Goal: Task Accomplishment & Management: Use online tool/utility

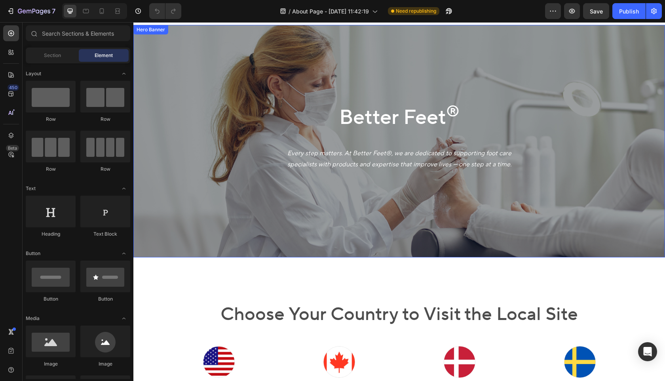
scroll to position [15, 0]
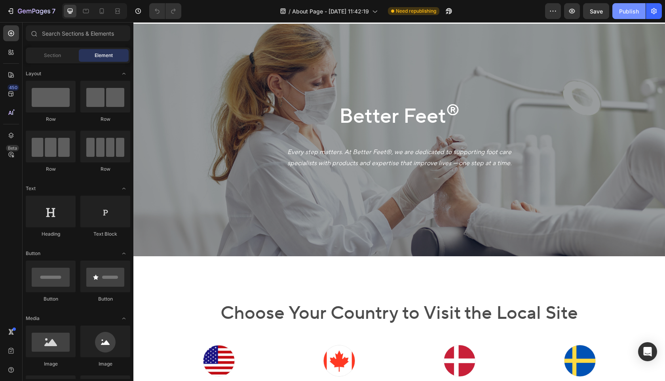
click at [622, 13] on div "Publish" at bounding box center [629, 11] width 20 height 8
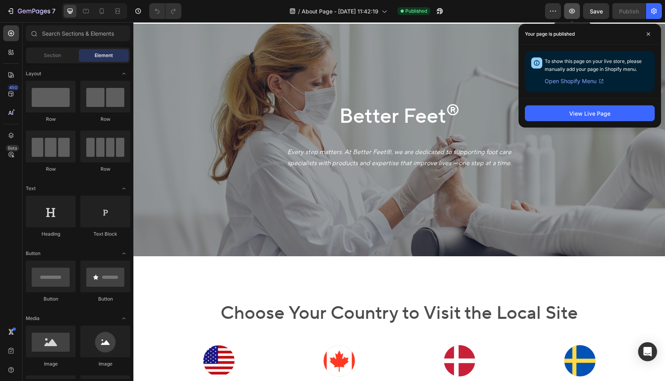
click at [576, 11] on icon "button" at bounding box center [572, 11] width 8 height 8
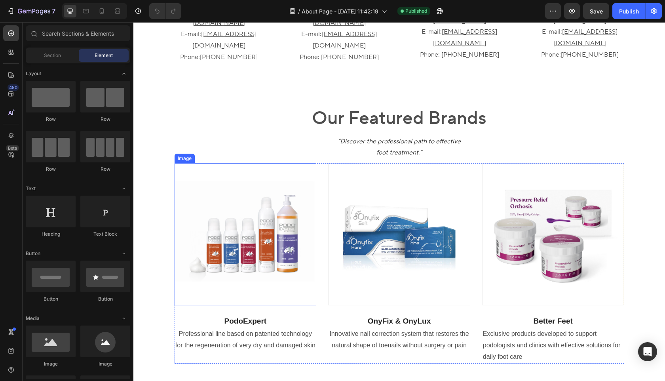
scroll to position [567, 0]
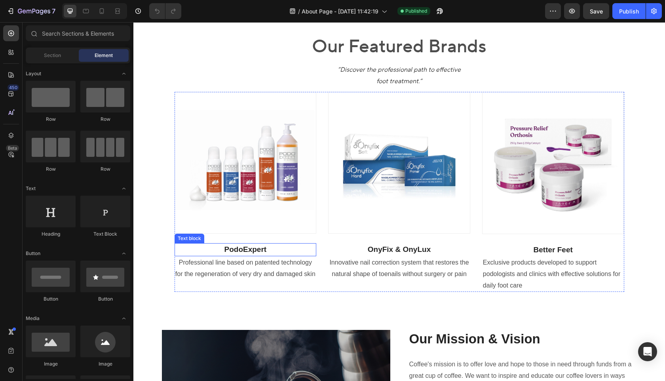
click at [252, 246] on p "PodoExpert" at bounding box center [245, 249] width 140 height 11
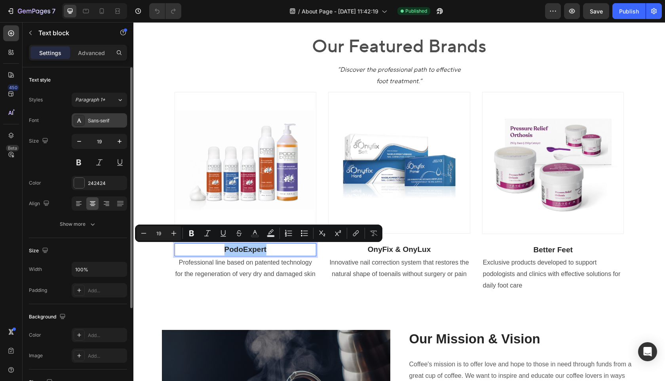
click at [106, 122] on div "Sans-serif" at bounding box center [106, 120] width 37 height 7
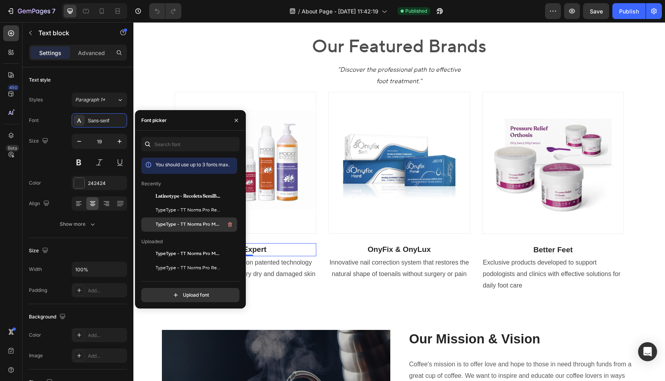
click at [196, 226] on span "TypeType - TT Norms Pro Medium" at bounding box center [188, 224] width 66 height 7
click at [407, 250] on p "OnyFix & OnyLux" at bounding box center [399, 249] width 140 height 11
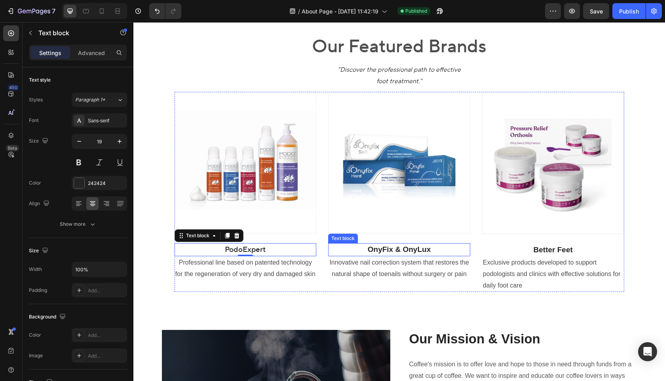
click at [407, 250] on p "OnyFix & OnyLux" at bounding box center [399, 249] width 140 height 11
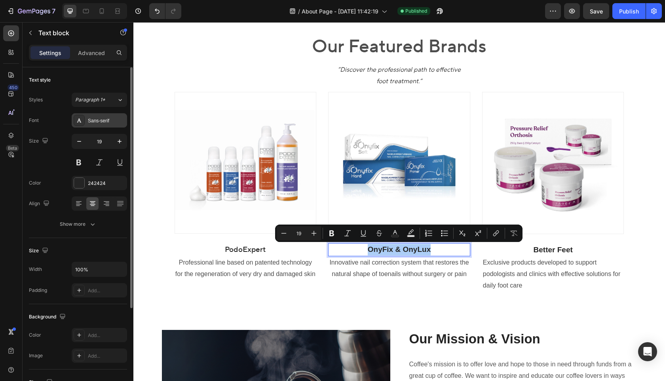
click at [97, 122] on div "Sans-serif" at bounding box center [106, 120] width 37 height 7
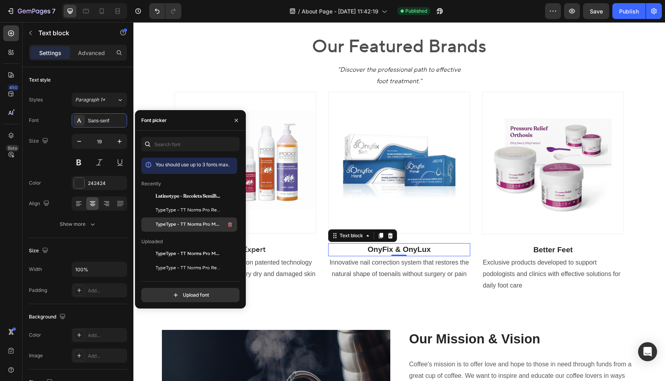
click at [183, 221] on span "TypeType - TT Norms Pro Medium" at bounding box center [188, 224] width 66 height 7
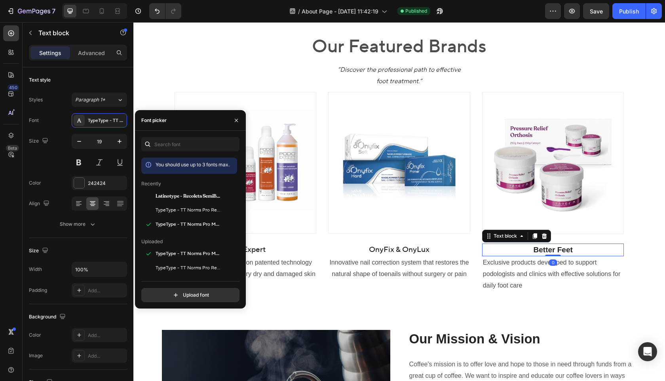
click at [542, 249] on p "Better Feet" at bounding box center [553, 249] width 140 height 11
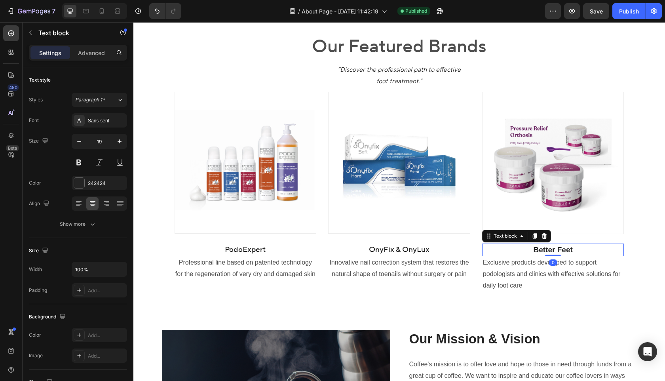
click at [542, 249] on p "Better Feet" at bounding box center [553, 249] width 140 height 11
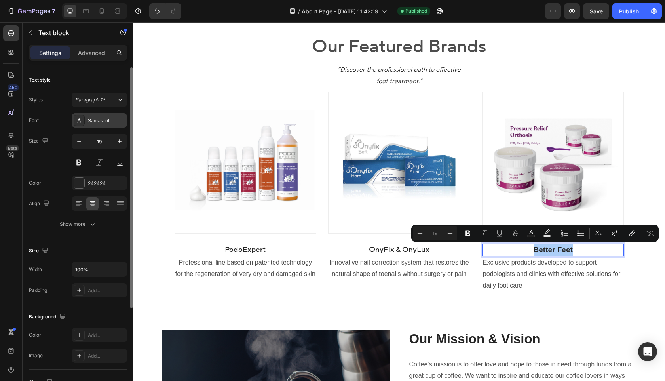
click at [98, 124] on div "Sans-serif" at bounding box center [106, 120] width 37 height 7
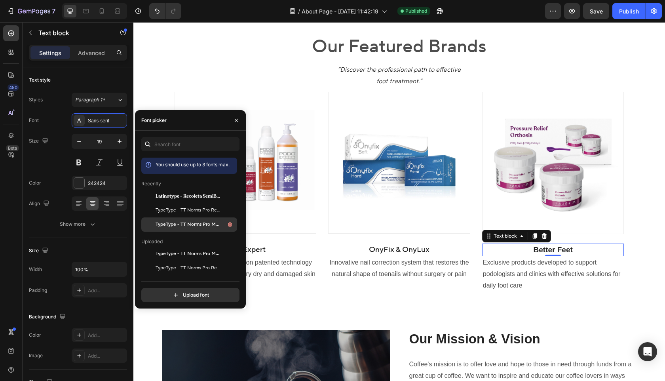
click at [189, 220] on div "TypeType - TT Norms Pro Medium" at bounding box center [195, 224] width 80 height 9
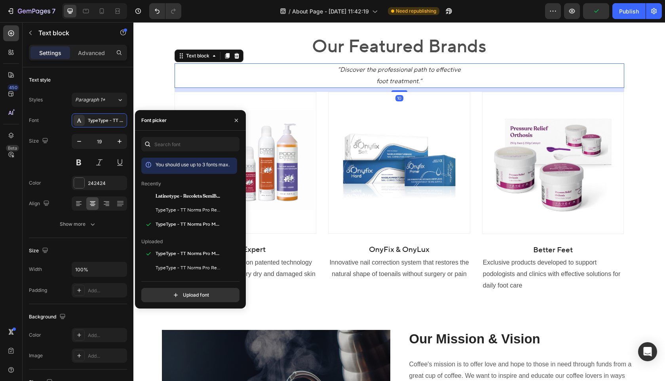
click at [441, 80] on p "“Discover the professional path to effective foot treatment.“" at bounding box center [399, 75] width 448 height 23
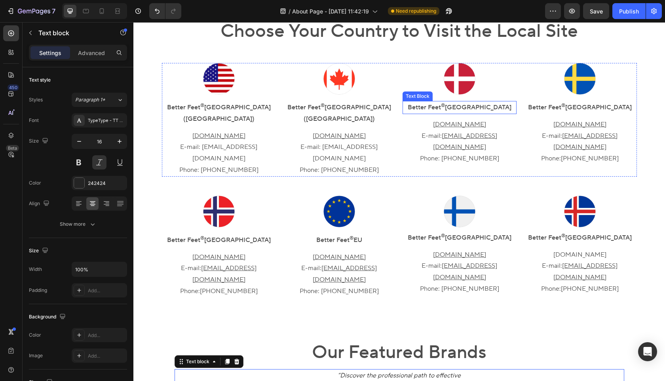
scroll to position [307, 0]
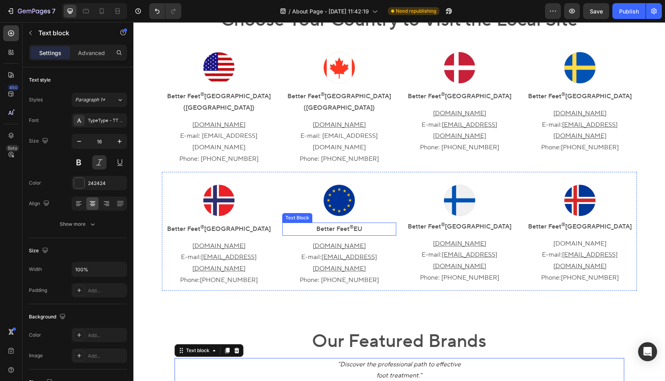
click at [351, 224] on sup "®" at bounding box center [351, 227] width 4 height 6
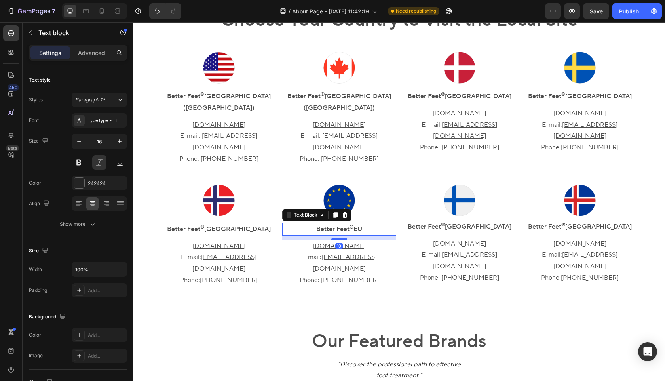
click at [351, 224] on sup "®" at bounding box center [351, 227] width 4 height 6
click at [349, 224] on sup "®" at bounding box center [351, 227] width 4 height 6
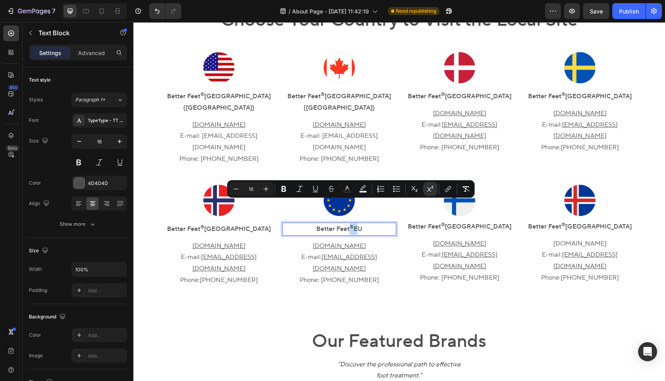
copy p "®"
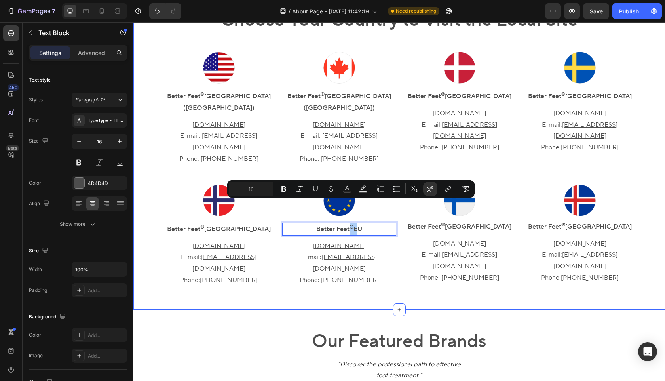
click at [373, 271] on div "Choose Your Country to Visit the Local Site Heading Image Better Feet ® North A…" at bounding box center [398, 136] width 531 height 346
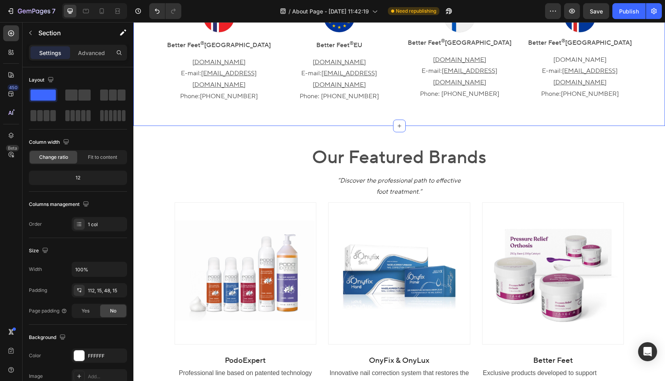
scroll to position [514, 0]
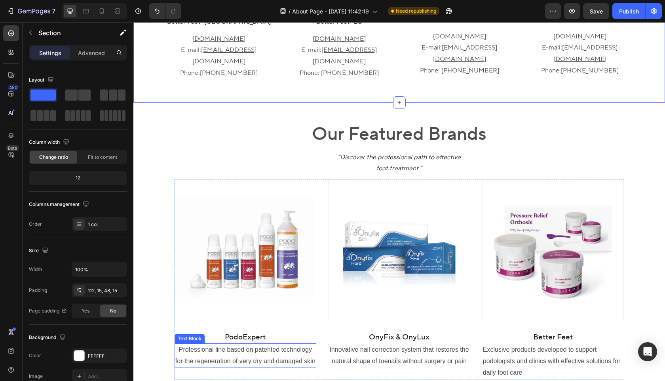
click at [248, 344] on p "Professional line based on patented technology for the regeneration of very dry…" at bounding box center [245, 355] width 140 height 23
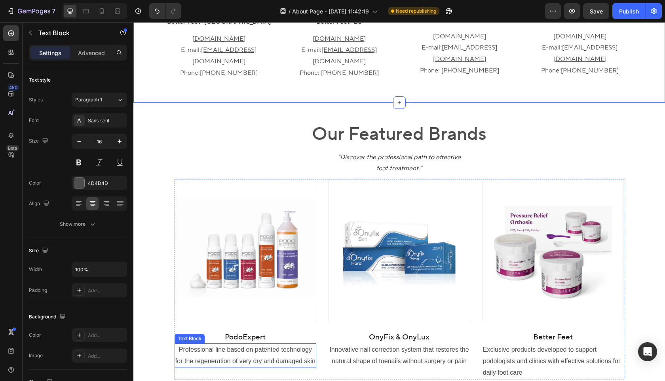
click at [248, 344] on p "Professional line based on patented technology for the regeneration of very dry…" at bounding box center [245, 355] width 140 height 23
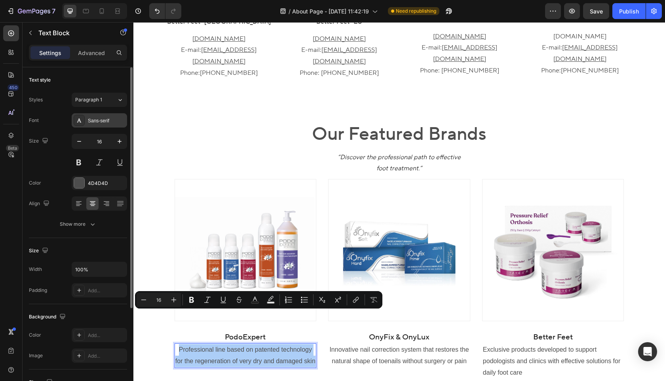
click at [104, 125] on div "Sans-serif" at bounding box center [99, 120] width 55 height 14
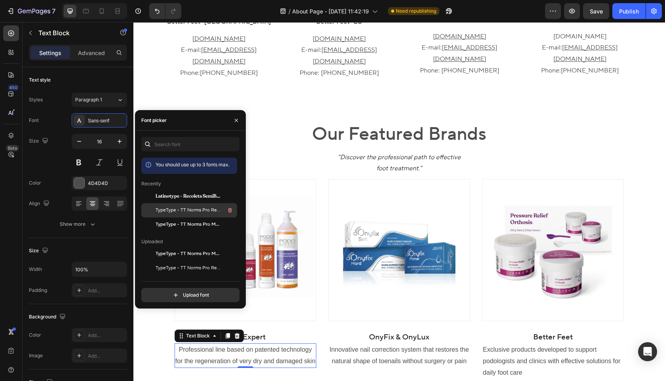
click at [210, 212] on span "TypeType - TT Norms Pro Regular" at bounding box center [188, 209] width 66 height 7
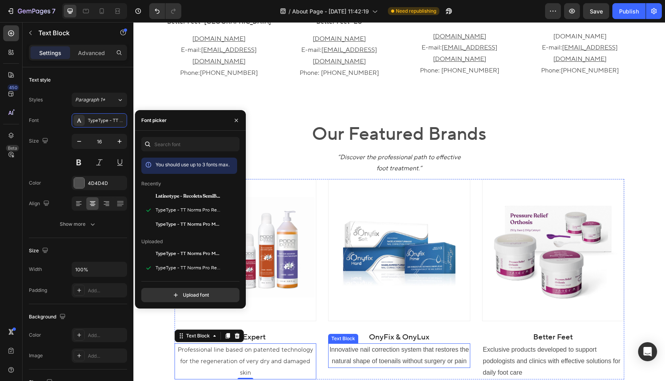
click at [388, 344] on p "Innovative nail correction system that restores the natural shape of toenails w…" at bounding box center [399, 355] width 140 height 23
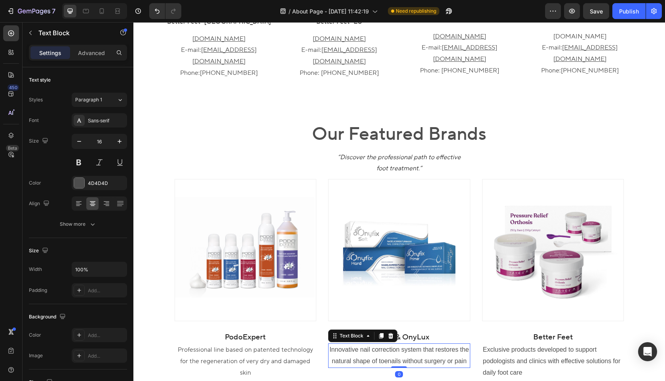
click at [388, 344] on p "Innovative nail correction system that restores the natural shape of toenails w…" at bounding box center [399, 355] width 140 height 23
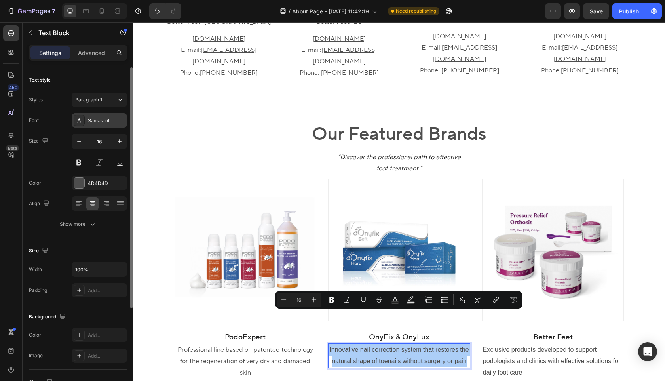
click at [105, 122] on div "Sans-serif" at bounding box center [106, 120] width 37 height 7
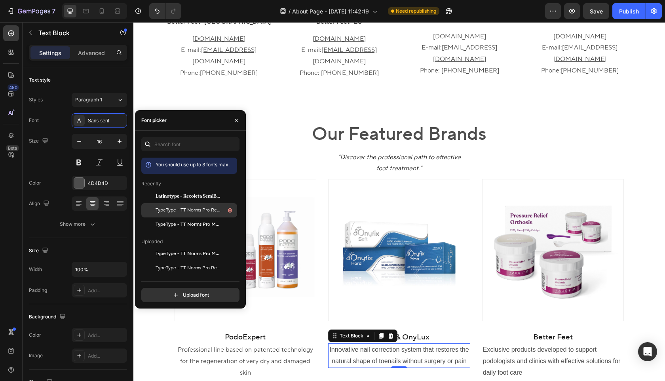
click at [178, 212] on span "TypeType - TT Norms Pro Regular" at bounding box center [188, 209] width 66 height 7
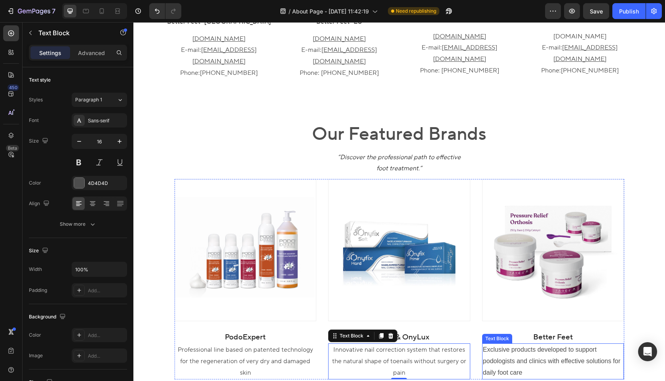
click at [512, 344] on p "Exclusive products developed to support podologists and clinics with effective …" at bounding box center [553, 361] width 140 height 34
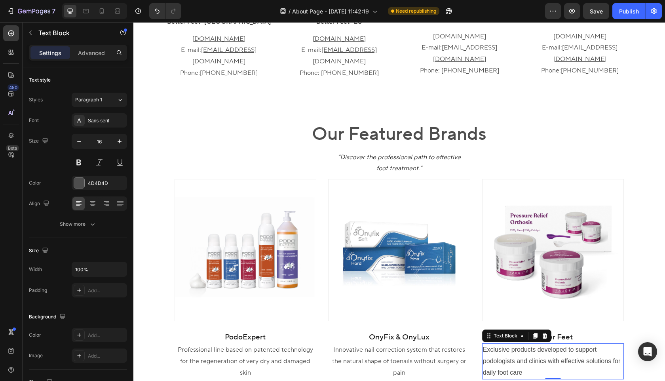
click at [512, 344] on p "Exclusive products developed to support podologists and clinics with effective …" at bounding box center [553, 361] width 140 height 34
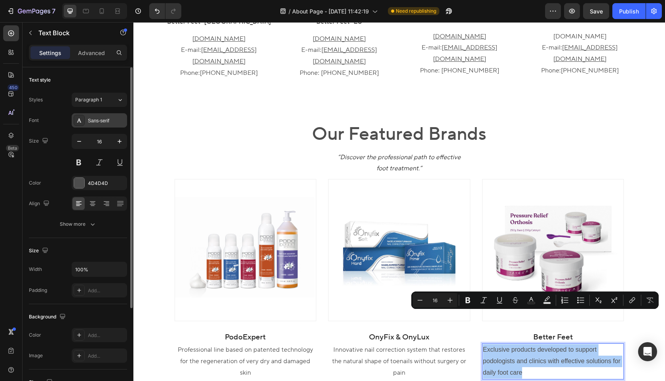
click at [102, 117] on div "Sans-serif" at bounding box center [106, 120] width 37 height 7
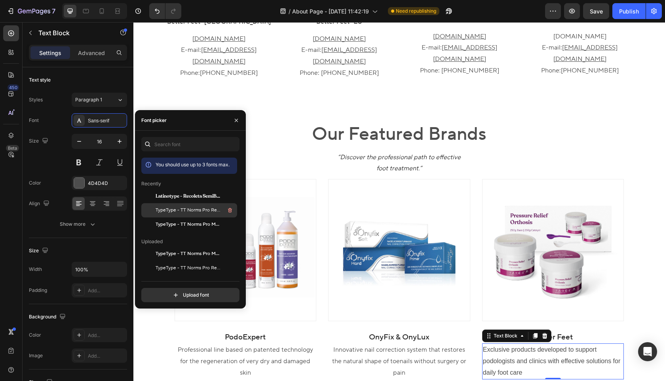
click at [197, 212] on span "TypeType - TT Norms Pro Regular" at bounding box center [188, 209] width 66 height 7
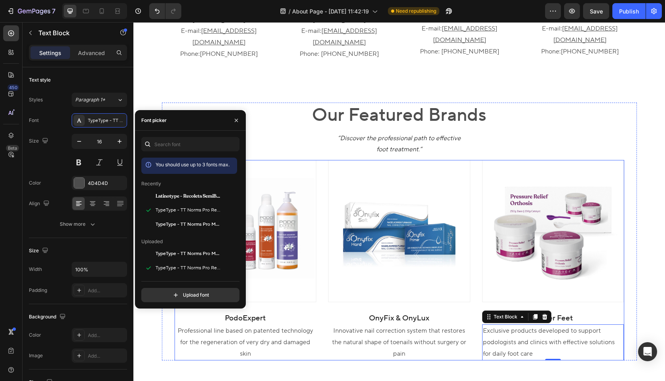
scroll to position [537, 0]
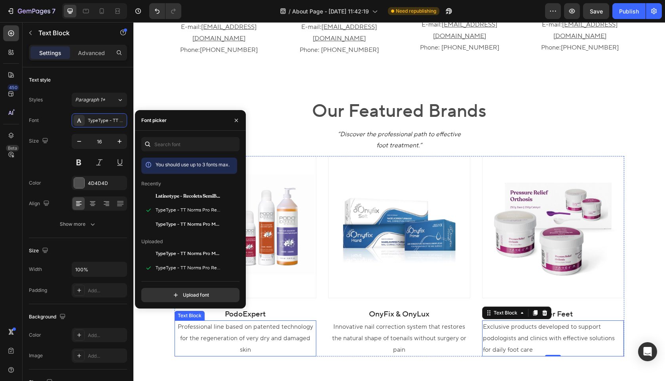
click at [265, 308] on p "PodoExpert" at bounding box center [245, 313] width 140 height 11
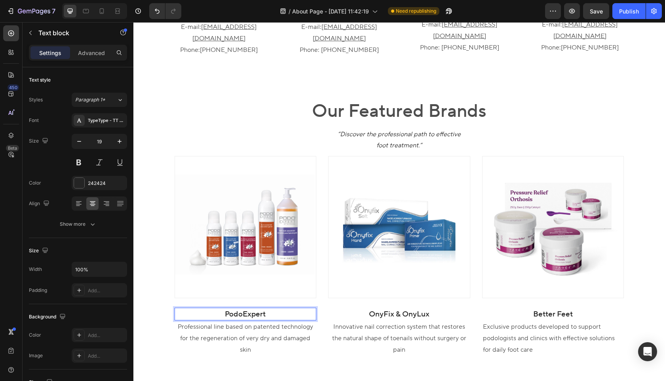
click at [275, 308] on p "PodoExpert" at bounding box center [245, 313] width 140 height 11
click at [432, 308] on p "OnyFix & OnyLux" at bounding box center [399, 313] width 140 height 11
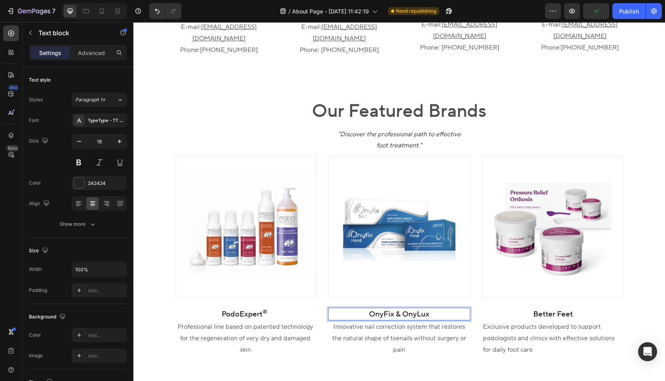
click at [429, 308] on p "OnyFix & OnyLux" at bounding box center [399, 313] width 140 height 11
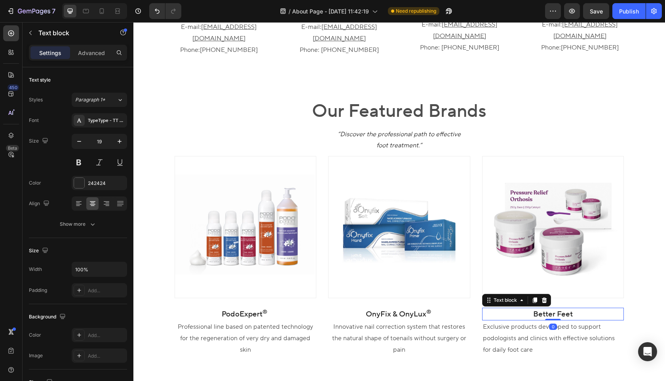
click at [577, 308] on p "Better Feet" at bounding box center [553, 313] width 140 height 11
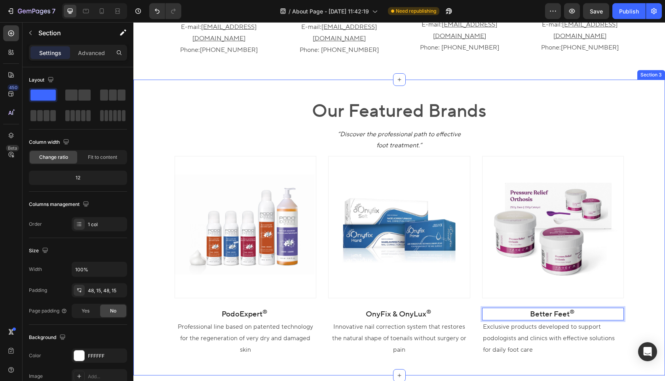
click at [553, 334] on div "Our Featured Brands Heading “Discover the professional path to effective foot t…" at bounding box center [398, 227] width 531 height 295
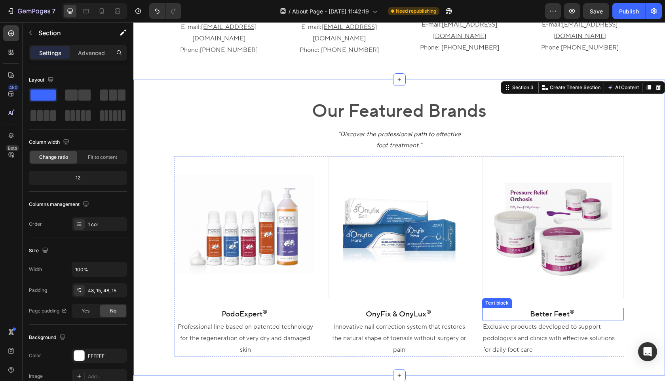
click at [569, 308] on p "Better Feet ®" at bounding box center [553, 313] width 140 height 11
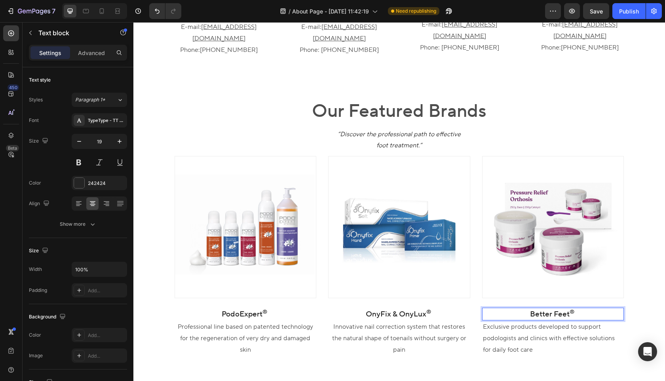
click at [571, 308] on sup "®" at bounding box center [571, 312] width 5 height 8
click at [428, 308] on sup "®" at bounding box center [428, 312] width 5 height 8
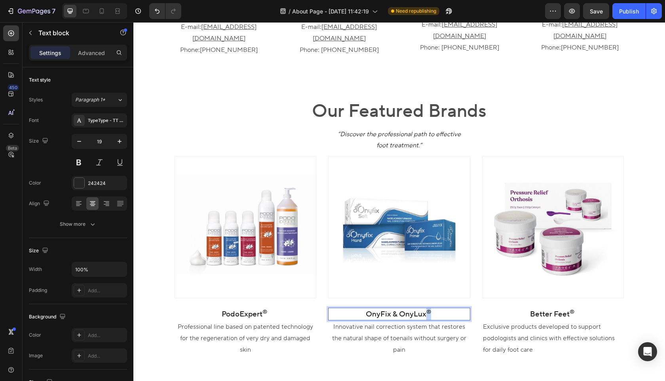
click at [427, 308] on sup "®" at bounding box center [428, 312] width 5 height 8
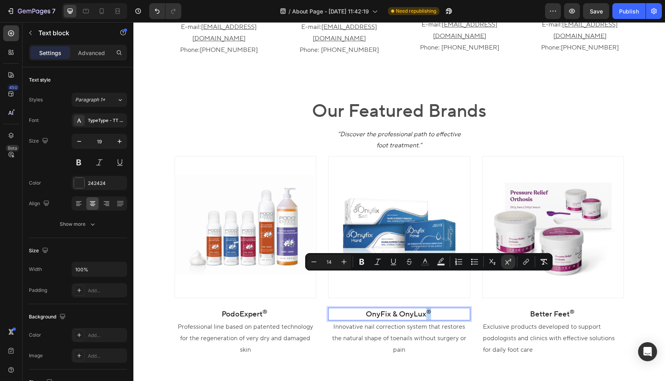
click at [426, 308] on p "OnyFix & OnyLux ®" at bounding box center [399, 313] width 140 height 11
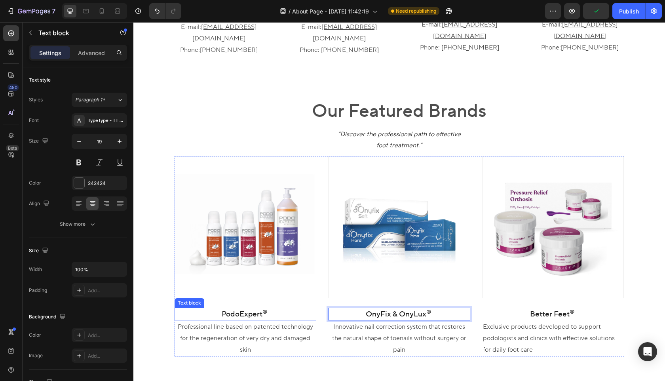
click at [266, 308] on sup "®" at bounding box center [264, 312] width 5 height 8
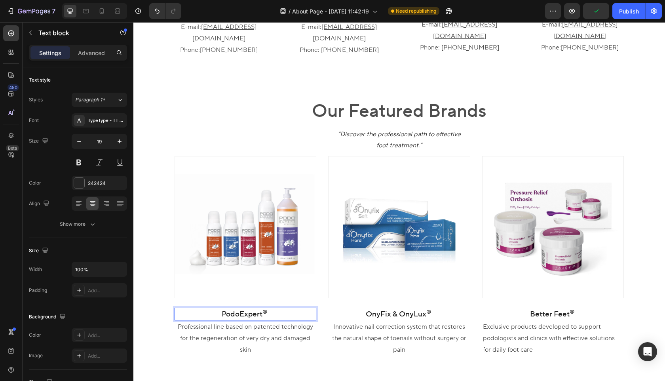
click at [264, 308] on sup "®" at bounding box center [264, 312] width 5 height 8
click at [288, 321] on p "Professional line based on patented technology for the regeneration of very dry…" at bounding box center [245, 338] width 140 height 34
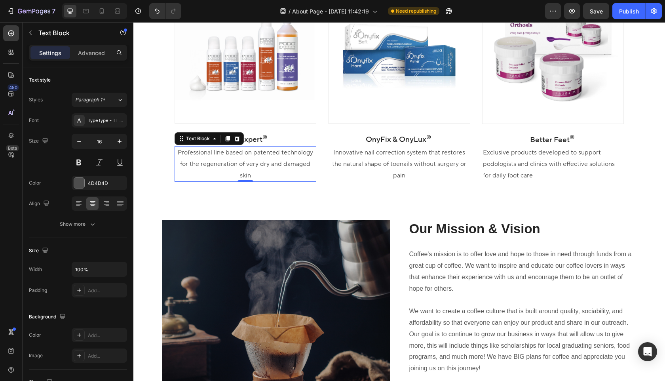
scroll to position [682, 0]
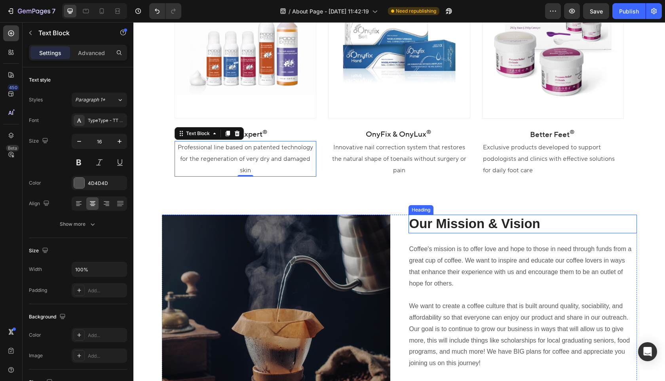
click at [431, 227] on p "Our Mission & Vision" at bounding box center [522, 223] width 227 height 17
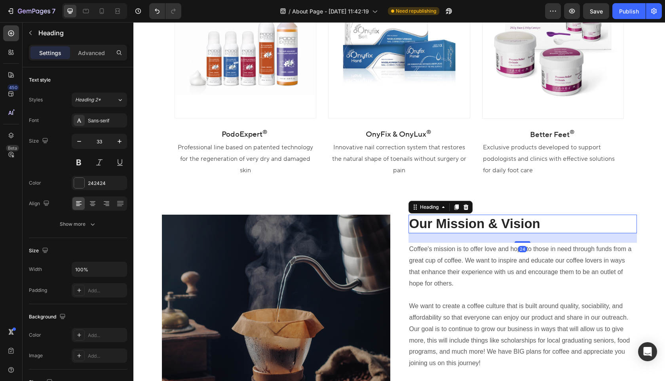
click at [431, 227] on p "Our Mission & Vision" at bounding box center [522, 223] width 227 height 17
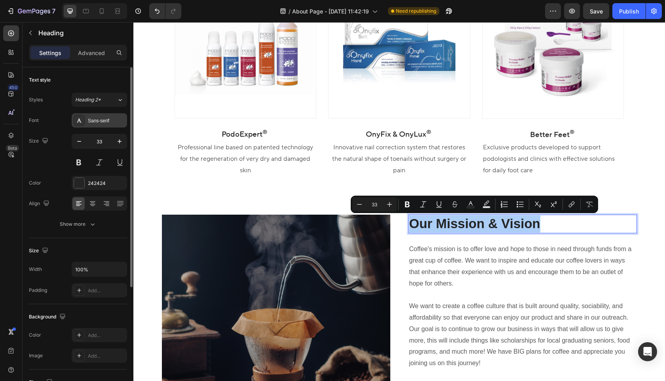
click at [92, 116] on div "Sans-serif" at bounding box center [99, 120] width 55 height 14
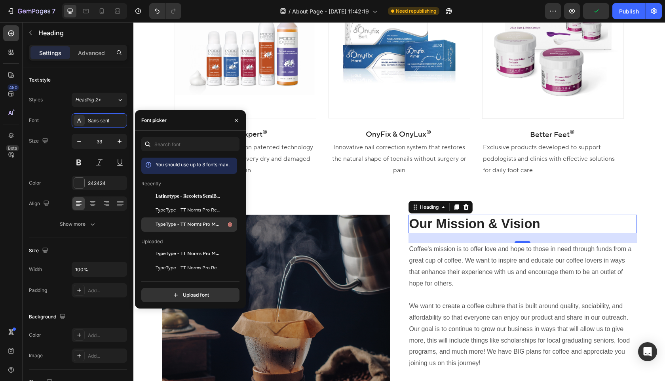
click at [186, 220] on div "TypeType - TT Norms Pro Medium" at bounding box center [195, 224] width 80 height 9
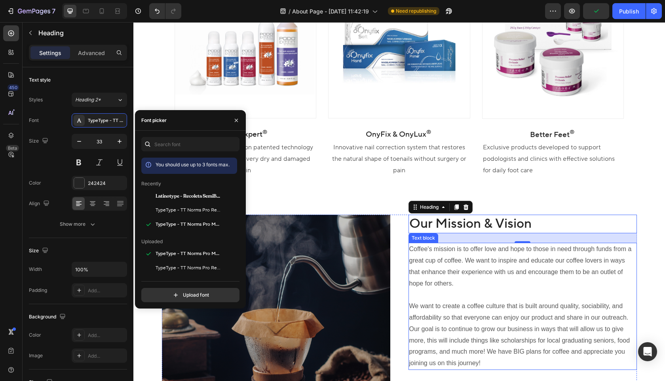
click at [446, 268] on p "Coffee's mission is to offer love and hope to those in need through funds from …" at bounding box center [522, 305] width 227 height 125
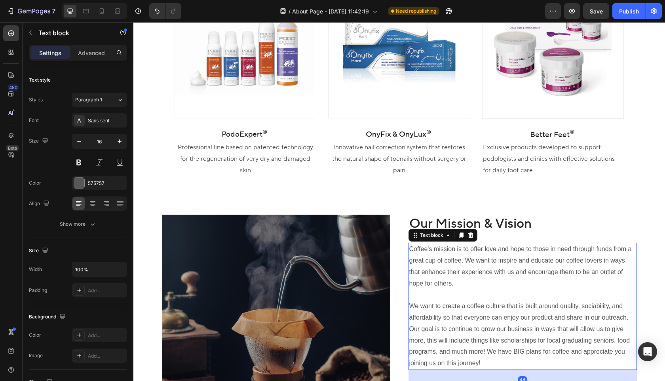
click at [446, 268] on p "Coffee's mission is to offer love and hope to those in need through funds from …" at bounding box center [522, 305] width 227 height 125
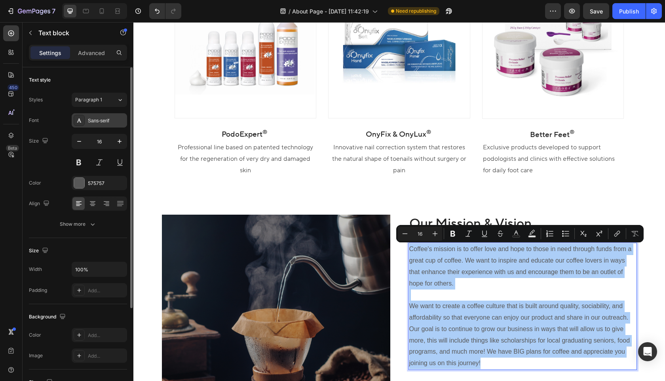
click at [106, 122] on div "Sans-serif" at bounding box center [106, 120] width 37 height 7
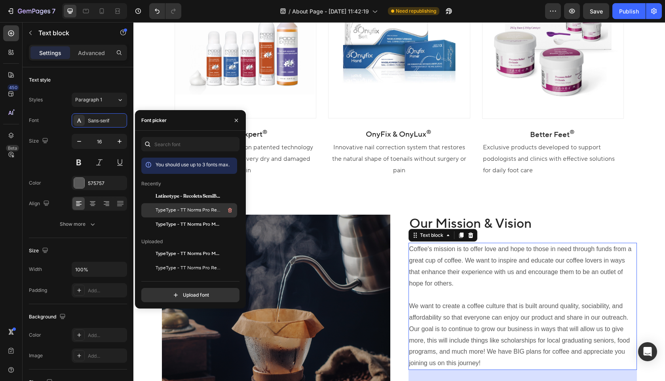
click at [205, 215] on div "TypeType - TT Norms Pro Regular" at bounding box center [189, 210] width 96 height 14
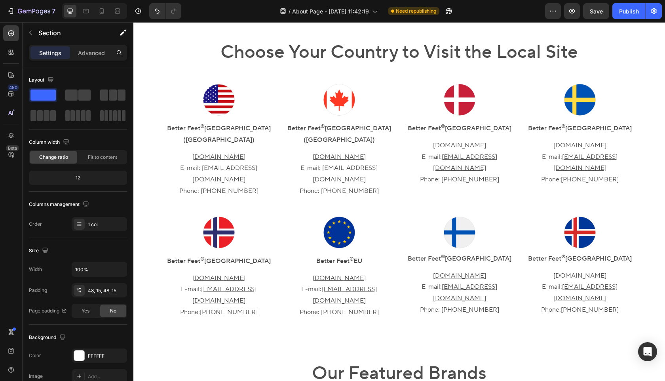
scroll to position [263, 0]
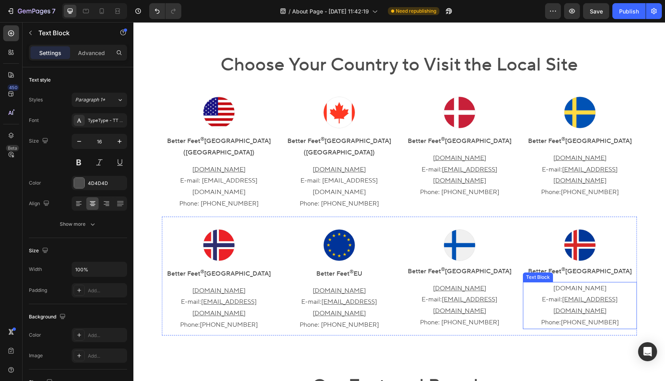
click at [614, 282] on p "[DOMAIN_NAME]" at bounding box center [579, 287] width 112 height 11
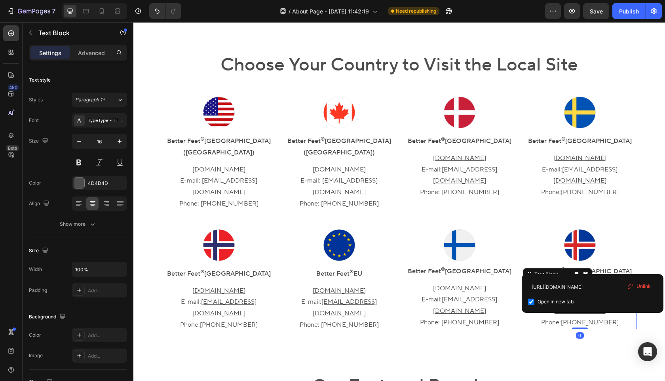
click at [614, 282] on p "[DOMAIN_NAME]" at bounding box center [579, 287] width 112 height 11
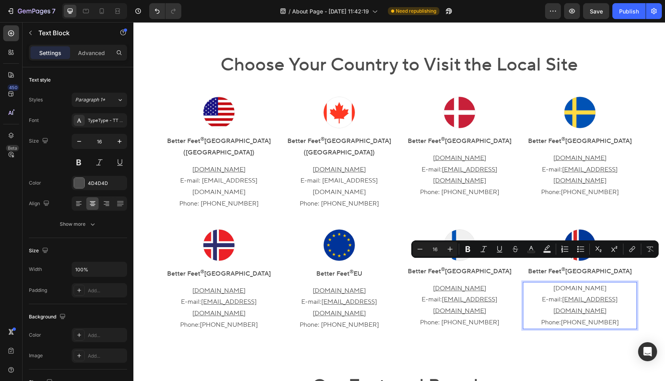
click at [614, 282] on p "[DOMAIN_NAME]" at bounding box center [579, 287] width 112 height 11
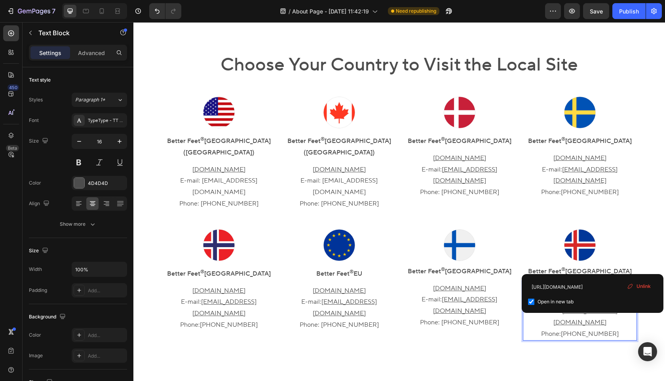
drag, startPoint x: 610, startPoint y: 266, endPoint x: 556, endPoint y: 266, distance: 54.2
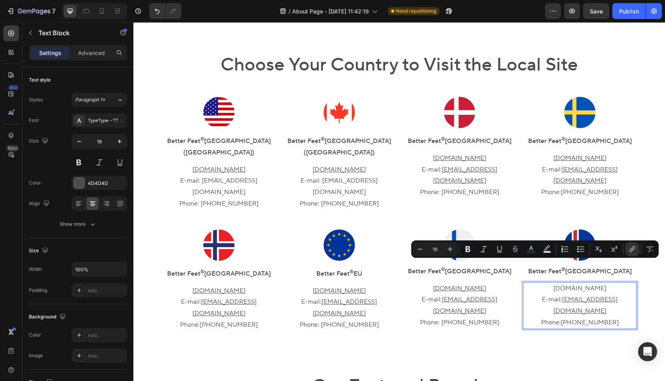
drag, startPoint x: 608, startPoint y: 266, endPoint x: 553, endPoint y: 265, distance: 55.8
click at [553, 282] on p "[DOMAIN_NAME]" at bounding box center [579, 287] width 112 height 11
click at [498, 252] on icon "Editor contextual toolbar" at bounding box center [499, 252] width 6 height 0
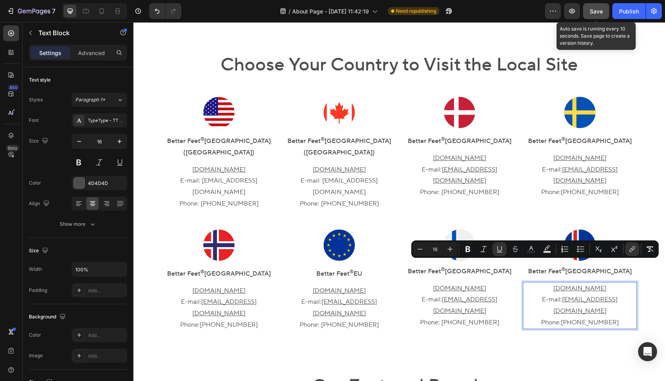
click at [595, 11] on span "Save" at bounding box center [595, 11] width 13 height 7
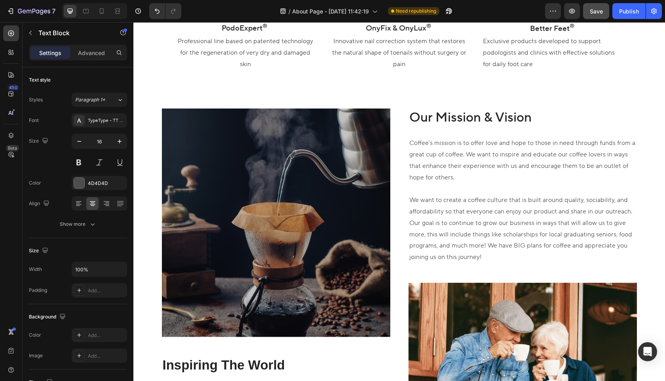
scroll to position [790, 0]
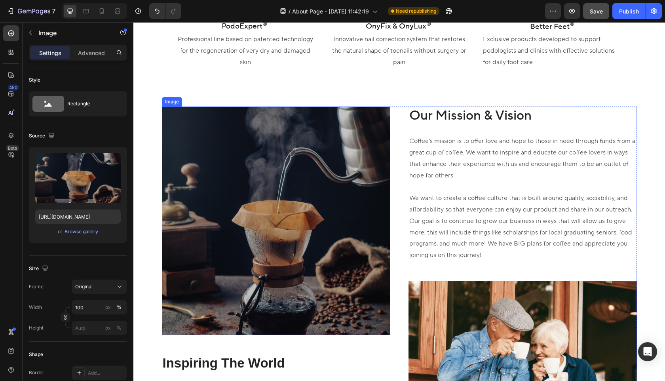
click at [311, 238] on img at bounding box center [276, 220] width 228 height 228
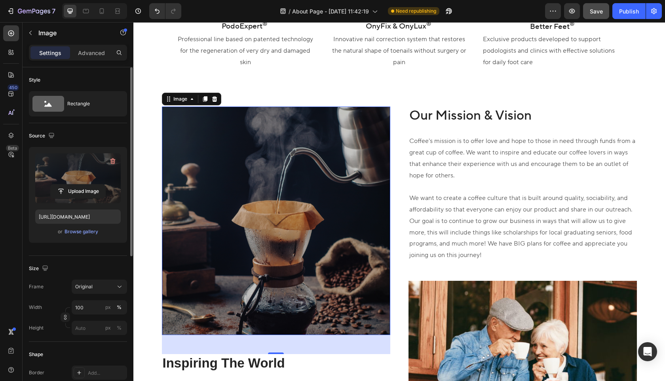
click at [84, 161] on label at bounding box center [77, 178] width 85 height 50
click at [84, 184] on input "file" at bounding box center [78, 190] width 55 height 13
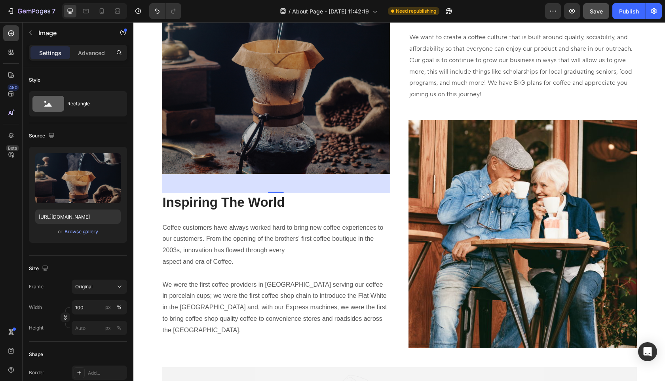
scroll to position [953, 0]
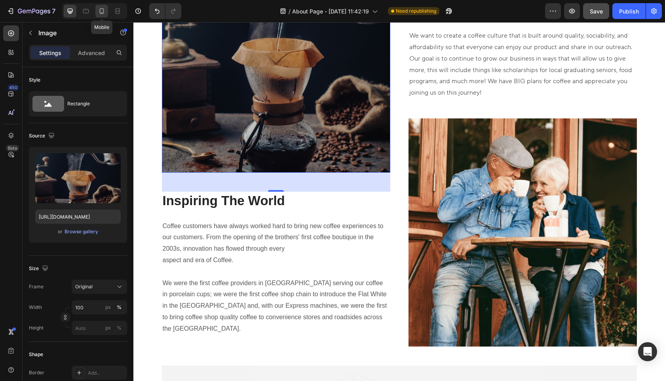
click at [104, 11] on icon at bounding box center [102, 11] width 8 height 8
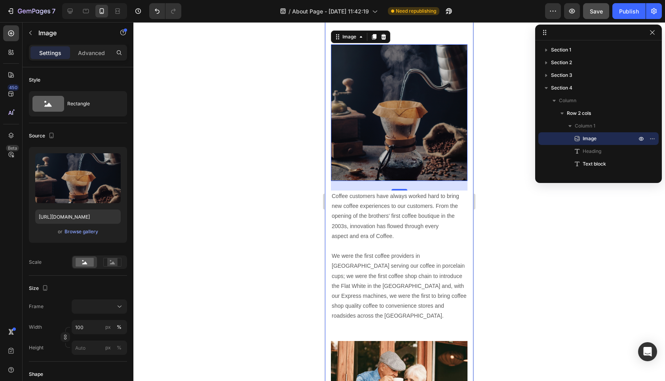
scroll to position [860, 0]
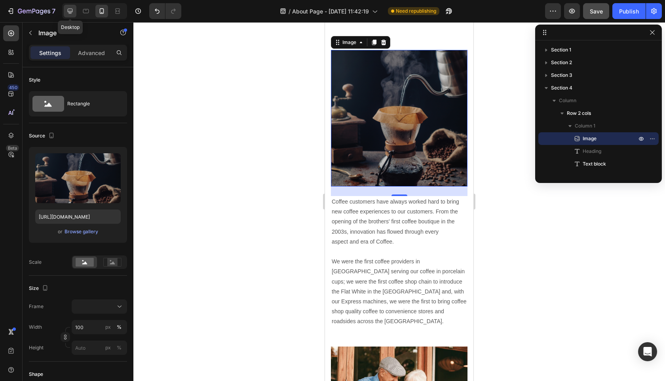
click at [70, 13] on icon at bounding box center [70, 11] width 5 height 5
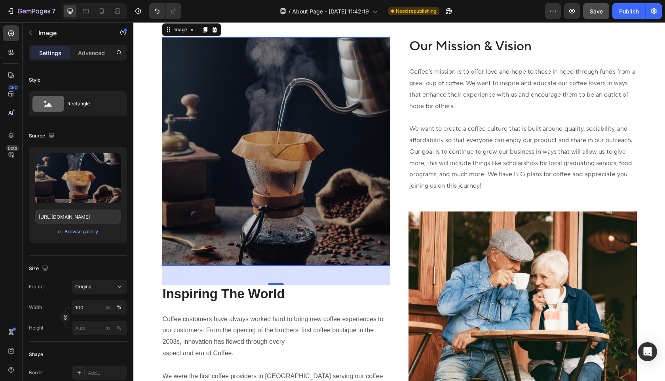
scroll to position [847, 0]
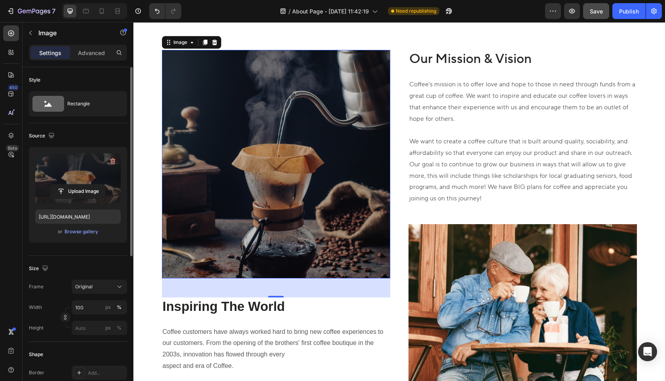
click at [80, 167] on label at bounding box center [77, 178] width 85 height 50
click at [80, 184] on input "file" at bounding box center [78, 190] width 55 height 13
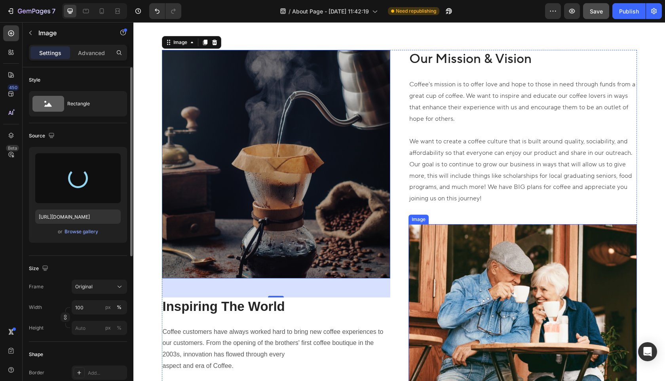
type input "[URL][DOMAIN_NAME]"
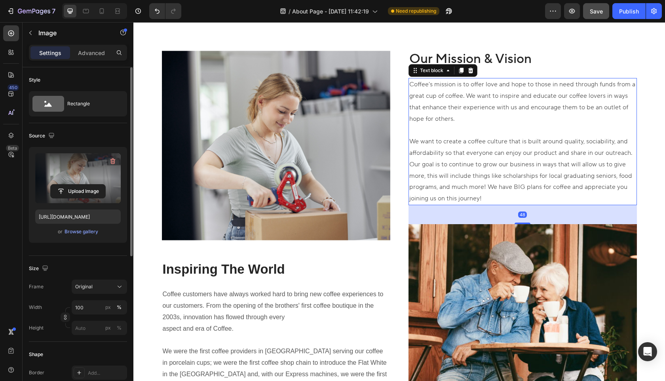
click at [541, 185] on p "Coffee's mission is to offer love and hope to those in need through funds from …" at bounding box center [522, 141] width 227 height 125
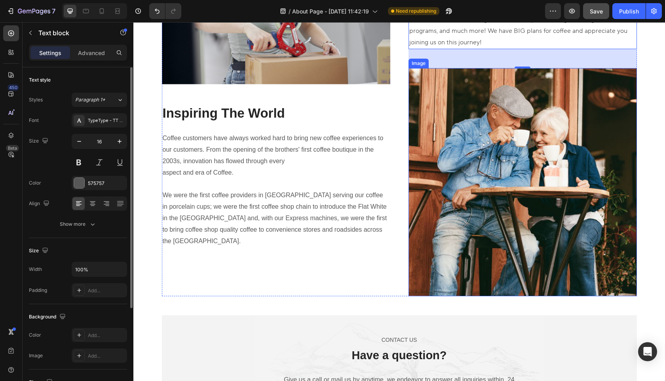
scroll to position [1009, 0]
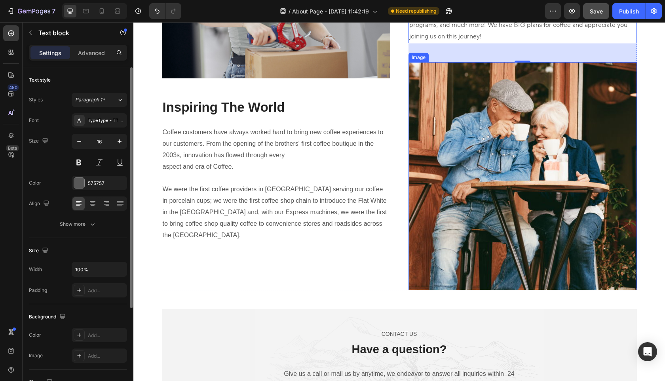
click at [548, 165] on img at bounding box center [522, 176] width 228 height 228
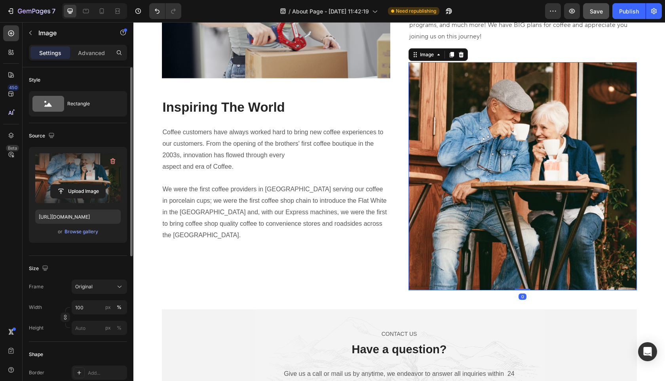
click at [84, 173] on label at bounding box center [77, 178] width 85 height 50
click at [84, 184] on input "file" at bounding box center [78, 190] width 55 height 13
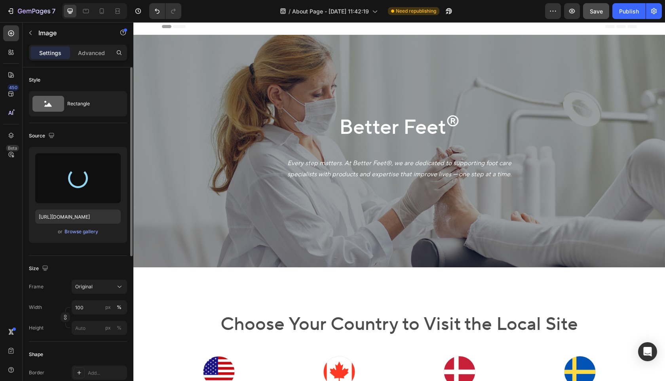
scroll to position [0, 0]
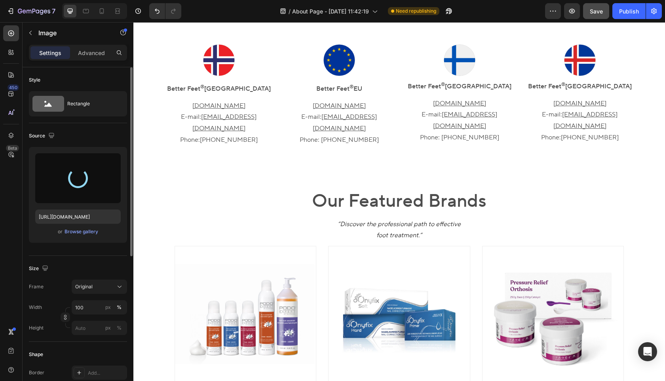
type input "[URL][DOMAIN_NAME]"
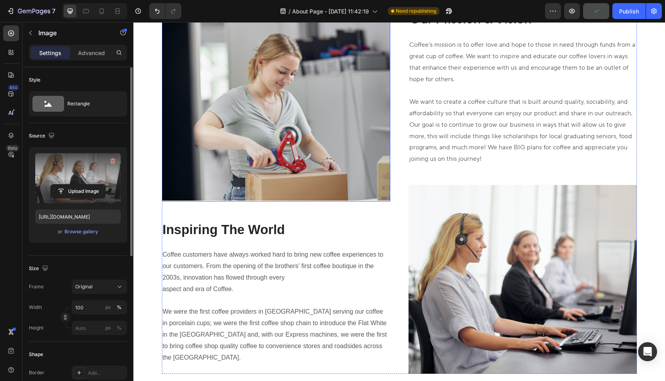
scroll to position [891, 0]
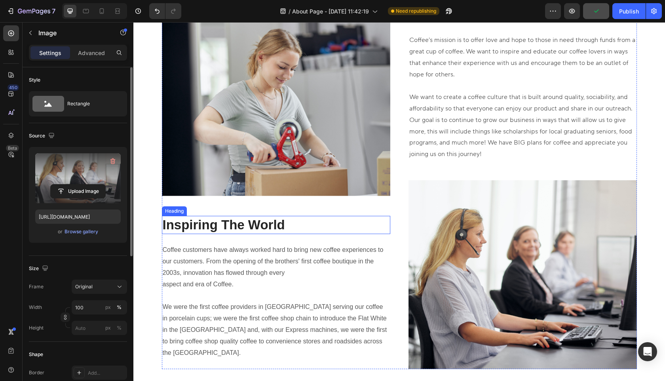
click at [265, 218] on p "Inspiring The World" at bounding box center [276, 224] width 227 height 17
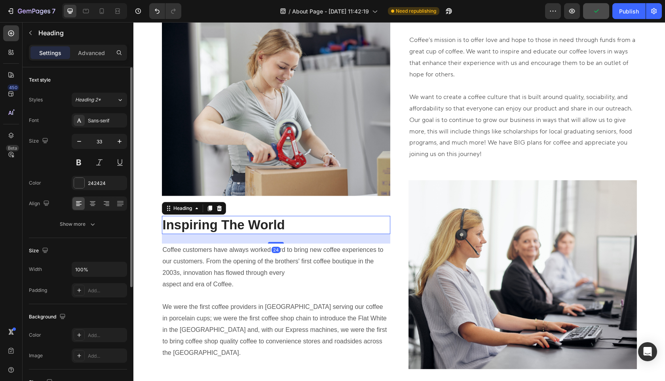
click at [265, 218] on p "Inspiring The World" at bounding box center [276, 224] width 227 height 17
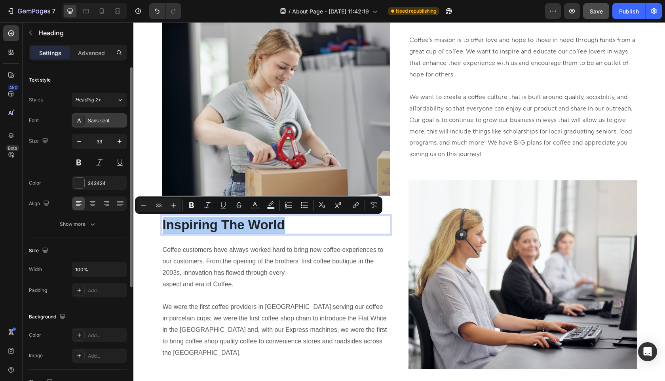
click at [109, 119] on div "Sans-serif" at bounding box center [106, 120] width 37 height 7
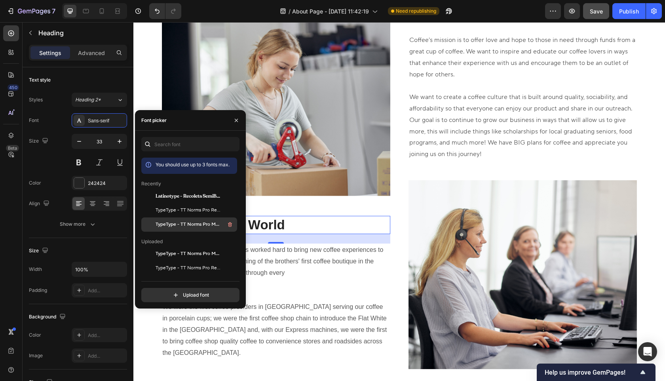
click at [194, 227] on span "TypeType - TT Norms Pro Medium" at bounding box center [188, 224] width 66 height 7
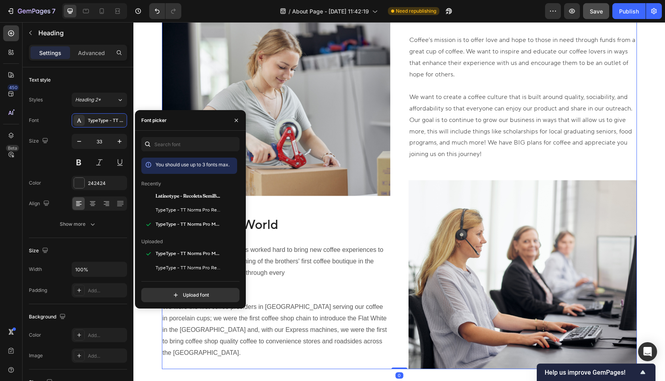
click at [337, 207] on div "Image Inspiring The World Heading Coffee customers have always worked hard to b…" at bounding box center [276, 187] width 228 height 363
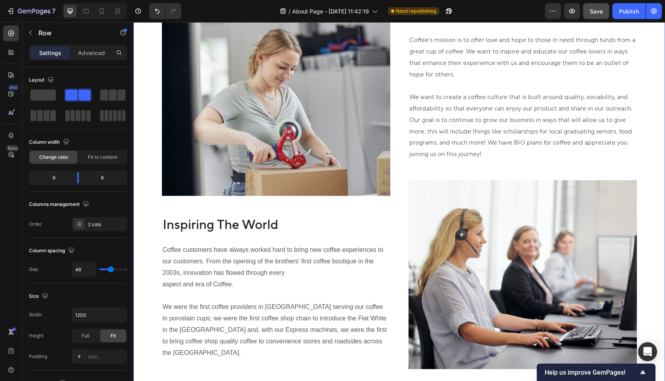
click at [146, 220] on div "Image Inspiring The World Heading Coffee customers have always worked hard to b…" at bounding box center [398, 187] width 519 height 363
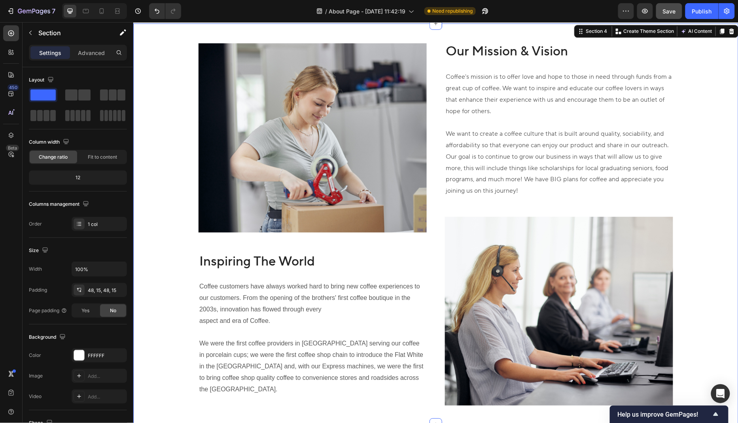
scroll to position [854, 0]
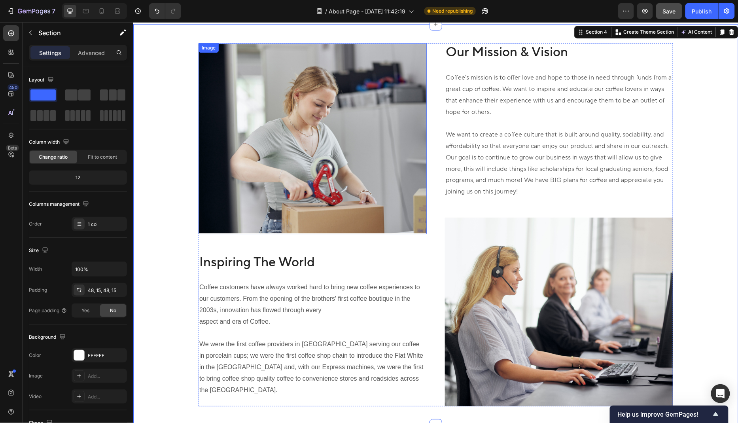
click at [386, 174] on img at bounding box center [312, 138] width 228 height 191
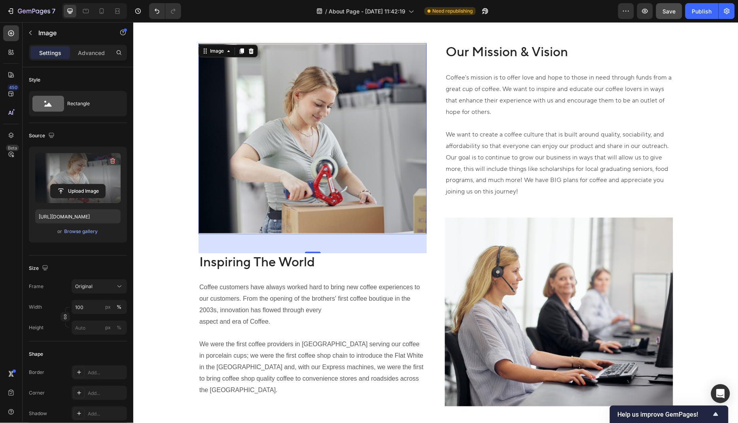
click at [85, 170] on label at bounding box center [77, 178] width 85 height 50
click at [85, 184] on input "file" at bounding box center [78, 190] width 55 height 13
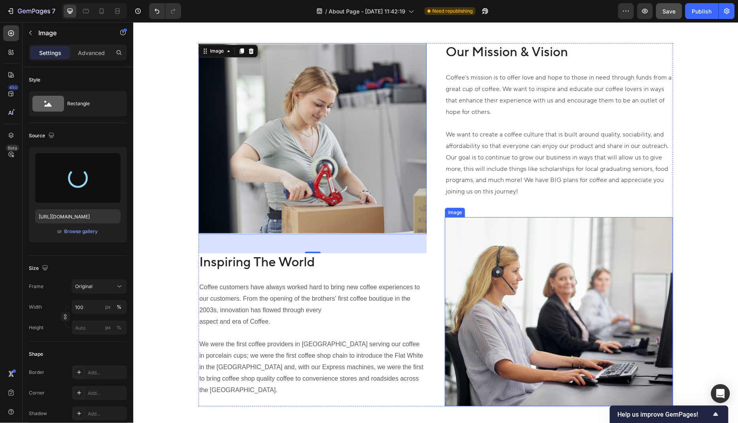
type input "[URL][DOMAIN_NAME]"
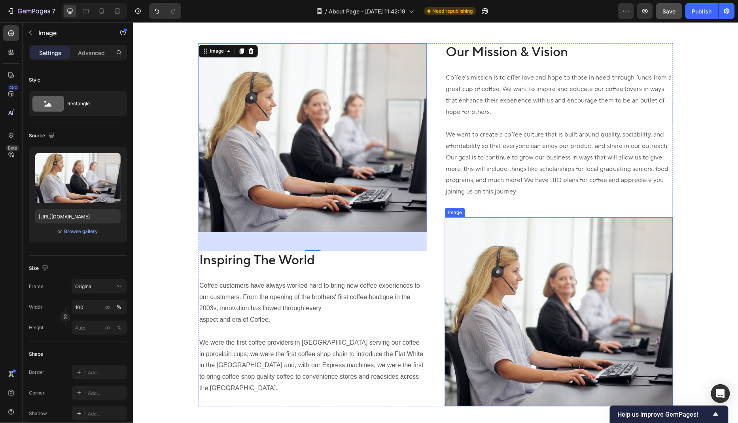
click at [607, 343] on img at bounding box center [559, 311] width 228 height 189
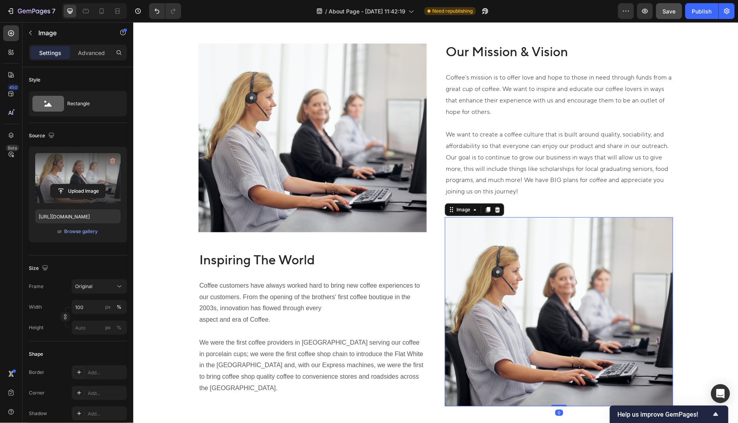
click at [97, 174] on label at bounding box center [77, 178] width 85 height 50
click at [97, 184] on input "file" at bounding box center [78, 190] width 55 height 13
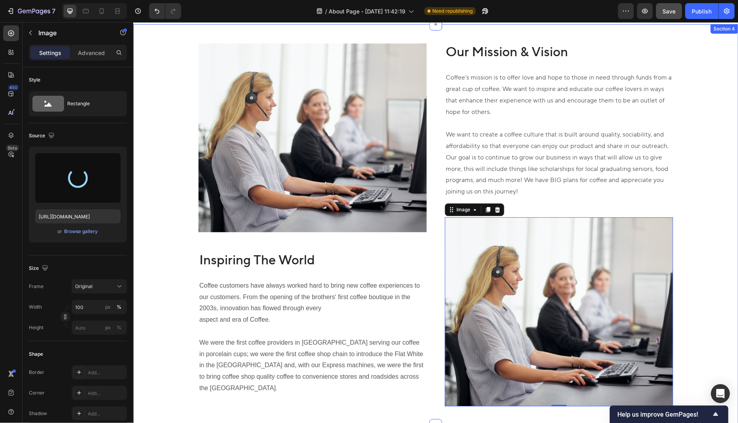
type input "[URL][DOMAIN_NAME]"
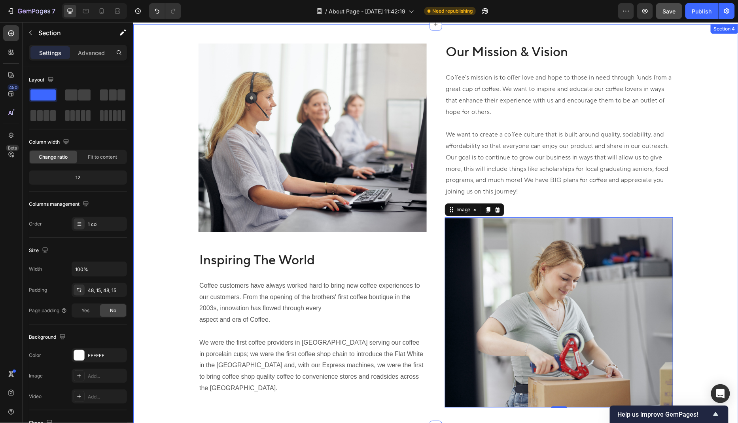
click at [664, 284] on div "Image Inspiring The World Heading Coffee customers have always worked hard to b…" at bounding box center [435, 225] width 593 height 365
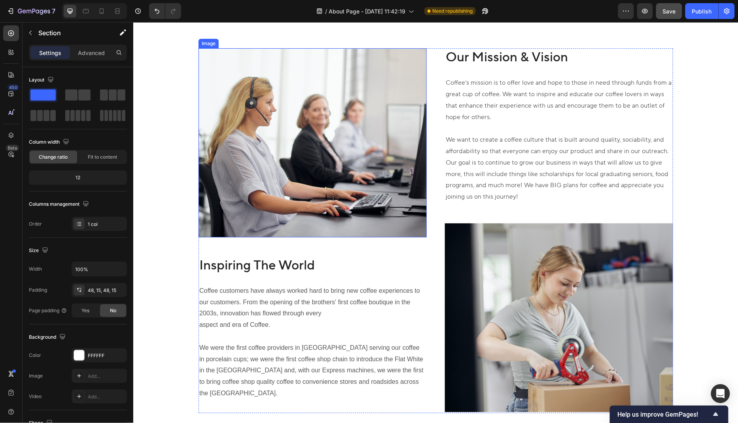
scroll to position [852, 0]
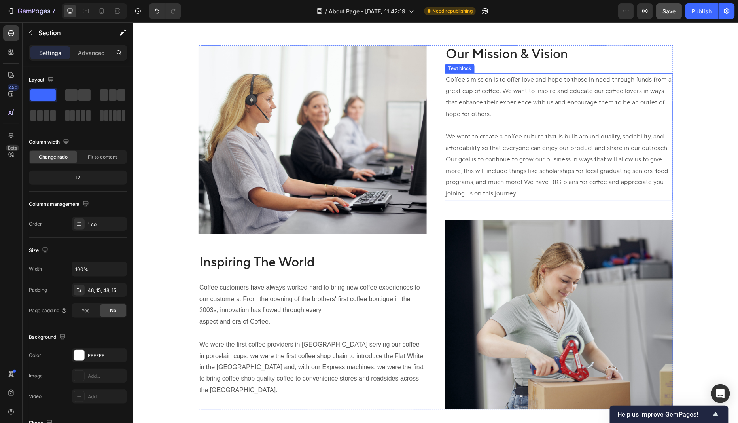
click at [507, 101] on p "Coffee's mission is to offer love and hope to those in need through funds from …" at bounding box center [558, 136] width 227 height 125
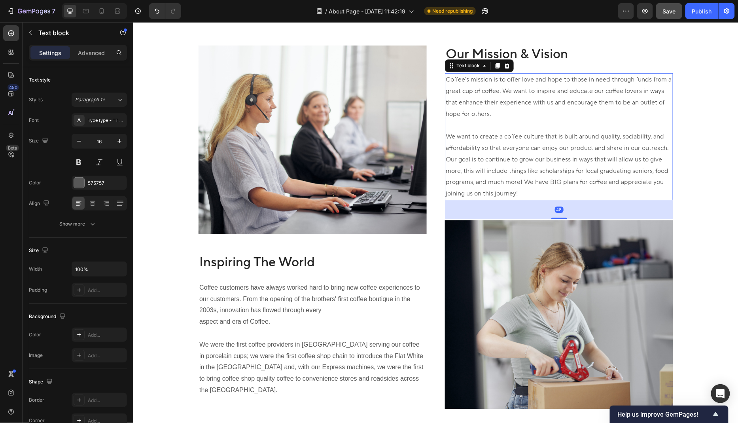
click at [507, 101] on p "Coffee's mission is to offer love and hope to those in need through funds from …" at bounding box center [558, 136] width 227 height 125
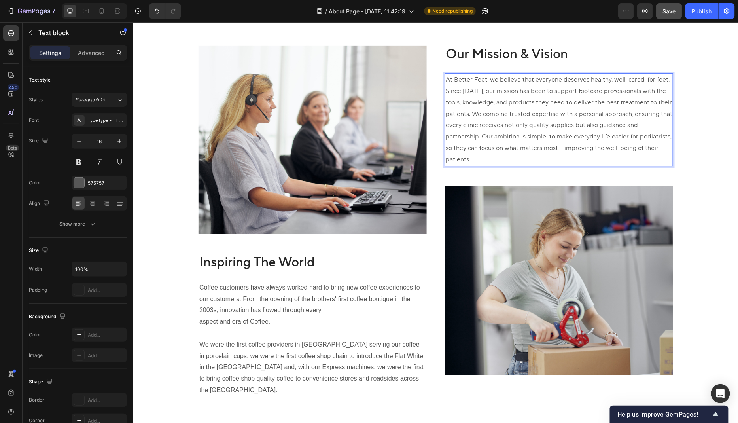
click at [664, 123] on p "At Better Feet, we believe that everyone deserves healthy, well-cared-for feet.…" at bounding box center [558, 119] width 227 height 91
click at [445, 136] on div "At Better Feet, we believe that everyone deserves healthy, well-cared-for feet.…" at bounding box center [559, 119] width 228 height 93
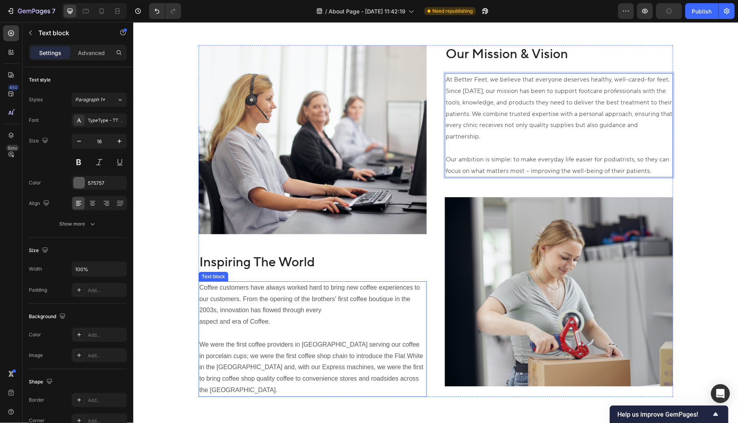
click at [357, 316] on p "Coffee customers have always worked hard to bring new coffee experiences to our…" at bounding box center [312, 339] width 227 height 114
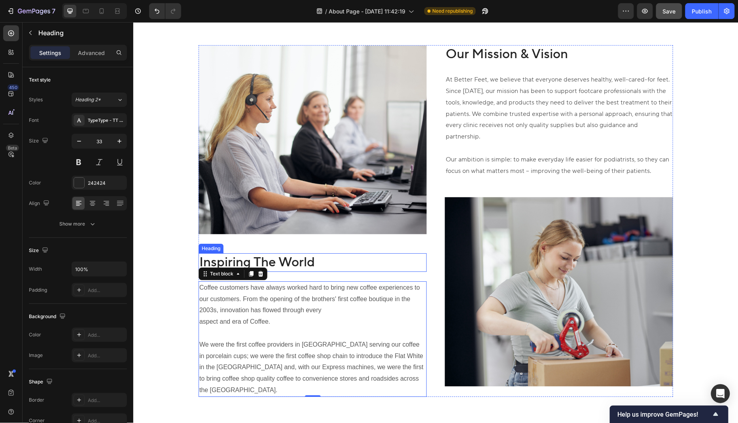
click at [317, 253] on h2 "Inspiring The World" at bounding box center [312, 262] width 228 height 19
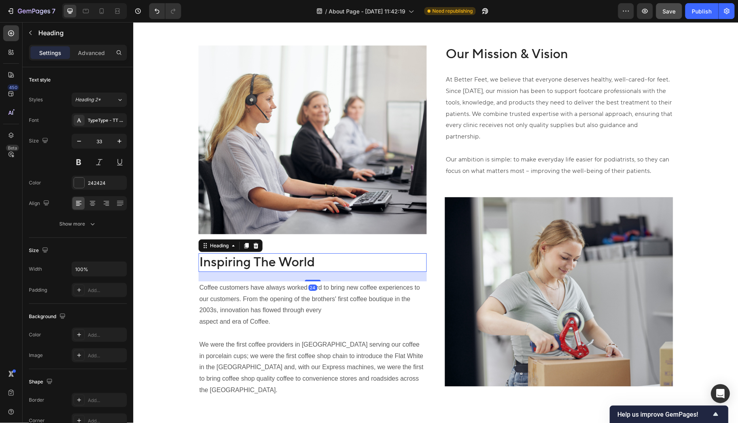
click at [317, 253] on h2 "Inspiring The World" at bounding box center [312, 262] width 228 height 19
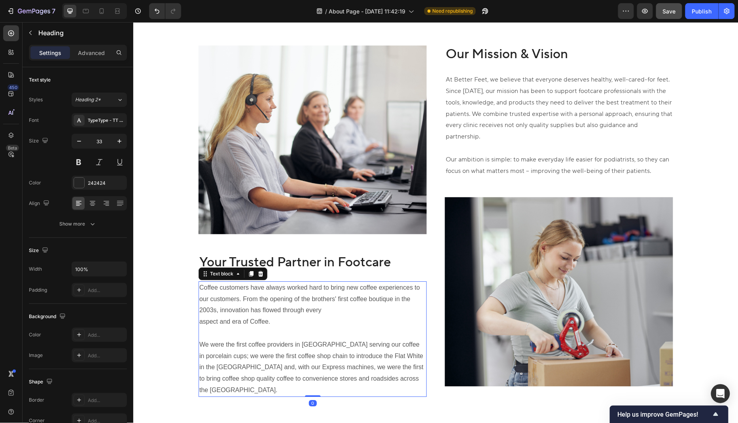
click at [325, 315] on p "Coffee customers have always worked hard to bring new coffee experiences to our…" at bounding box center [312, 339] width 227 height 114
click at [282, 315] on p "Coffee customers have always worked hard to bring new coffee experiences to our…" at bounding box center [312, 339] width 227 height 114
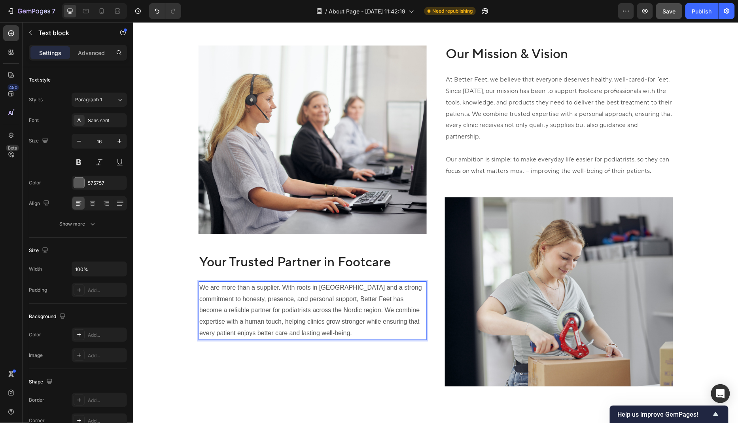
click at [333, 310] on p "We are more than a supplier. With roots in Jutland and a strong commitment to h…" at bounding box center [312, 310] width 227 height 57
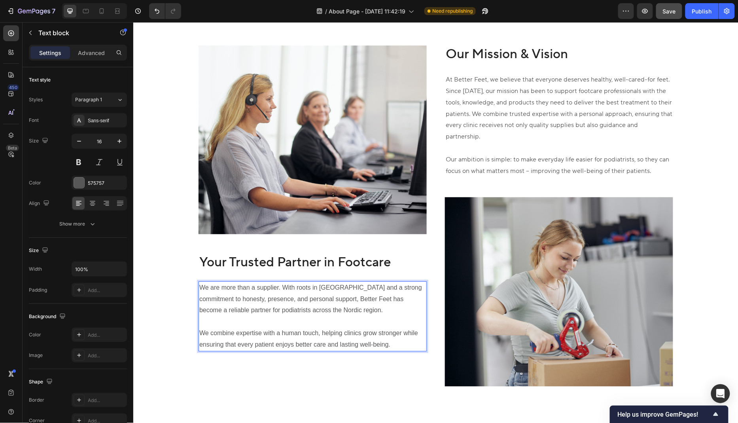
click at [328, 311] on p "We are more than a supplier. With roots in Jutland and a strong commitment to h…" at bounding box center [312, 299] width 227 height 34
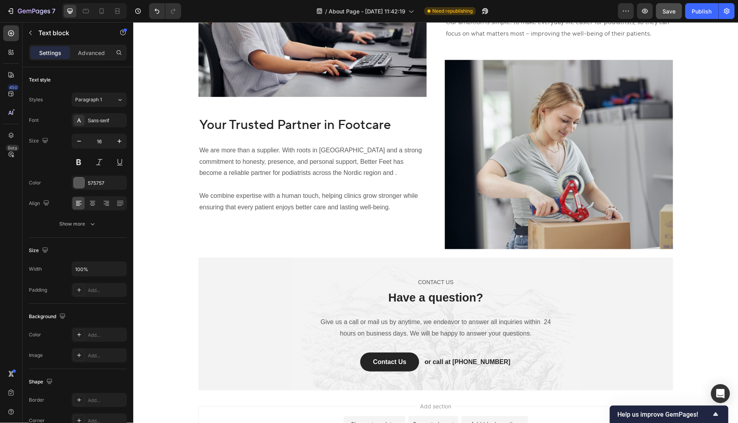
scroll to position [981, 0]
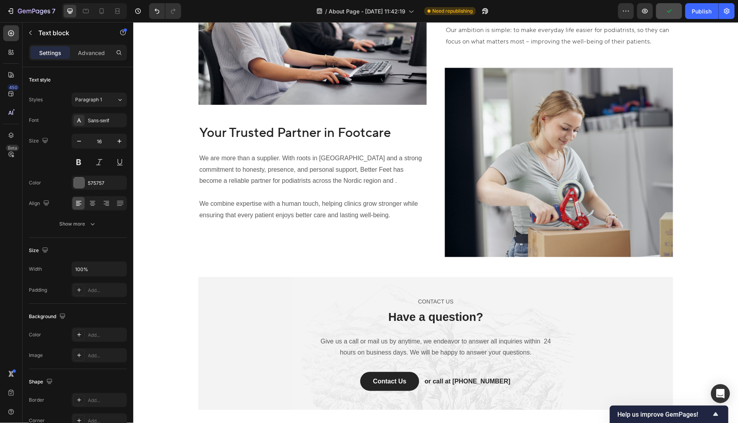
click at [341, 182] on p "We are more than a supplier. With roots in Jutland and a strong commitment to h…" at bounding box center [312, 169] width 227 height 34
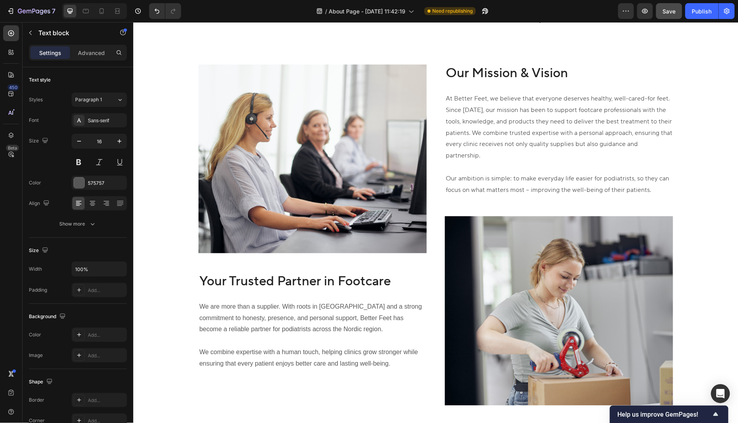
scroll to position [832, 0]
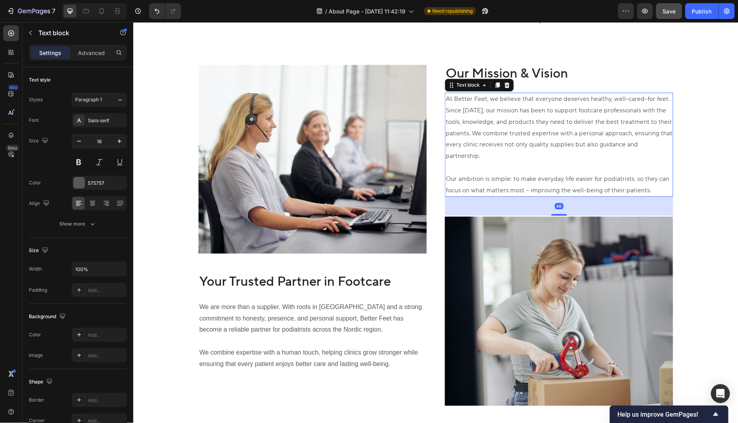
click at [474, 125] on p "At Better Feet, we believe that everyone deserves healthy, well-cared-for feet.…" at bounding box center [558, 127] width 227 height 68
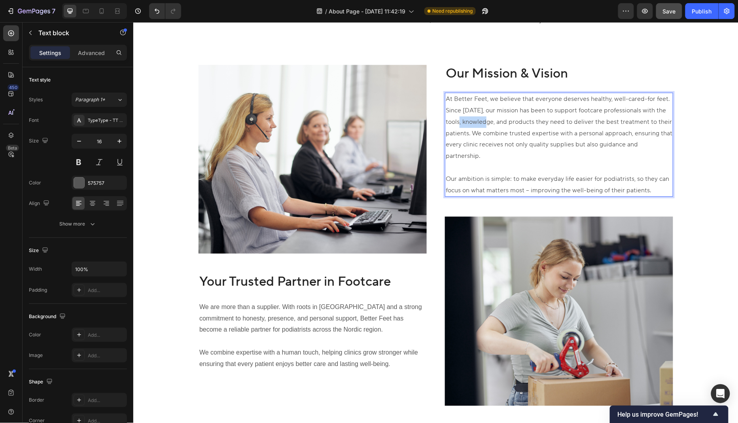
click at [474, 125] on p "At Better Feet, we believe that everyone deserves healthy, well-cared-for feet.…" at bounding box center [558, 127] width 227 height 68
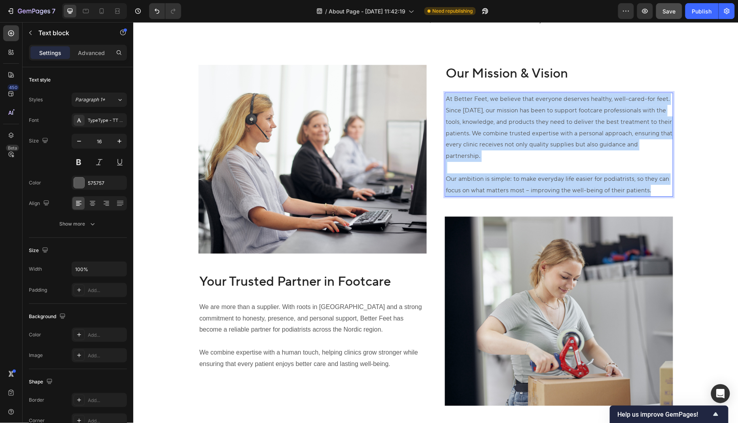
copy div "At Better Feet, we believe that everyone deserves healthy, well-cared-for feet.…"
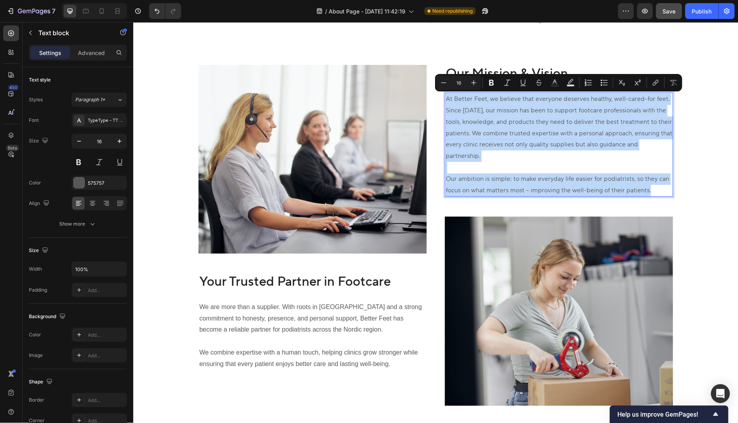
copy div "At Better Feet, we believe that everyone deserves healthy, well-cared-for feet.…"
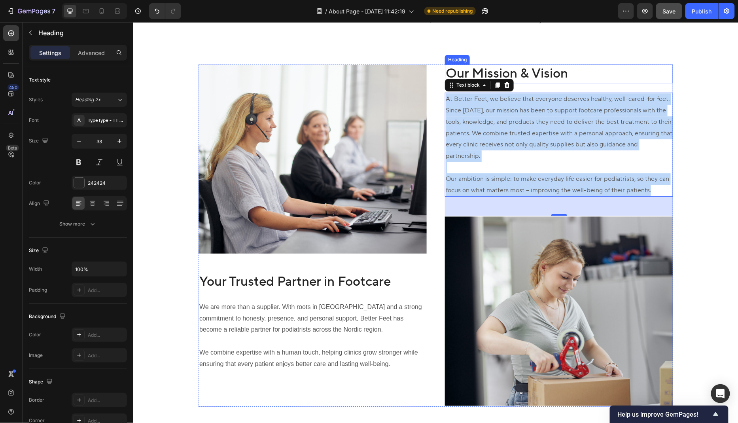
click at [532, 69] on h2 "Our Mission & Vision" at bounding box center [559, 73] width 228 height 19
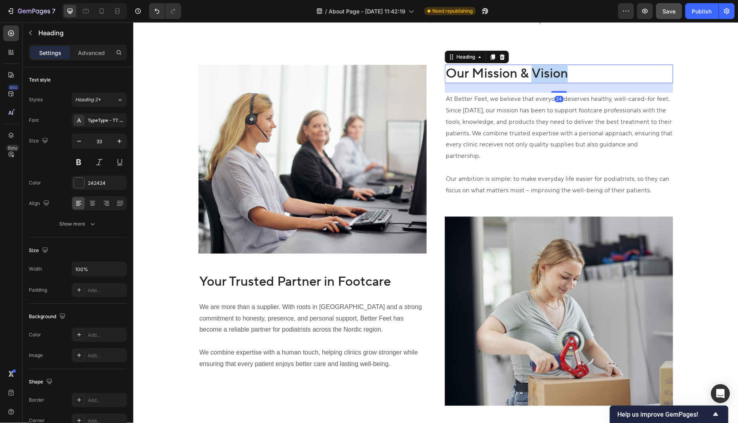
click at [532, 69] on h2 "Our Mission & Vision" at bounding box center [559, 73] width 228 height 19
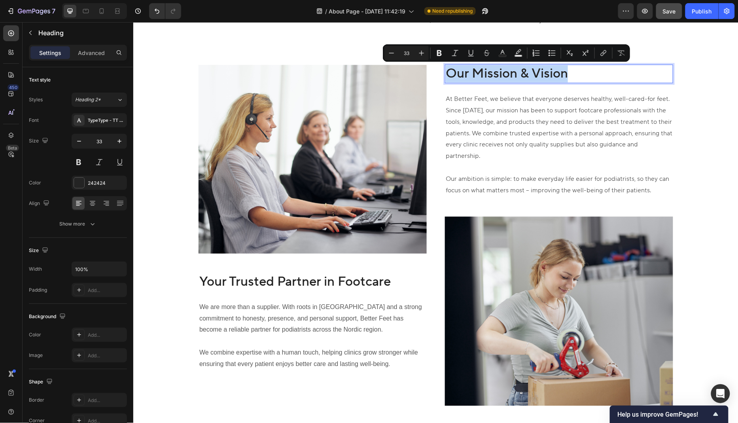
copy p "Our Mission & Vision"
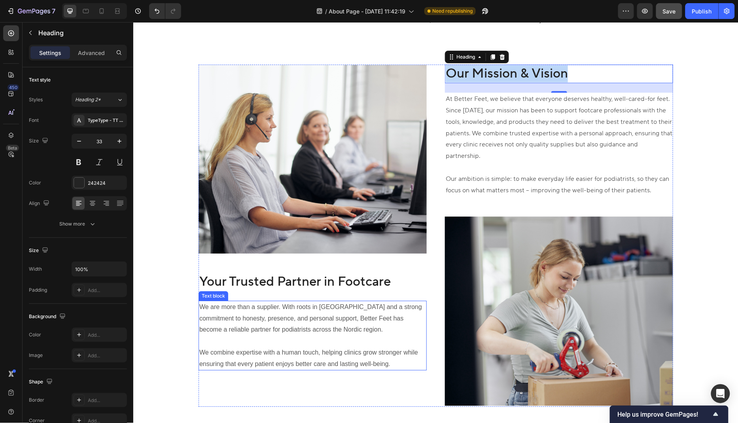
click at [323, 316] on p "We are more than a supplier. With roots in Jutland and a strong commitment to h…" at bounding box center [312, 318] width 227 height 34
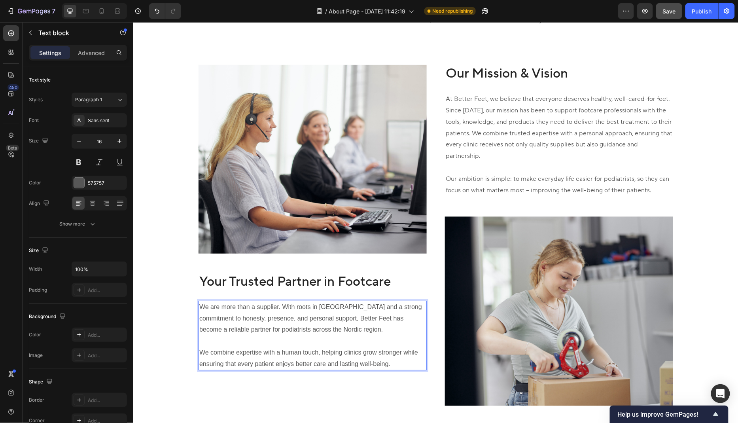
click at [322, 318] on p "We are more than a supplier. With roots in Jutland and a strong commitment to h…" at bounding box center [312, 318] width 227 height 34
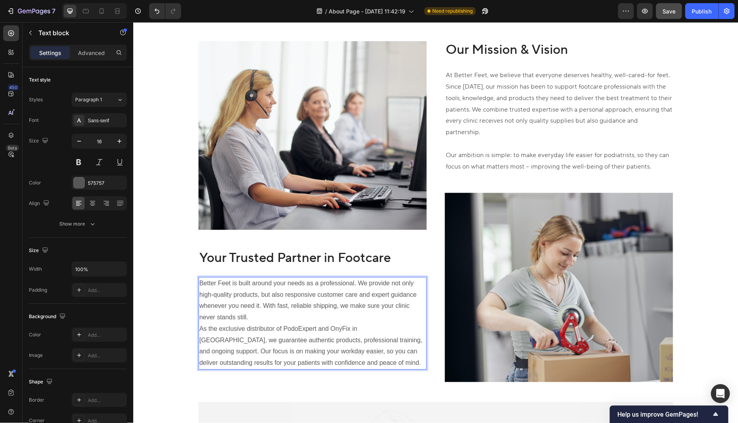
scroll to position [857, 0]
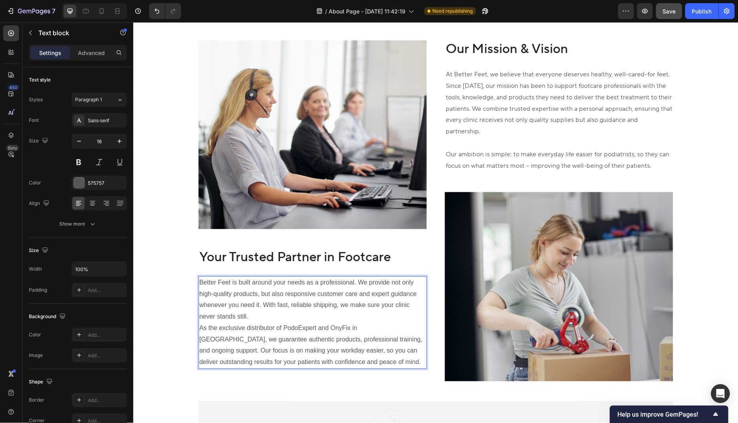
click at [265, 320] on p "Better Feet is built around your needs as a professional. We provide not only h…" at bounding box center [312, 299] width 227 height 45
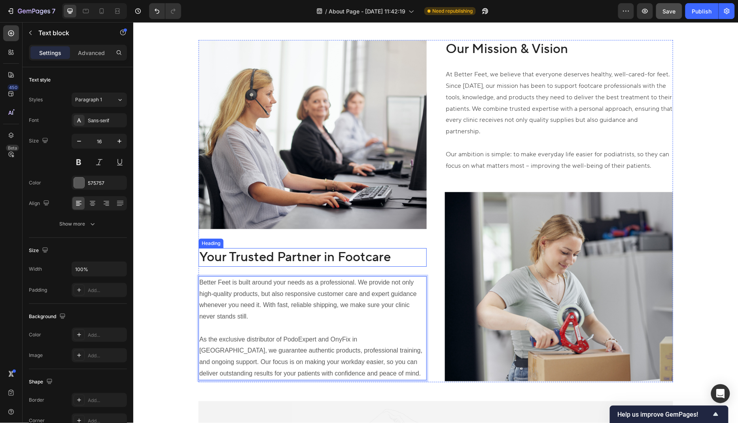
click at [373, 263] on h2 "Your Trusted Partner in Footcare" at bounding box center [312, 257] width 228 height 19
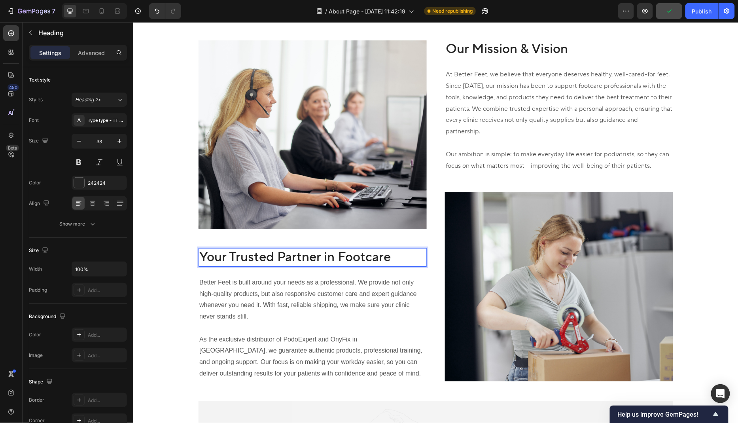
click at [326, 256] on h2 "Your Trusted Partner in Footcare" at bounding box center [312, 257] width 228 height 19
click at [326, 256] on p "Your Trusted Partner in Footcare" at bounding box center [312, 256] width 227 height 17
click at [357, 371] on p "As the exclusive distributor of PodoExpert and OnyFix in North America, we guar…" at bounding box center [312, 355] width 227 height 45
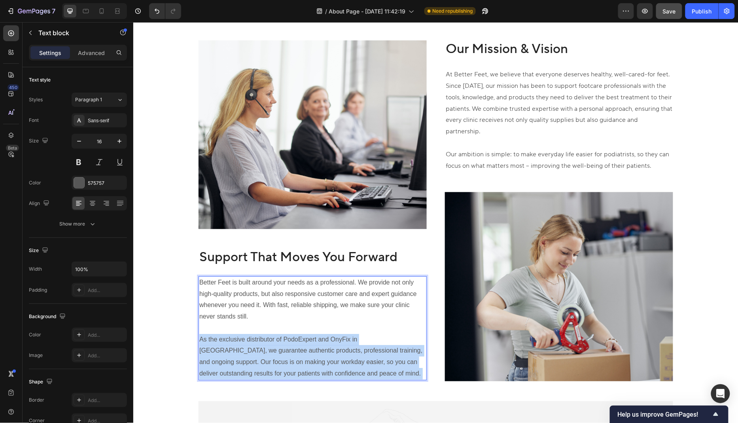
drag, startPoint x: 364, startPoint y: 371, endPoint x: 404, endPoint y: 349, distance: 45.7
click at [404, 349] on p "As the exclusive distributor of PodoExpert and OnyFix in North America, we guar…" at bounding box center [312, 355] width 227 height 45
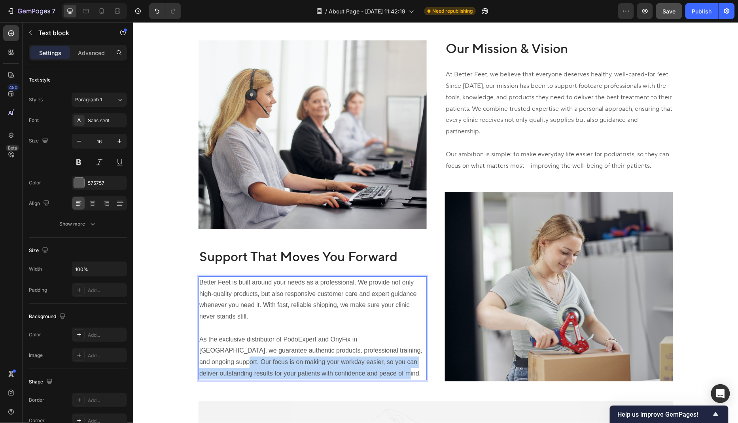
click at [404, 349] on p "As the exclusive distributor of PodoExpert and OnyFix in North America, we guar…" at bounding box center [312, 355] width 227 height 45
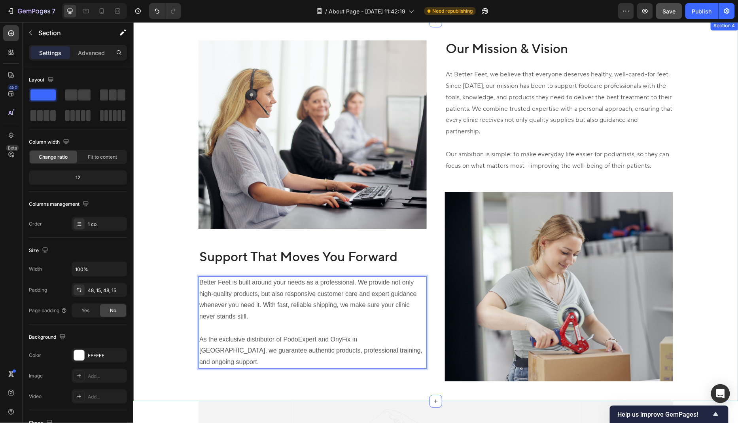
click at [423, 378] on div "Image Support That Moves You Forward Heading Better Feet is built around your n…" at bounding box center [435, 211] width 605 height 380
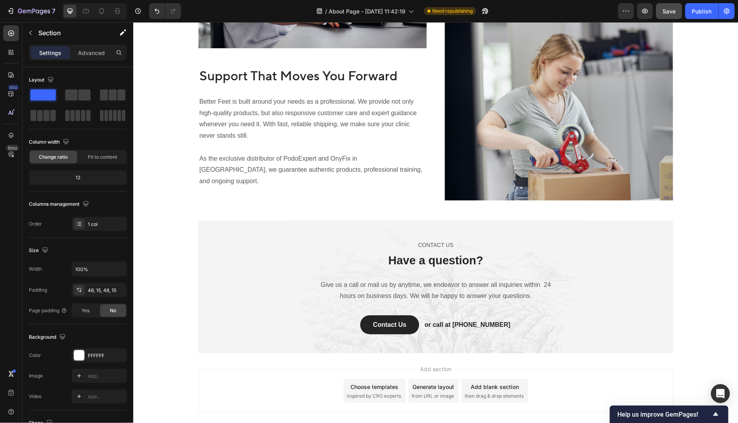
scroll to position [1070, 0]
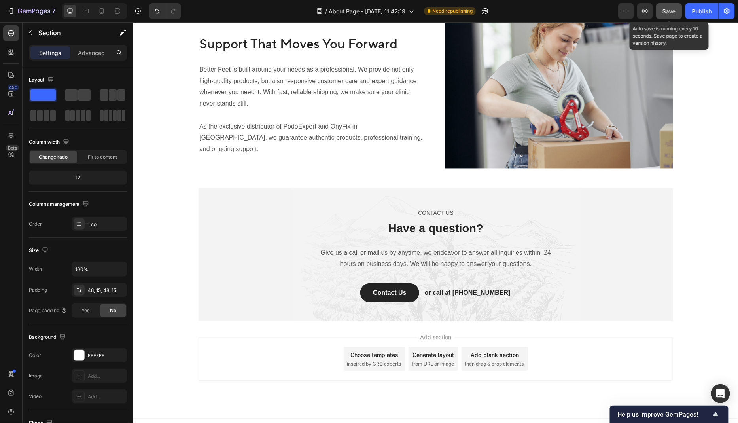
click at [664, 12] on span "Save" at bounding box center [669, 11] width 13 height 7
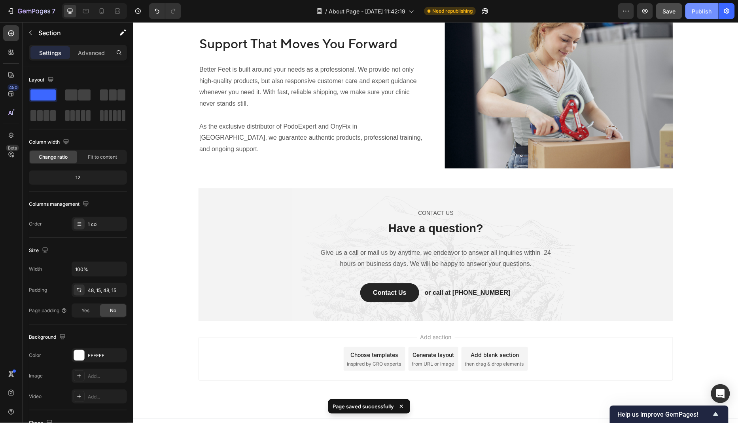
click at [664, 13] on div "Publish" at bounding box center [702, 11] width 20 height 8
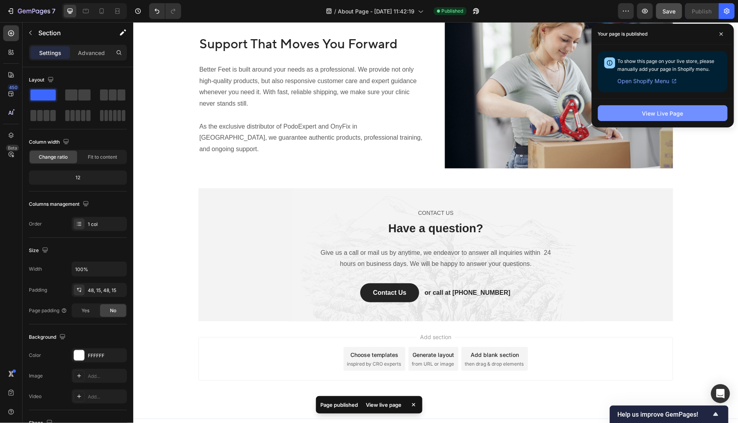
click at [664, 111] on div "View Live Page" at bounding box center [662, 113] width 41 height 8
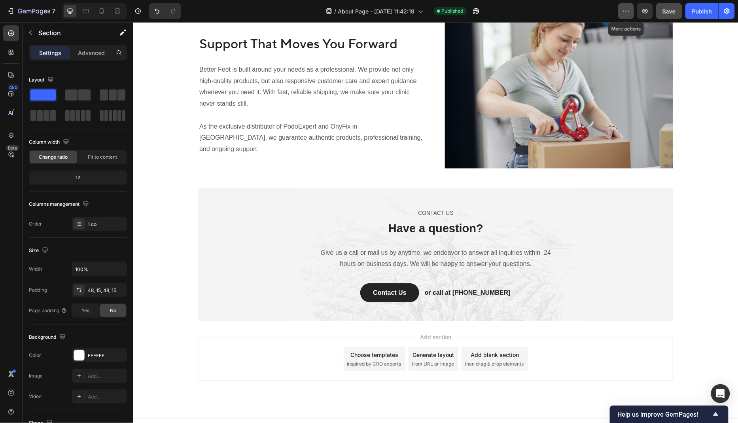
click at [628, 13] on icon "button" at bounding box center [626, 11] width 8 height 8
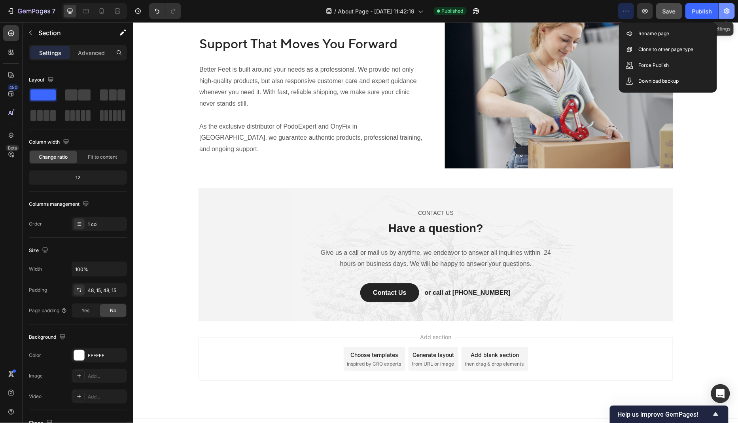
click at [664, 9] on icon "button" at bounding box center [727, 11] width 8 height 8
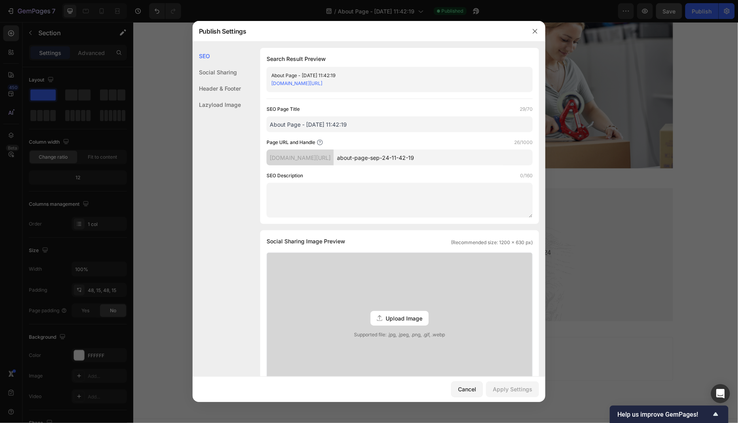
click at [222, 80] on div "Header & Footer" at bounding box center [217, 88] width 48 height 16
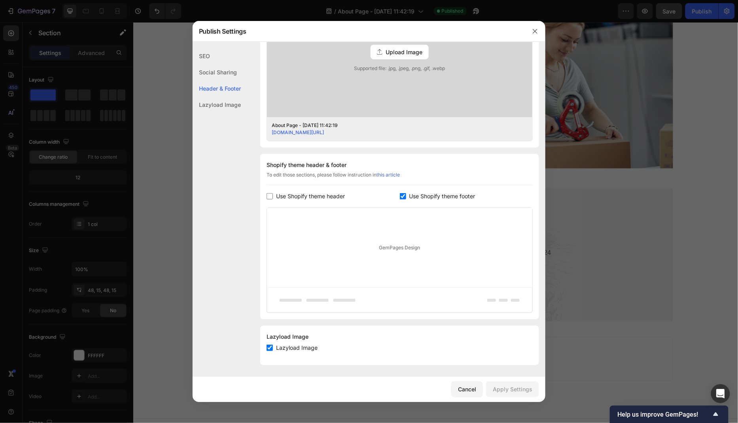
click at [407, 192] on label "Use Shopify theme footer" at bounding box center [440, 195] width 69 height 9
checkbox input "false"
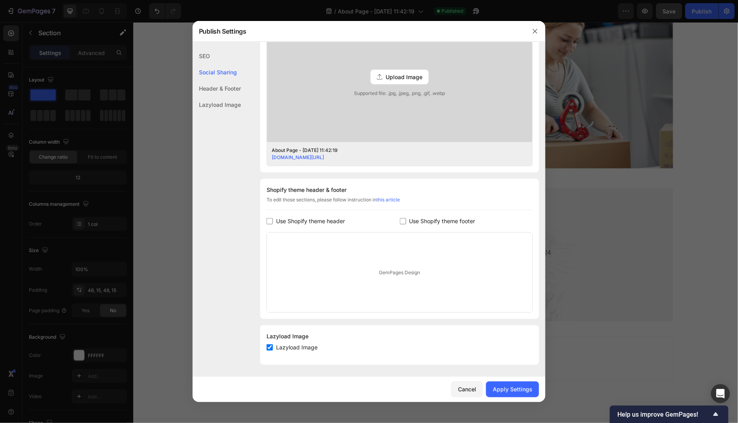
click at [435, 276] on div "GemPages Design" at bounding box center [399, 273] width 265 height 80
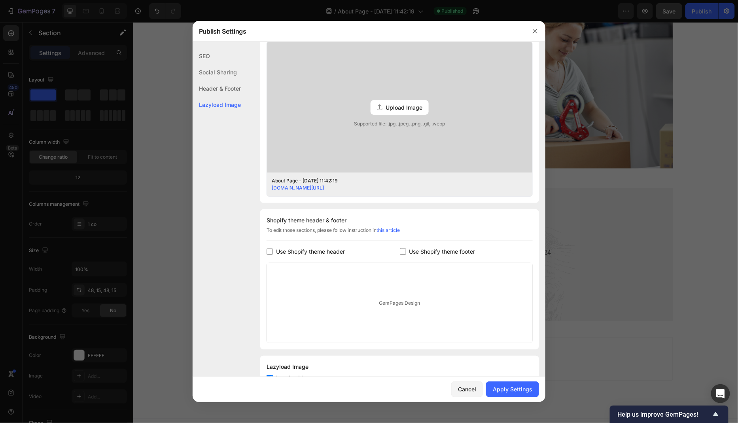
scroll to position [207, 0]
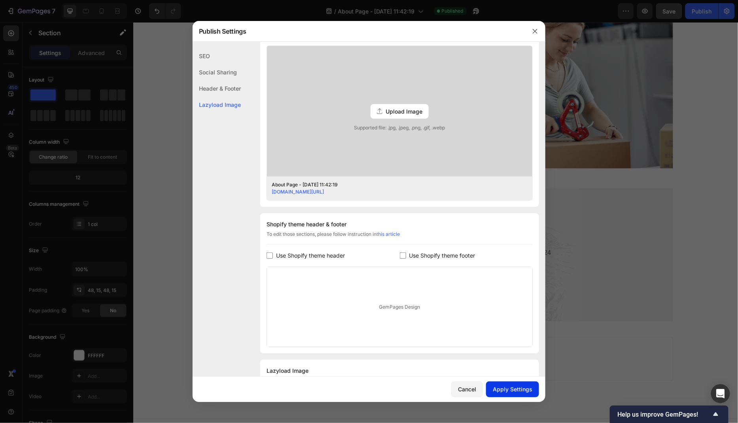
click at [514, 380] on div "Apply Settings" at bounding box center [513, 389] width 40 height 8
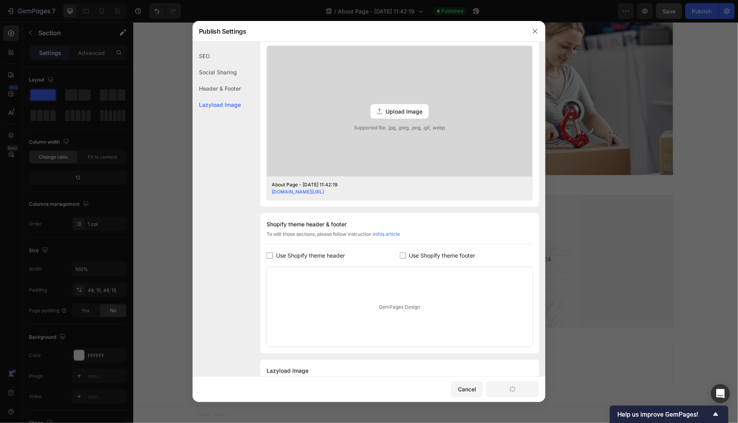
scroll to position [1051, 0]
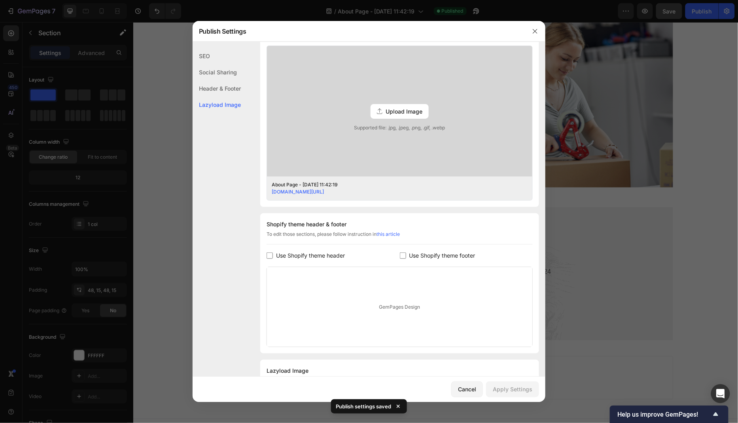
click at [664, 269] on div at bounding box center [369, 211] width 738 height 423
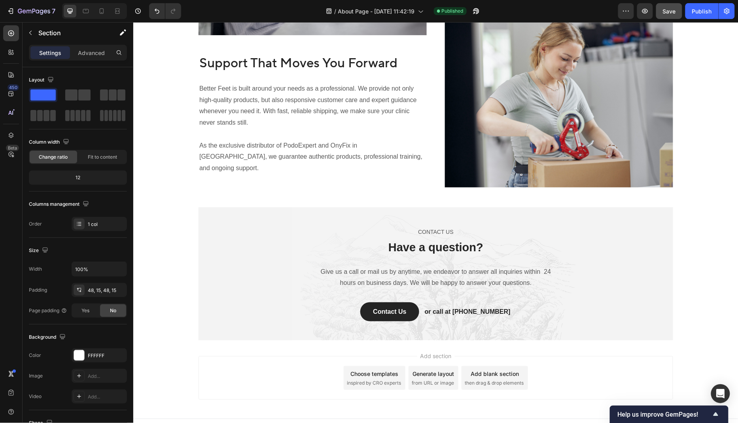
click at [496, 369] on div "Add blank section" at bounding box center [494, 373] width 48 height 8
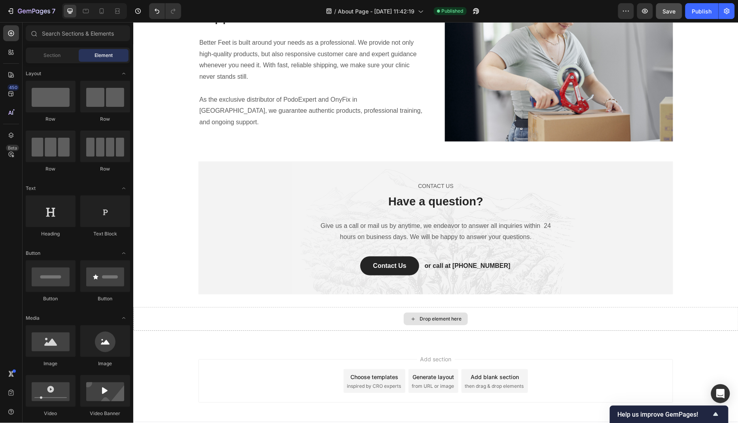
scroll to position [1100, 0]
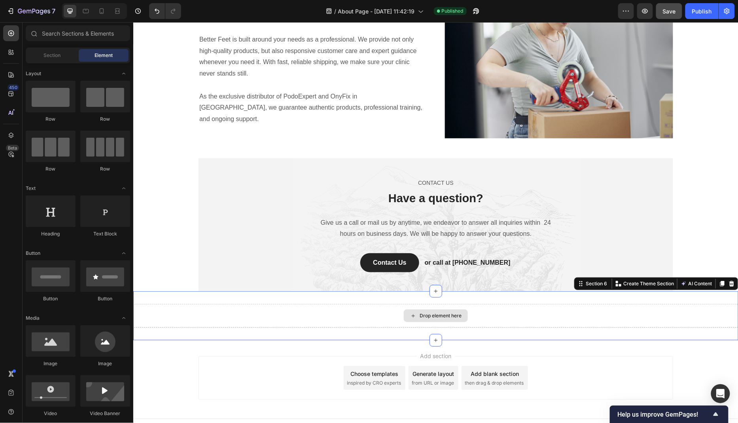
click at [526, 307] on div "Drop element here" at bounding box center [435, 315] width 605 height 24
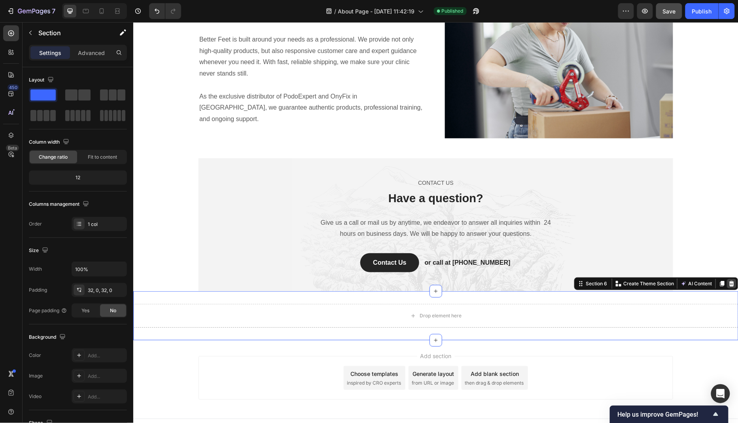
click at [664, 280] on icon at bounding box center [731, 283] width 6 height 6
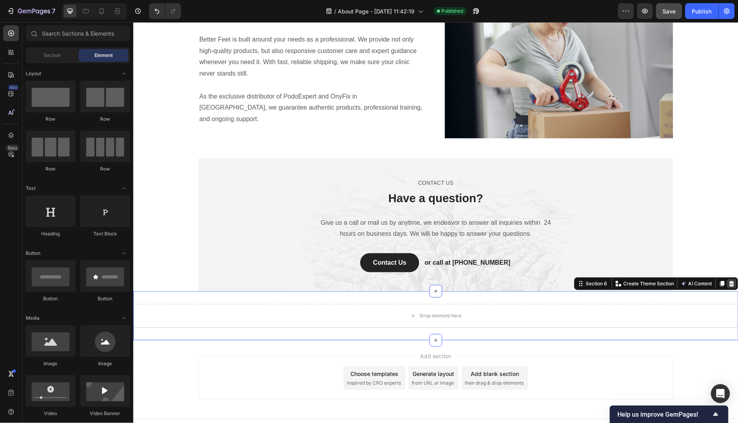
scroll to position [1051, 0]
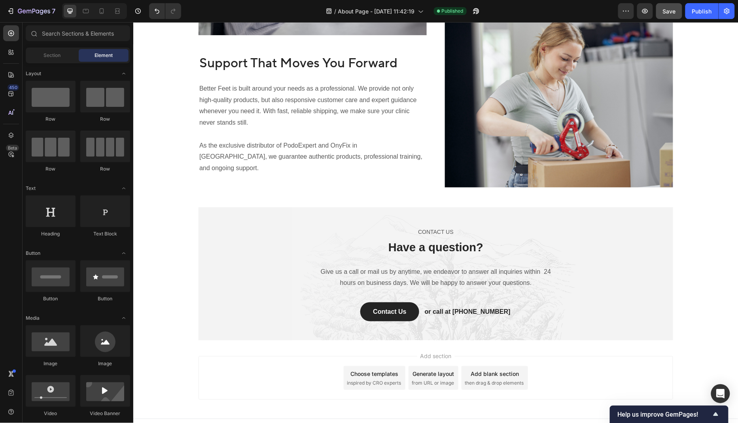
click at [392, 366] on div "Choose templates inspired by CRO experts" at bounding box center [374, 378] width 62 height 24
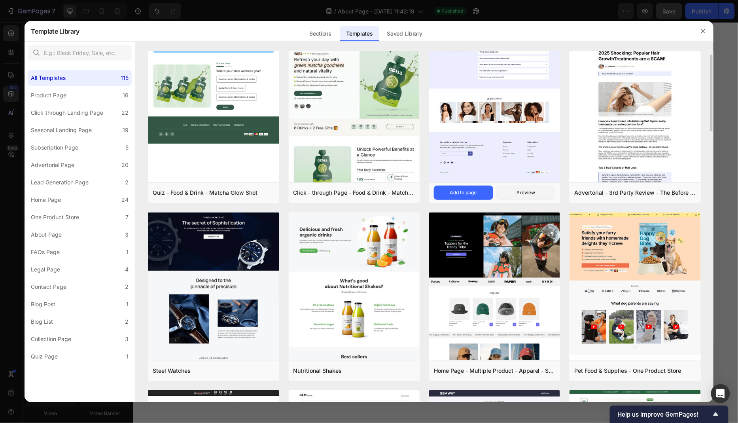
scroll to position [0, 0]
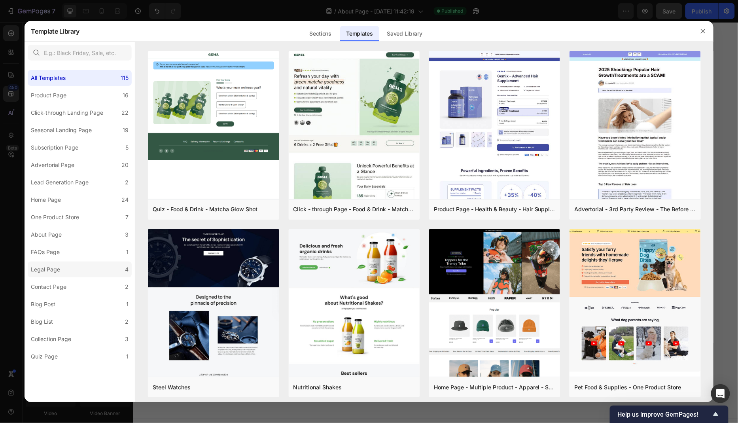
click at [80, 269] on label "Legal Page 4" at bounding box center [80, 269] width 104 height 16
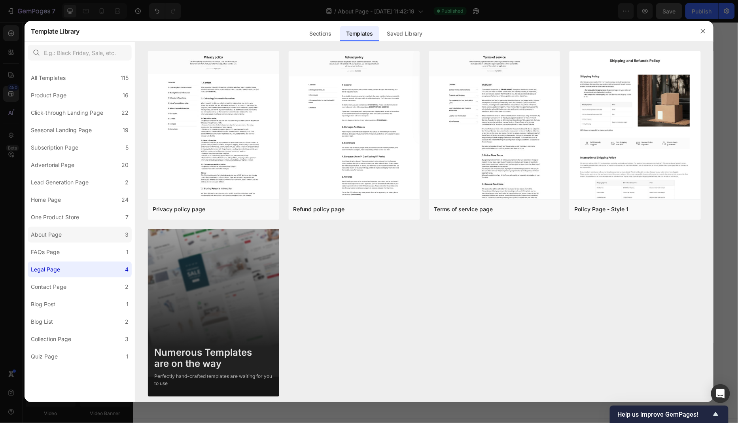
click at [87, 235] on label "About Page 3" at bounding box center [80, 235] width 104 height 16
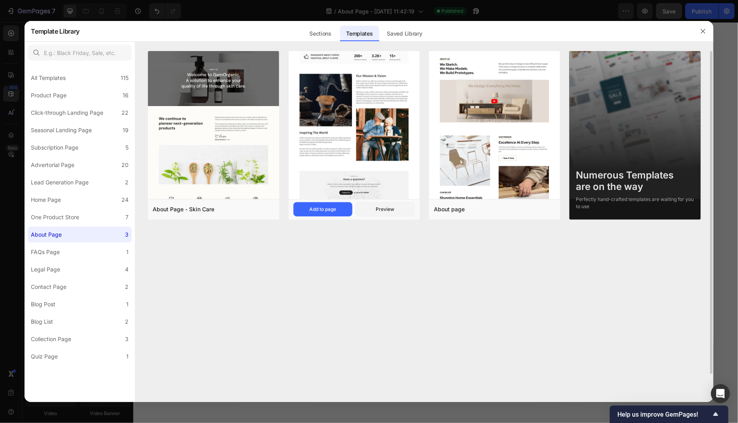
click at [371, 160] on img at bounding box center [354, 21] width 131 height 358
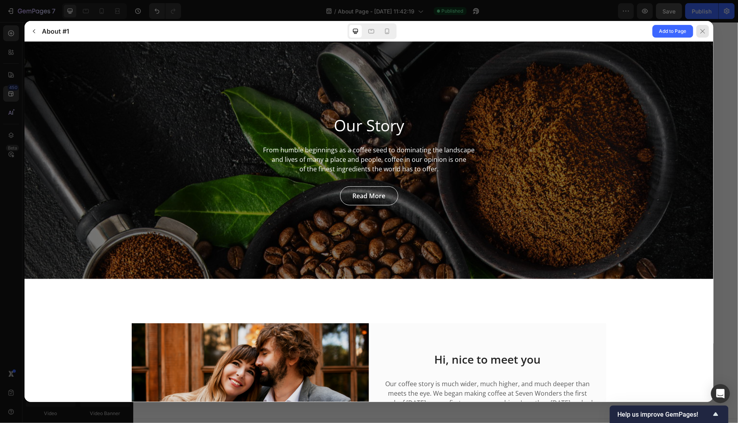
click at [664, 30] on icon at bounding box center [703, 31] width 6 height 6
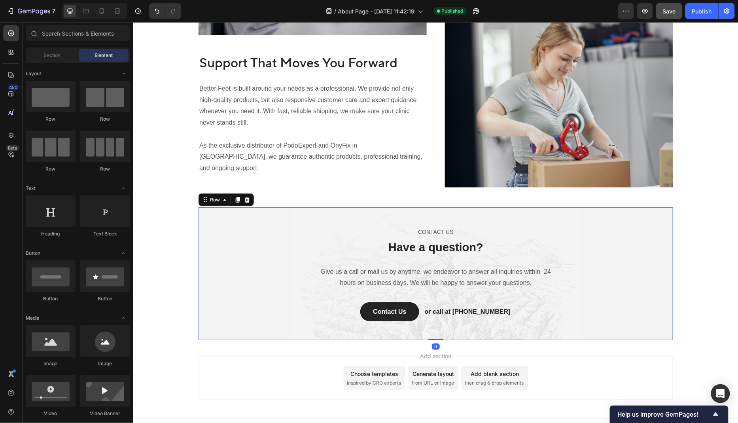
click at [303, 286] on div "CONTACT US Text block Have a question? Heading Give us a call or mail us by any…" at bounding box center [435, 273] width 463 height 95
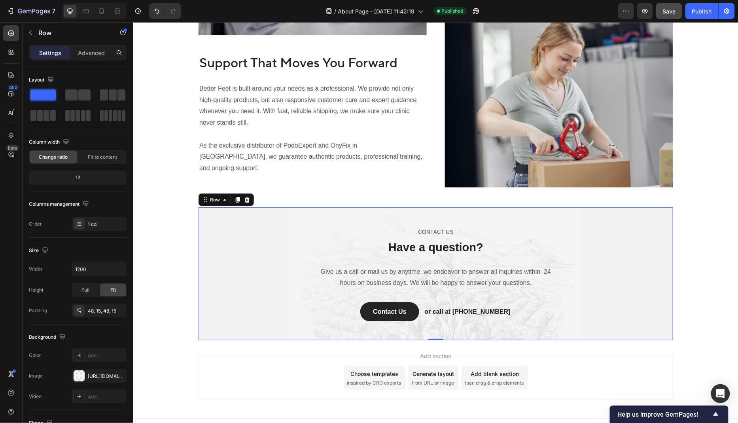
click at [376, 366] on div "Choose templates inspired by CRO experts" at bounding box center [374, 378] width 62 height 24
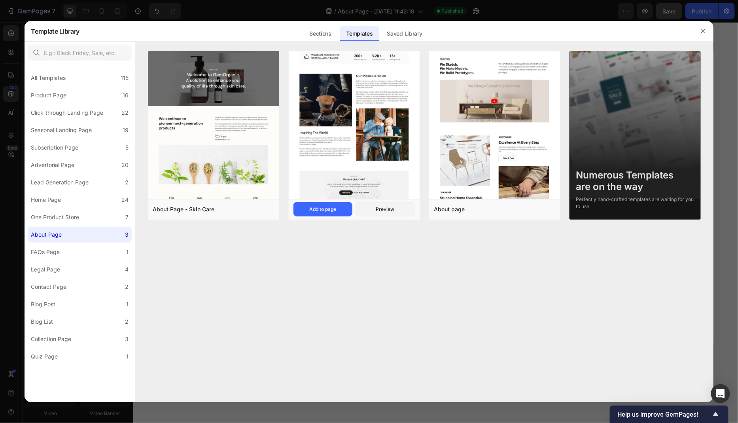
click at [367, 156] on img at bounding box center [354, 21] width 131 height 358
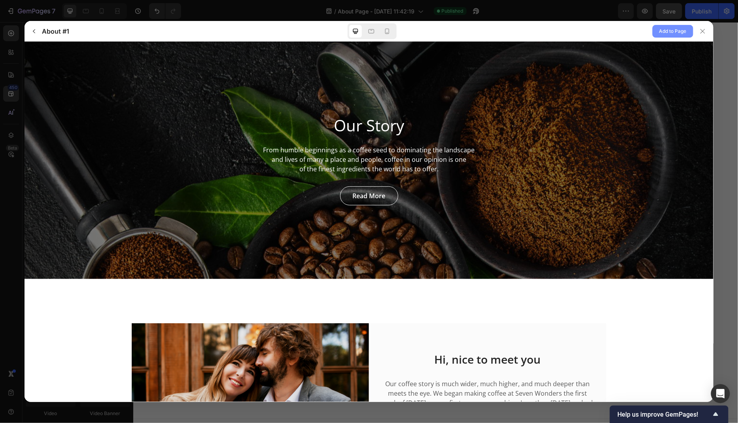
click at [664, 33] on span "Add to Page" at bounding box center [672, 31] width 27 height 9
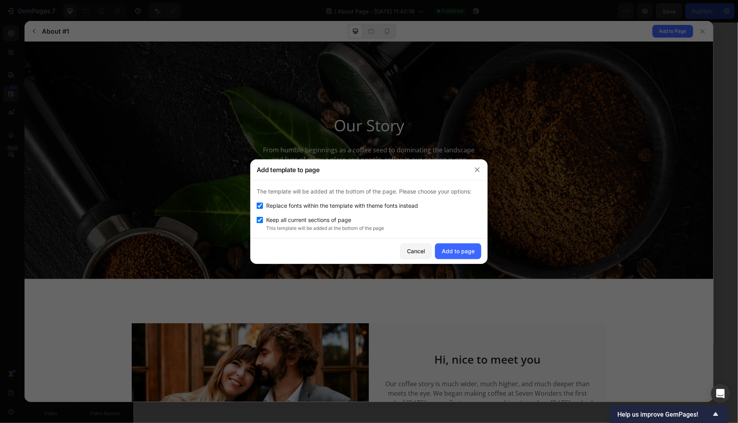
click at [347, 208] on span "Replace fonts within the template with theme fonts instead" at bounding box center [342, 205] width 152 height 9
checkbox input "false"
click at [468, 254] on div "Add to page" at bounding box center [458, 251] width 33 height 8
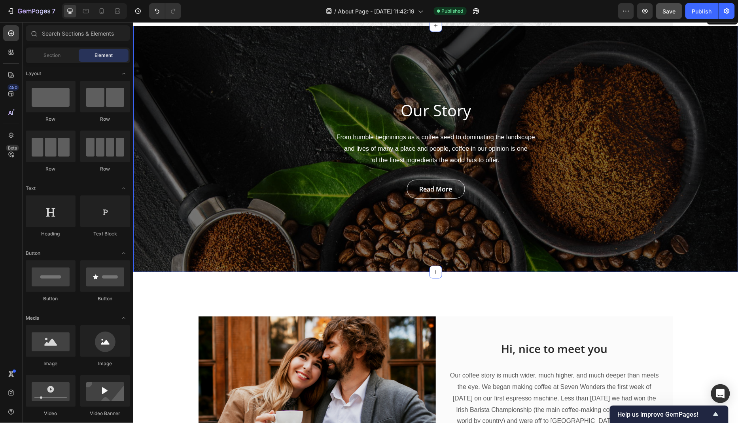
scroll to position [1357, 0]
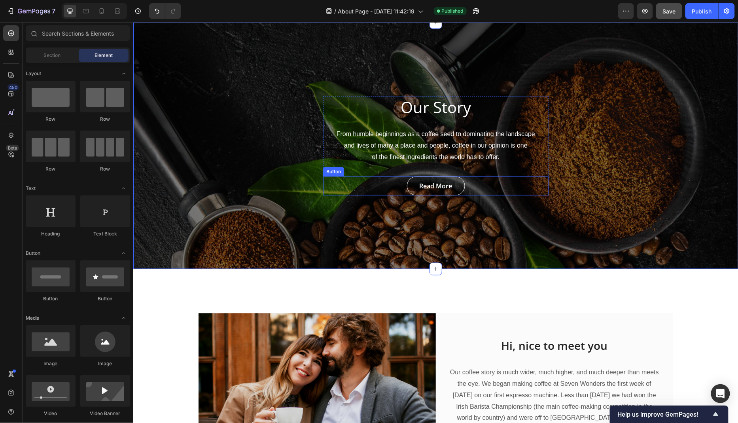
click at [536, 188] on div "Read More Button" at bounding box center [435, 185] width 225 height 19
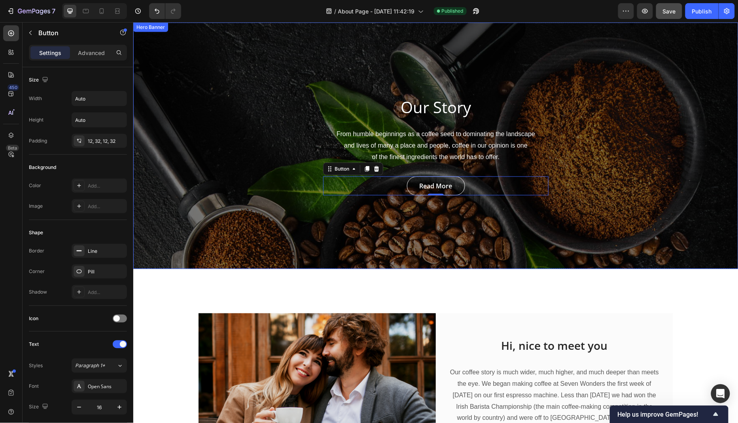
click at [636, 148] on div "Our Story Heading From humble beginnings as a coffee seed to dominating the lan…" at bounding box center [435, 145] width 605 height 246
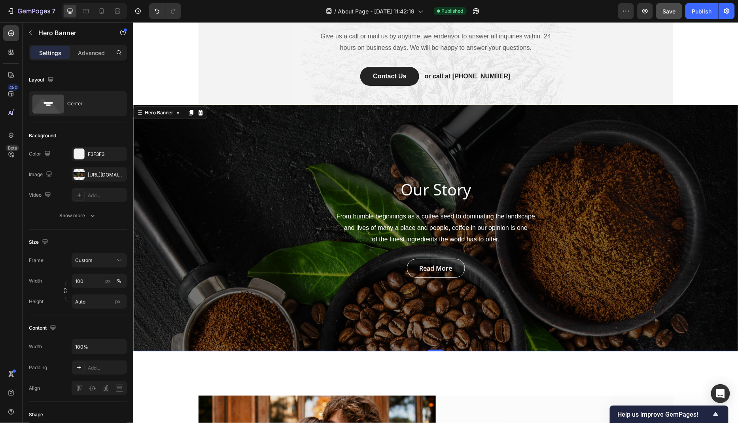
scroll to position [1274, 0]
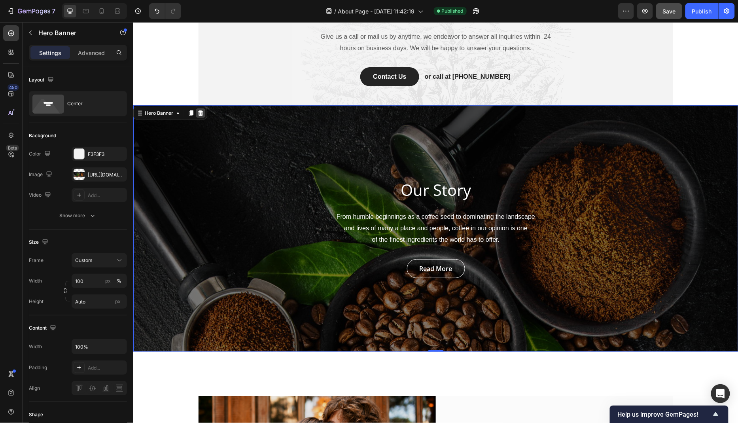
click at [199, 111] on icon at bounding box center [200, 113] width 5 height 6
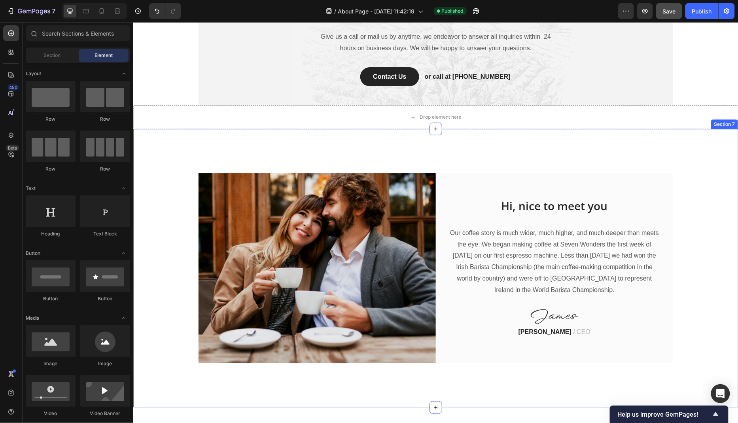
click at [152, 166] on div "Image Hi, nice to meet you Heading Our coffee story is much wider, much higher,…" at bounding box center [435, 268] width 605 height 278
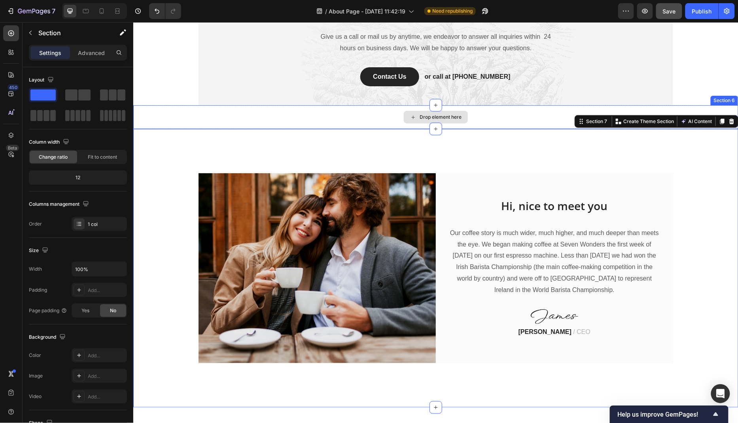
click at [200, 123] on div "Drop element here" at bounding box center [435, 117] width 605 height 24
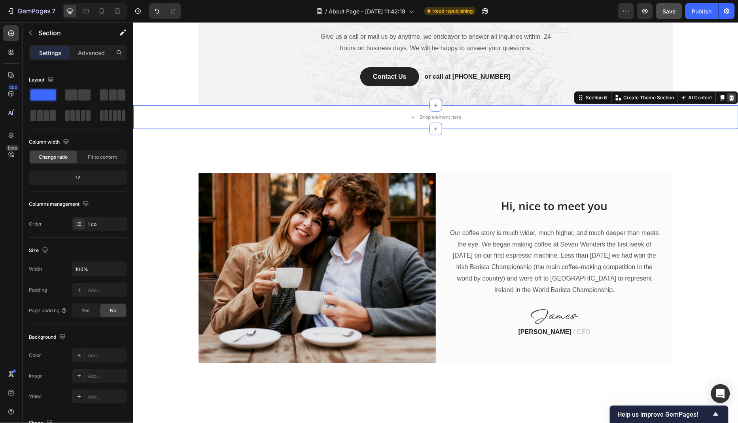
click at [664, 96] on div at bounding box center [731, 97] width 9 height 9
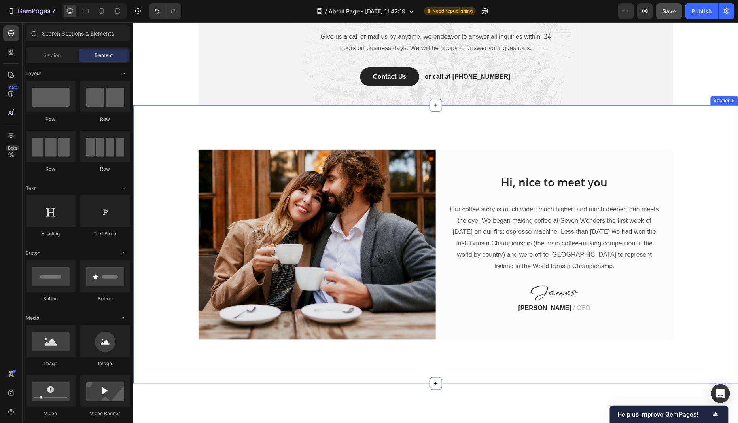
click at [490, 127] on div "Image Hi, nice to meet you Heading Our coffee story is much wider, much higher,…" at bounding box center [435, 244] width 605 height 278
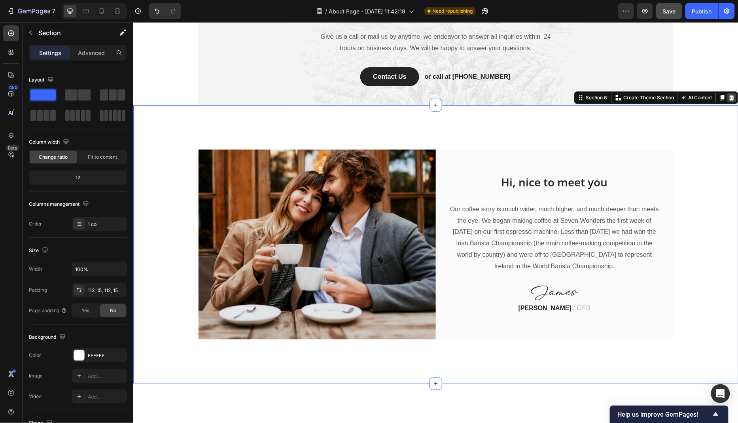
click at [664, 99] on icon at bounding box center [731, 98] width 5 height 6
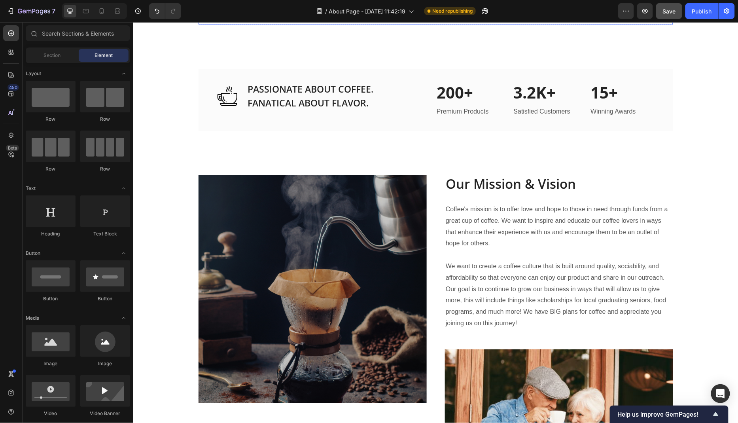
scroll to position [1525, 0]
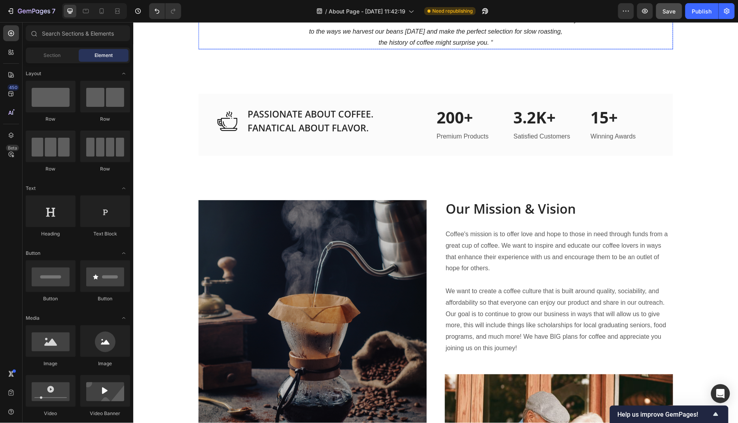
click at [245, 48] on p "“Ever wondered how we create our coffee? We’d like to reveal a few secrets. Fro…" at bounding box center [435, 31] width 473 height 34
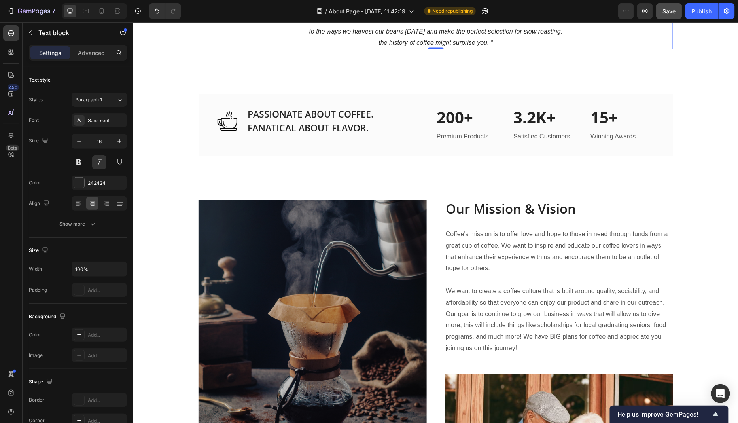
click at [259, 9] on icon at bounding box center [260, 6] width 6 height 6
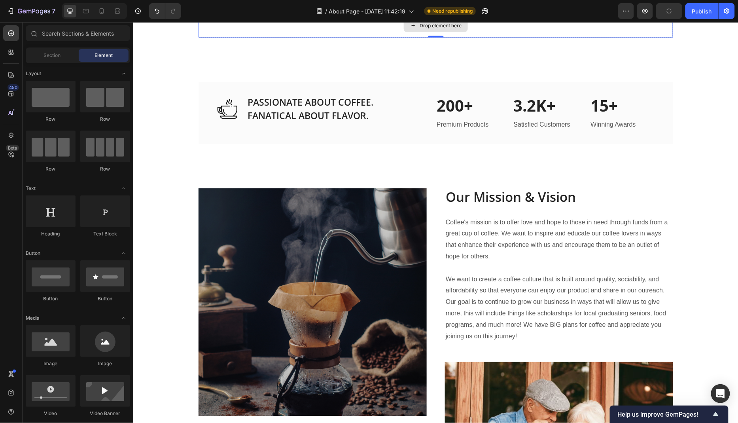
click at [251, 37] on div "Drop element here" at bounding box center [435, 25] width 475 height 24
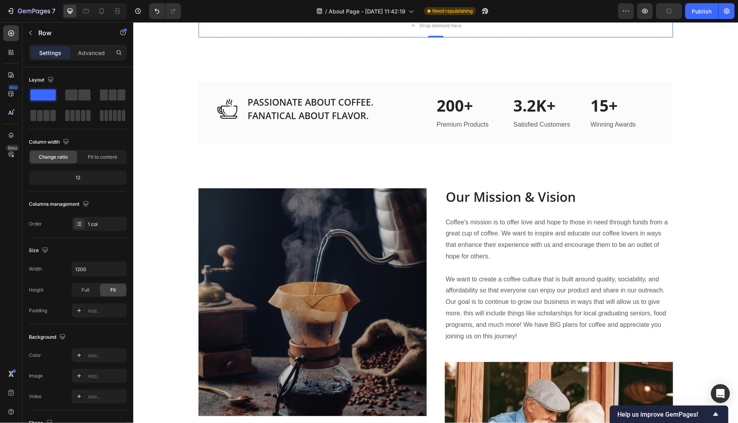
click at [244, 9] on icon at bounding box center [246, 6] width 5 height 6
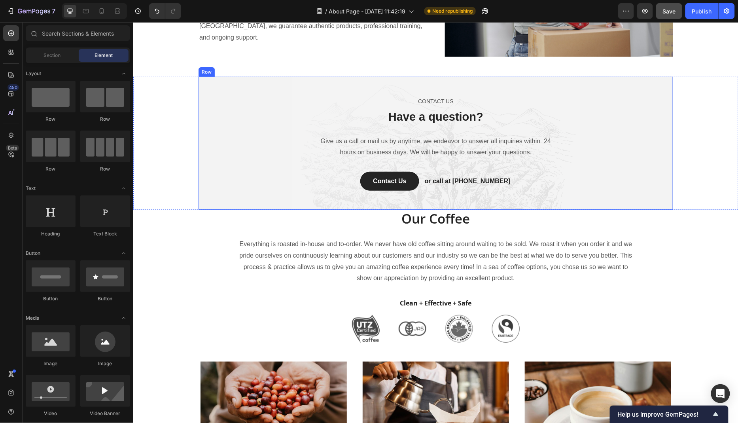
scroll to position [1187, 0]
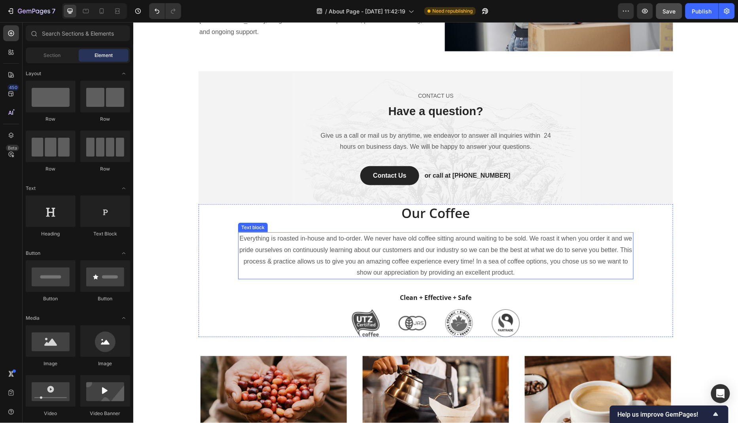
click at [560, 256] on p "Everything is roasted in-house and to-order. We never have old coffee sitting a…" at bounding box center [436, 255] width 394 height 45
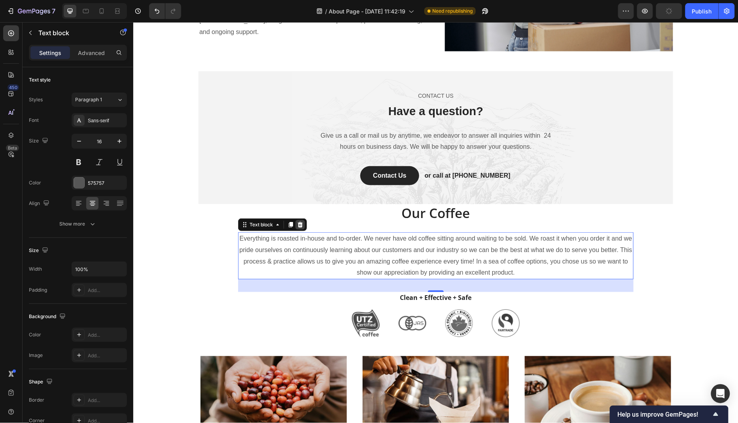
click at [301, 222] on icon at bounding box center [299, 225] width 5 height 6
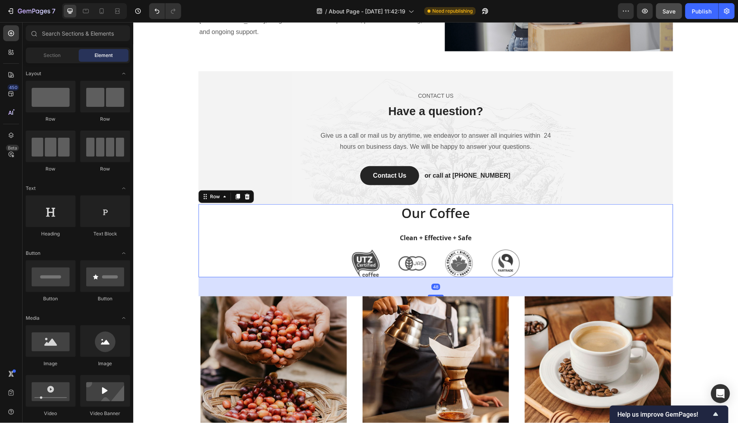
click at [432, 215] on div "Our Coffee Heading Clean + Effective + Safe Text block Image Image Image Image …" at bounding box center [436, 240] width 396 height 73
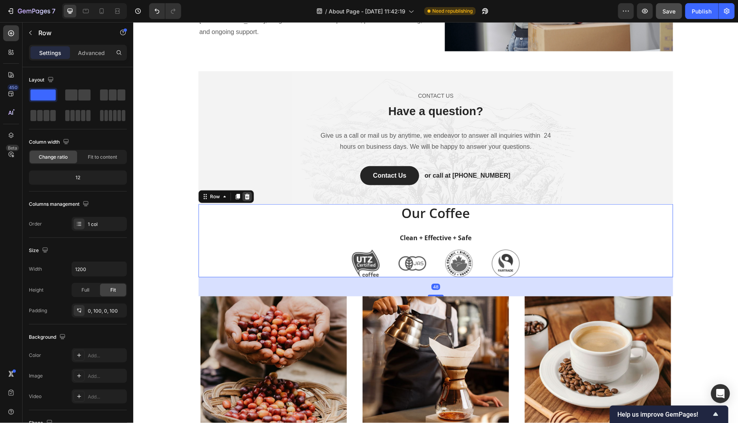
click at [250, 191] on div at bounding box center [246, 195] width 9 height 9
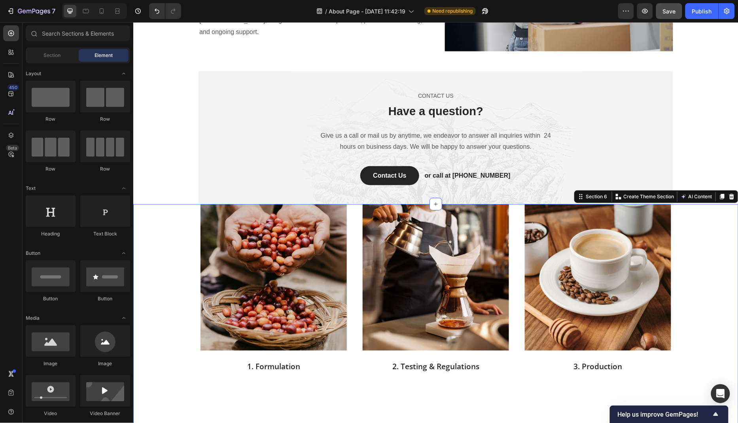
click at [180, 238] on div "Image 1. Formulation Text block Image 2. Testing & Regulations Text block Image…" at bounding box center [435, 295] width 593 height 182
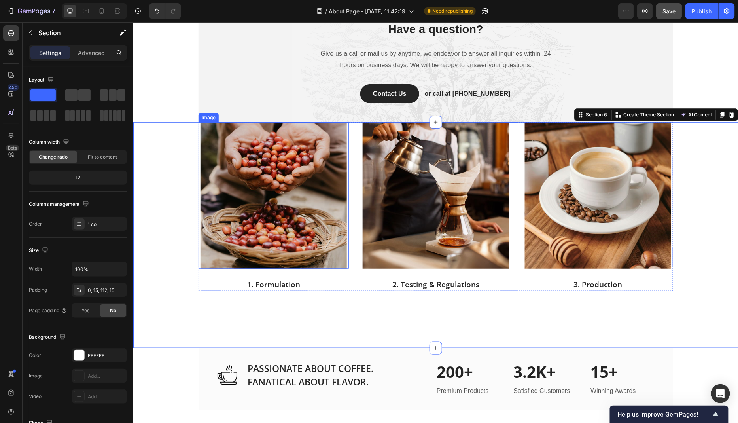
scroll to position [1269, 0]
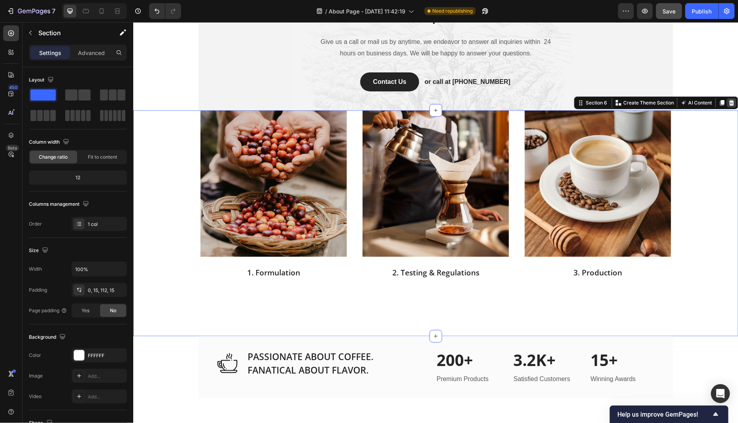
click at [664, 104] on icon at bounding box center [731, 103] width 5 height 6
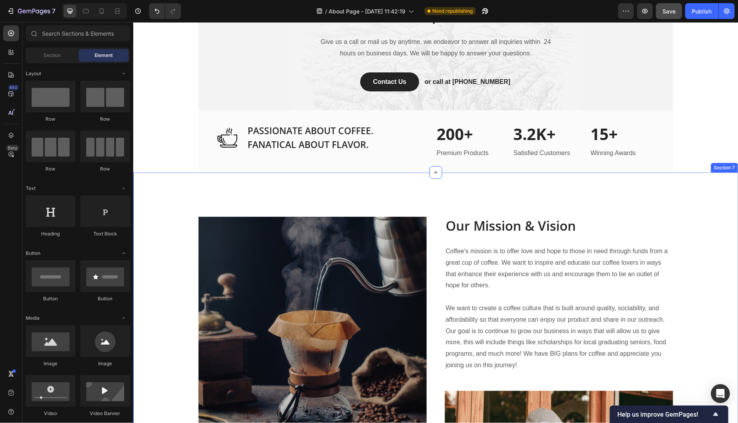
click at [302, 206] on div "Image Inspiring The World Heading Coffee customers have always worked hard to b…" at bounding box center [435, 417] width 605 height 491
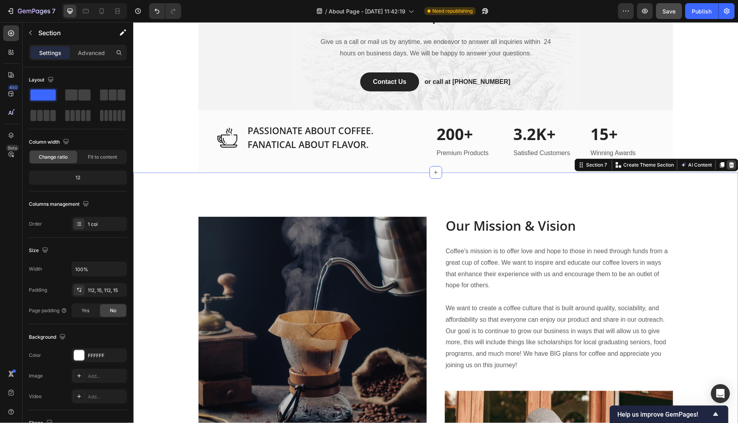
click at [664, 164] on icon at bounding box center [731, 165] width 5 height 6
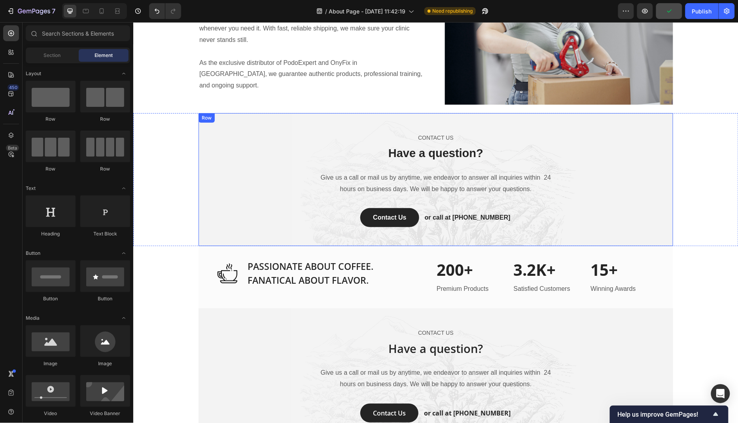
scroll to position [1069, 0]
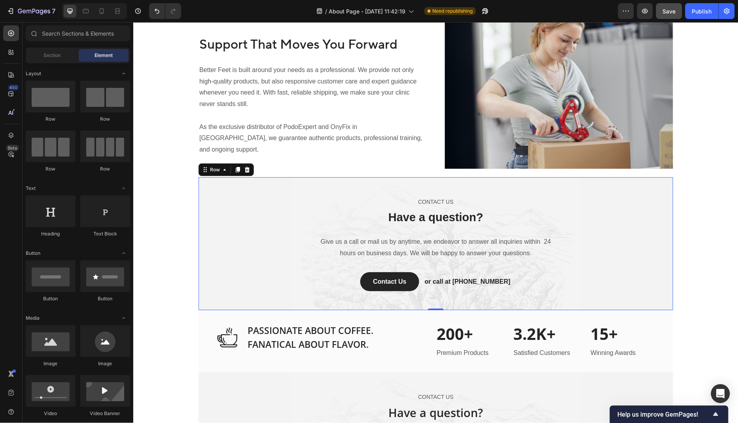
click at [644, 216] on div "CONTACT US Text block Have a question? Heading Give us a call or mail us by any…" at bounding box center [435, 243] width 463 height 95
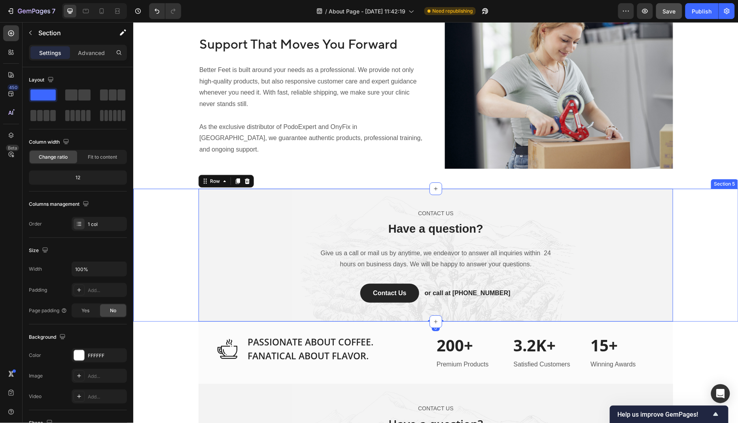
click at [664, 232] on div "CONTACT US Text block Have a question? Heading Give us a call or mail us by any…" at bounding box center [435, 254] width 605 height 133
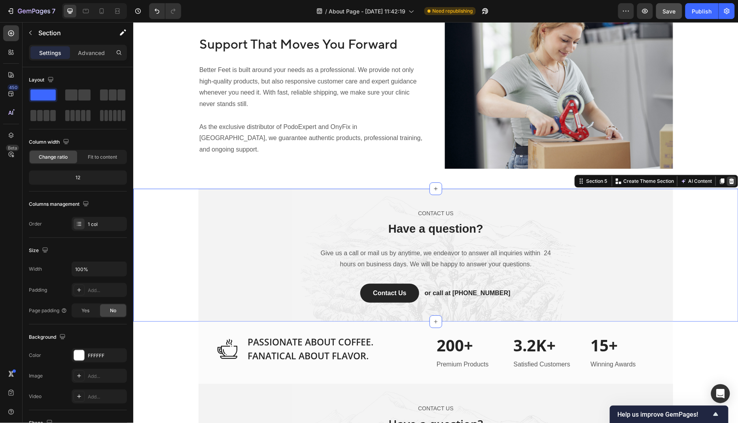
click at [664, 176] on div at bounding box center [731, 180] width 9 height 9
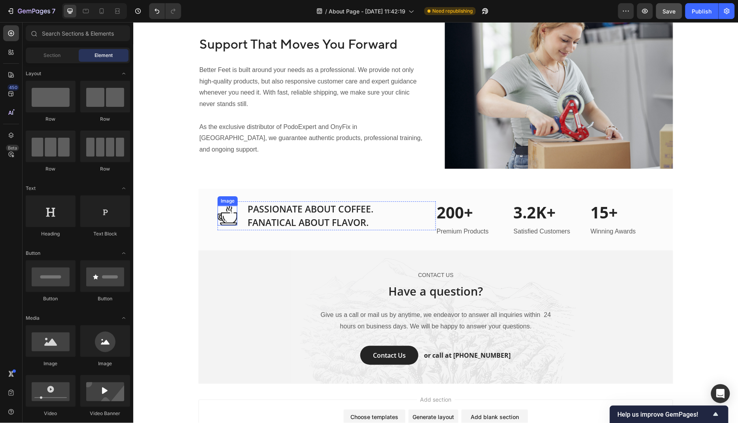
click at [223, 205] on img at bounding box center [227, 215] width 20 height 20
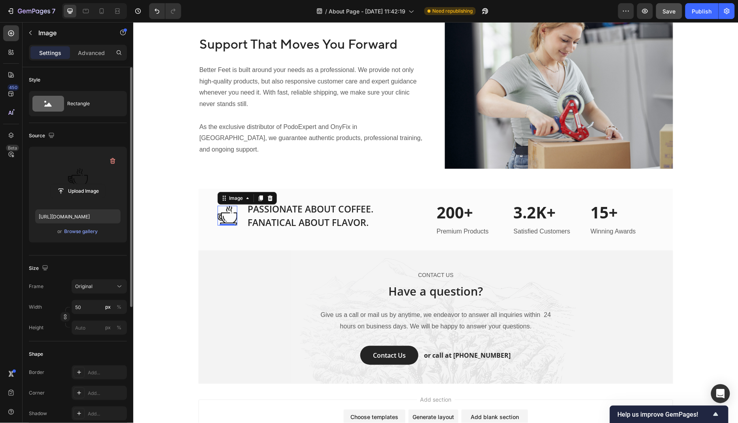
click at [79, 169] on label at bounding box center [77, 178] width 85 height 50
click at [79, 184] on input "file" at bounding box center [78, 190] width 55 height 13
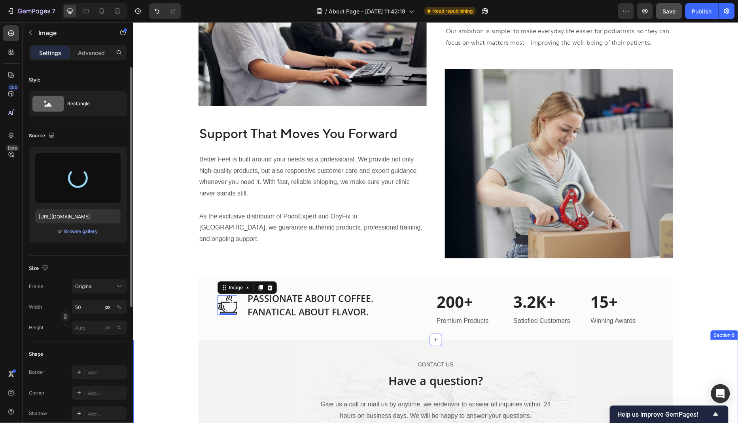
scroll to position [976, 0]
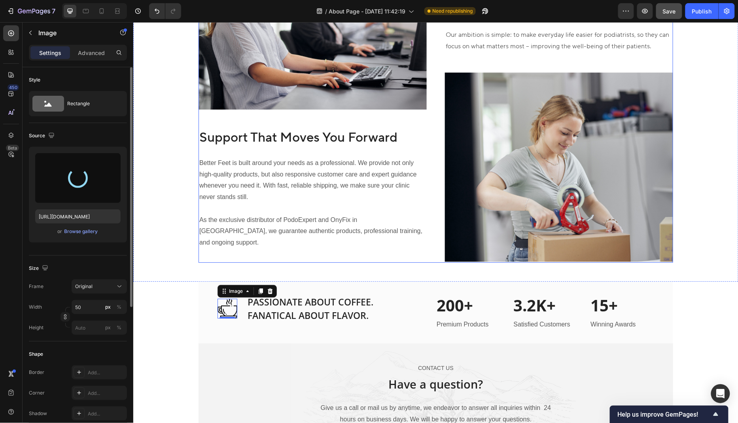
type input "[URL][DOMAIN_NAME]"
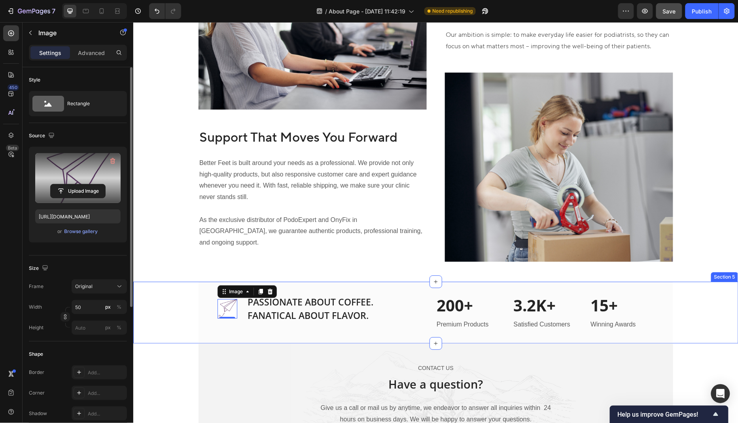
click at [174, 293] on div "Image 0 PASSIONATE ABOUT COFFEE. FANATICAL ABOUT FLAVOR. Heading Row 200+ Headi…" at bounding box center [435, 312] width 605 height 62
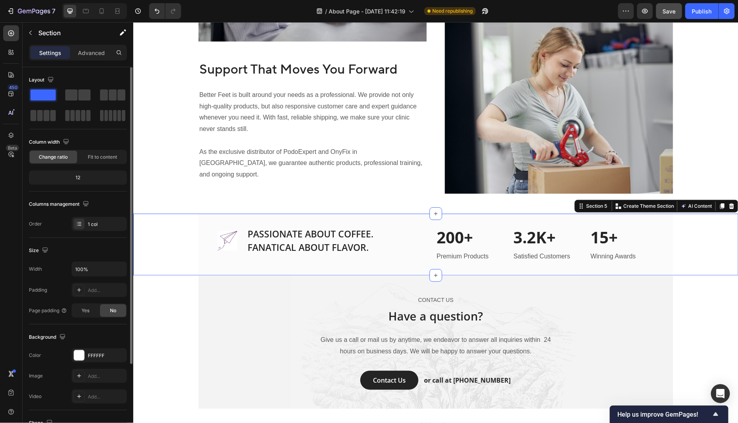
scroll to position [1047, 0]
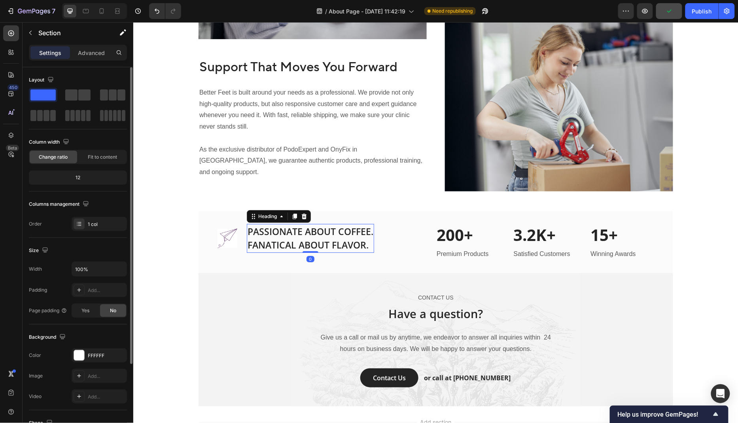
click at [329, 229] on p "PASSIONATE ABOUT COFFEE. FANATICAL ABOUT FLAVOR." at bounding box center [310, 237] width 126 height 27
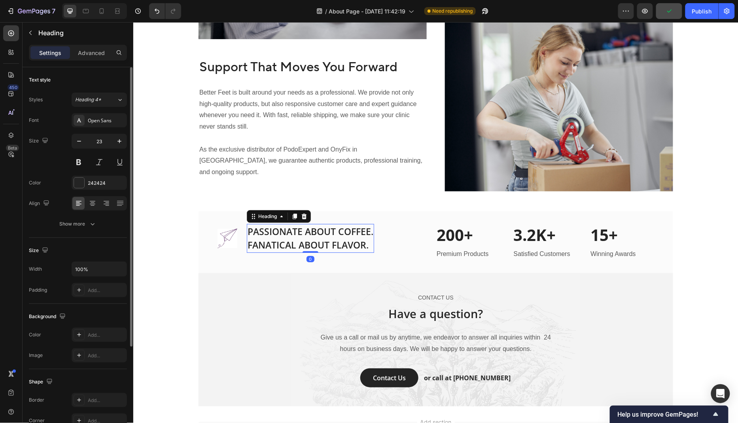
click at [329, 229] on p "PASSIONATE ABOUT COFFEE. FANATICAL ABOUT FLAVOR." at bounding box center [310, 237] width 126 height 27
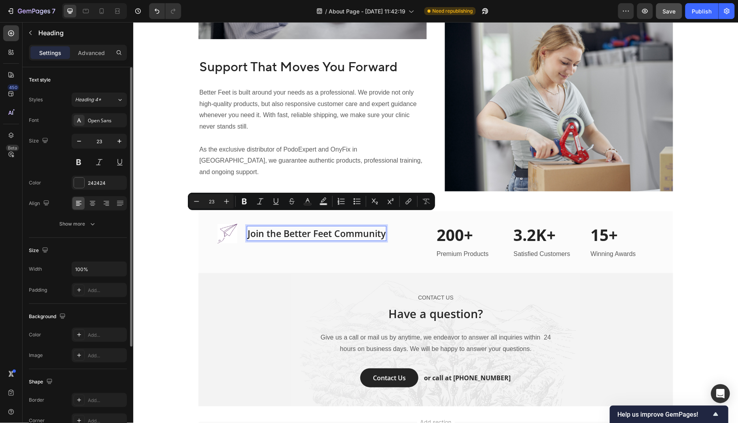
scroll to position [1049, 0]
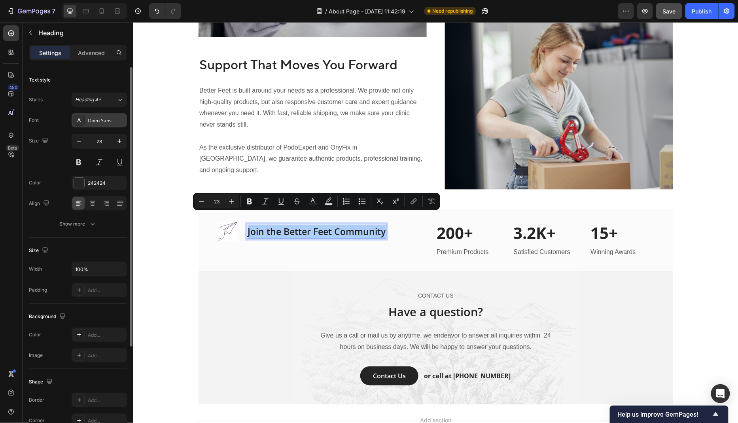
click at [99, 123] on div "Open Sans" at bounding box center [99, 120] width 55 height 14
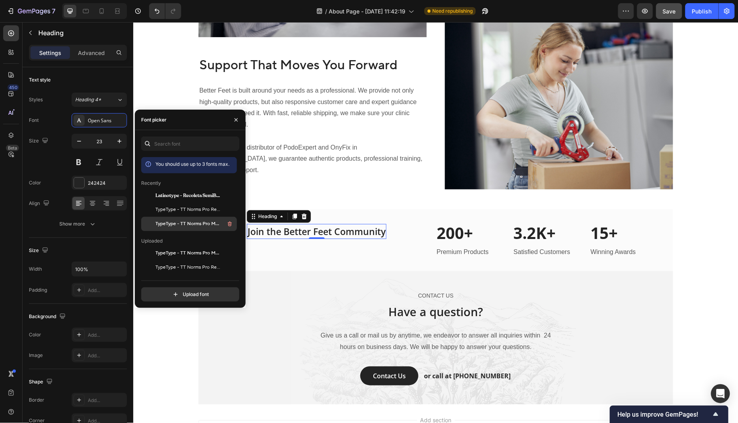
click at [193, 220] on span "TypeType - TT Norms Pro Medium" at bounding box center [188, 223] width 66 height 7
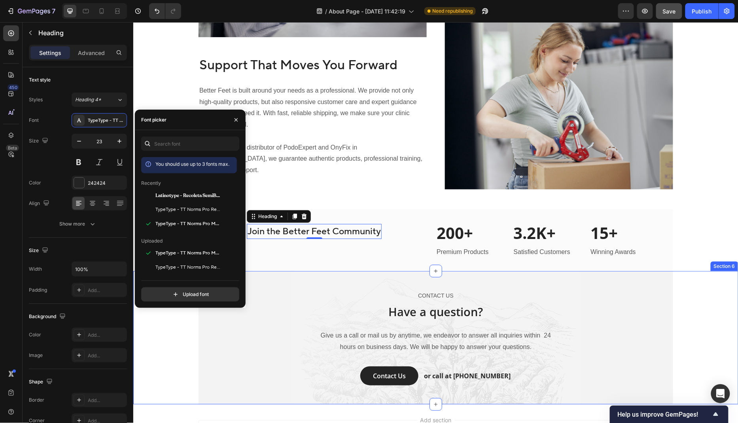
click at [172, 328] on div "CONTACT US Text block Have a question? Heading Give us a call or mail us by any…" at bounding box center [435, 337] width 605 height 133
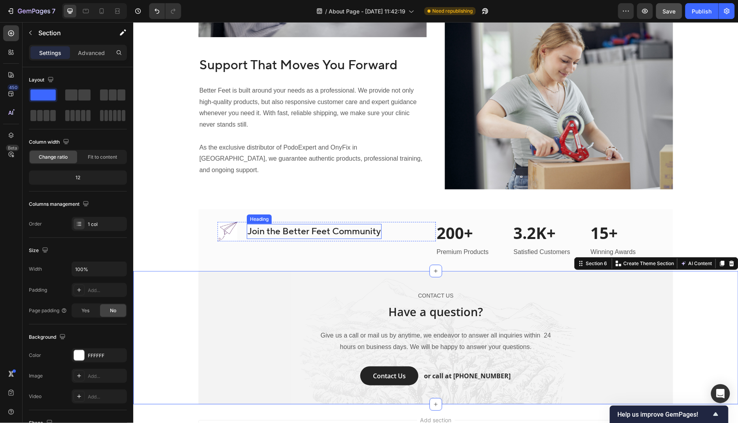
click at [344, 224] on p "Join the Better Feet Community" at bounding box center [313, 231] width 133 height 14
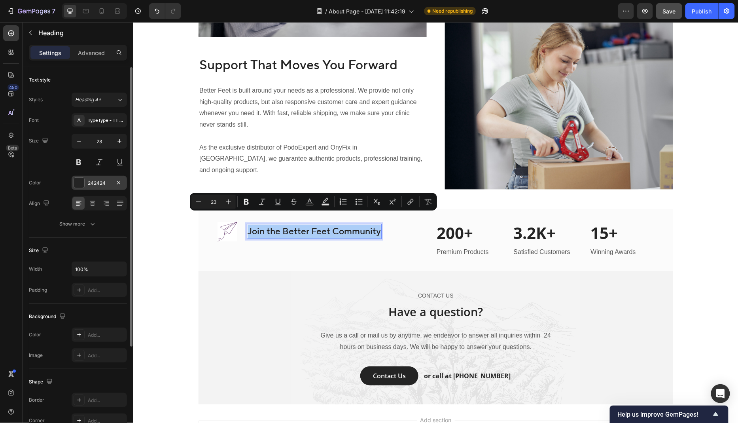
click at [80, 182] on div at bounding box center [79, 183] width 10 height 10
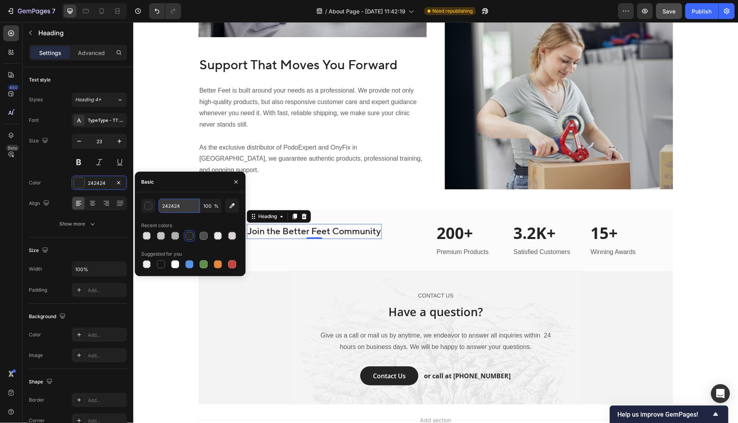
click at [180, 211] on input "242424" at bounding box center [179, 206] width 41 height 14
paste input "642667"
type input "642667"
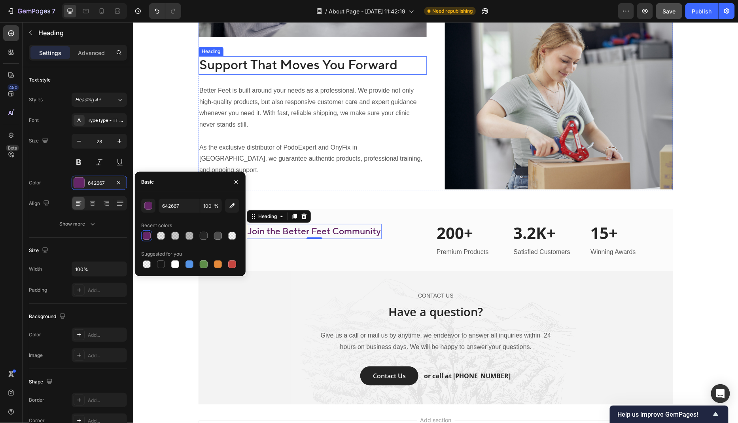
click at [360, 68] on h2 "Support That Moves You Forward" at bounding box center [312, 65] width 228 height 19
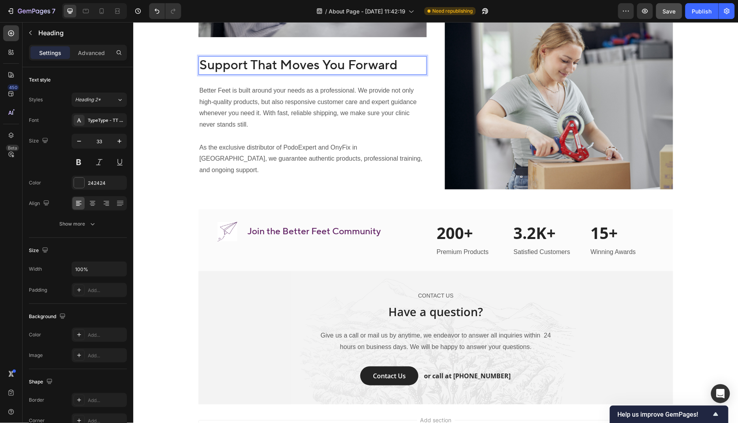
click at [360, 68] on h2 "Support That Moves You Forward" at bounding box center [312, 65] width 228 height 19
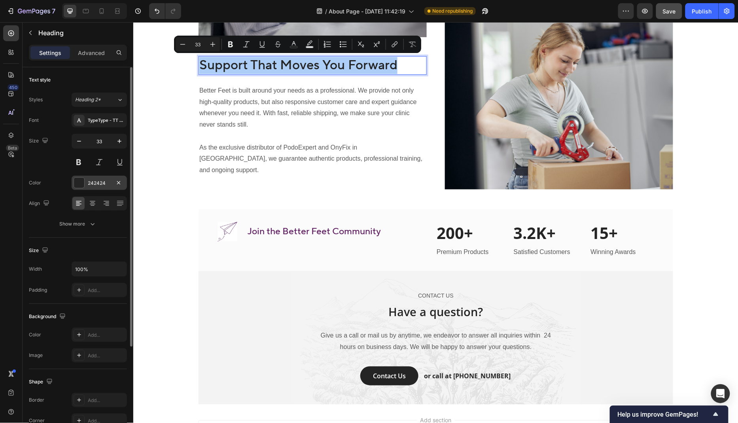
click at [104, 184] on div "242424" at bounding box center [99, 183] width 23 height 7
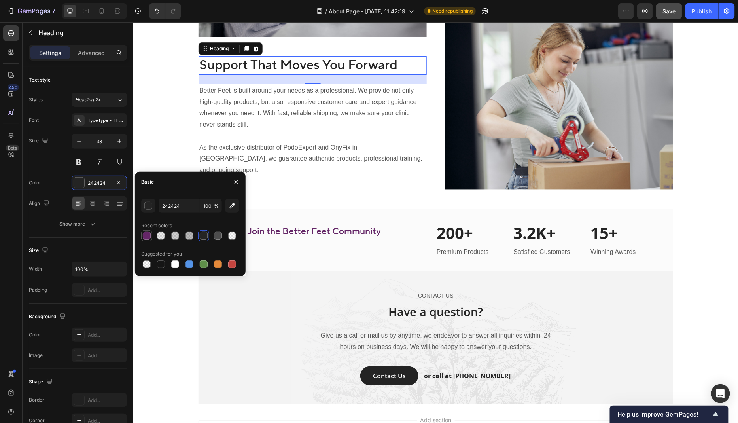
click at [149, 236] on div at bounding box center [147, 236] width 8 height 8
type input "642667"
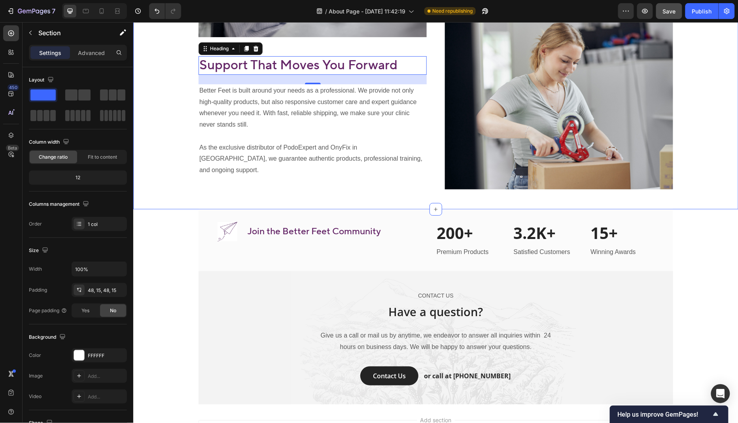
click at [153, 109] on div "Image Support That Moves You Forward Heading 24 Better Feet is built around you…" at bounding box center [435, 19] width 593 height 342
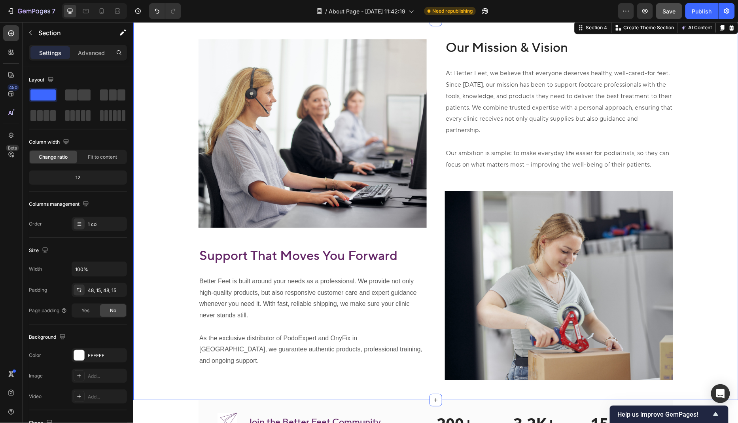
scroll to position [852, 0]
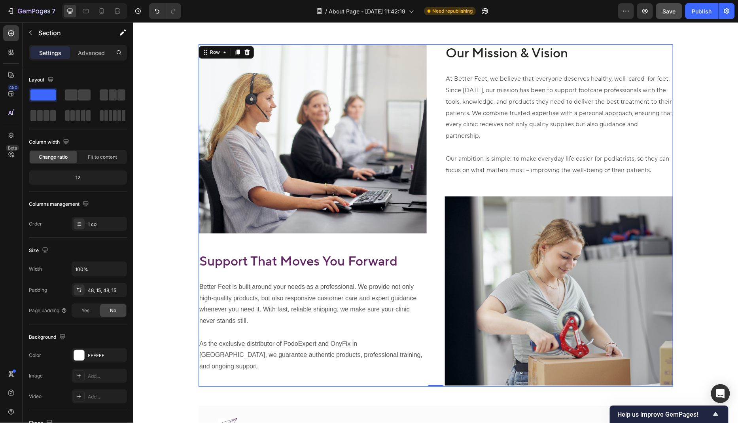
click at [513, 63] on div "Our Mission & Vision Heading At Better Feet, we believe that everyone deserves …" at bounding box center [559, 215] width 228 height 342
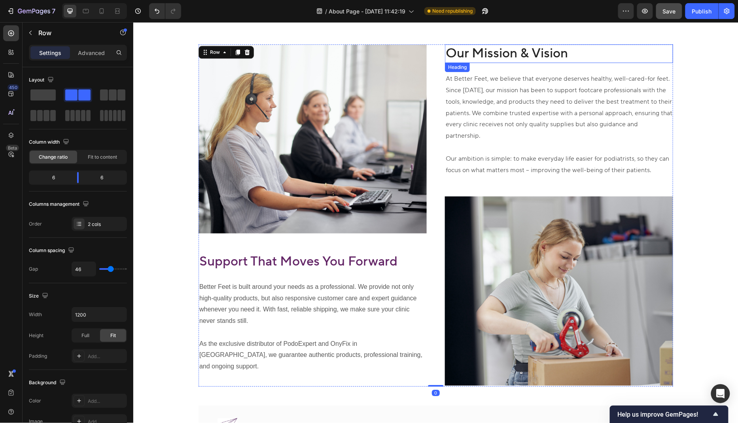
click at [521, 55] on h2 "Our Mission & Vision" at bounding box center [559, 53] width 228 height 19
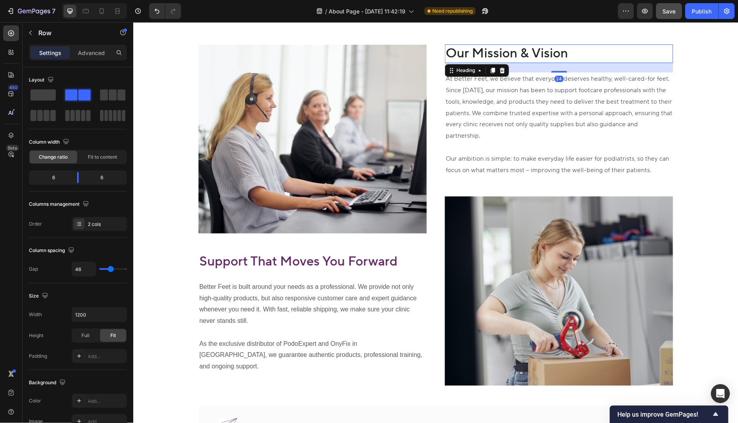
click at [521, 55] on h2 "Our Mission & Vision" at bounding box center [559, 53] width 228 height 19
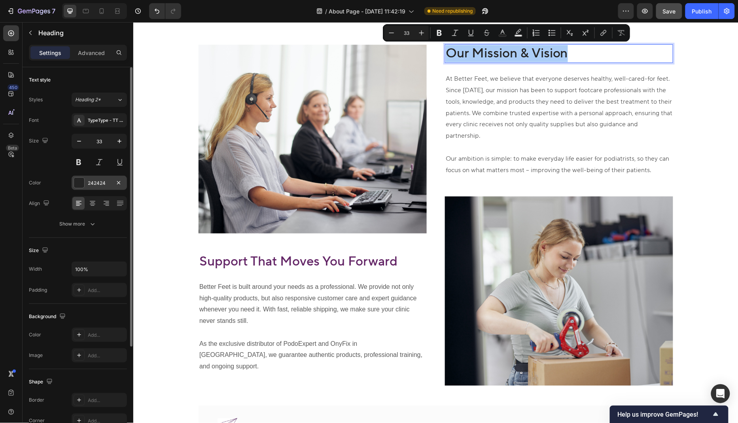
click at [99, 182] on div "242424" at bounding box center [99, 183] width 23 height 7
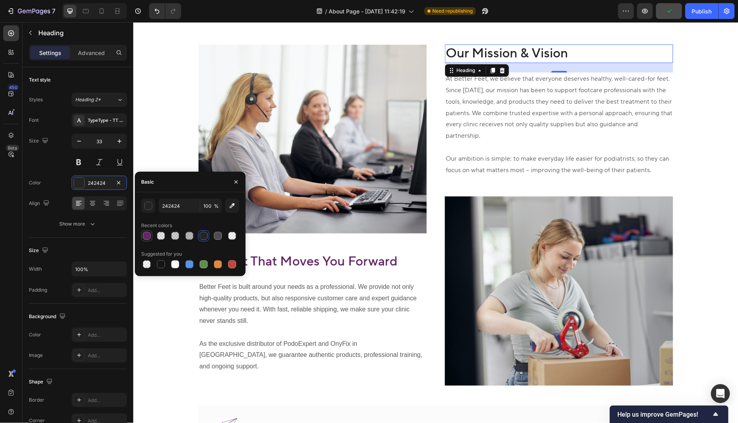
click at [144, 240] on div at bounding box center [146, 235] width 9 height 9
type input "642667"
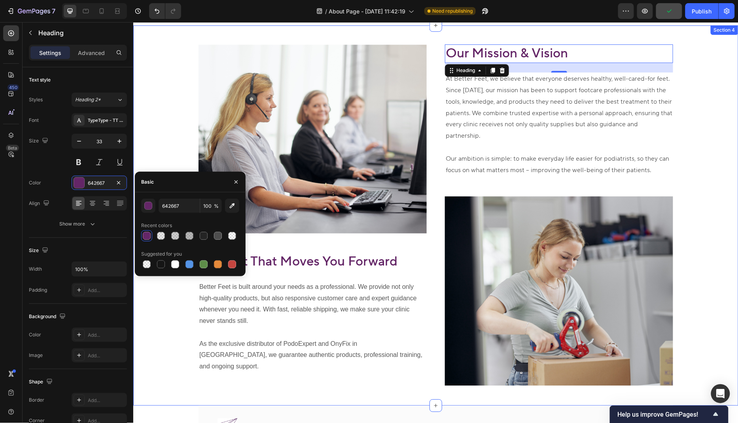
click at [176, 130] on div "Image Support That Moves You Forward Heading Better Feet is built around your n…" at bounding box center [435, 215] width 593 height 342
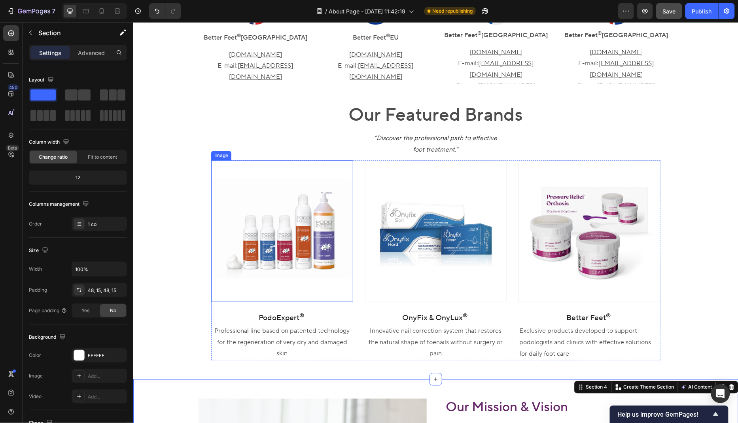
scroll to position [492, 0]
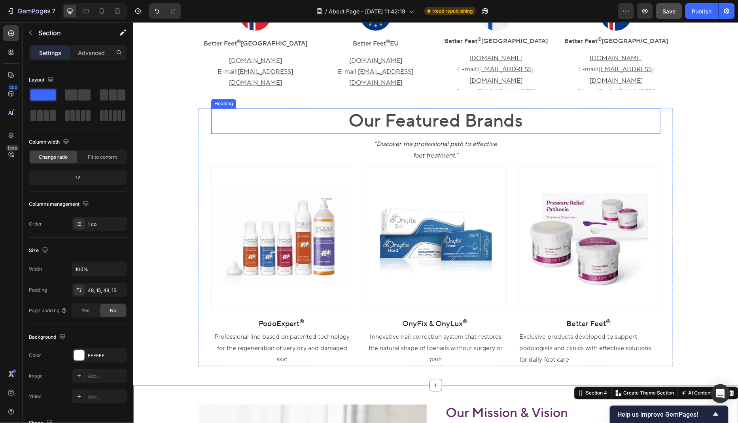
click at [413, 117] on h2 "Our Featured Brands" at bounding box center [435, 120] width 449 height 25
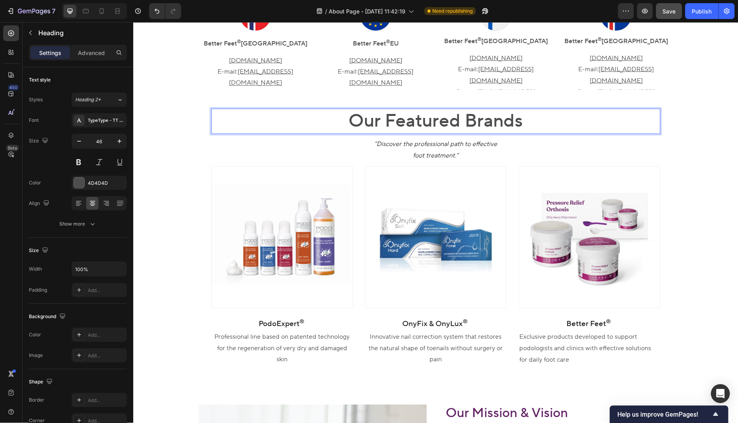
click at [413, 117] on h2 "Our Featured Brands" at bounding box center [435, 120] width 449 height 25
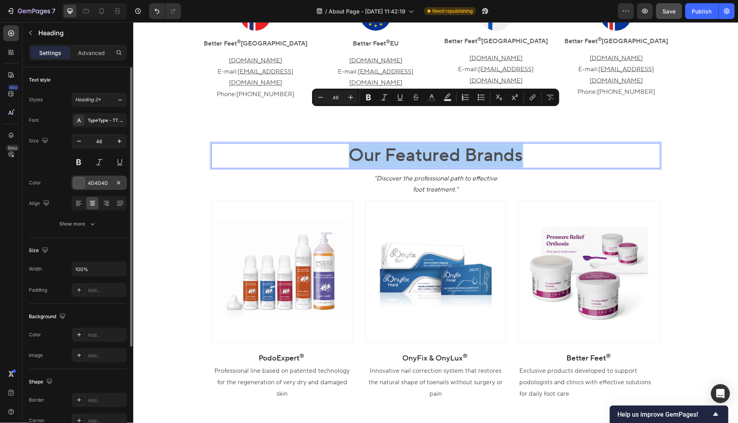
click at [103, 182] on div "4D4D4D" at bounding box center [99, 183] width 23 height 7
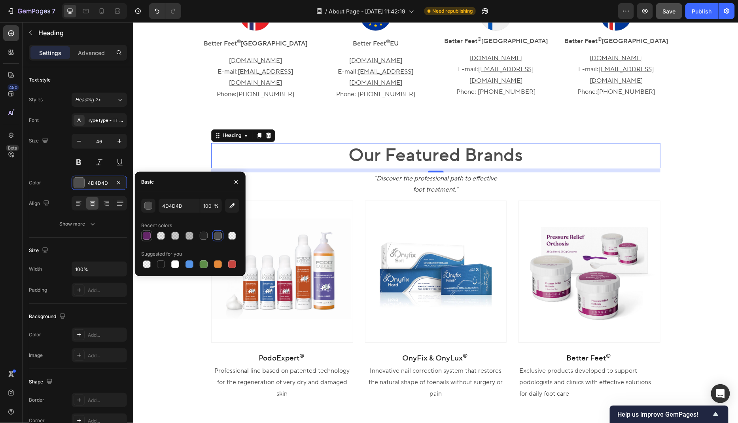
click at [149, 239] on div at bounding box center [147, 236] width 8 height 8
type input "642667"
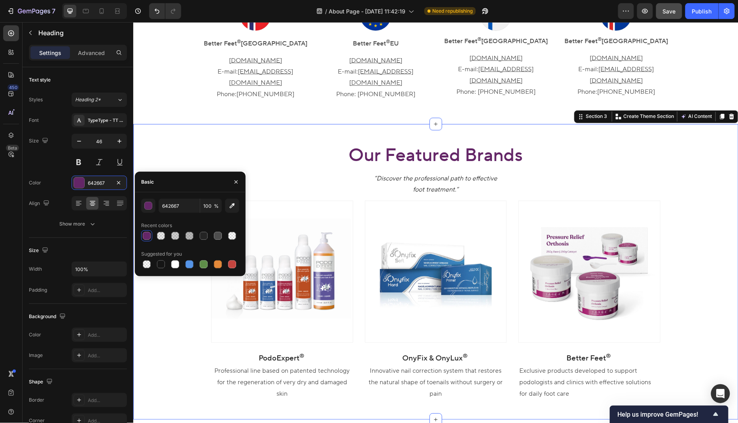
click at [171, 143] on div "Our Featured Brands Heading “Discover the professional path to effective foot t…" at bounding box center [435, 272] width 593 height 258
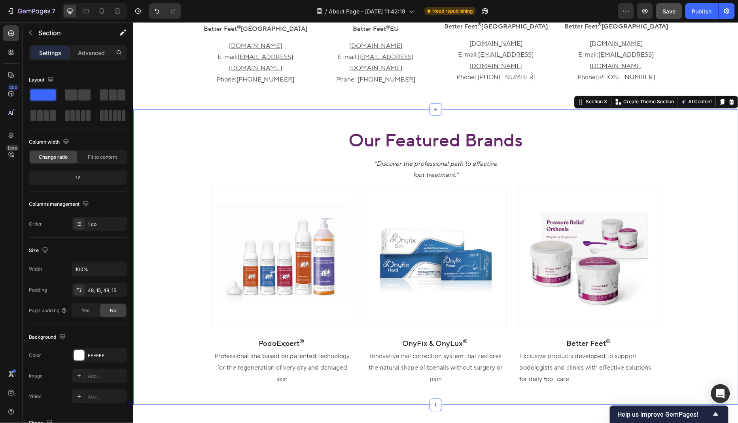
scroll to position [521, 0]
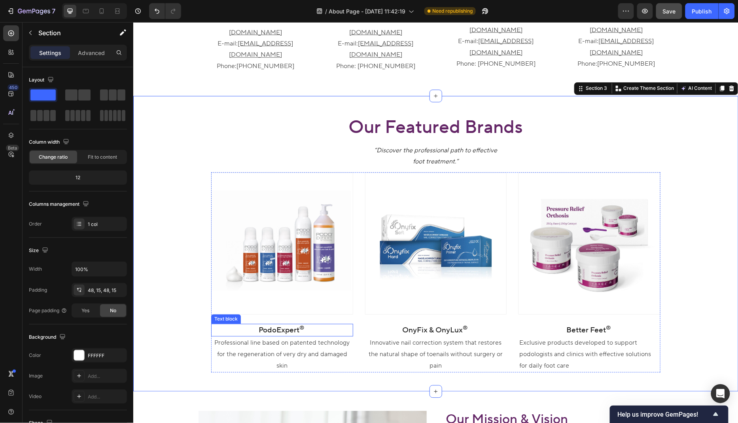
click at [279, 324] on p "PodoExpert ®" at bounding box center [282, 329] width 140 height 11
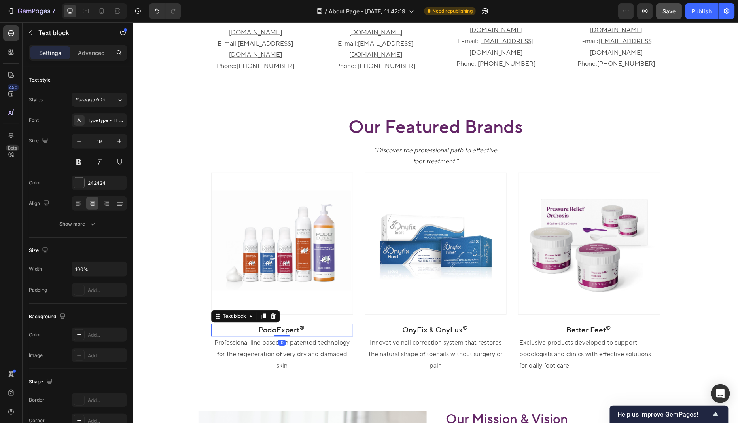
click at [279, 324] on p "PodoExpert ®" at bounding box center [282, 329] width 140 height 11
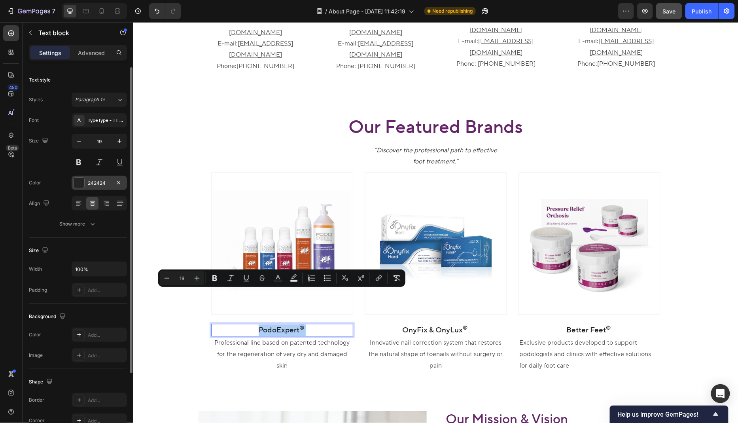
click at [91, 180] on div "242424" at bounding box center [99, 183] width 23 height 7
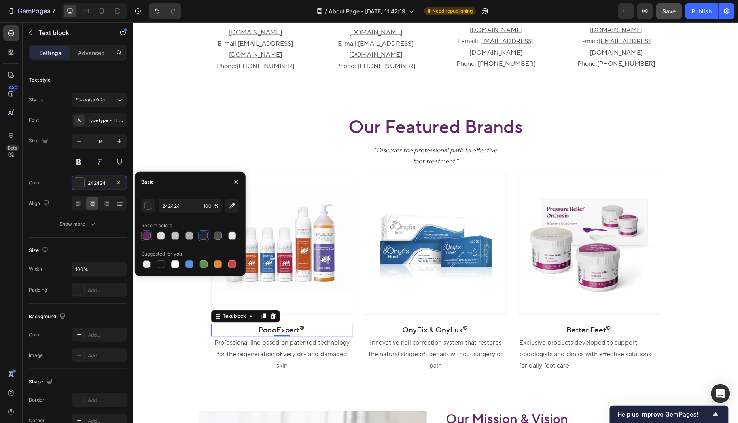
click at [147, 238] on div at bounding box center [147, 236] width 8 height 8
type input "642667"
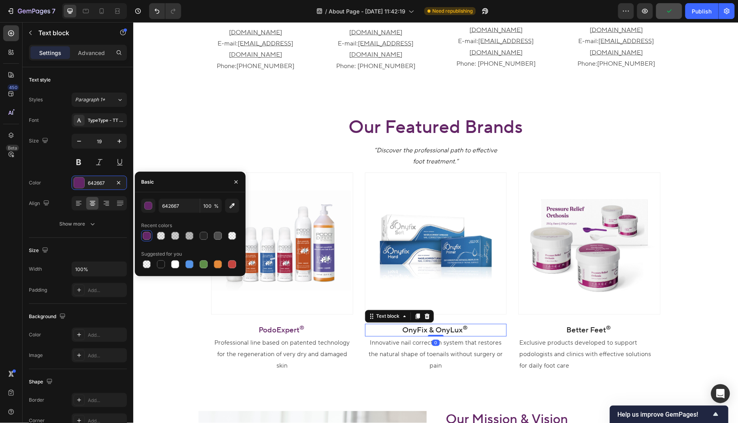
click at [453, 324] on p "OnyFix & OnyLux ®" at bounding box center [436, 329] width 140 height 11
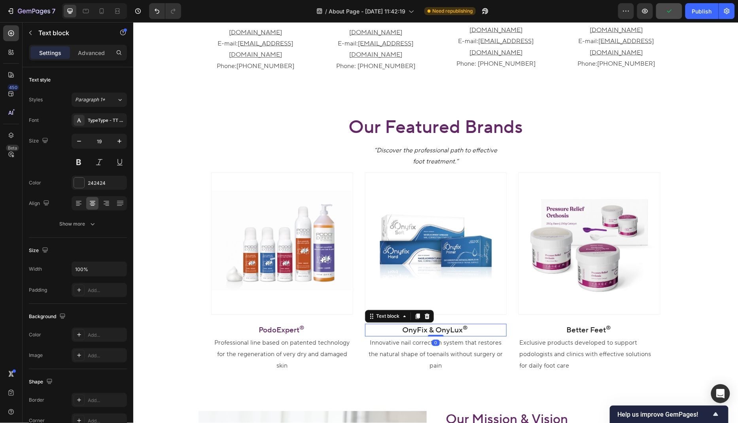
click at [453, 324] on p "OnyFix & OnyLux ®" at bounding box center [436, 329] width 140 height 11
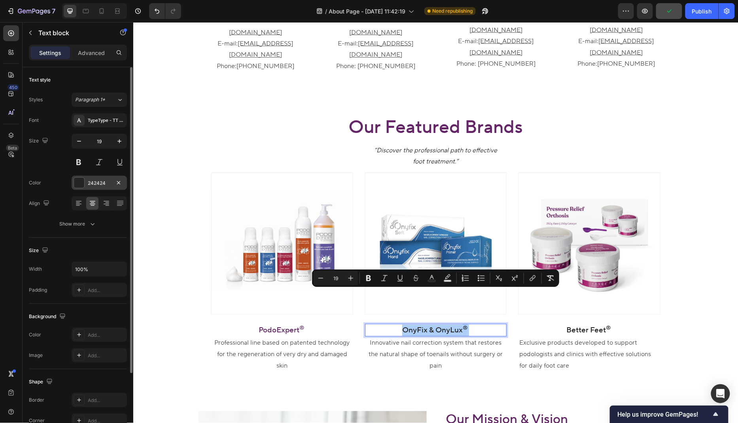
click at [94, 176] on div "242424" at bounding box center [99, 183] width 55 height 14
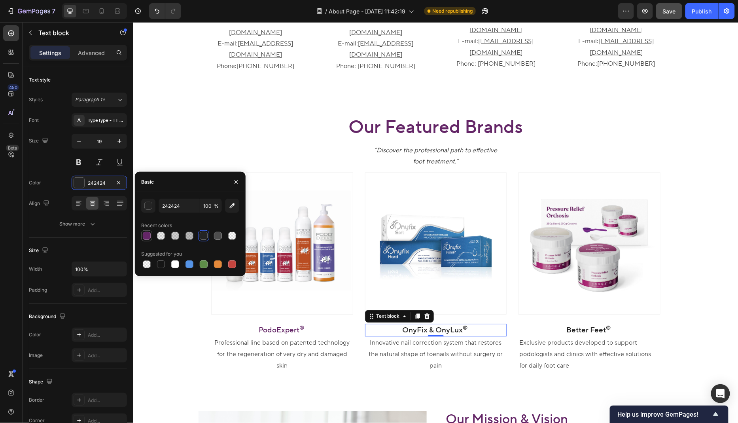
click at [150, 231] on div at bounding box center [146, 235] width 11 height 11
type input "642667"
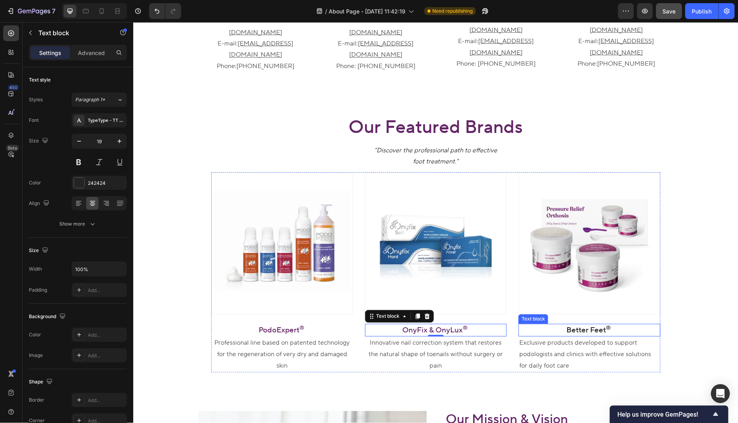
click at [600, 324] on p "Better Feet ®" at bounding box center [589, 329] width 140 height 11
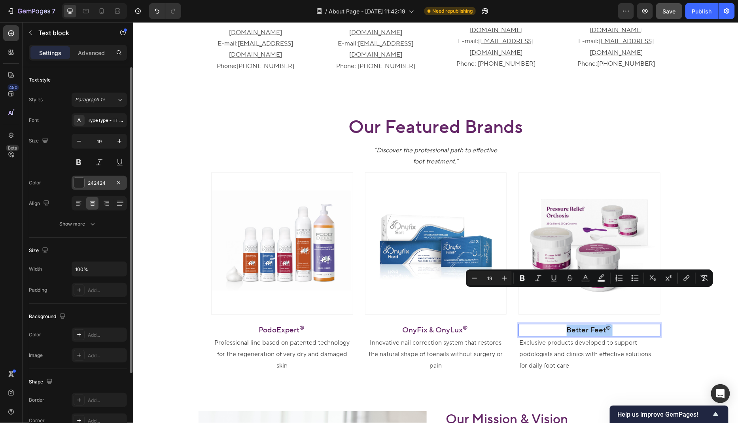
click at [100, 182] on div "242424" at bounding box center [99, 183] width 23 height 7
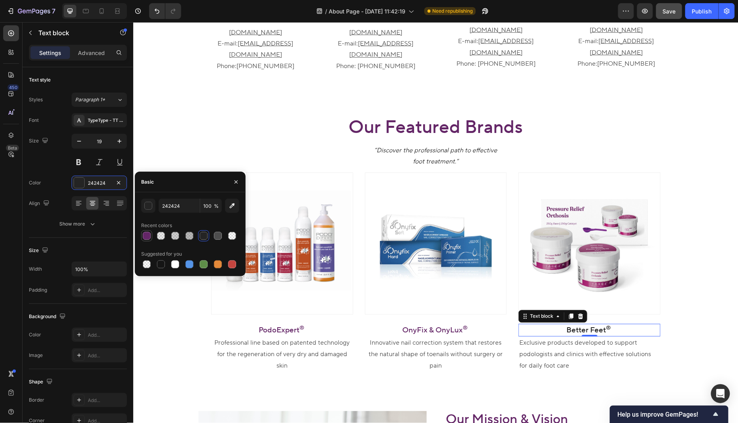
click at [145, 232] on div at bounding box center [147, 236] width 8 height 8
type input "642667"
click at [172, 115] on div "Our Featured Brands Heading “Discover the professional path to effective foot t…" at bounding box center [435, 244] width 593 height 258
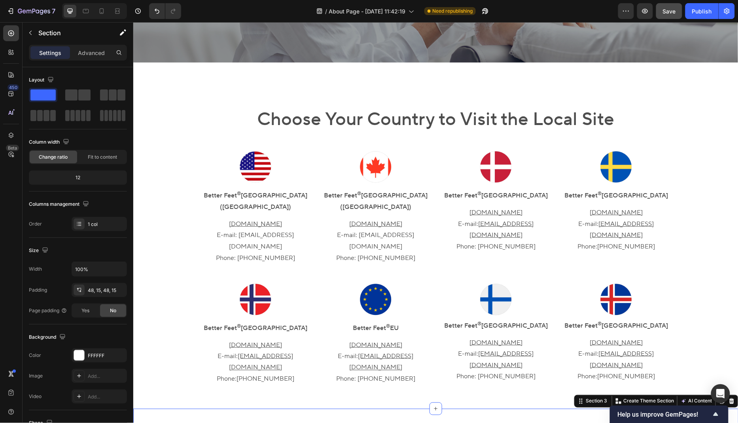
scroll to position [203, 0]
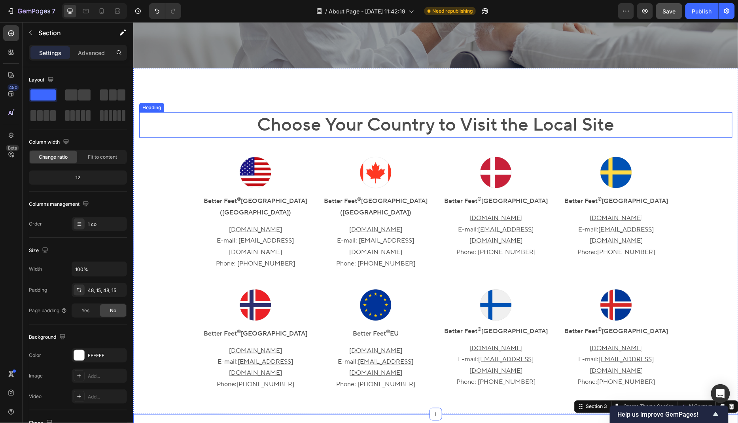
click at [356, 122] on h2 "Choose Your Country to Visit the Local Site" at bounding box center [435, 124] width 593 height 25
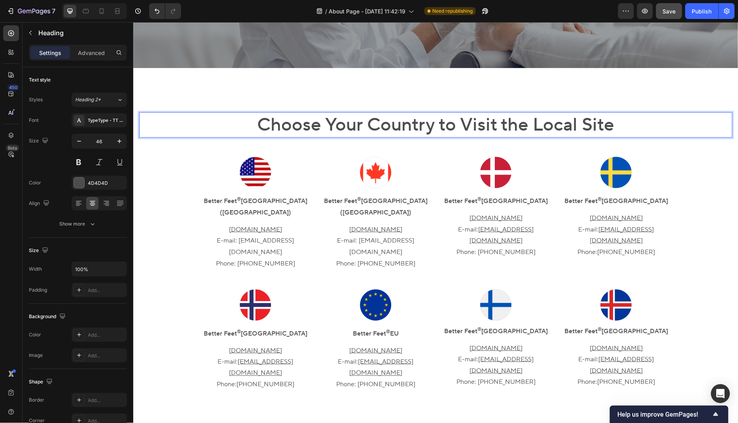
click at [356, 122] on h2 "Choose Your Country to Visit the Local Site" at bounding box center [435, 124] width 593 height 25
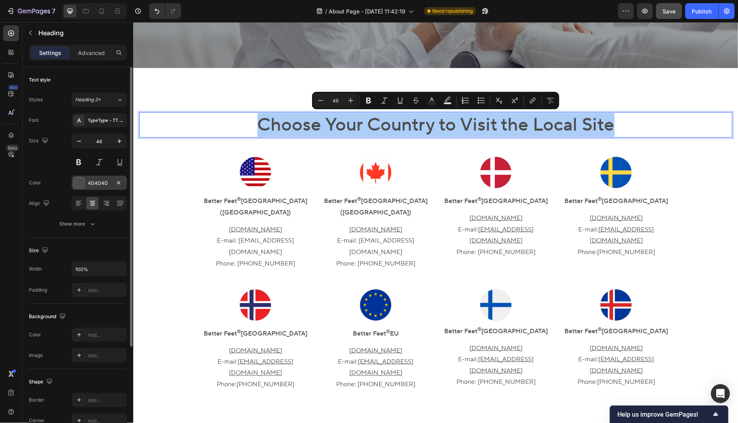
click at [102, 181] on div "4D4D4D" at bounding box center [99, 183] width 23 height 7
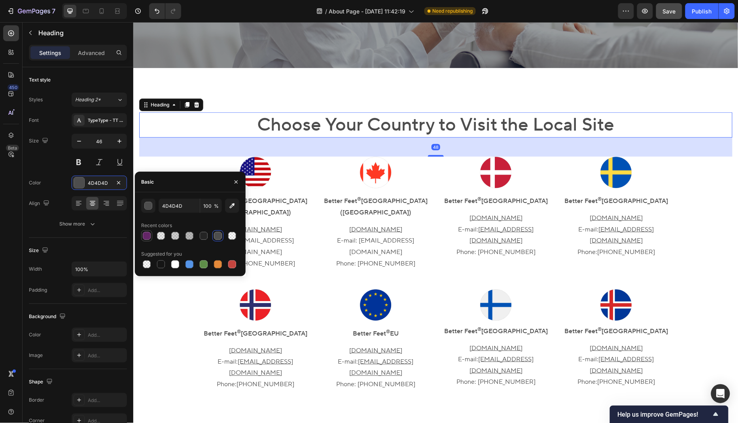
click at [146, 239] on div at bounding box center [147, 236] width 8 height 8
type input "642667"
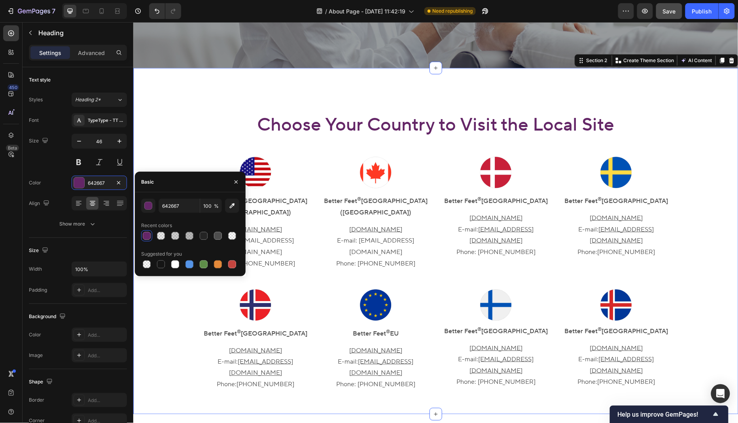
click at [218, 87] on div "Choose Your Country to Visit the Local Site Heading Image Better Feet ® [GEOGRA…" at bounding box center [435, 241] width 605 height 346
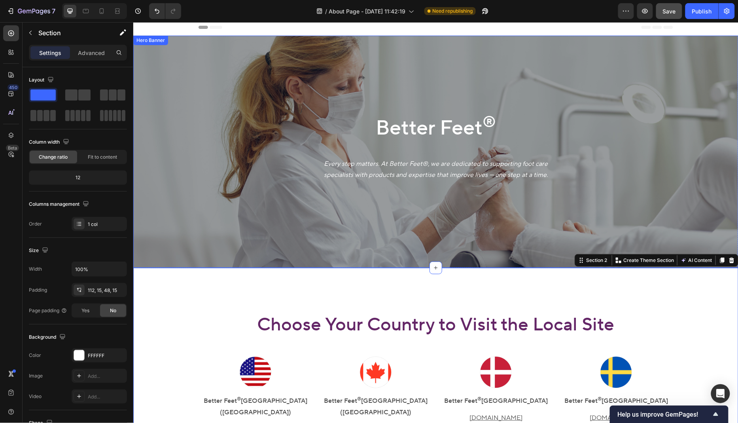
scroll to position [0, 0]
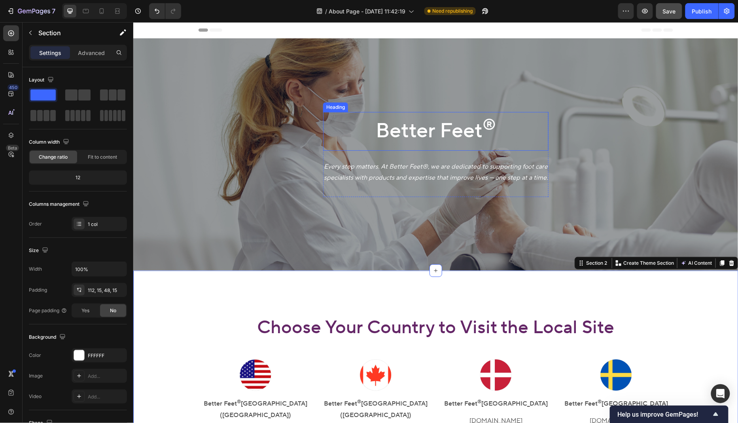
click at [448, 131] on h2 "Better Feet ®" at bounding box center [435, 131] width 225 height 39
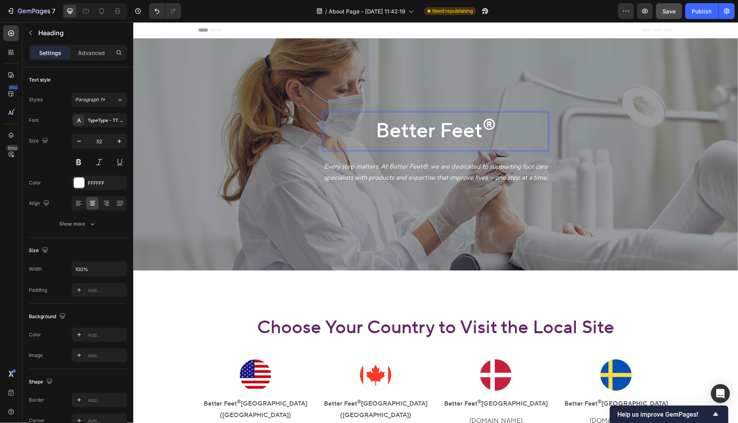
click at [448, 131] on h2 "Better Feet ®" at bounding box center [435, 131] width 225 height 39
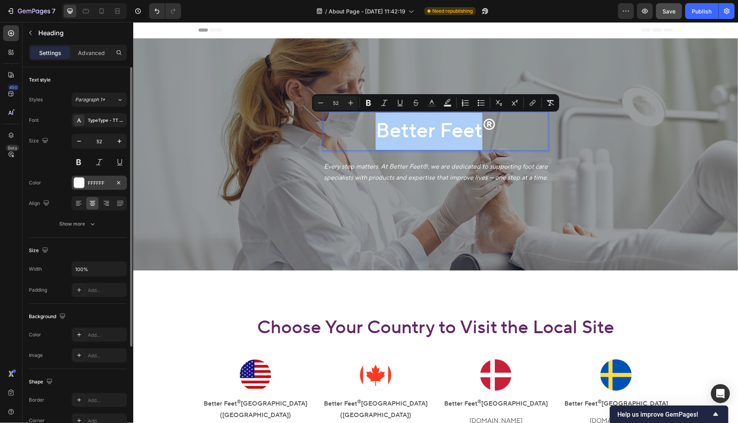
click at [99, 186] on div "FFFFFF" at bounding box center [99, 183] width 23 height 7
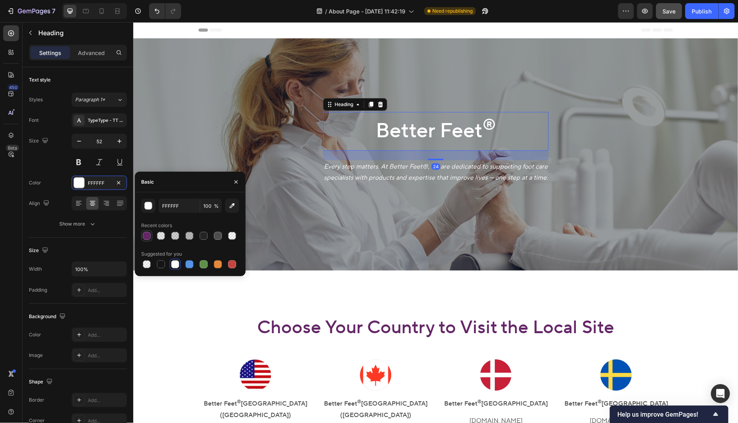
click at [149, 240] on div at bounding box center [146, 235] width 9 height 9
type input "642667"
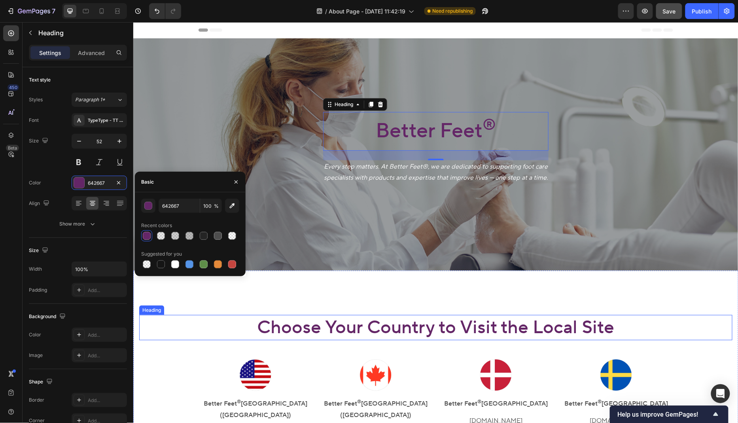
click at [140, 328] on p "Choose Your Country to Visit the Local Site" at bounding box center [436, 327] width 592 height 24
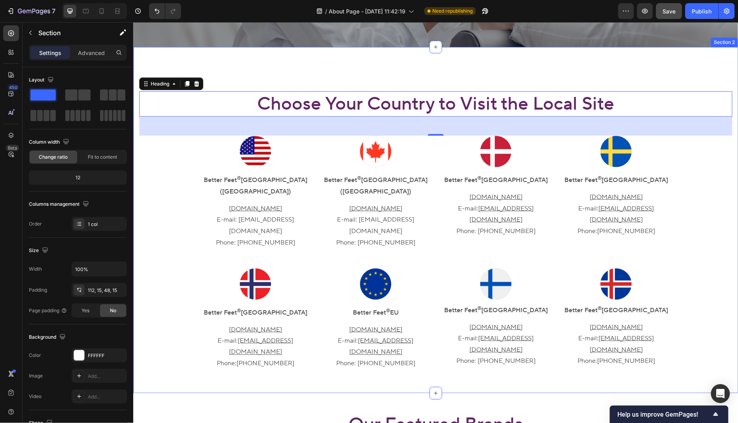
click at [168, 314] on div "Choose Your Country to Visit the Local Site Heading 48 Image Better Feet ® Nort…" at bounding box center [435, 232] width 593 height 283
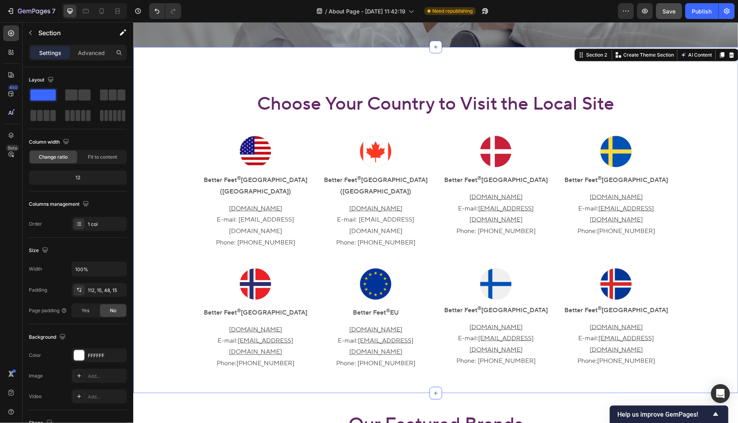
scroll to position [242, 0]
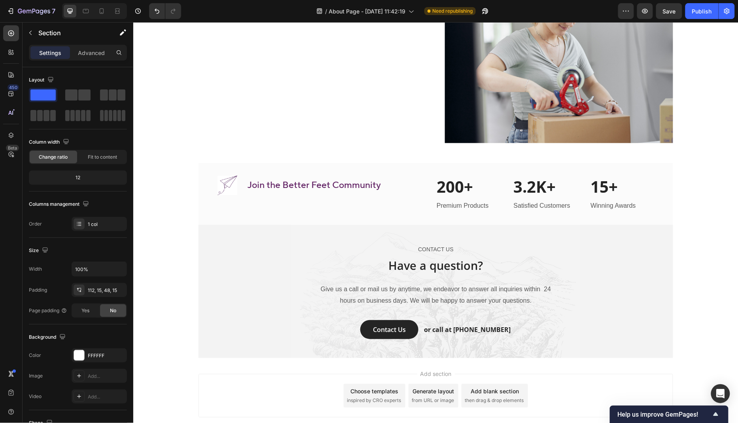
scroll to position [1092, 0]
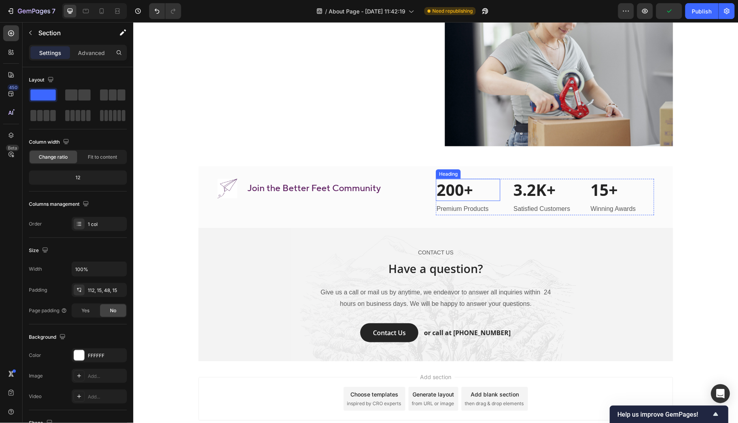
click at [462, 179] on p "200+" at bounding box center [467, 189] width 63 height 21
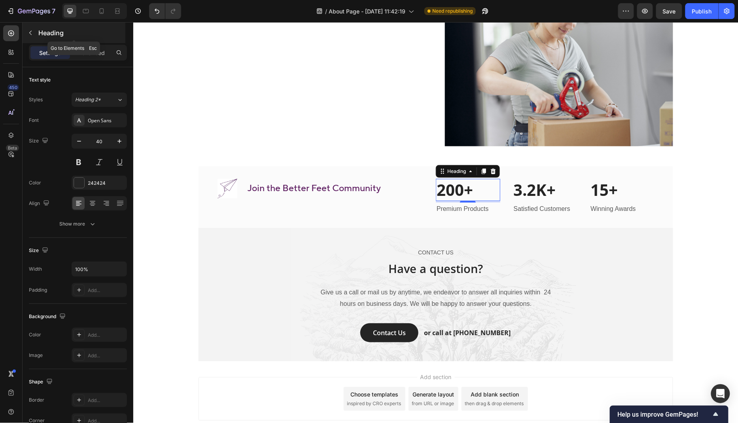
click at [30, 32] on icon "button" at bounding box center [30, 33] width 2 height 4
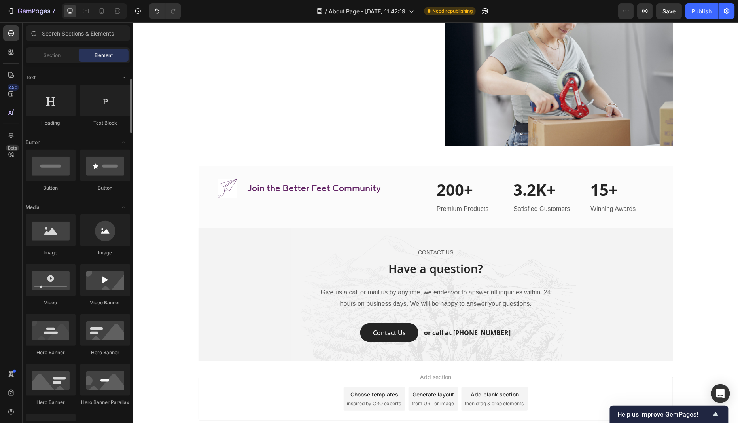
scroll to position [108, 0]
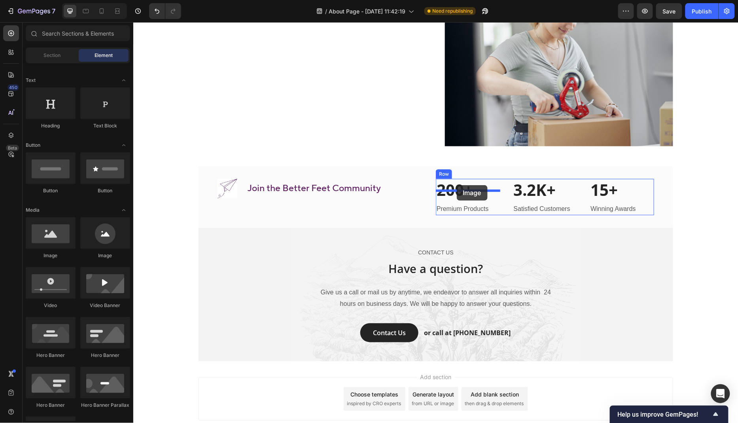
drag, startPoint x: 228, startPoint y: 256, endPoint x: 456, endPoint y: 185, distance: 239.5
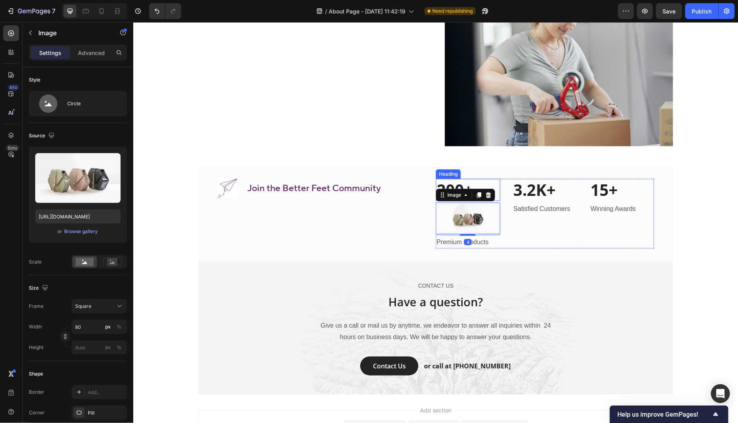
click at [453, 179] on p "200+" at bounding box center [467, 189] width 63 height 21
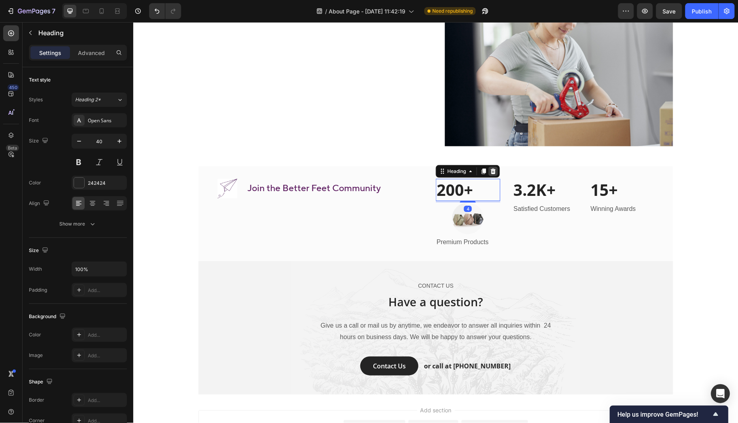
click at [496, 168] on icon at bounding box center [493, 171] width 6 height 6
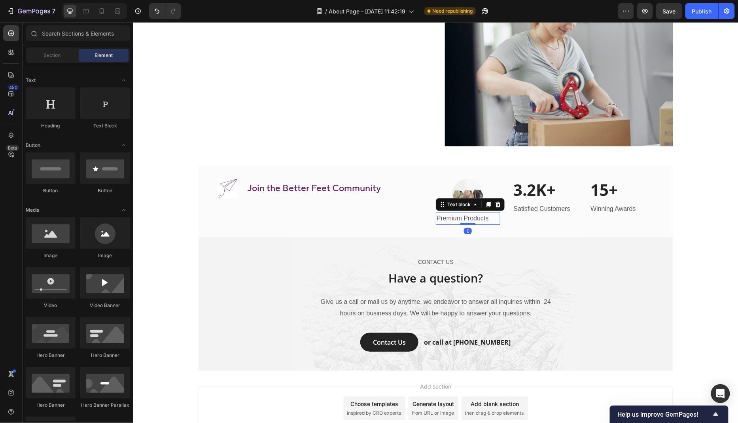
click at [478, 212] on p "Premium Products" at bounding box center [467, 217] width 63 height 11
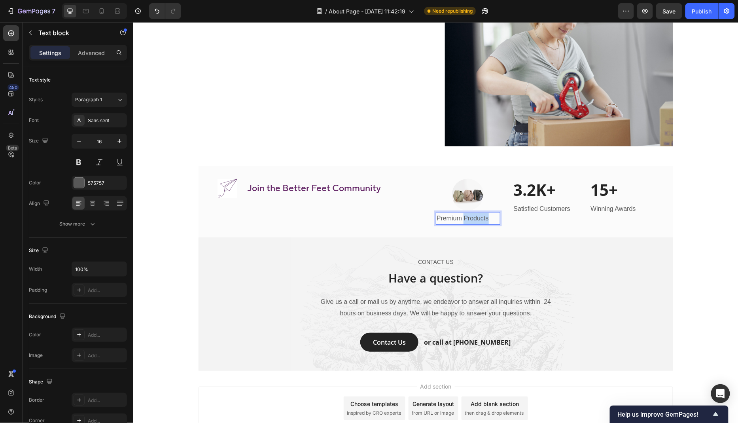
click at [478, 212] on p "Premium Products" at bounding box center [467, 217] width 63 height 11
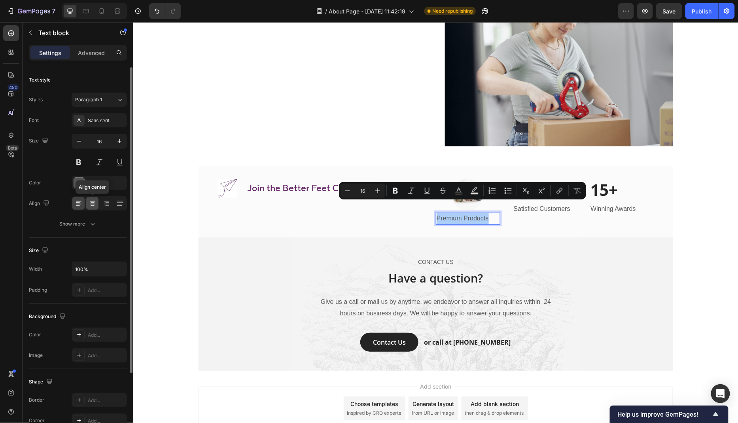
click at [93, 205] on icon at bounding box center [93, 203] width 8 height 8
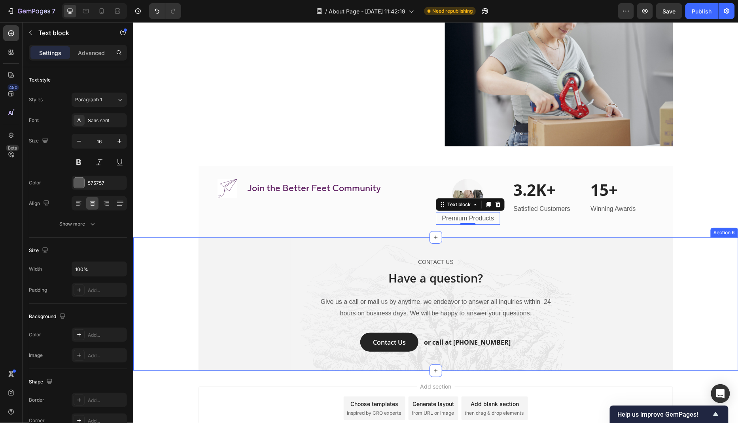
click at [174, 258] on div "CONTACT US Text block Have a question? Heading Give us a call or mail us by any…" at bounding box center [435, 303] width 605 height 133
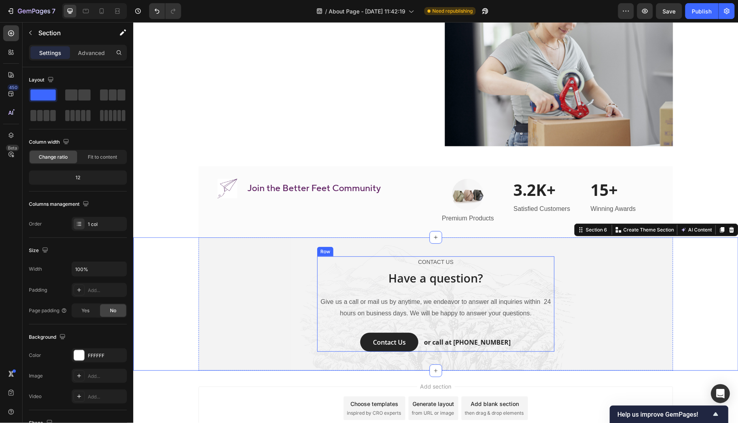
scroll to position [1122, 0]
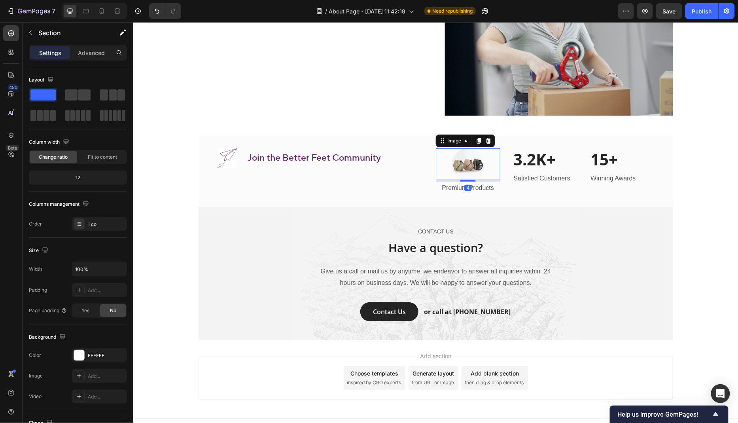
click at [475, 153] on img at bounding box center [468, 164] width 32 height 32
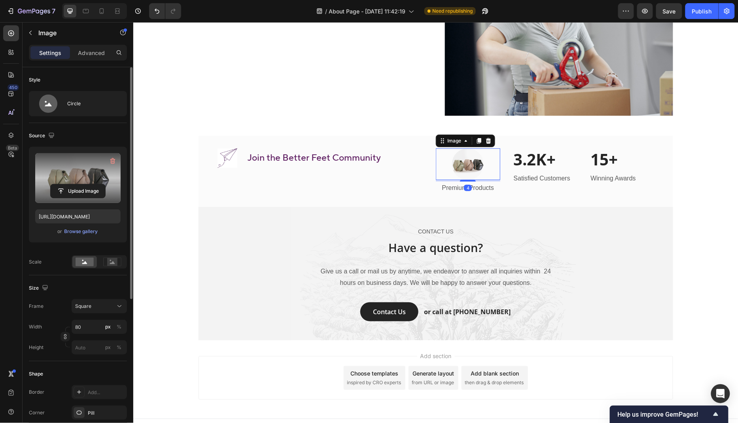
click at [79, 175] on label at bounding box center [77, 178] width 85 height 50
click at [79, 184] on input "file" at bounding box center [78, 190] width 55 height 13
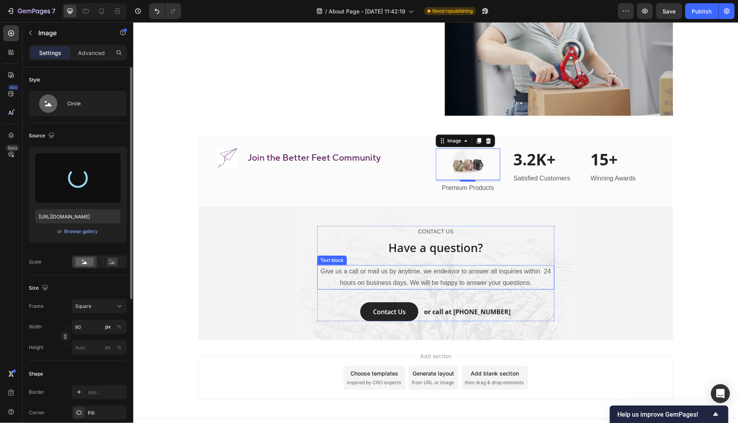
type input "https://cdn.shopify.com/s/files/1/0804/8427/0405/files/gempages_553217095601488…"
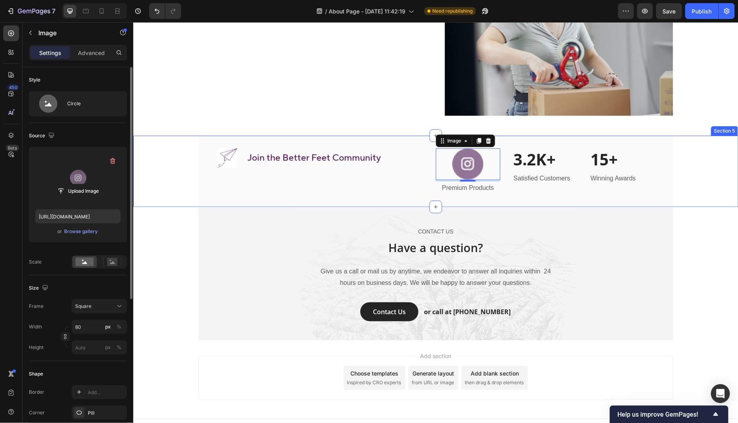
click at [694, 188] on div "Image Join the Better Feet Community Heading Row Image 4 Premium Products Text …" at bounding box center [435, 171] width 605 height 72
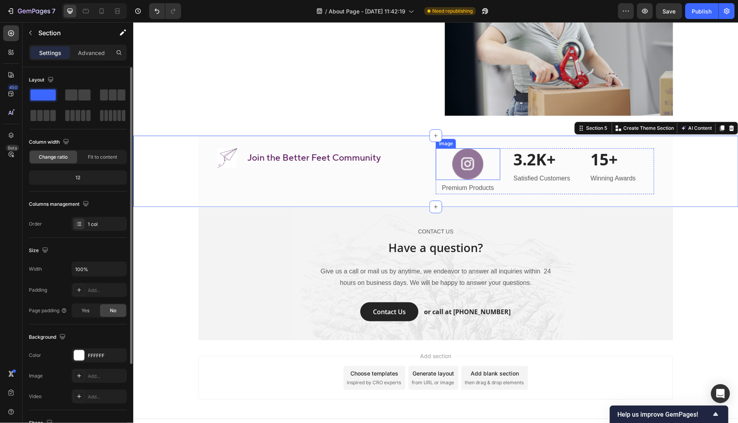
click at [472, 151] on img at bounding box center [468, 164] width 32 height 32
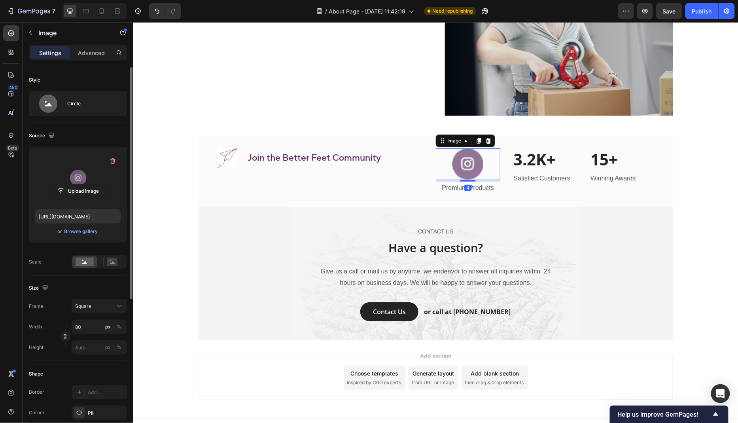
click at [86, 177] on label at bounding box center [77, 178] width 85 height 50
click at [86, 184] on input "file" at bounding box center [78, 190] width 55 height 13
type input "https://cdn.shopify.com/s/files/1/0804/8427/0405/files/gempages_553217095601488…"
click at [468, 184] on div "4" at bounding box center [468, 187] width 8 height 6
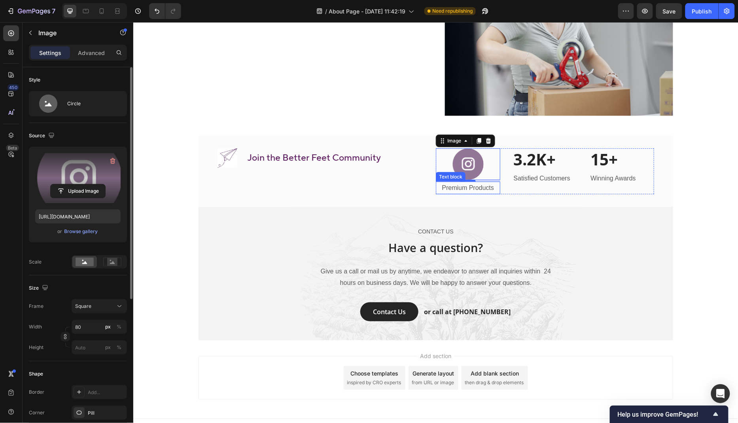
click at [487, 182] on p "Premium Products" at bounding box center [467, 187] width 63 height 11
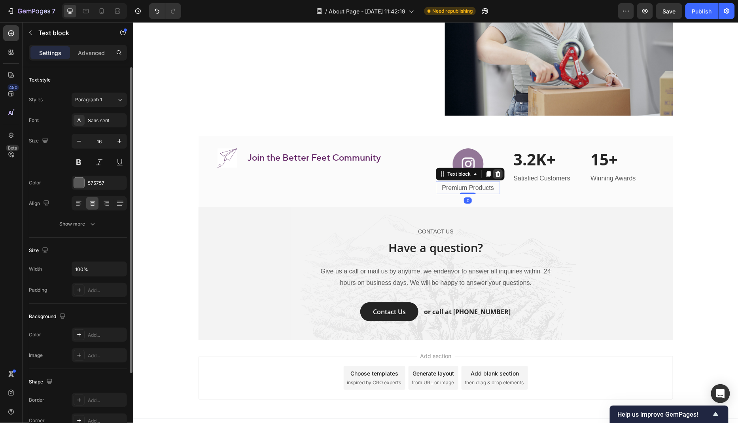
click at [498, 169] on div at bounding box center [497, 173] width 9 height 9
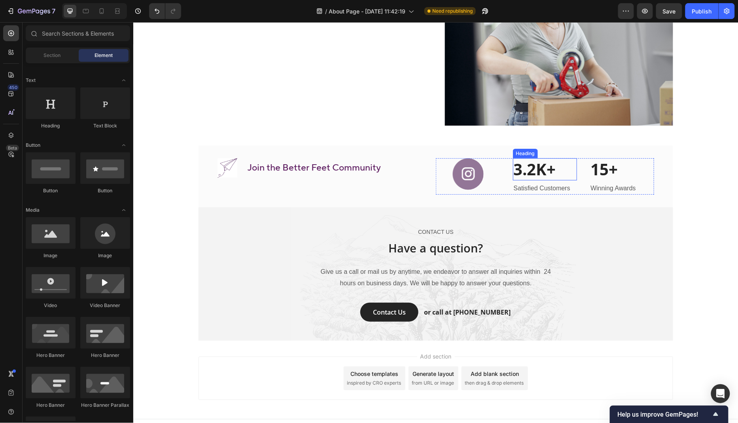
click at [540, 159] on p "3.2K+" at bounding box center [544, 169] width 63 height 21
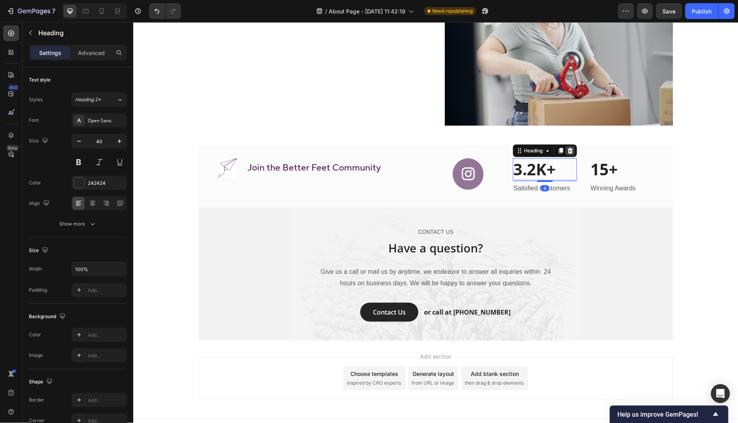
click at [569, 147] on icon at bounding box center [570, 150] width 6 height 6
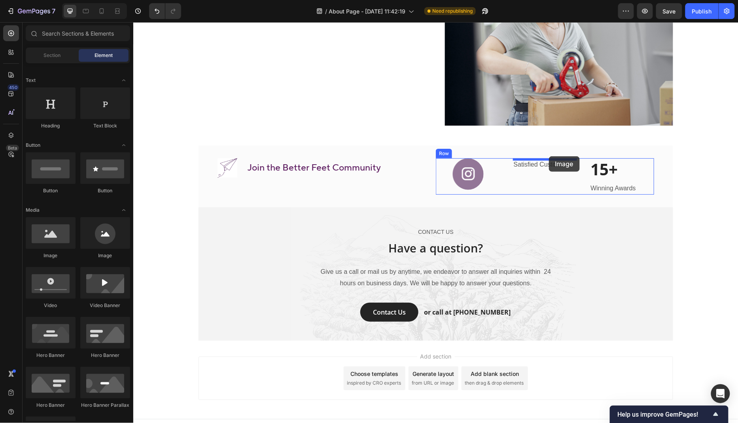
drag, startPoint x: 239, startPoint y: 263, endPoint x: 548, endPoint y: 156, distance: 327.4
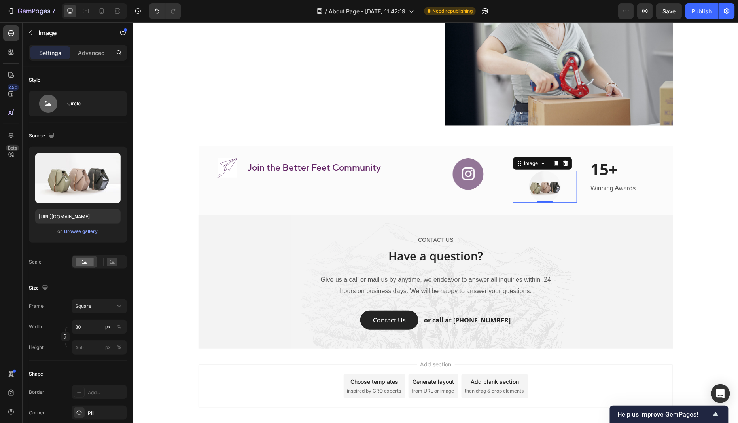
scroll to position [1120, 0]
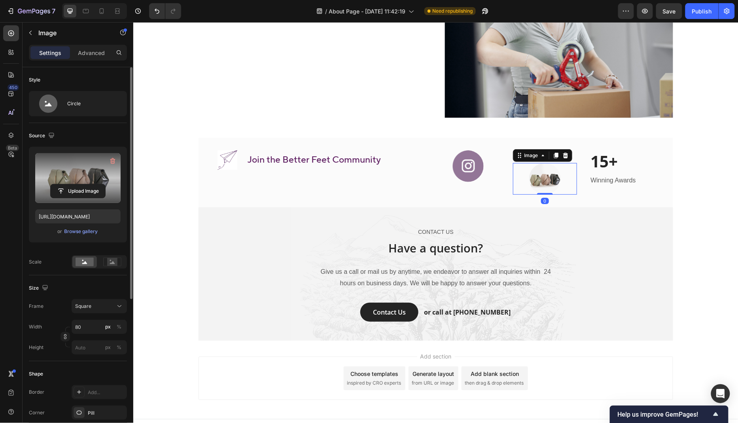
click at [80, 170] on label at bounding box center [77, 178] width 85 height 50
click at [80, 184] on input "file" at bounding box center [78, 190] width 55 height 13
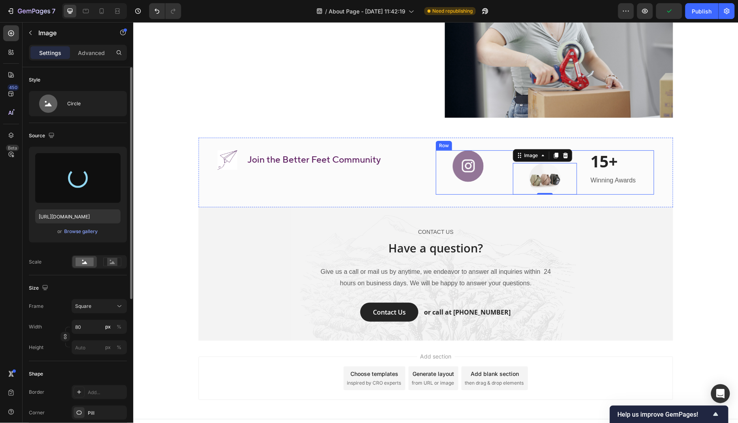
type input "https://cdn.shopify.com/s/files/1/0804/8427/0405/files/gempages_553217095601488…"
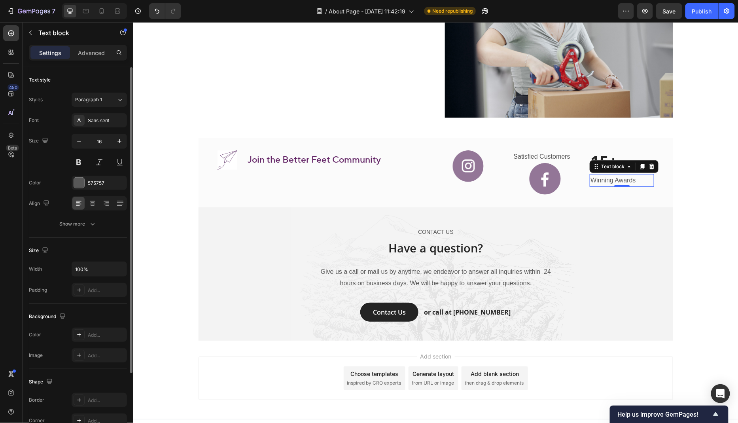
click at [596, 174] on p "Winning Awards" at bounding box center [621, 179] width 63 height 11
click at [547, 151] on p "Satisfied Customers" at bounding box center [544, 156] width 63 height 11
click at [576, 139] on icon at bounding box center [574, 142] width 5 height 6
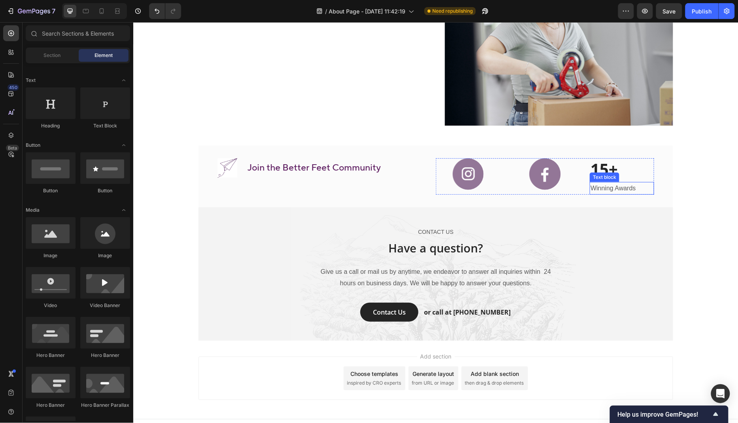
click at [606, 182] on p "Winning Awards" at bounding box center [621, 187] width 63 height 11
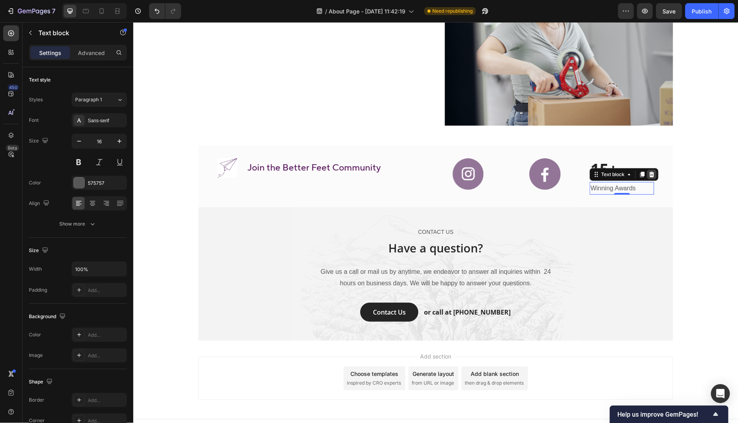
click at [653, 171] on icon at bounding box center [651, 174] width 5 height 6
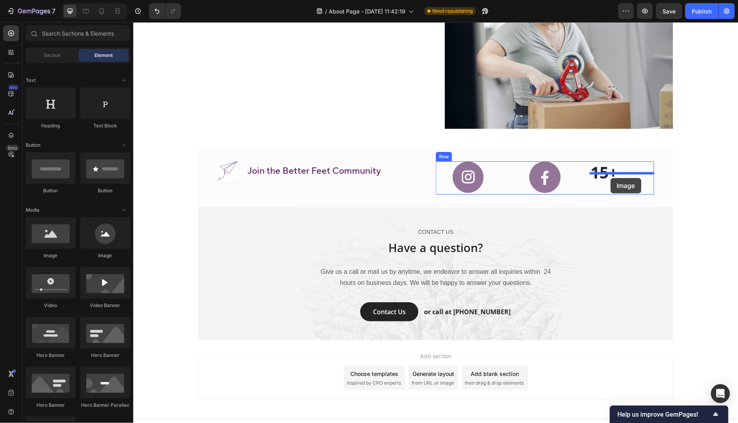
drag, startPoint x: 233, startPoint y: 263, endPoint x: 610, endPoint y: 178, distance: 386.8
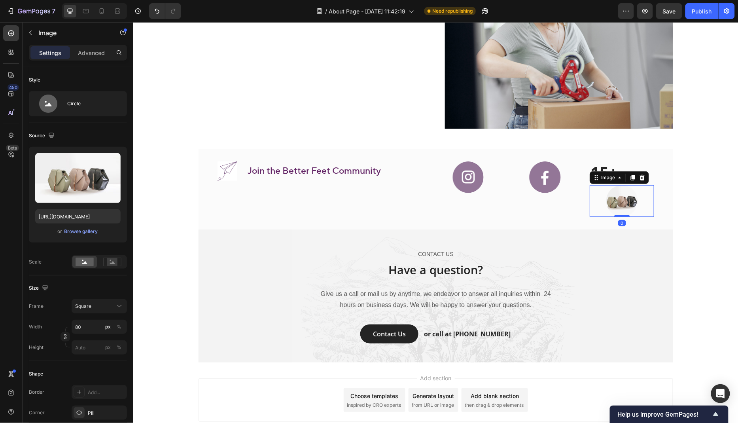
scroll to position [1122, 0]
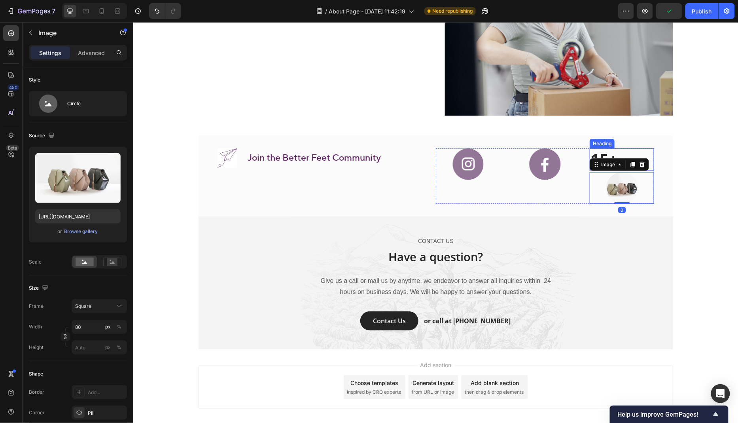
click at [602, 149] on p "15+" at bounding box center [621, 159] width 63 height 21
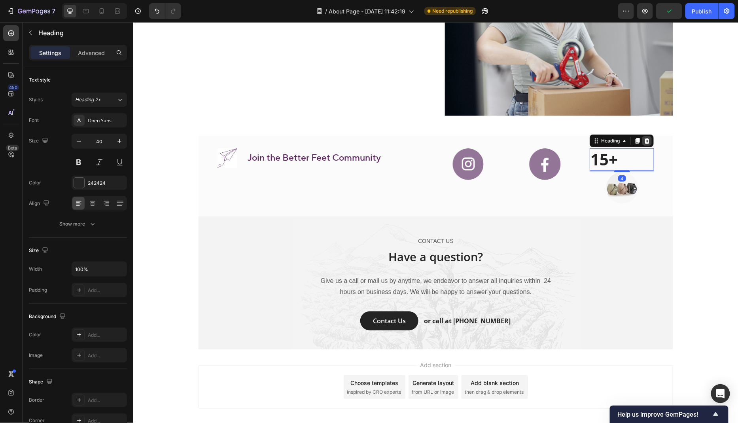
click at [646, 137] on icon at bounding box center [647, 140] width 6 height 6
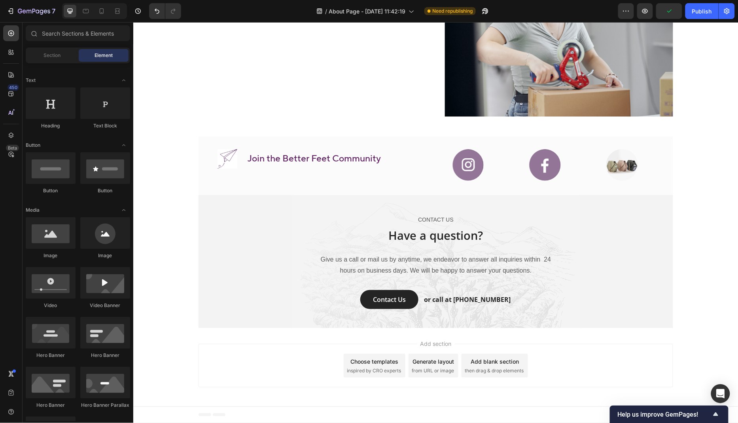
scroll to position [1109, 0]
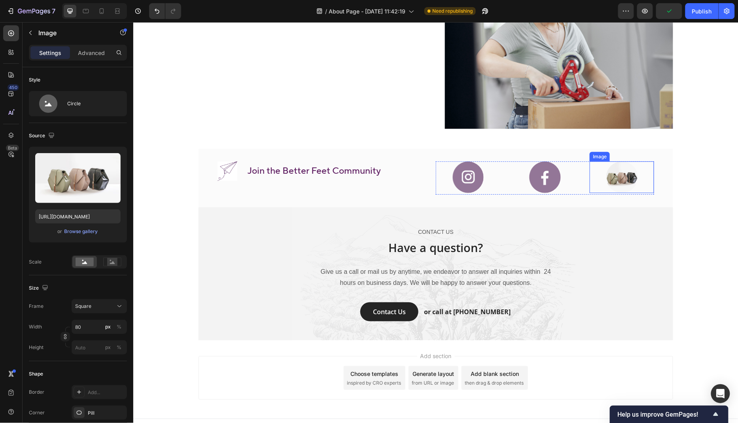
click at [627, 162] on img at bounding box center [622, 177] width 32 height 32
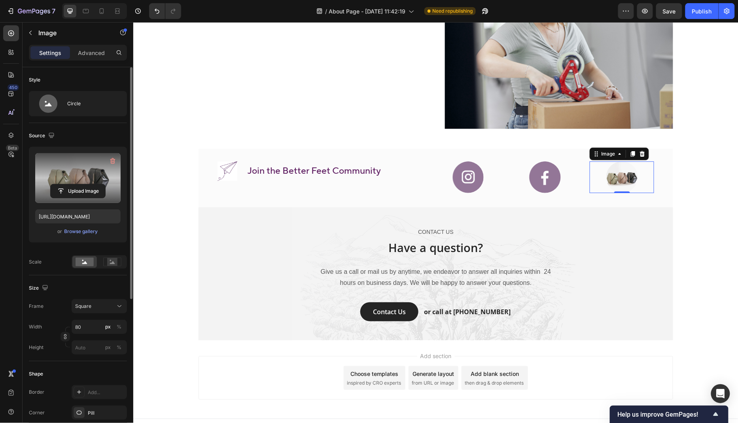
click at [65, 171] on label at bounding box center [77, 178] width 85 height 50
click at [65, 184] on input "file" at bounding box center [78, 190] width 55 height 13
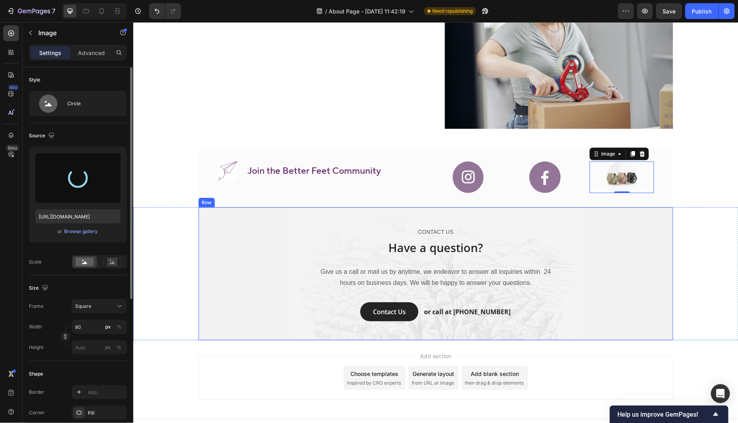
type input "https://cdn.shopify.com/s/files/1/0804/8427/0405/files/gempages_553217095601488…"
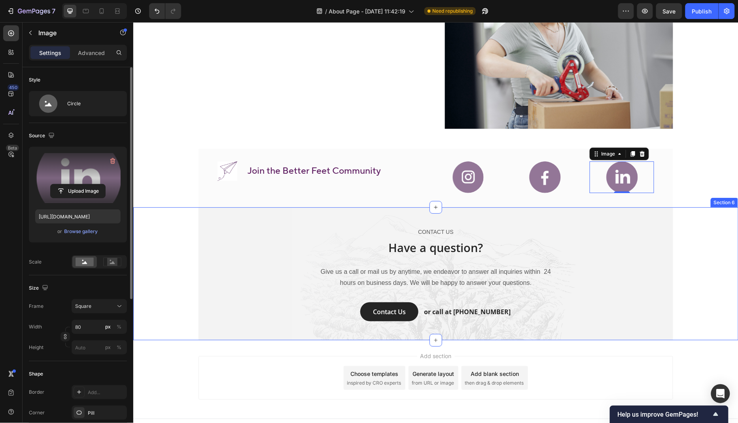
click at [186, 285] on div "CONTACT US Text block Have a question? Heading Give us a call or mail us by any…" at bounding box center [435, 273] width 605 height 133
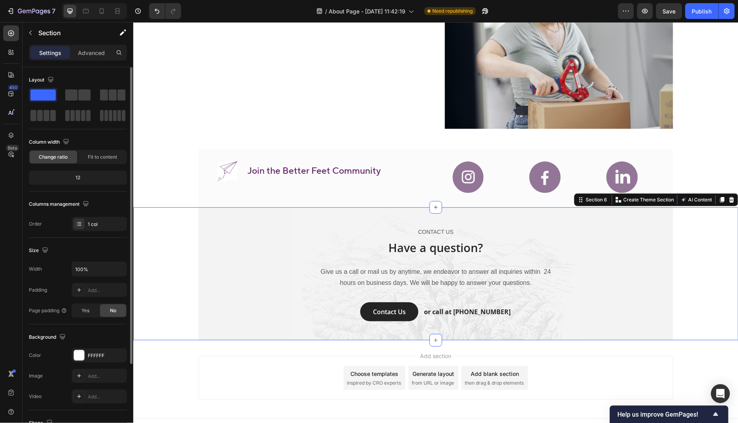
click at [733, 196] on icon at bounding box center [731, 199] width 5 height 6
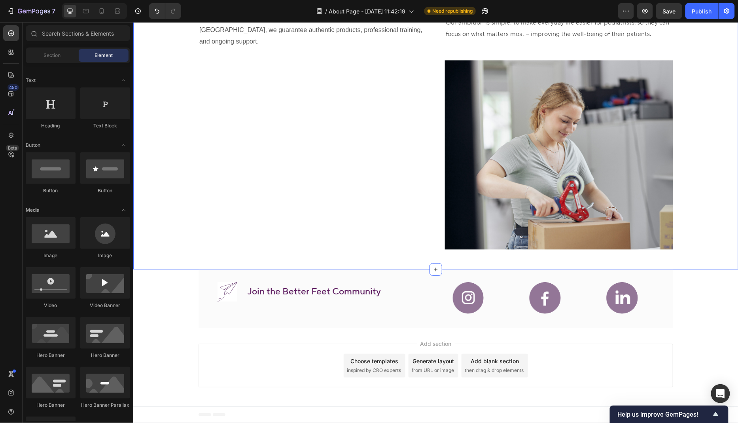
scroll to position [976, 0]
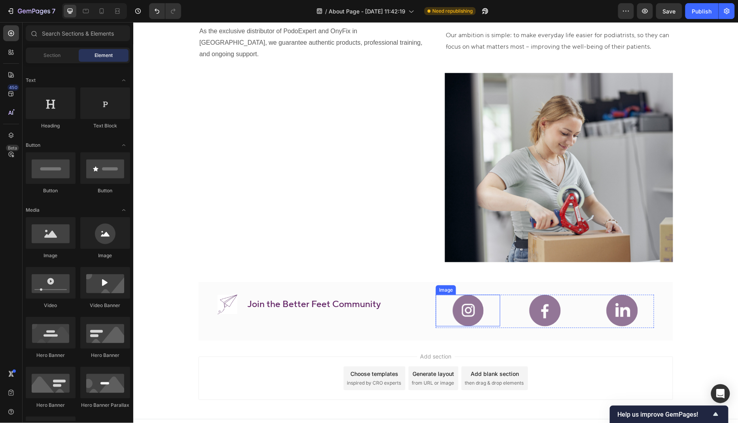
click at [461, 306] on img at bounding box center [468, 310] width 32 height 32
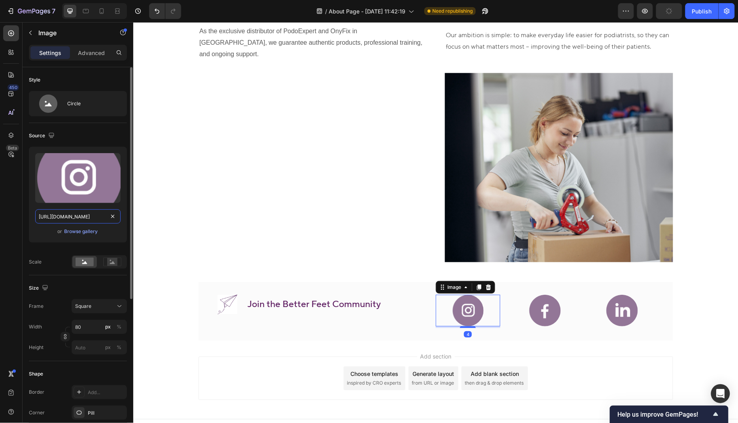
click at [98, 218] on input "https://cdn.shopify.com/s/files/1/0804/8427/0405/files/gempages_553217095601488…" at bounding box center [77, 216] width 85 height 14
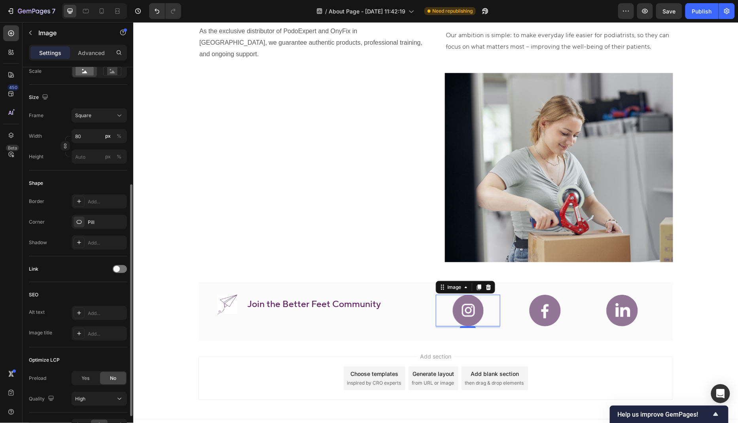
scroll to position [198, 0]
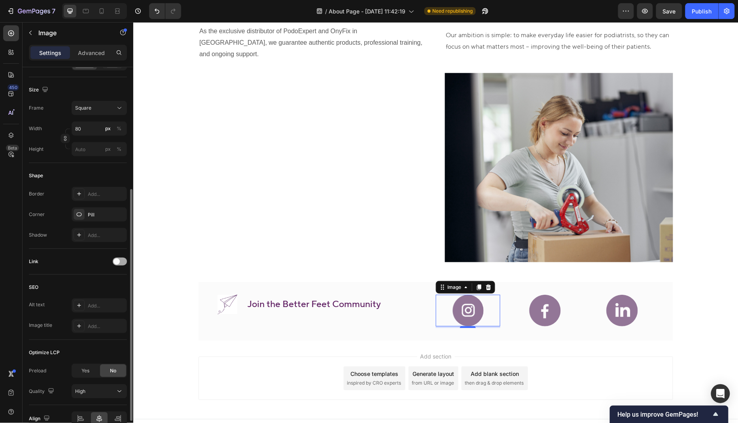
click at [123, 259] on div at bounding box center [120, 262] width 14 height 8
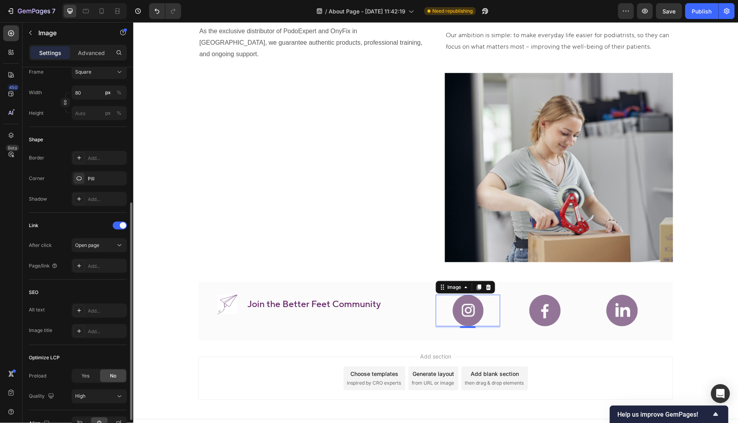
scroll to position [235, 0]
click at [108, 245] on div "Open page" at bounding box center [95, 244] width 40 height 7
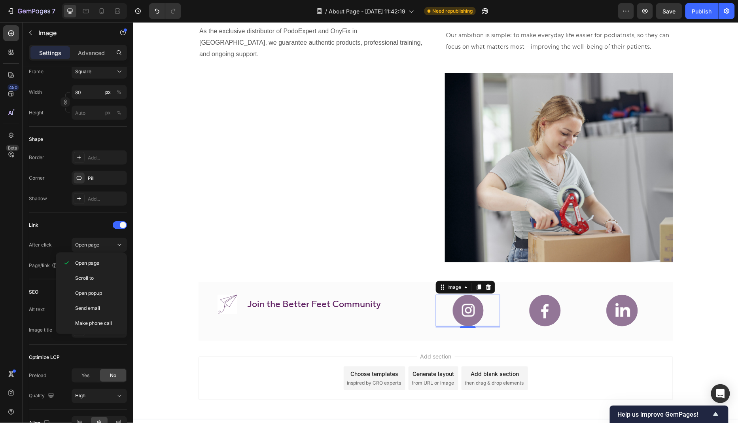
click at [15, 262] on div "450 Beta" at bounding box center [11, 195] width 16 height 341
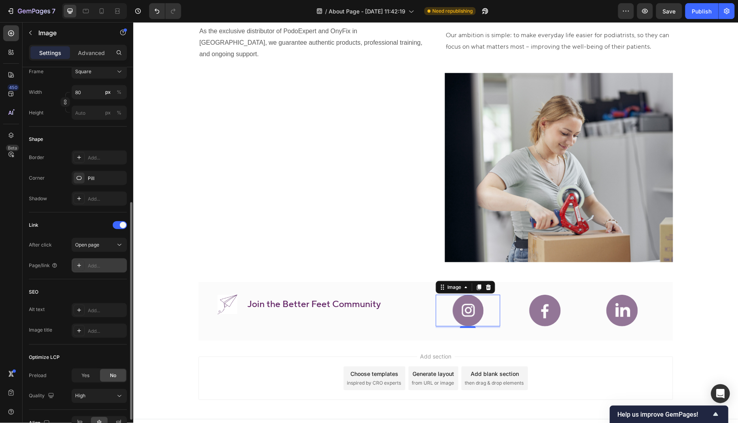
click at [99, 268] on div "Add..." at bounding box center [106, 265] width 37 height 7
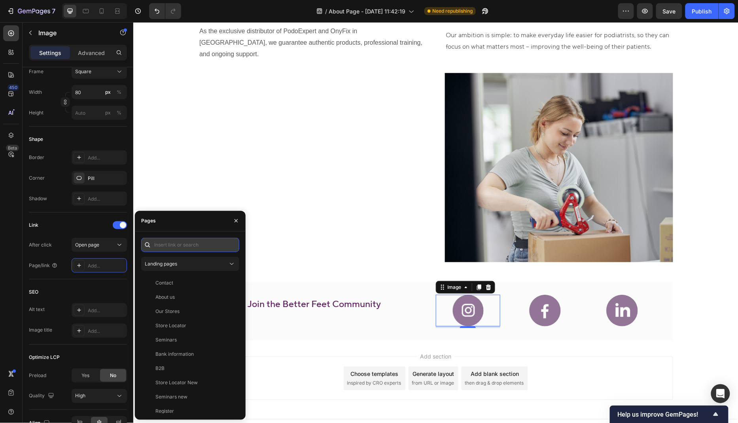
click at [178, 241] on input "text" at bounding box center [190, 245] width 98 height 14
click at [174, 265] on span "Landing pages" at bounding box center [161, 264] width 32 height 6
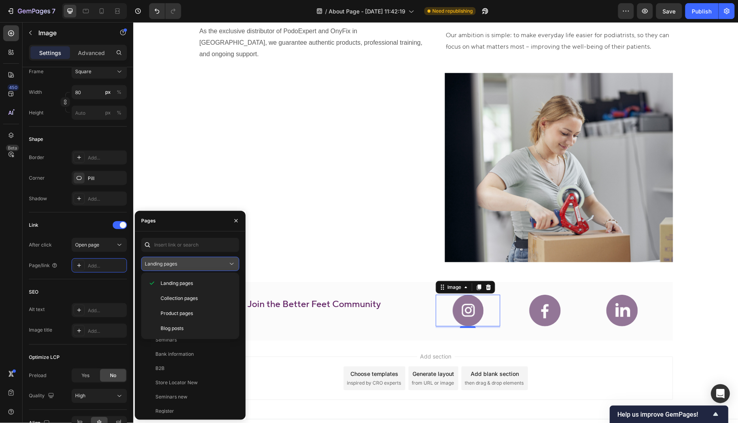
click at [174, 265] on span "Landing pages" at bounding box center [161, 264] width 32 height 6
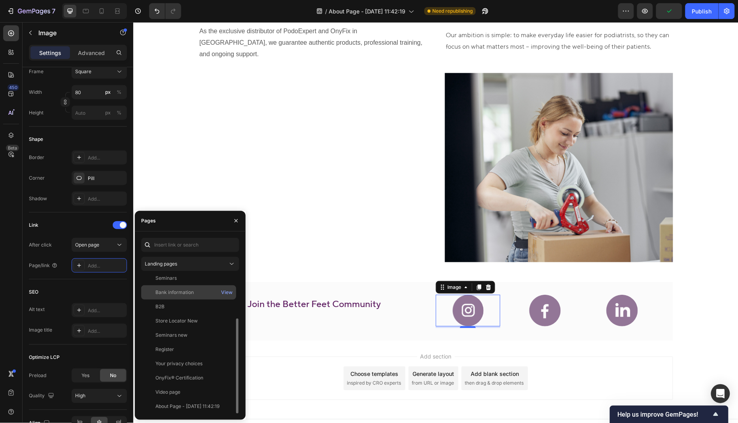
scroll to position [0, 0]
click at [6, 293] on div "450 Beta" at bounding box center [11, 195] width 16 height 341
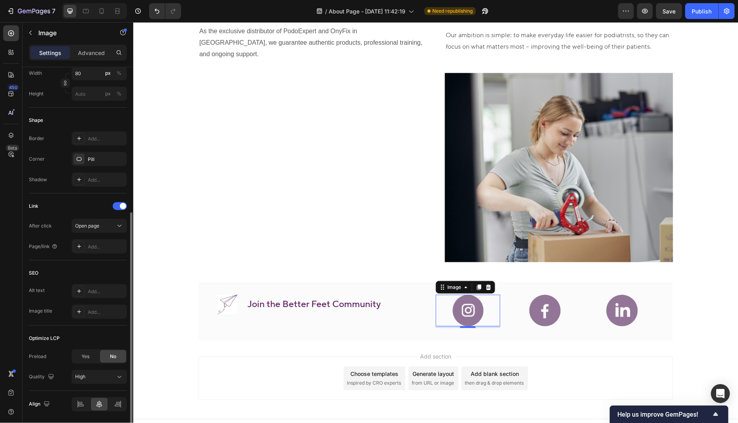
scroll to position [251, 0]
click at [96, 248] on div "Add..." at bounding box center [106, 249] width 37 height 7
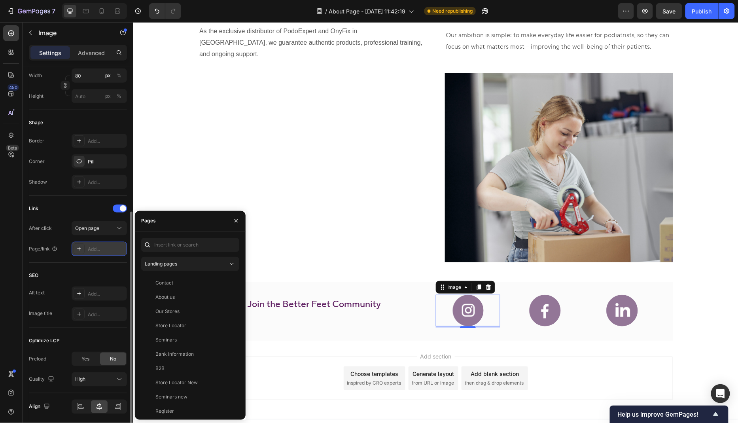
click at [77, 248] on icon at bounding box center [79, 249] width 6 height 6
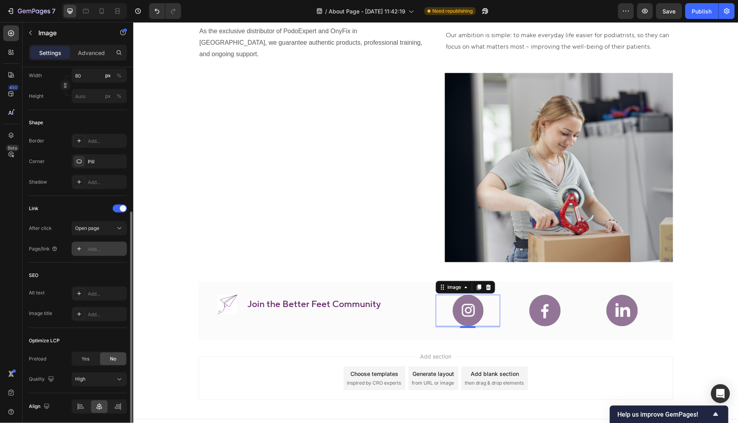
click at [80, 247] on icon at bounding box center [79, 249] width 6 height 6
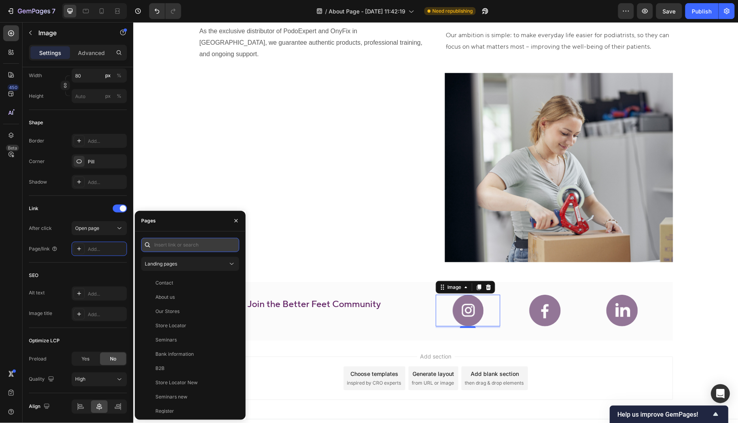
paste input "https://www.instagram.com/betterfeetinternational/"
type input "https://www.instagram.com/betterfeetinternational/"
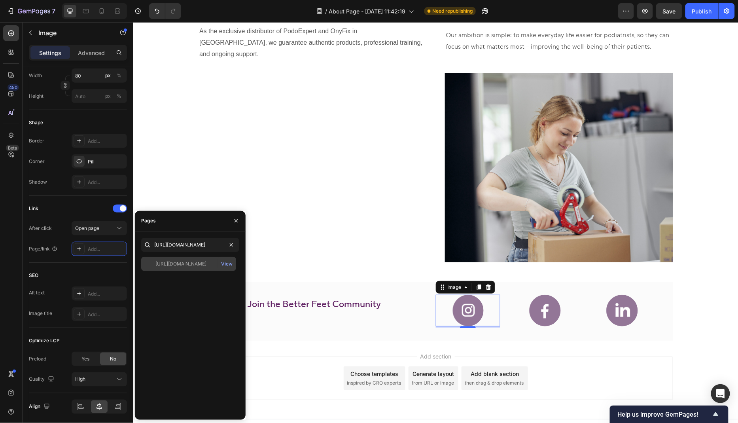
click at [203, 261] on div "https://www.instagram.com/betterfeetinternational/" at bounding box center [180, 263] width 51 height 7
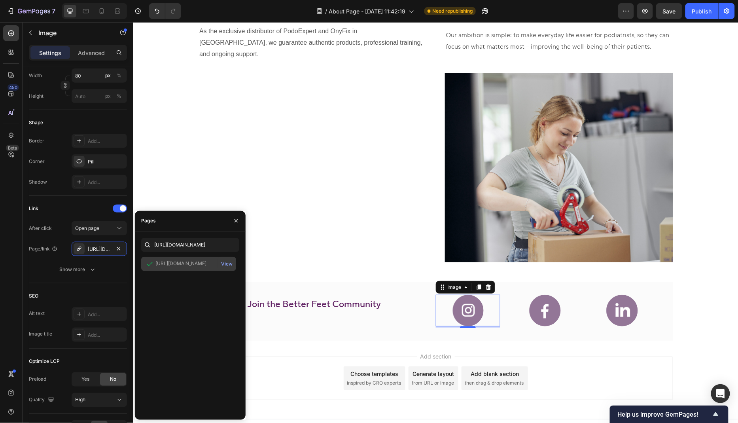
scroll to position [0, 0]
click at [555, 303] on img at bounding box center [545, 310] width 32 height 32
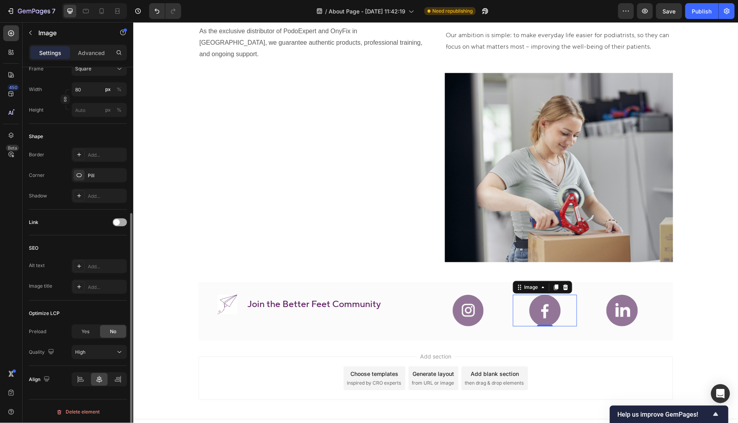
click at [118, 221] on span at bounding box center [117, 222] width 6 height 6
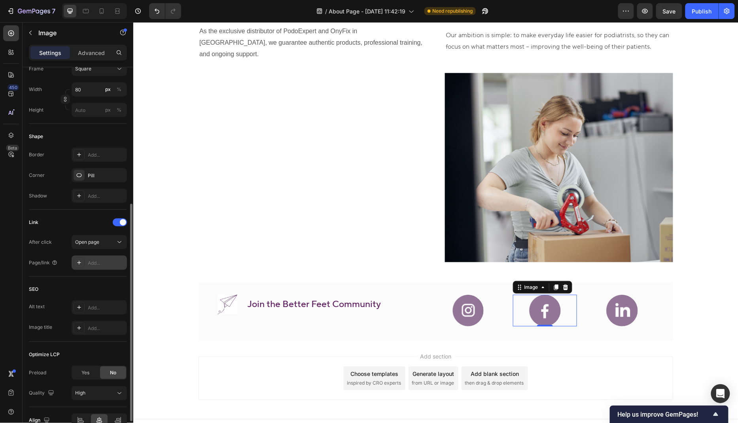
click at [97, 259] on div "Add..." at bounding box center [106, 262] width 37 height 7
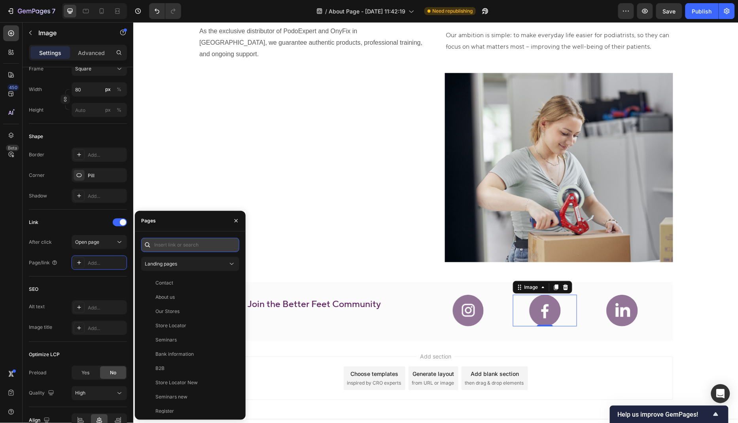
click at [186, 244] on input "text" at bounding box center [190, 245] width 98 height 14
paste input "https://www.facebook.com/people/Better-Feet/61580872420762/"
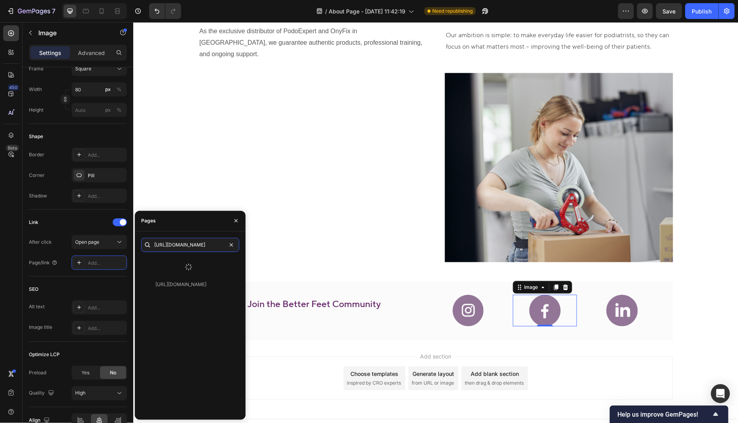
type input "https://www.facebook.com/people/Better-Feet/61580872420762/"
click at [190, 263] on icon at bounding box center [188, 266] width 11 height 11
click at [190, 263] on div "https://www.facebook.com/people/Better-Feet/61580872420762/" at bounding box center [180, 263] width 51 height 7
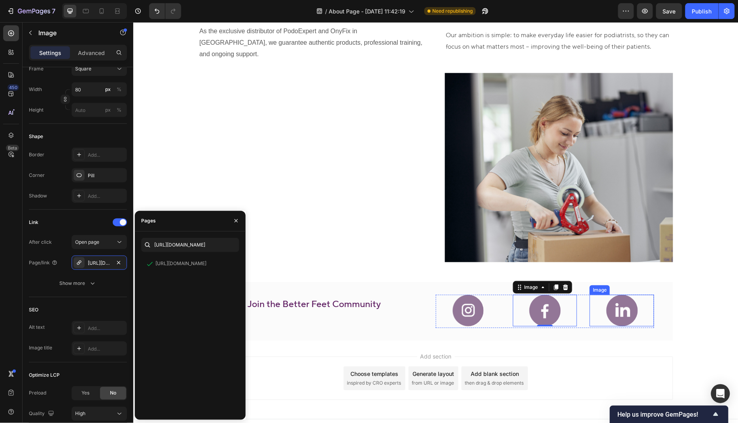
click at [615, 301] on img at bounding box center [622, 310] width 32 height 32
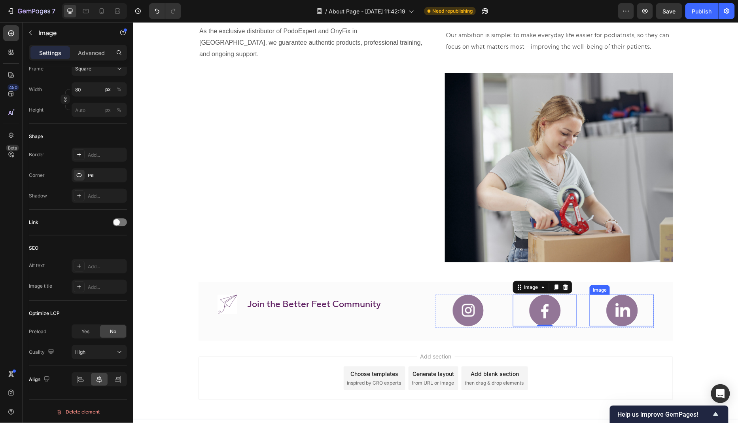
scroll to position [237, 0]
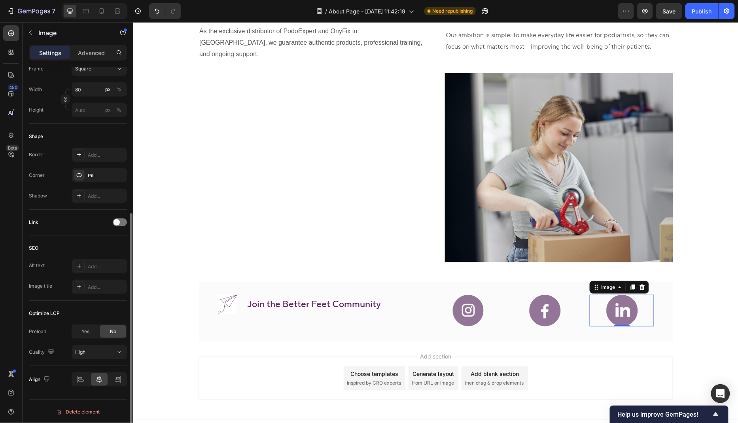
click at [122, 216] on div "Link" at bounding box center [78, 222] width 98 height 13
click at [122, 220] on div at bounding box center [120, 222] width 14 height 8
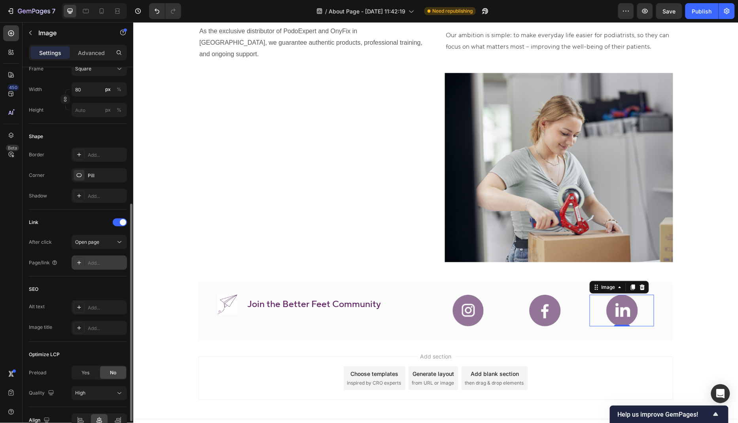
click at [104, 263] on div "Add..." at bounding box center [106, 262] width 37 height 7
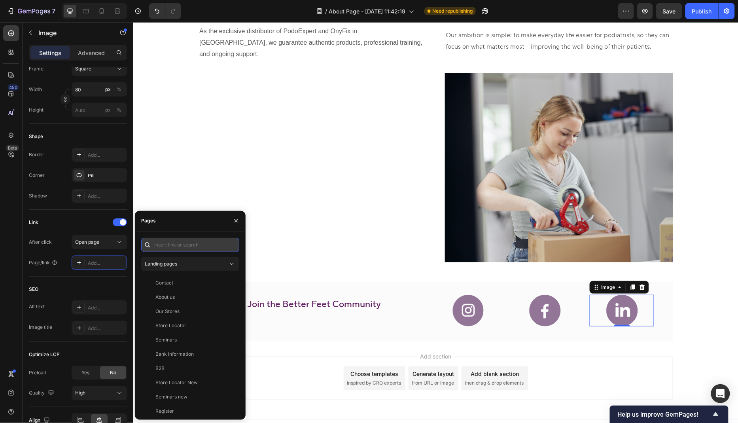
click at [182, 246] on input "text" at bounding box center [190, 245] width 98 height 14
paste input "https://www.linkedin.com/company/better-feet-international/"
type input "https://www.linkedin.com/company/better-feet-international/"
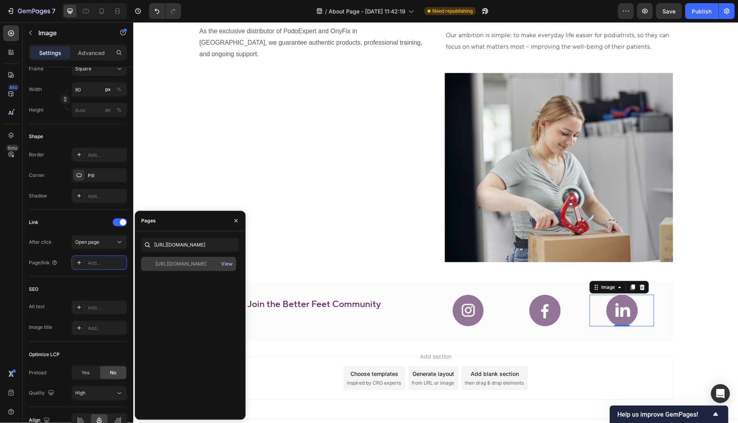
click at [227, 263] on div "View" at bounding box center [226, 263] width 11 height 7
click at [189, 263] on div "https://www.linkedin.com/company/better-feet-international/" at bounding box center [180, 263] width 51 height 7
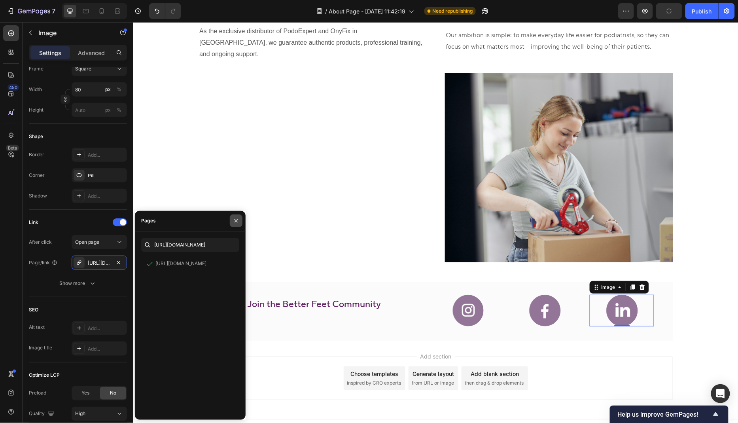
click at [236, 221] on icon "button" at bounding box center [236, 220] width 3 height 3
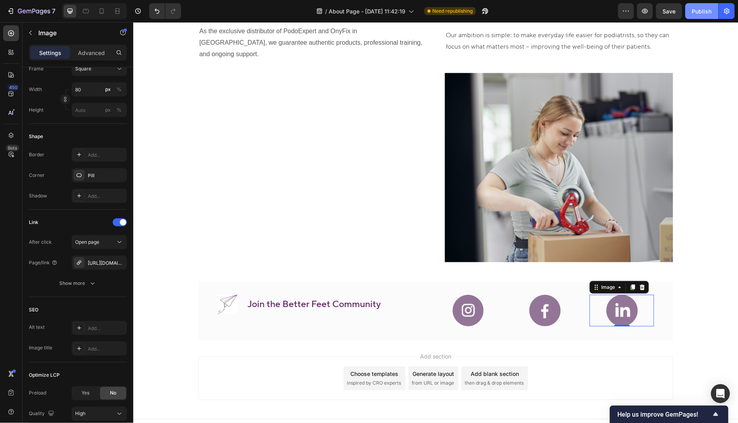
click at [708, 14] on div "Publish" at bounding box center [702, 11] width 20 height 8
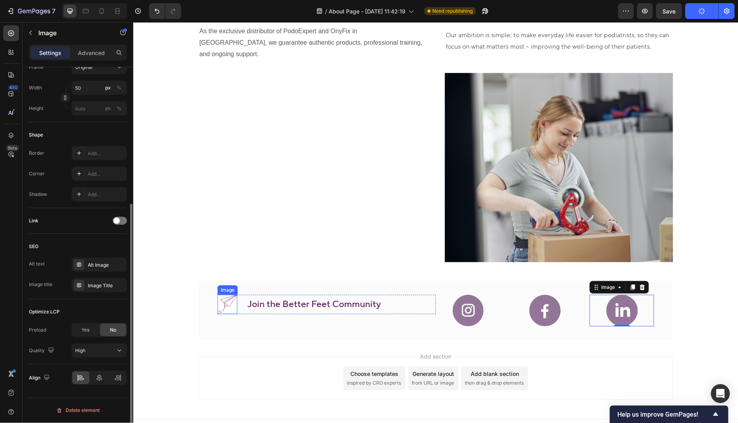
click at [228, 294] on img at bounding box center [227, 303] width 20 height 19
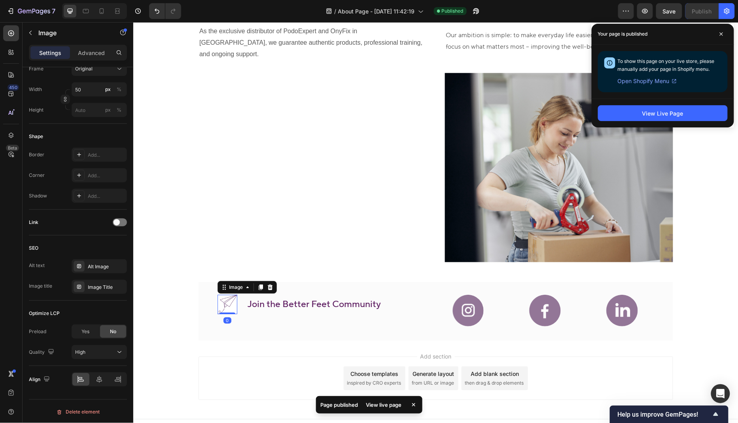
click at [154, 378] on div "Add section Choose templates inspired by CRO experts Generate layout from URL o…" at bounding box center [435, 379] width 605 height 78
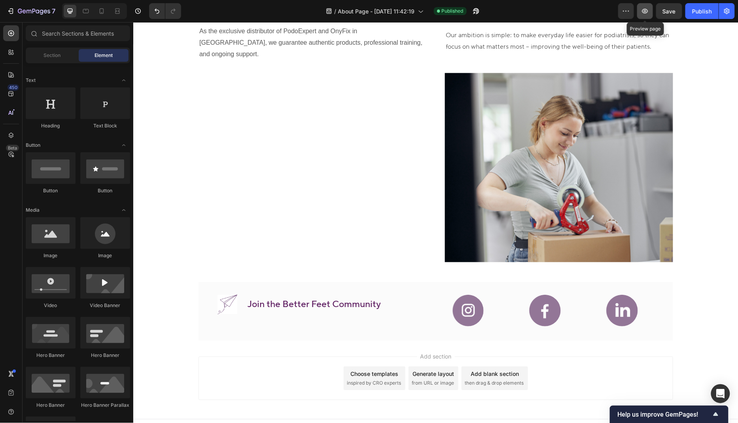
click at [647, 14] on icon "button" at bounding box center [645, 11] width 8 height 8
click at [648, 13] on icon "button" at bounding box center [645, 11] width 8 height 8
click at [703, 17] on button "Publish" at bounding box center [702, 11] width 33 height 16
click at [475, 11] on icon "button" at bounding box center [476, 11] width 6 height 6
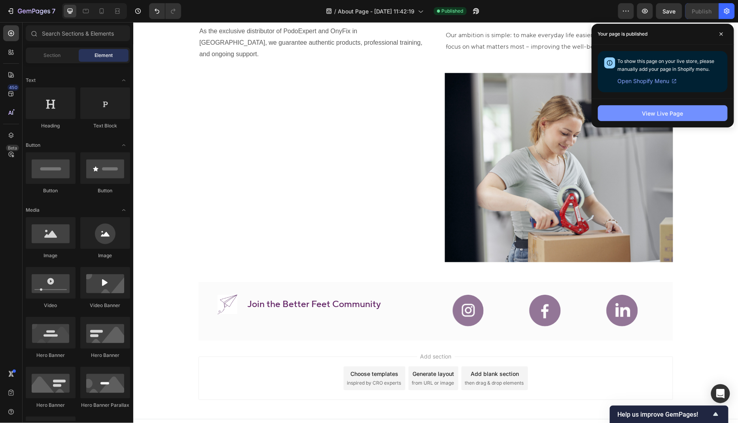
click at [677, 112] on div "View Live Page" at bounding box center [662, 113] width 41 height 8
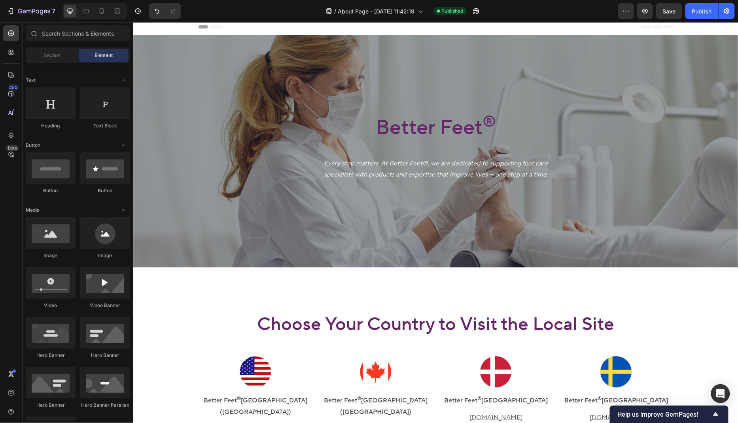
scroll to position [0, 0]
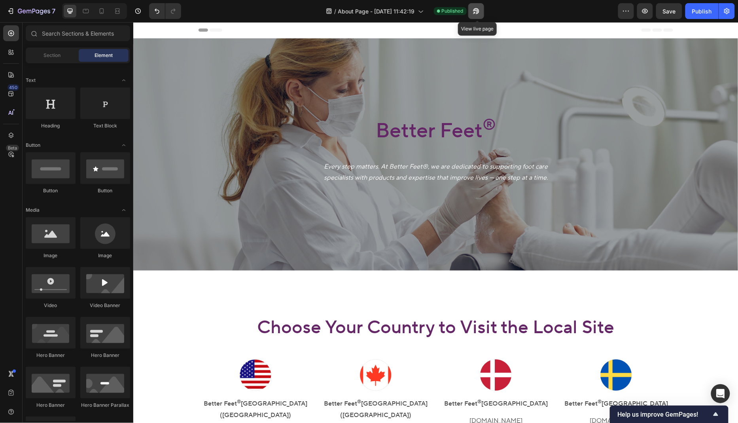
click at [478, 12] on icon "button" at bounding box center [476, 11] width 6 height 6
click at [642, 7] on button "button" at bounding box center [645, 11] width 16 height 16
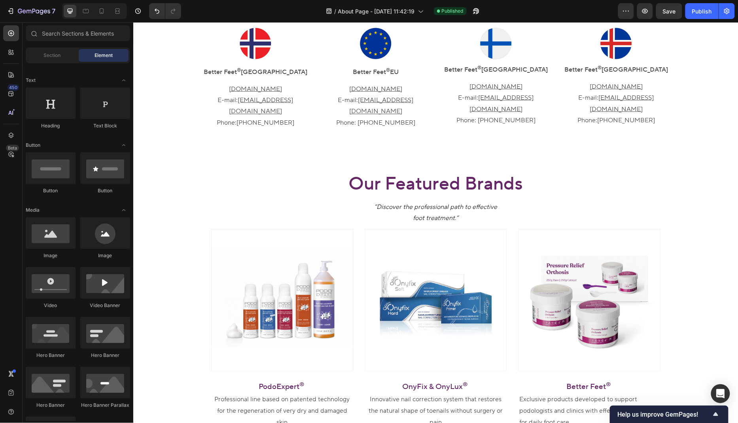
scroll to position [466, 0]
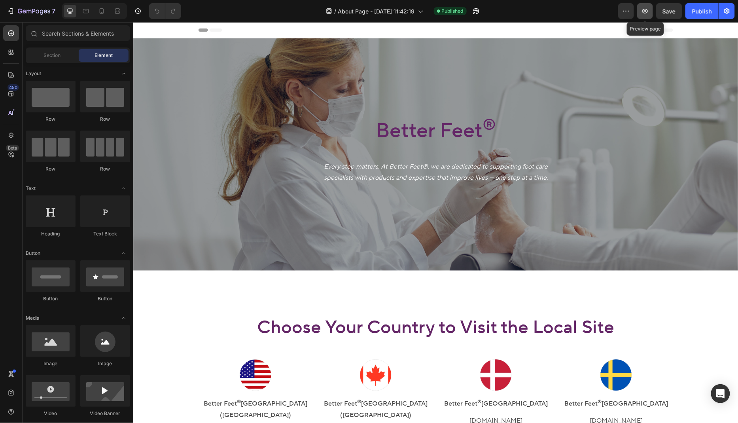
click at [646, 14] on icon "button" at bounding box center [645, 11] width 8 height 8
click at [475, 17] on button "button" at bounding box center [476, 11] width 16 height 16
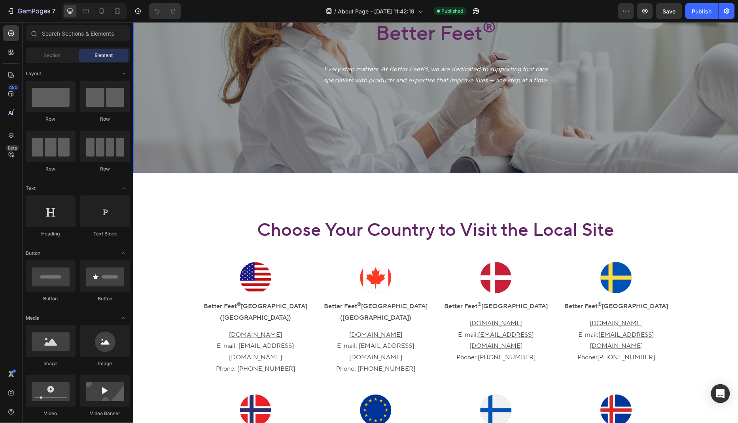
scroll to position [98, 0]
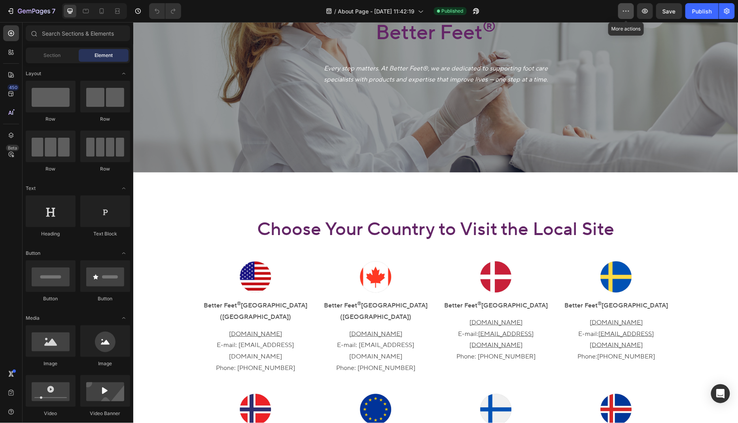
click at [627, 16] on button "button" at bounding box center [626, 11] width 16 height 16
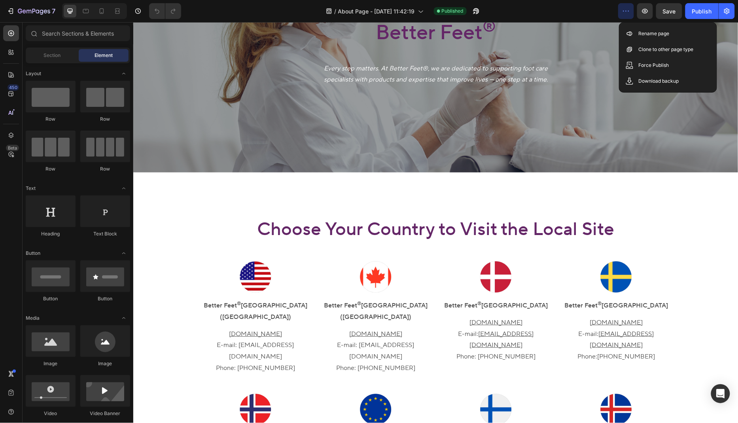
click at [599, 16] on div "/ About Page - Sep 24, 11:42:19 Published" at bounding box center [403, 11] width 431 height 16
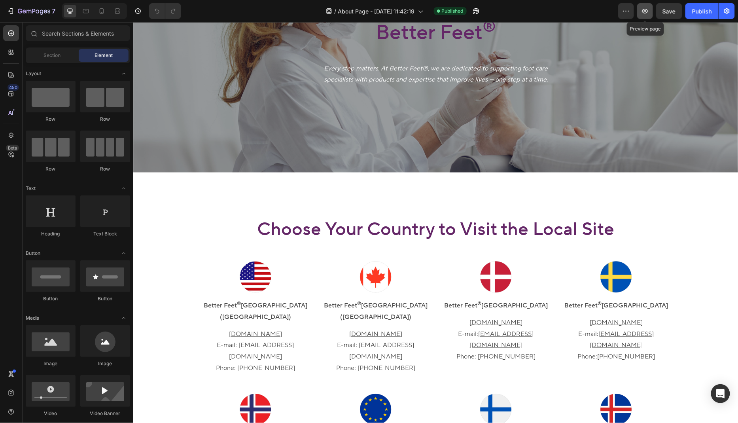
click at [646, 10] on icon "button" at bounding box center [645, 11] width 2 height 2
click at [723, 11] on button "button" at bounding box center [727, 11] width 16 height 16
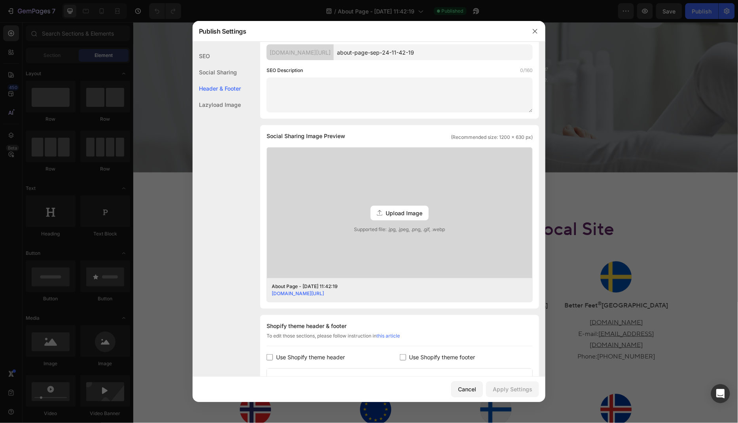
scroll to position [0, 0]
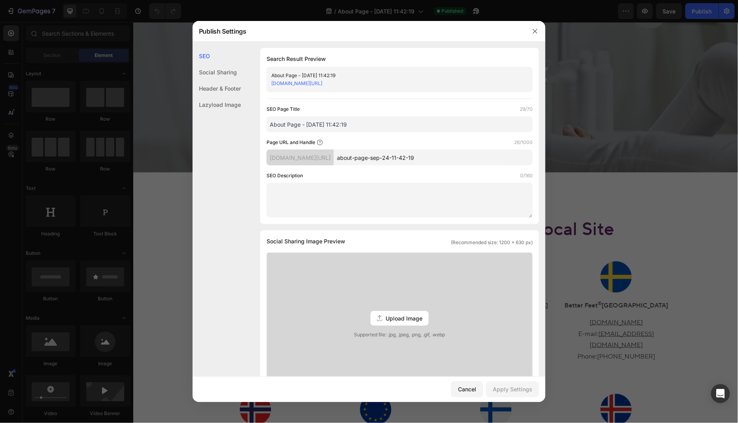
click at [322, 83] on link "50d395-2.myshopify.com/pages/about-page-sep-24-11-42-19" at bounding box center [296, 83] width 51 height 6
click at [470, 389] on div "Cancel" at bounding box center [467, 389] width 18 height 8
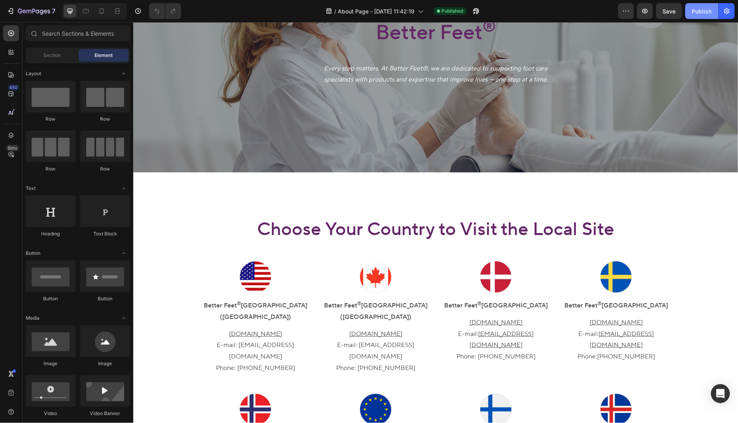
click at [701, 5] on button "Publish" at bounding box center [702, 11] width 33 height 16
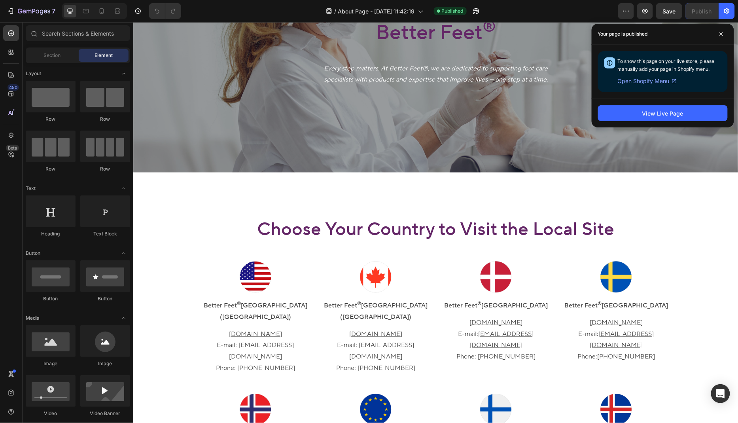
click at [651, 83] on span "Open Shopify Menu" at bounding box center [644, 80] width 52 height 9
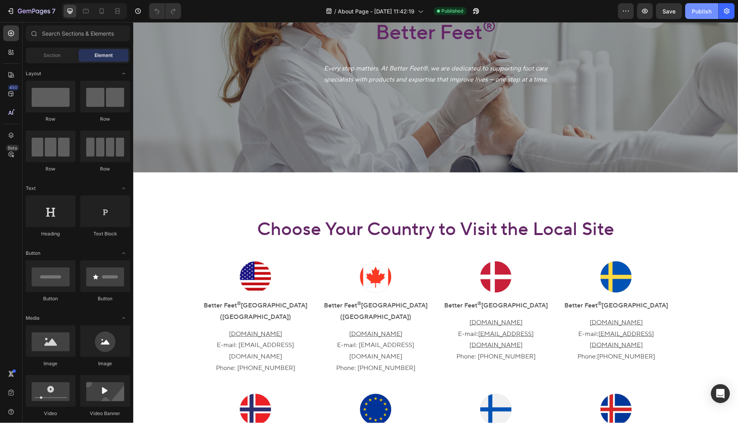
click at [706, 8] on div "Publish" at bounding box center [702, 11] width 20 height 8
click at [393, 405] on div "View live page" at bounding box center [384, 404] width 45 height 11
click at [731, 17] on button "button" at bounding box center [727, 11] width 16 height 16
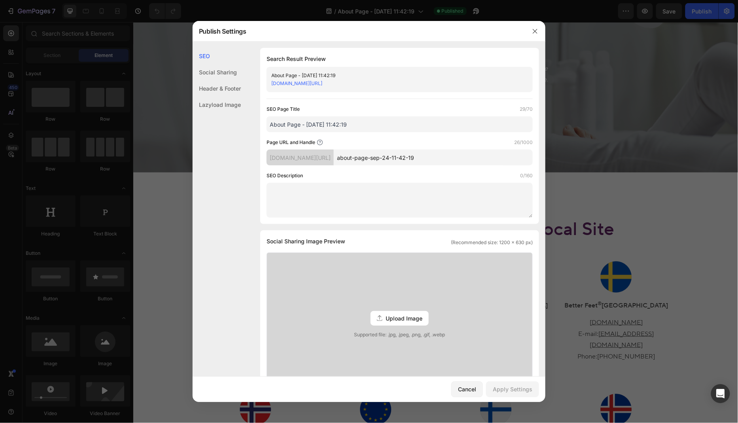
click at [433, 162] on input "about-page-sep-24-11-42-19" at bounding box center [433, 158] width 199 height 16
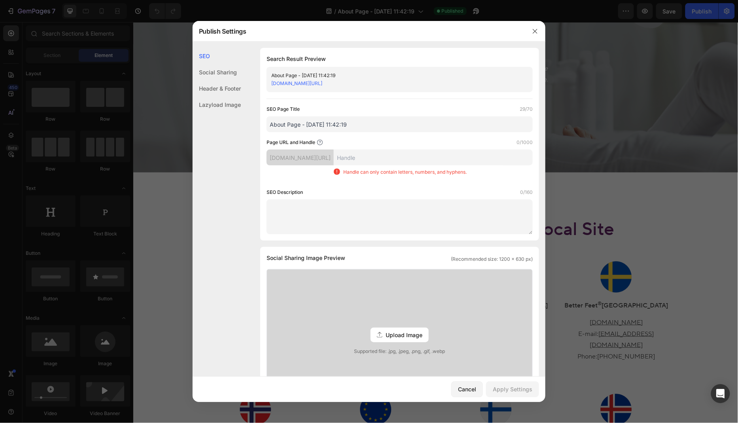
click at [381, 156] on input "text" at bounding box center [433, 158] width 199 height 16
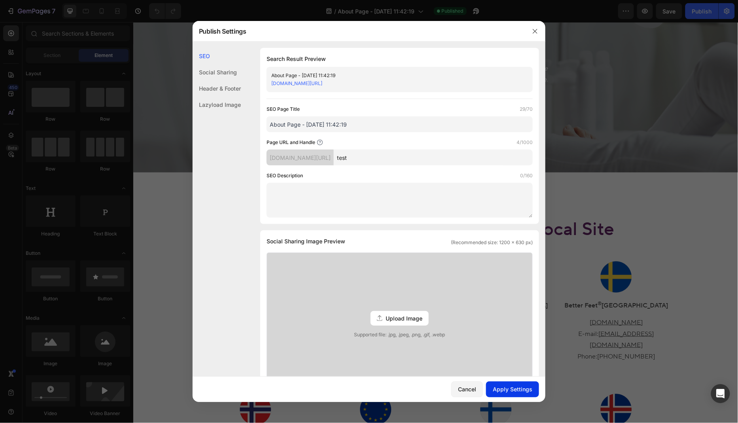
type input "test"
click at [513, 388] on div "Apply Settings" at bounding box center [513, 389] width 40 height 8
click at [613, 226] on div at bounding box center [369, 211] width 738 height 423
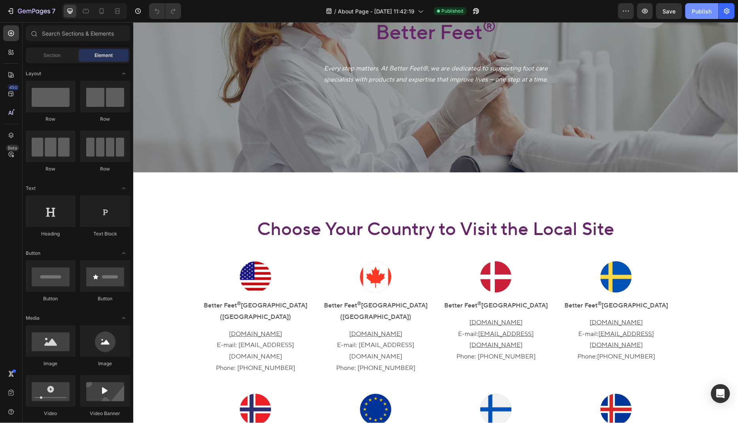
click at [703, 17] on button "Publish" at bounding box center [702, 11] width 33 height 16
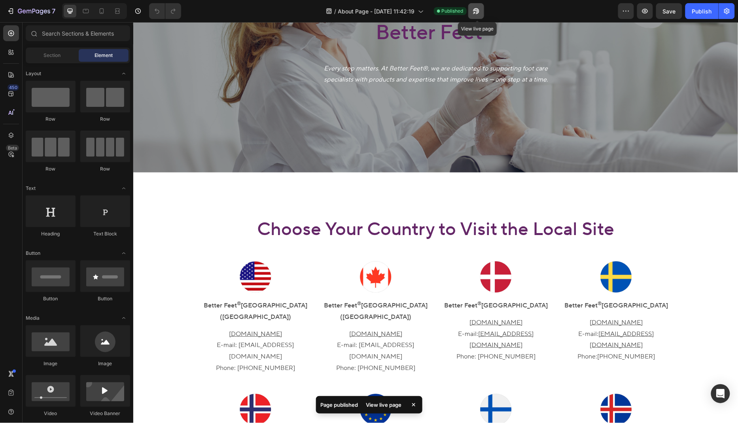
click at [478, 10] on icon "button" at bounding box center [476, 11] width 8 height 8
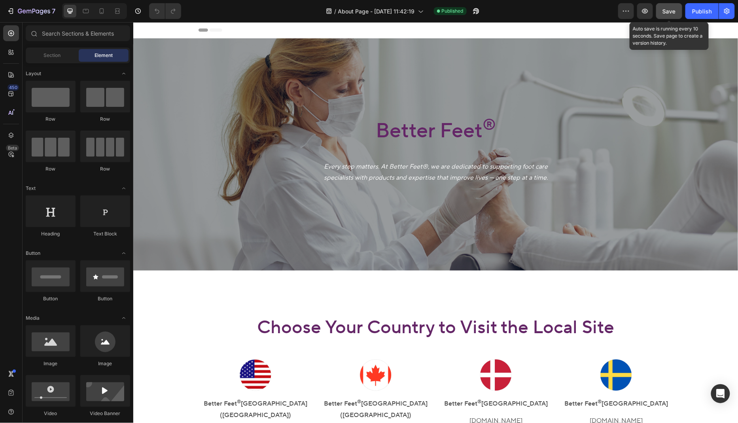
click at [671, 15] on button "Save" at bounding box center [669, 11] width 26 height 16
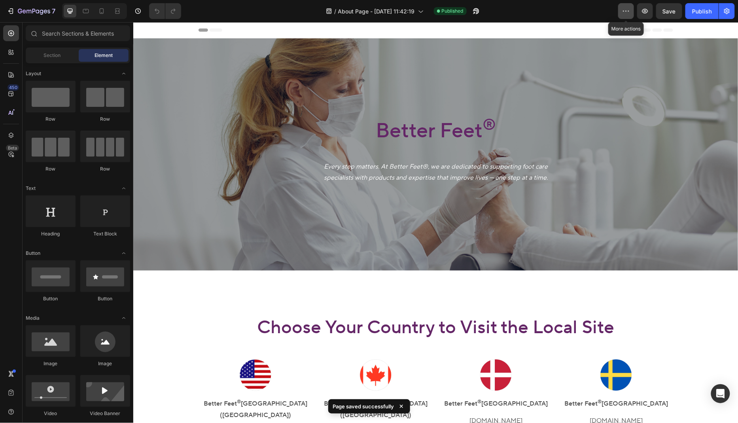
click at [634, 12] on button "button" at bounding box center [626, 11] width 16 height 16
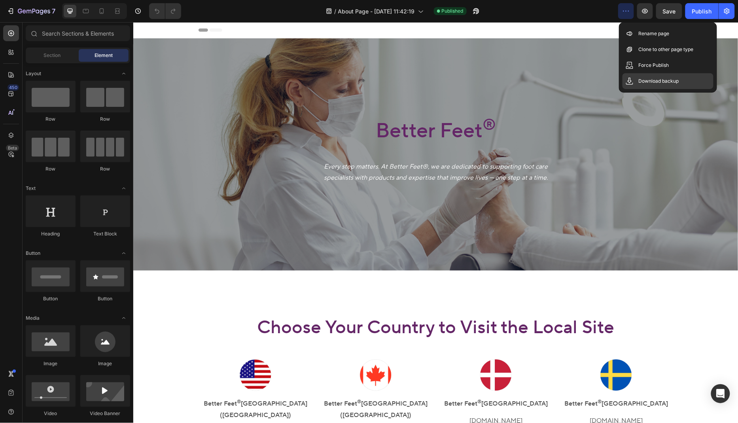
click at [674, 82] on p "Download backup" at bounding box center [658, 81] width 40 height 8
click at [670, 69] on div "Force Publish" at bounding box center [668, 65] width 91 height 16
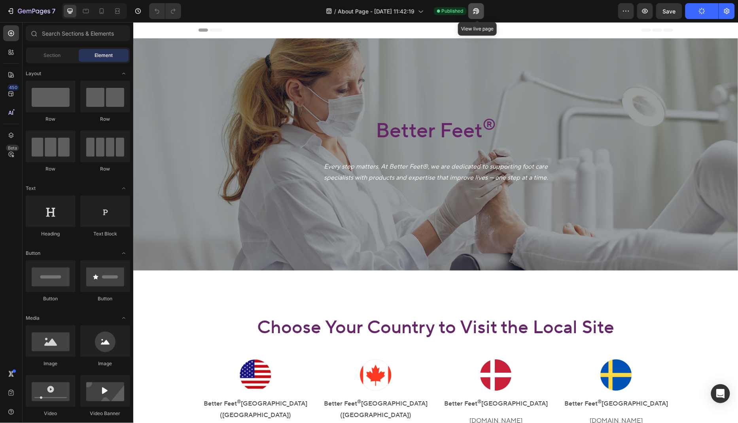
click at [480, 14] on icon "button" at bounding box center [476, 11] width 8 height 8
click at [456, 13] on span "Published" at bounding box center [453, 11] width 22 height 7
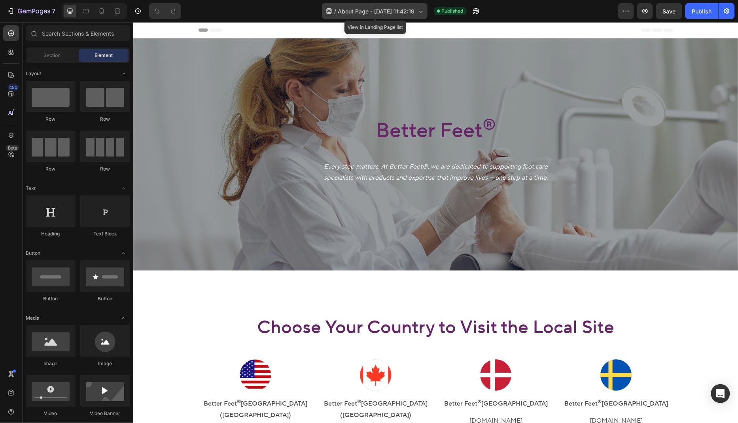
click at [422, 14] on icon at bounding box center [421, 11] width 8 height 8
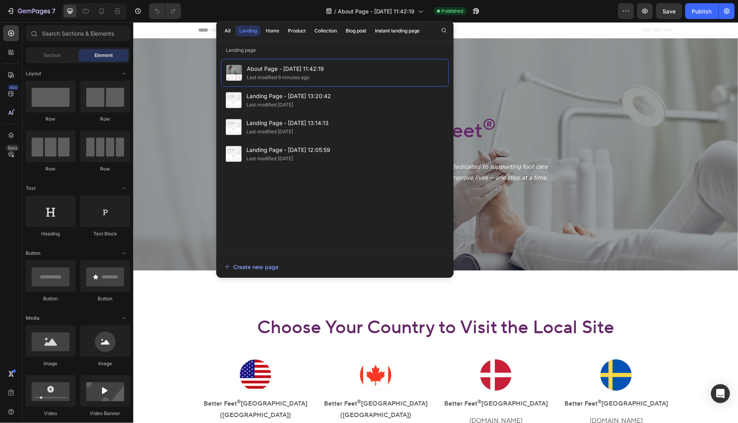
click at [591, 30] on div "Header" at bounding box center [435, 30] width 475 height 16
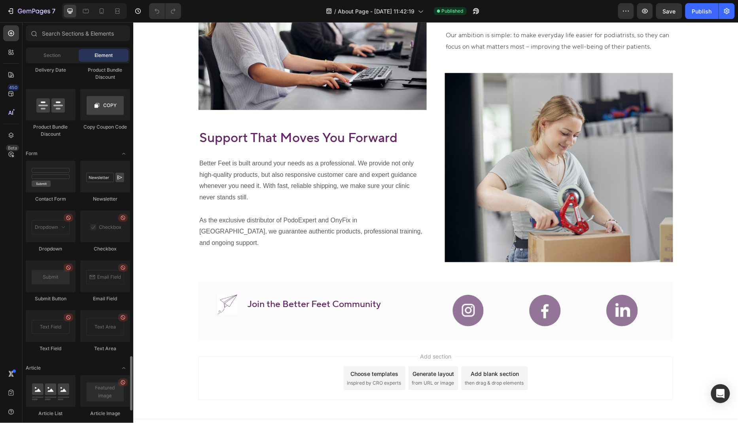
scroll to position [1746, 0]
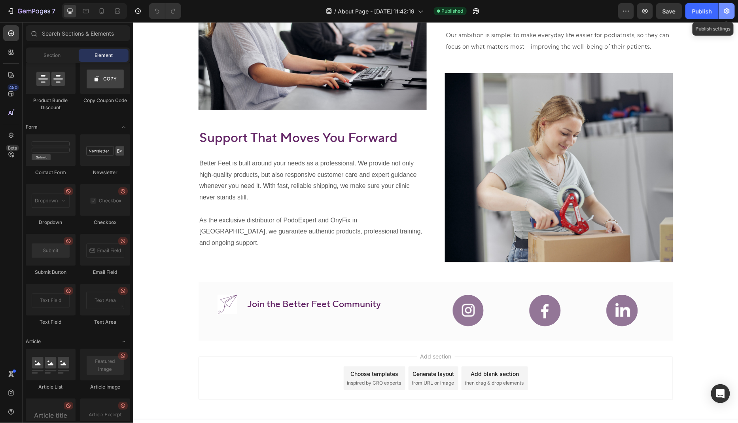
click at [722, 14] on button "button" at bounding box center [727, 11] width 16 height 16
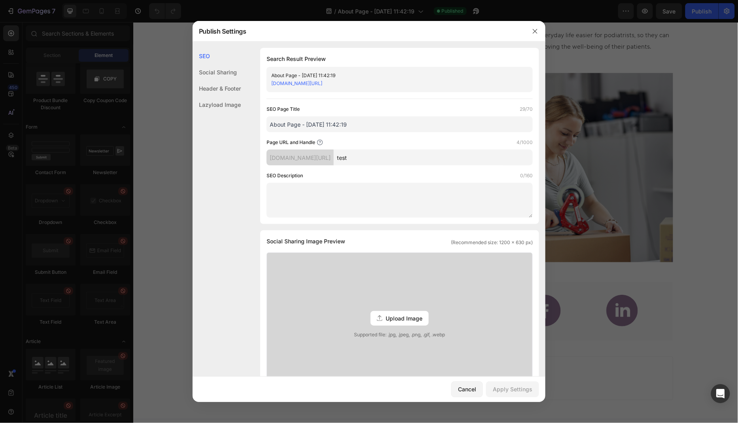
click at [411, 159] on input "test" at bounding box center [433, 158] width 199 height 16
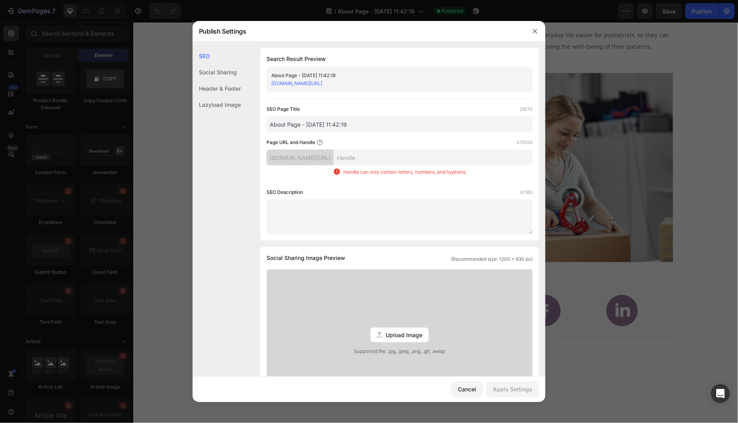
click at [408, 161] on input "text" at bounding box center [433, 158] width 199 height 16
paste input "about-page-sep-24-11-42-19"
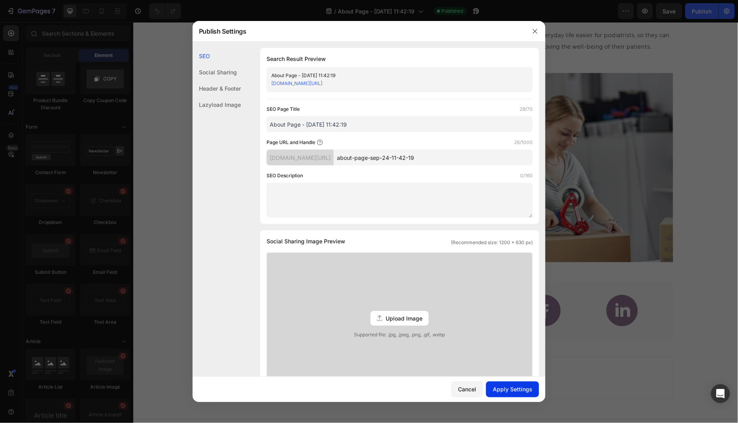
type input "about-page-sep-24-11-42-19"
click at [512, 386] on div "Apply Settings" at bounding box center [513, 389] width 40 height 8
click at [226, 98] on div "Lazyload Image" at bounding box center [217, 105] width 48 height 16
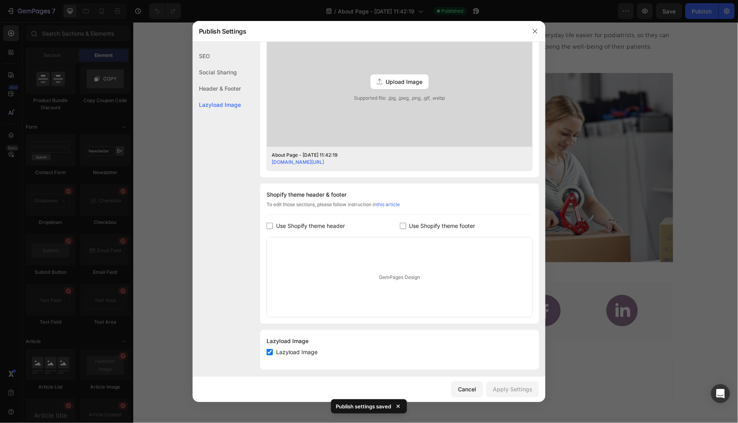
scroll to position [241, 0]
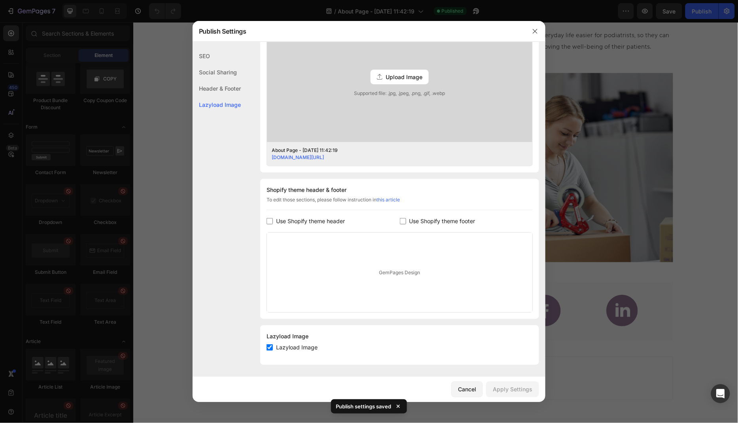
click at [283, 220] on span "Use Shopify theme header" at bounding box center [310, 220] width 69 height 9
checkbox input "true"
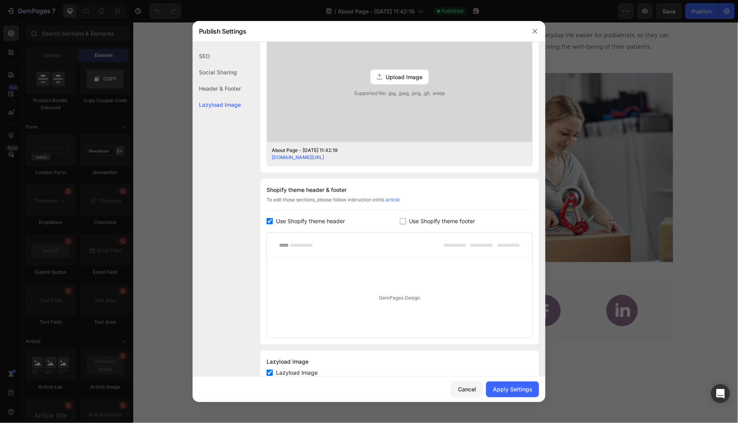
click at [404, 223] on input "checkbox" at bounding box center [403, 221] width 6 height 6
checkbox input "true"
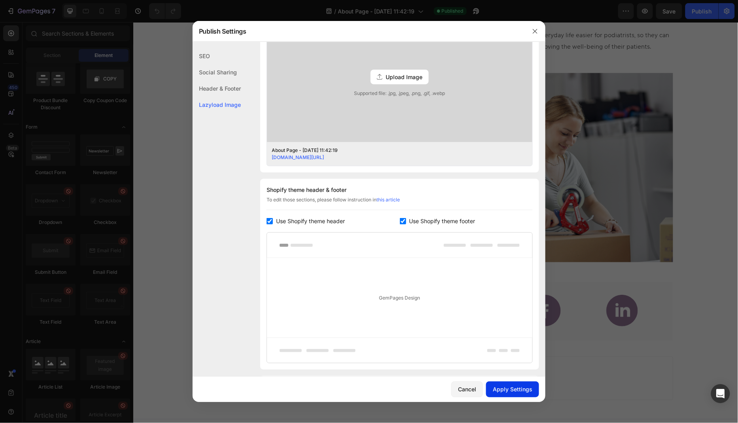
click at [511, 393] on button "Apply Settings" at bounding box center [512, 389] width 53 height 16
click at [324, 155] on link "50d395-2.myshopify.com/pages/about-page-sep-24-11-42-19" at bounding box center [298, 157] width 52 height 6
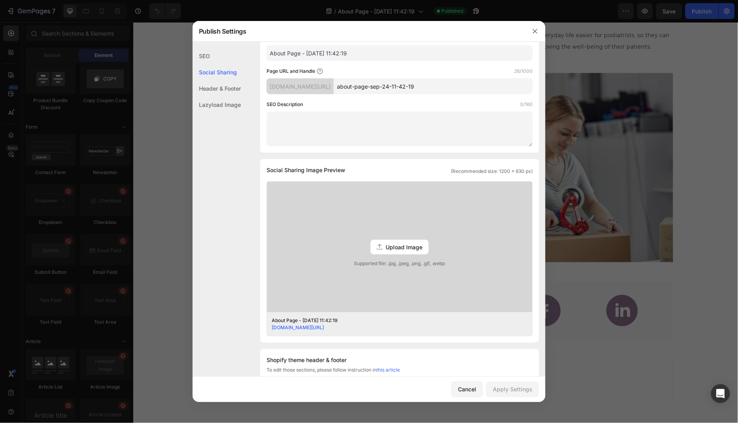
scroll to position [68, 0]
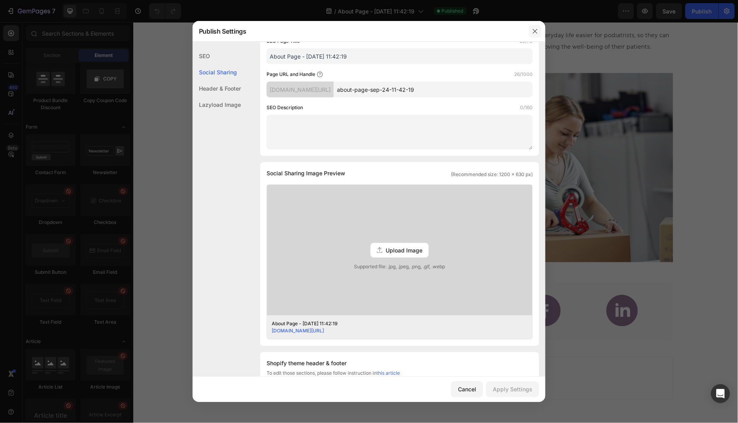
click at [531, 34] on button "button" at bounding box center [535, 31] width 13 height 13
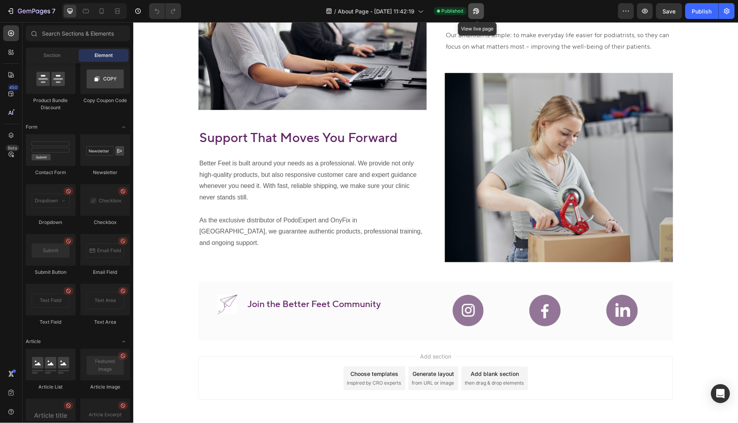
click at [478, 10] on icon "button" at bounding box center [476, 11] width 6 height 6
click at [623, 9] on icon "button" at bounding box center [626, 11] width 8 height 8
click at [722, 14] on button "button" at bounding box center [727, 11] width 16 height 16
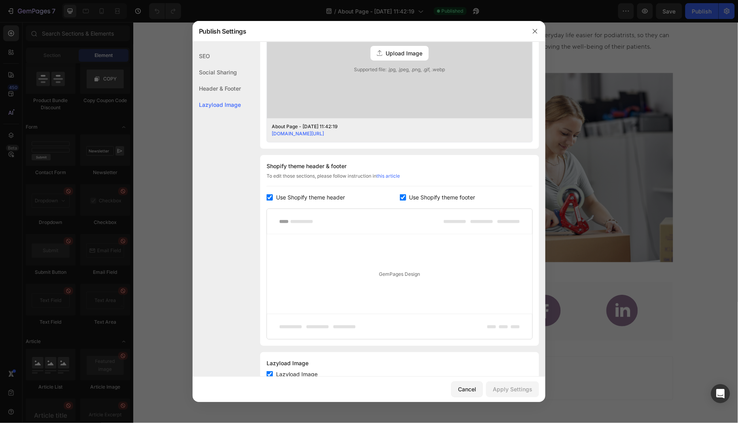
scroll to position [236, 0]
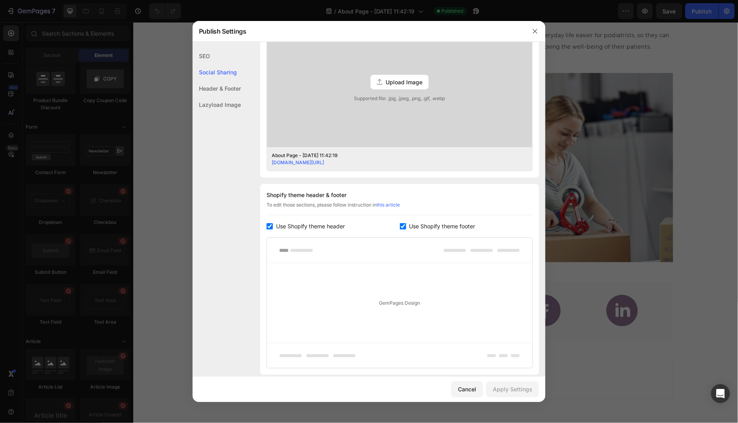
click at [304, 225] on span "Use Shopify theme header" at bounding box center [310, 226] width 69 height 9
checkbox input "false"
click at [526, 386] on div "Apply Settings" at bounding box center [513, 389] width 40 height 8
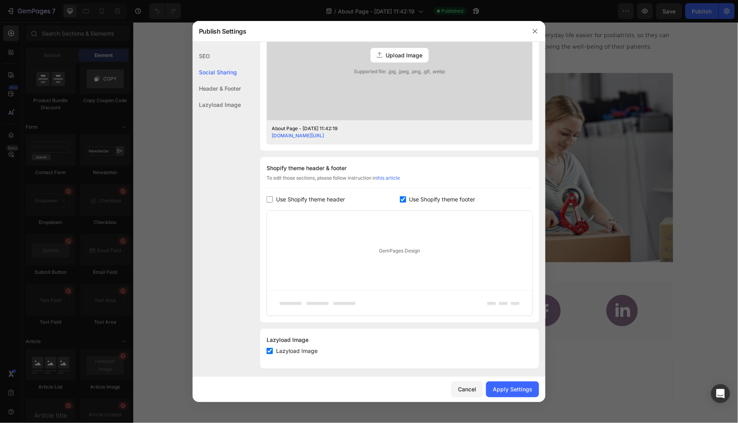
scroll to position [266, 0]
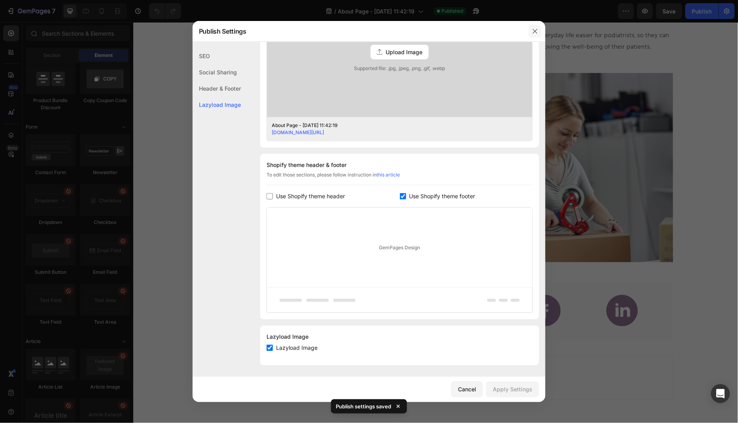
click at [536, 28] on icon "button" at bounding box center [535, 31] width 6 height 6
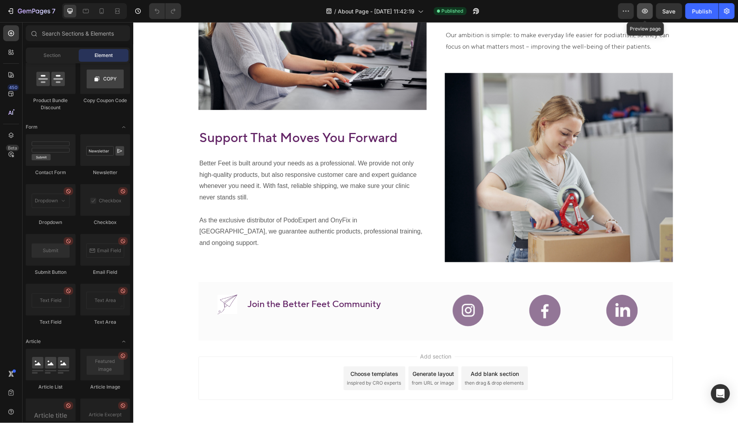
click at [644, 17] on button "button" at bounding box center [645, 11] width 16 height 16
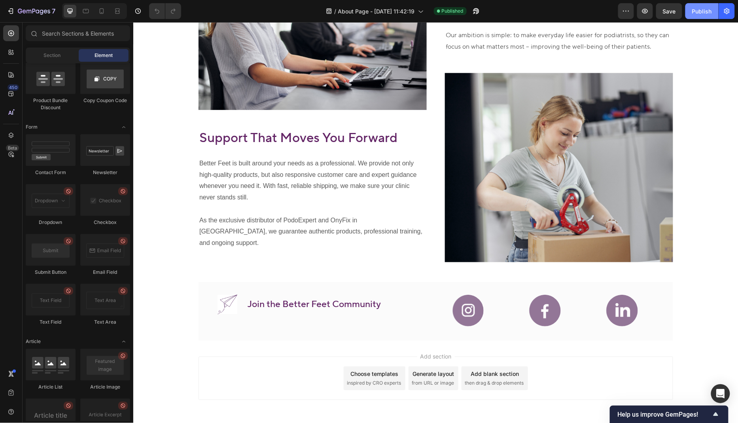
click at [694, 17] on button "Publish" at bounding box center [702, 11] width 33 height 16
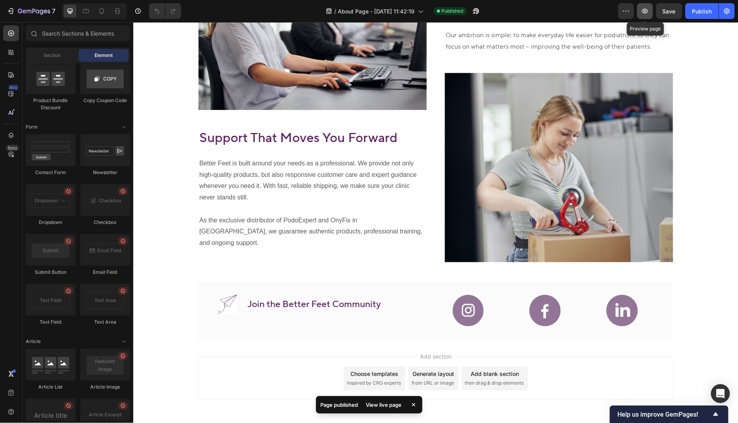
click at [644, 15] on icon "button" at bounding box center [645, 11] width 8 height 8
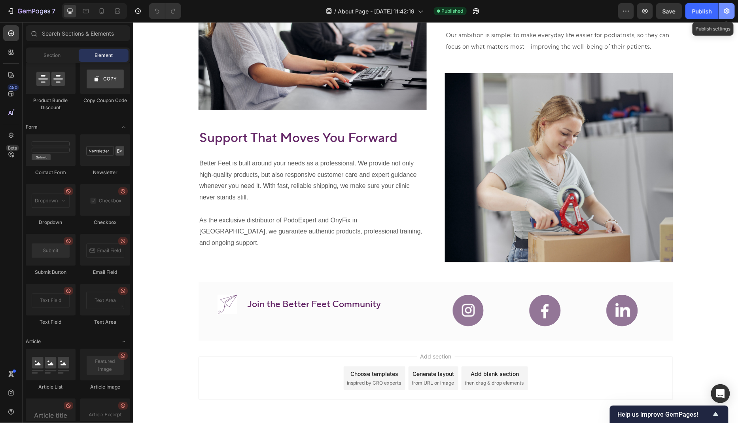
click at [727, 15] on icon "button" at bounding box center [727, 11] width 8 height 8
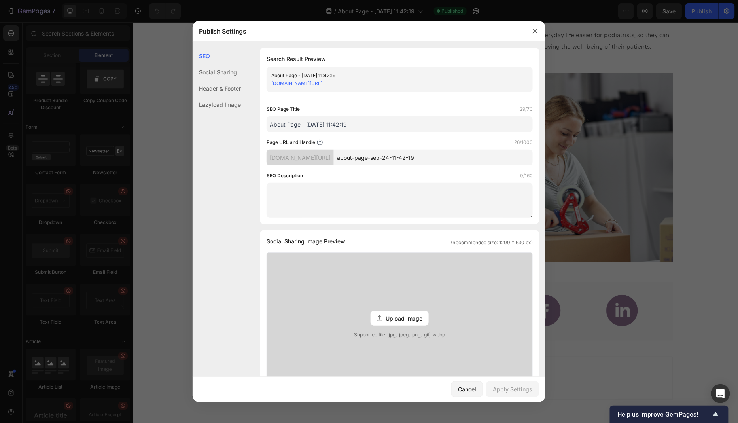
click at [322, 84] on link "50d395-2.myshopify.com/pages/about-page-sep-24-11-42-19" at bounding box center [296, 83] width 51 height 6
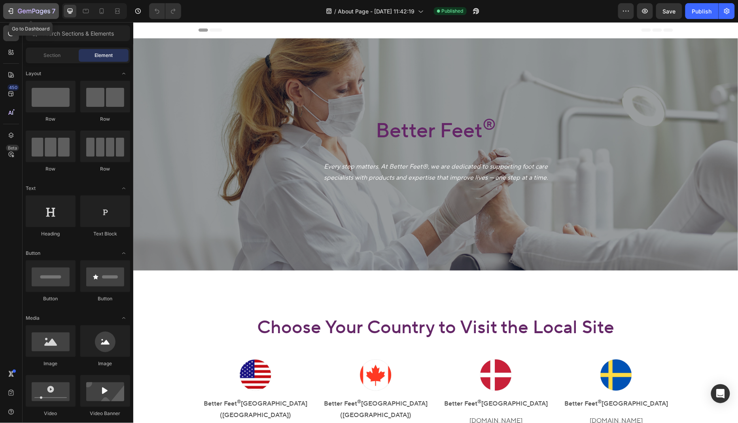
click at [9, 13] on icon "button" at bounding box center [11, 11] width 8 height 8
click at [704, 15] on div "Publish" at bounding box center [702, 11] width 20 height 8
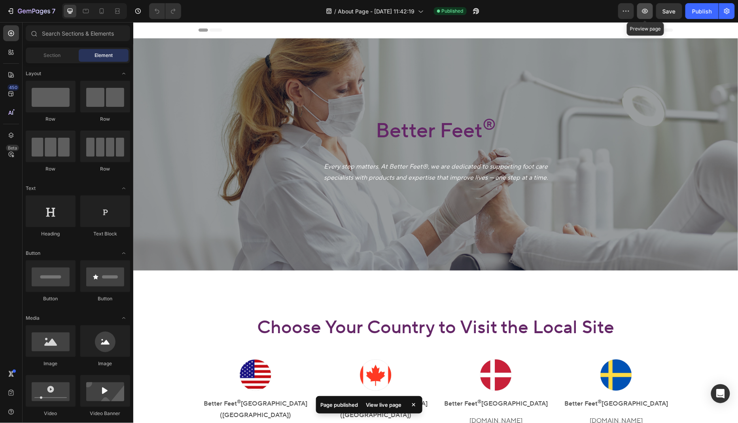
click at [642, 11] on icon "button" at bounding box center [645, 11] width 8 height 8
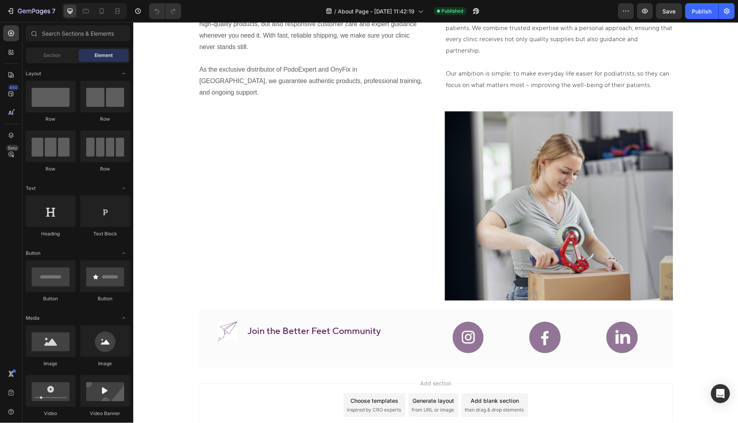
scroll to position [995, 0]
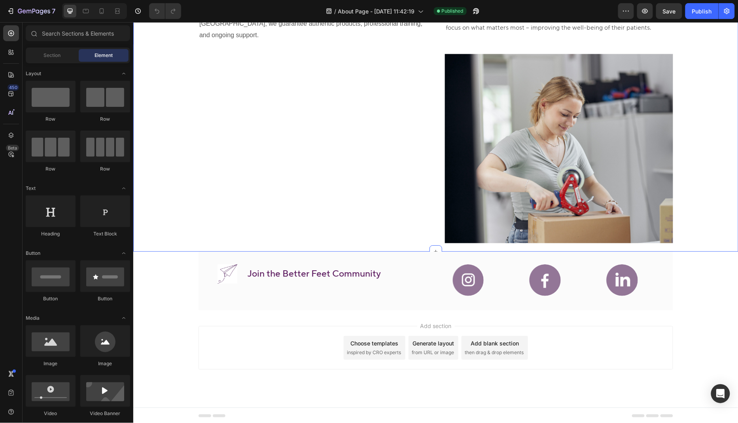
click at [396, 227] on div "Image Support That Moves You Forward Heading Better Feet is built around your n…" at bounding box center [312, 73] width 228 height 342
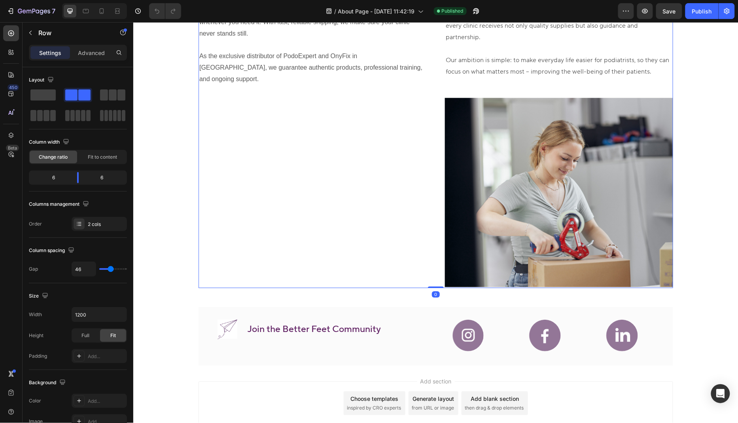
scroll to position [938, 0]
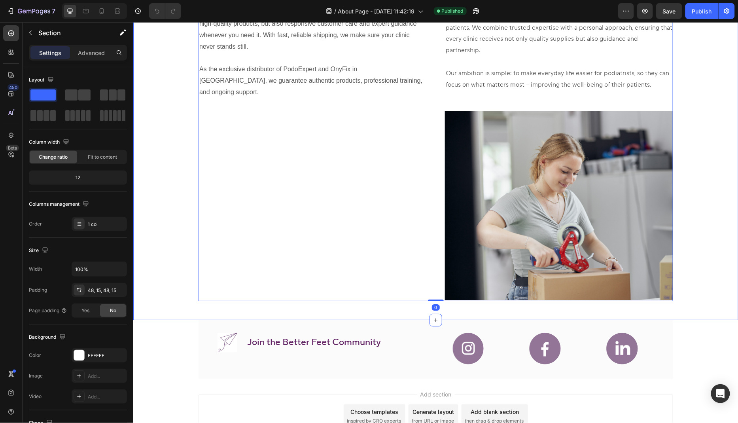
click at [402, 304] on div "Image Support That Moves You Forward Heading Better Feet is built around your n…" at bounding box center [435, 129] width 605 height 380
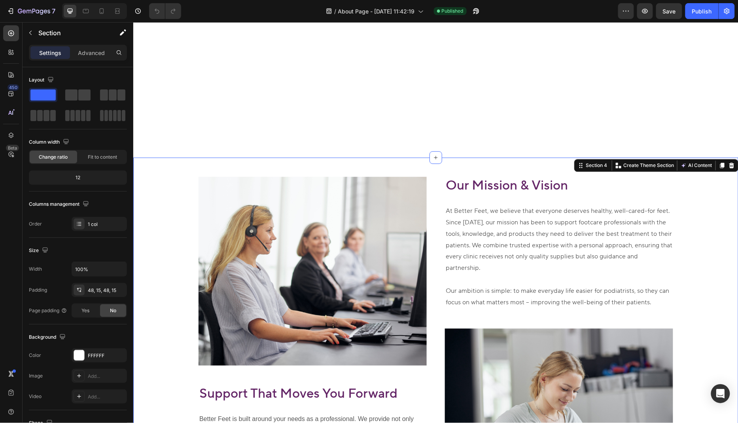
scroll to position [686, 0]
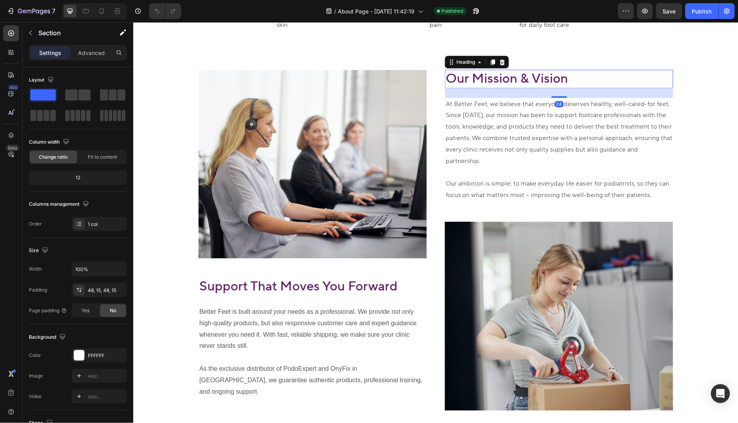
click at [458, 88] on h2 "Our Mission & Vision" at bounding box center [559, 78] width 228 height 19
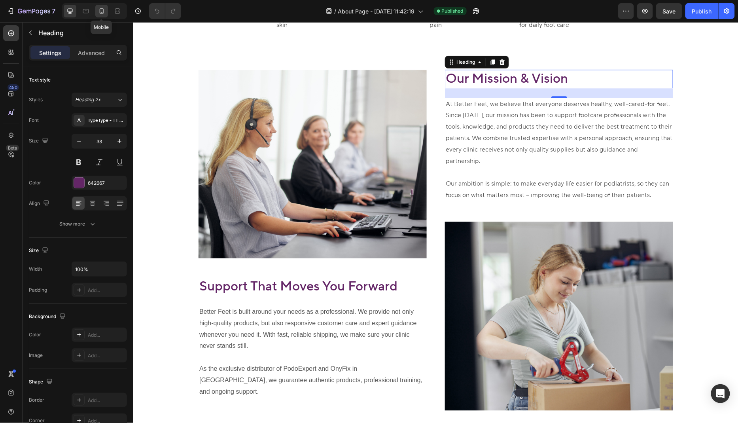
click at [102, 10] on icon at bounding box center [102, 11] width 8 height 8
type input "29"
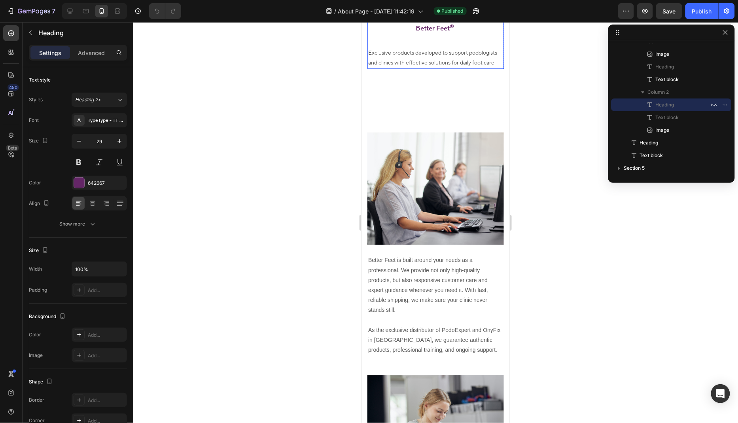
scroll to position [1074, 0]
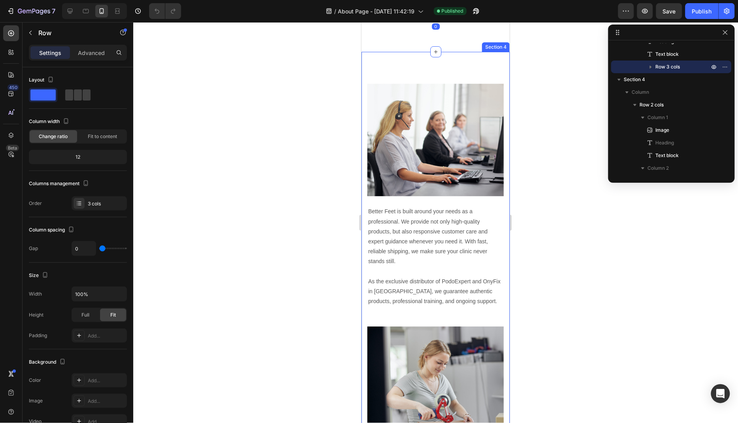
scroll to position [1095, 0]
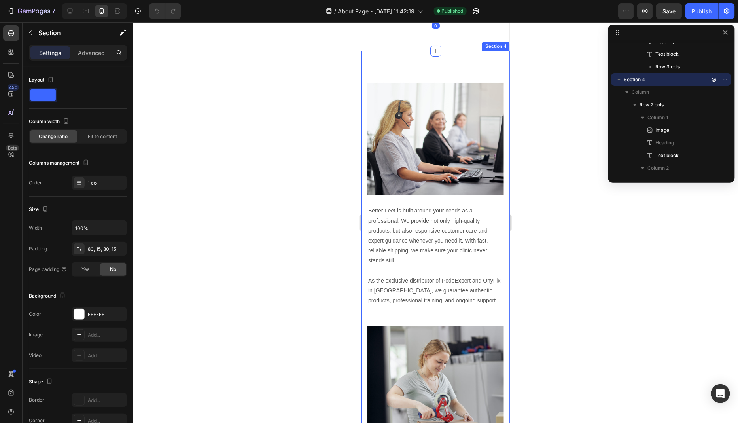
click at [444, 209] on div "Image Support That Moves You Forward Heading Better Feet is built around your n…" at bounding box center [435, 363] width 148 height 625
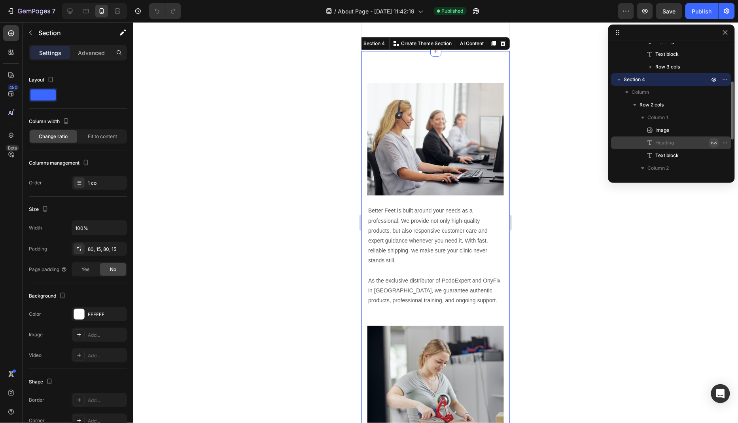
click at [713, 142] on icon "button" at bounding box center [715, 143] width 6 height 3
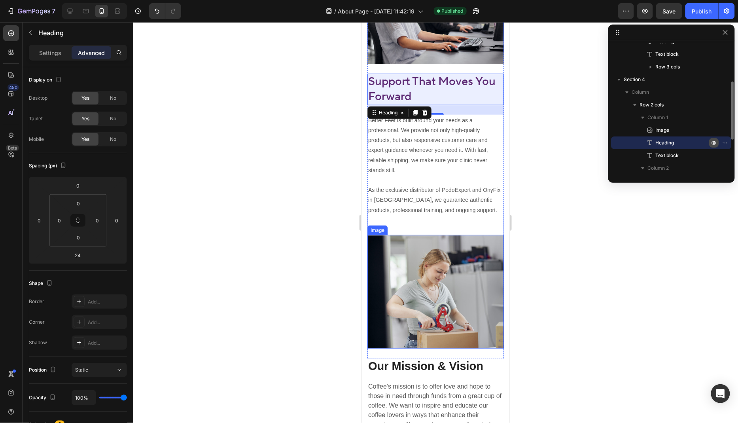
scroll to position [1374, 0]
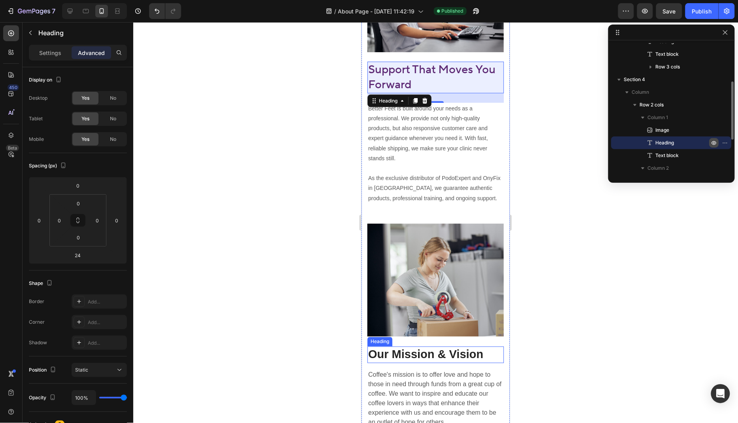
click at [449, 355] on p "Our Mission & Vision" at bounding box center [435, 354] width 135 height 15
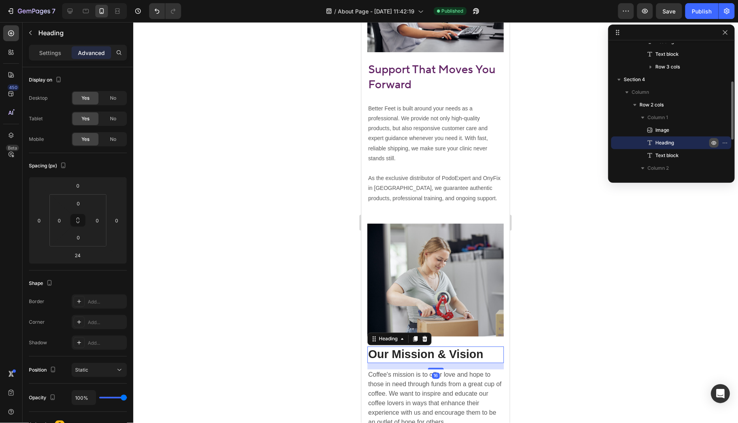
scroll to position [161, 0]
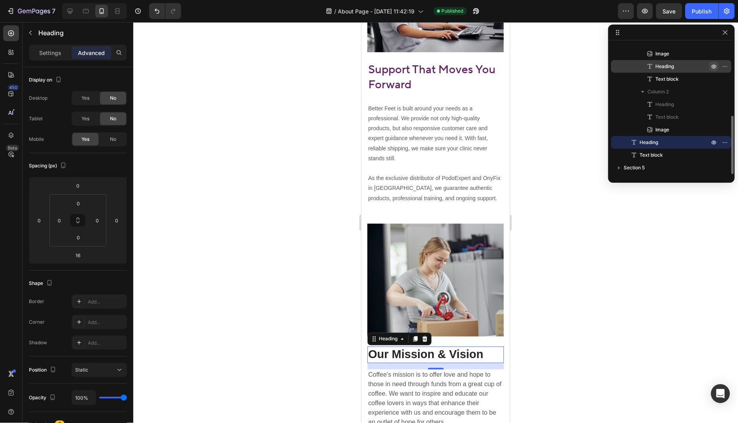
click at [457, 356] on p "Our Mission & Vision" at bounding box center [435, 354] width 135 height 15
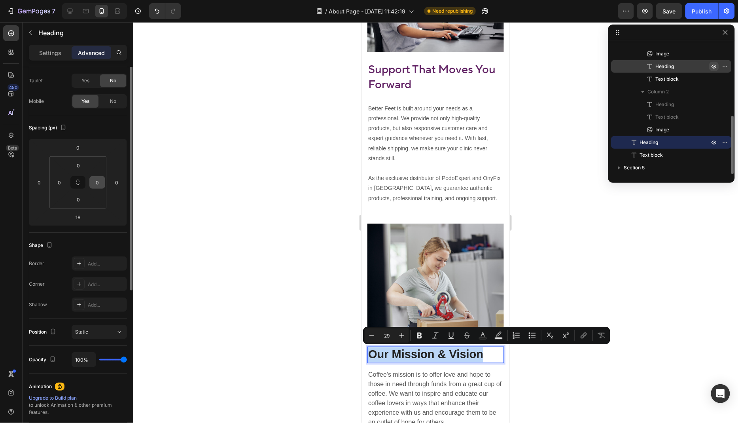
scroll to position [0, 0]
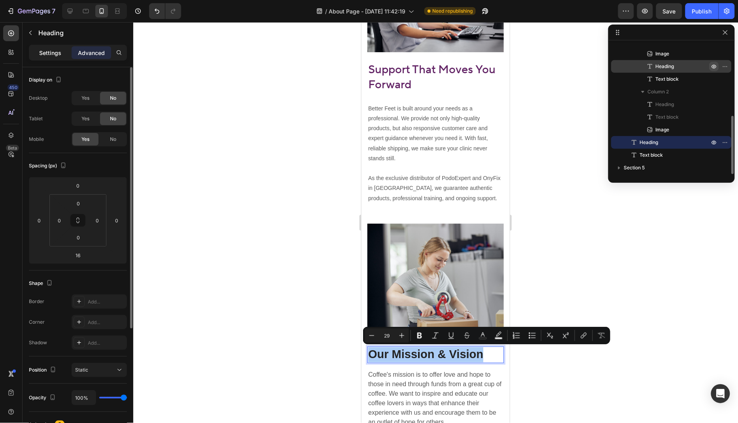
click at [49, 54] on p "Settings" at bounding box center [50, 53] width 22 height 8
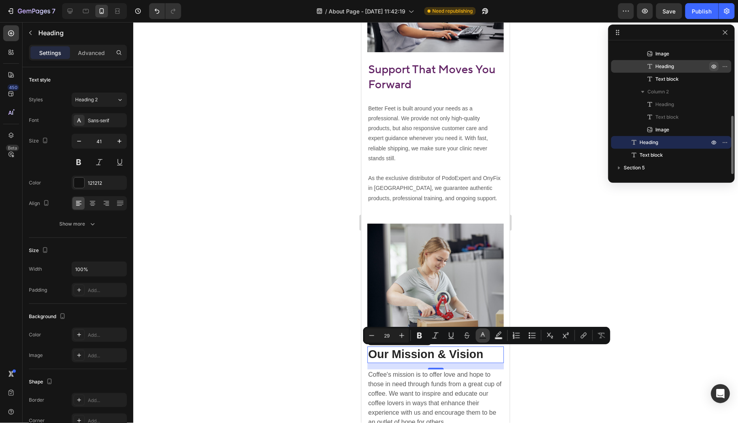
click at [485, 339] on rect "Editor contextual toolbar" at bounding box center [483, 338] width 8 height 2
type input "242424"
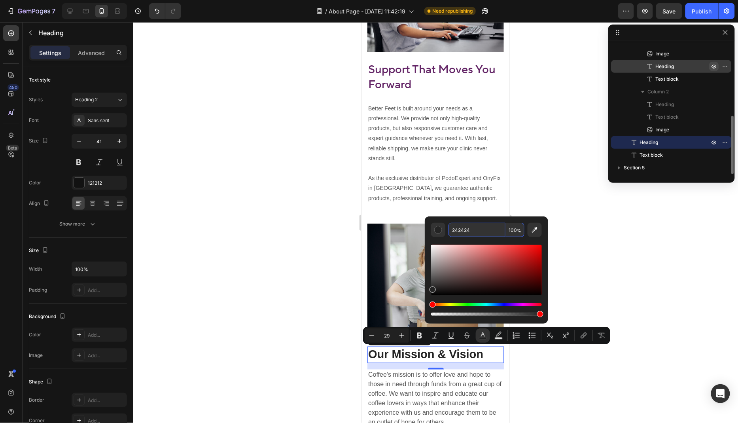
click at [474, 233] on input "242424" at bounding box center [477, 230] width 57 height 14
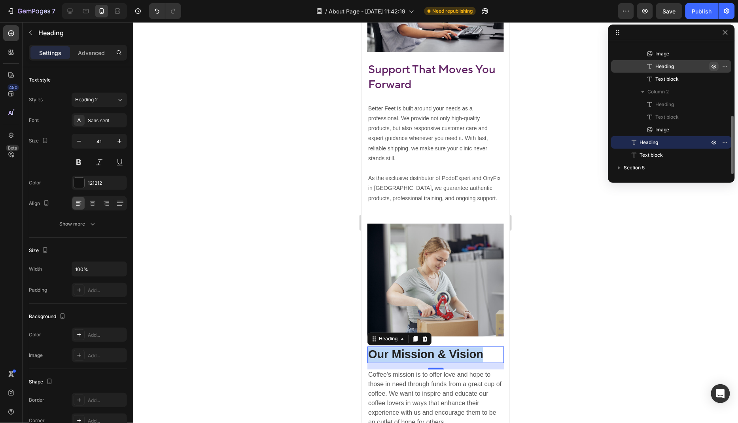
click at [415, 352] on p "Our Mission & Vision" at bounding box center [435, 354] width 135 height 15
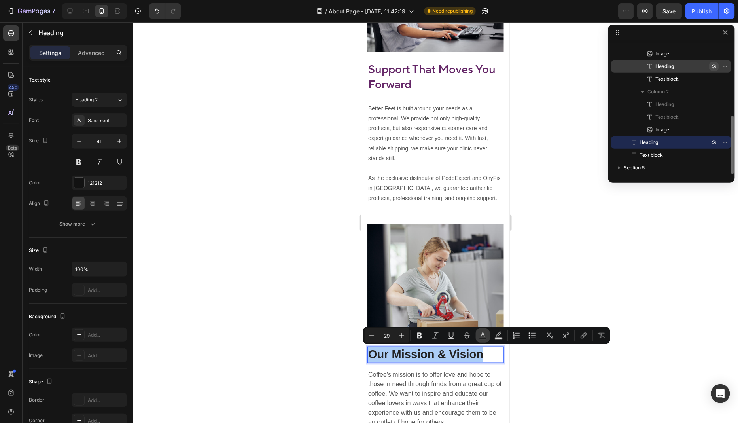
click at [479, 333] on icon "Editor contextual toolbar" at bounding box center [483, 335] width 8 height 8
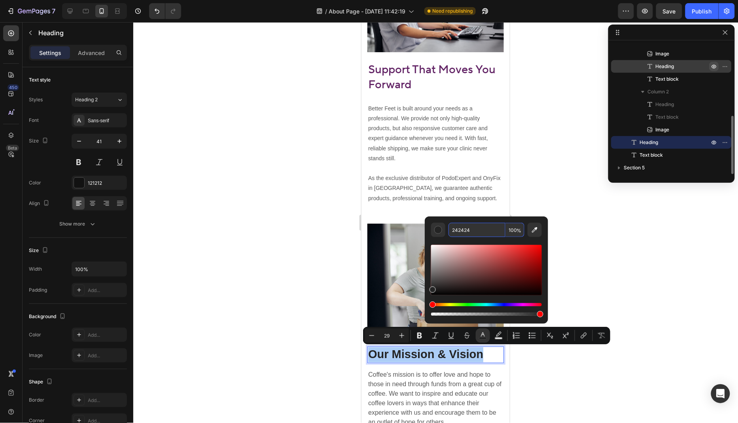
click at [471, 228] on input "242424" at bounding box center [477, 230] width 57 height 14
paste input "642667"
type input "642667"
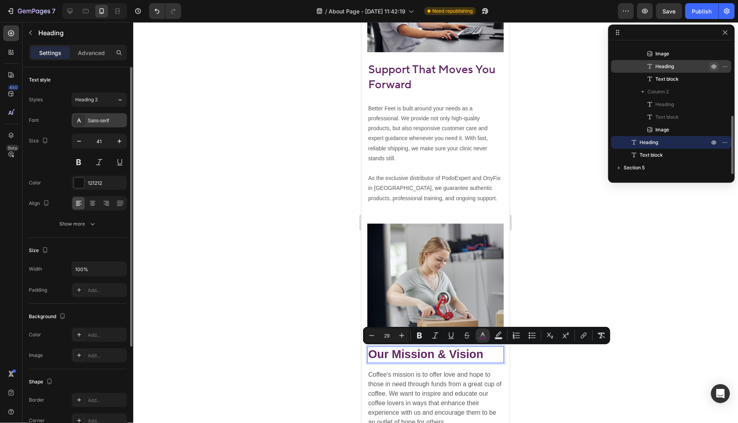
click at [97, 117] on div "Sans-serif" at bounding box center [106, 120] width 37 height 7
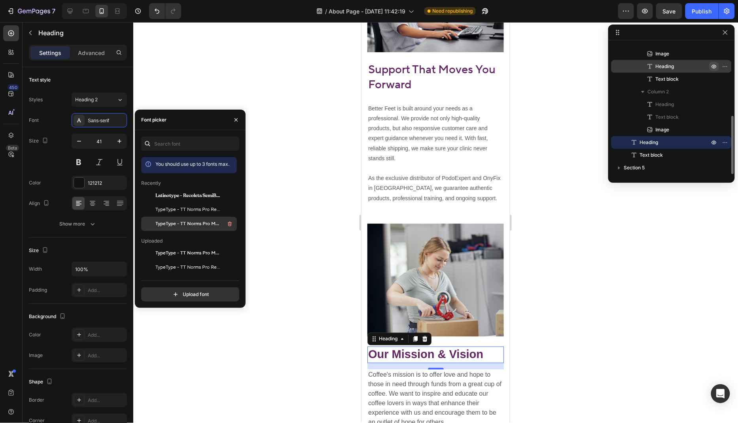
click at [182, 222] on span "TypeType - TT Norms Pro Medium" at bounding box center [188, 223] width 66 height 7
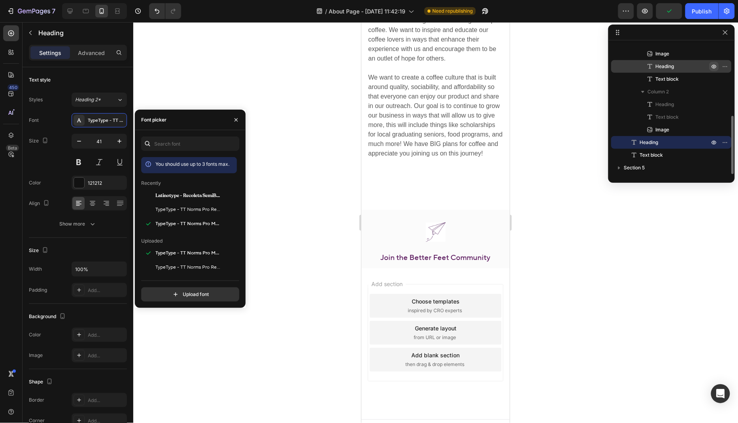
scroll to position [1757, 0]
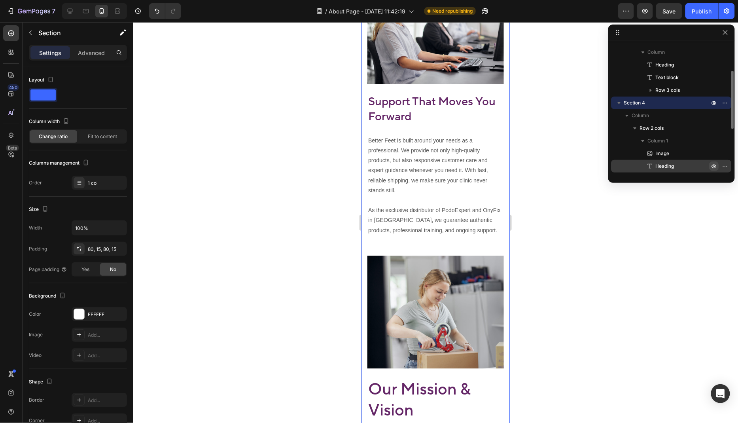
scroll to position [1337, 0]
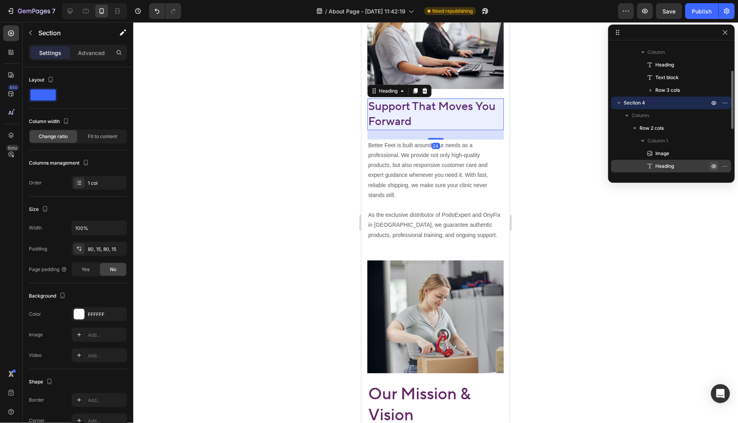
click at [403, 110] on h2 "Support That Moves You Forward" at bounding box center [435, 113] width 136 height 31
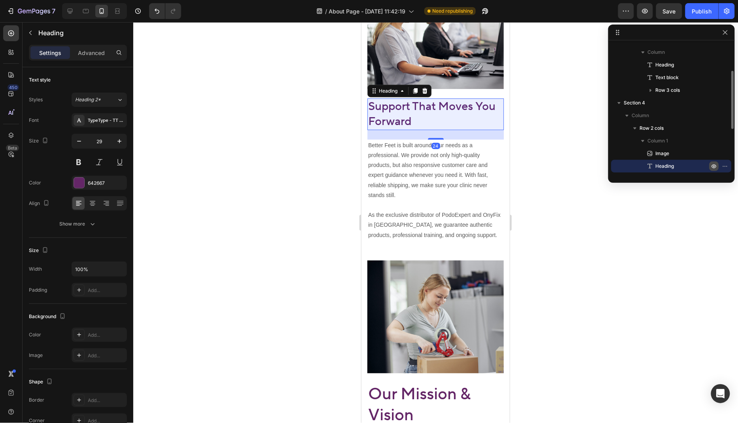
click at [403, 110] on h2 "Support That Moves You Forward" at bounding box center [435, 113] width 136 height 31
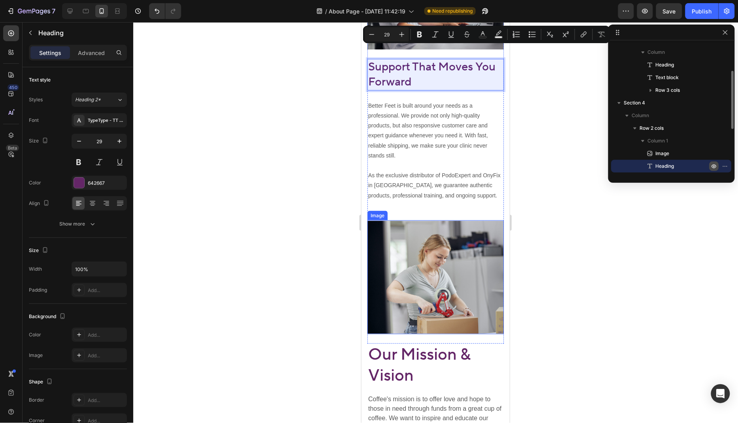
scroll to position [1390, 0]
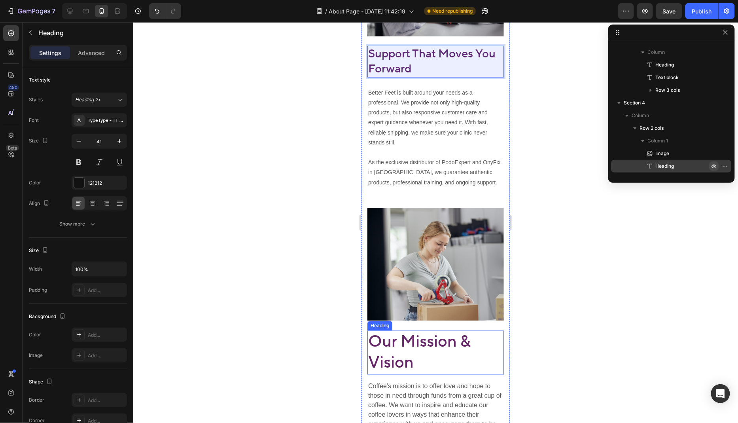
click at [396, 362] on span "Our Mission & Vision" at bounding box center [419, 352] width 102 height 42
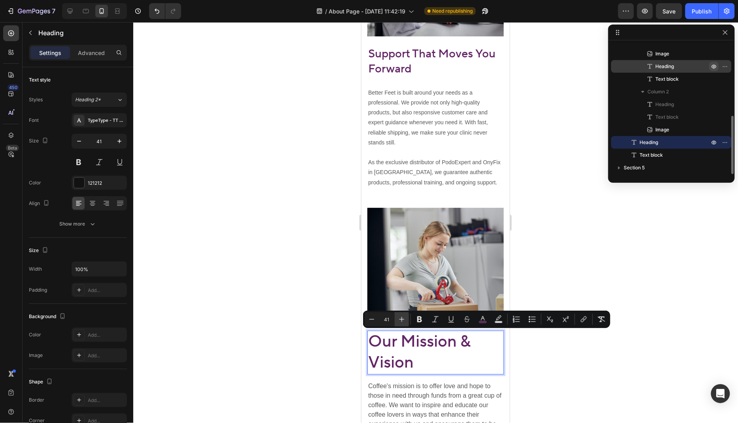
click at [396, 318] on button "Plus" at bounding box center [402, 319] width 14 height 14
click at [378, 318] on button "Minus" at bounding box center [372, 319] width 14 height 14
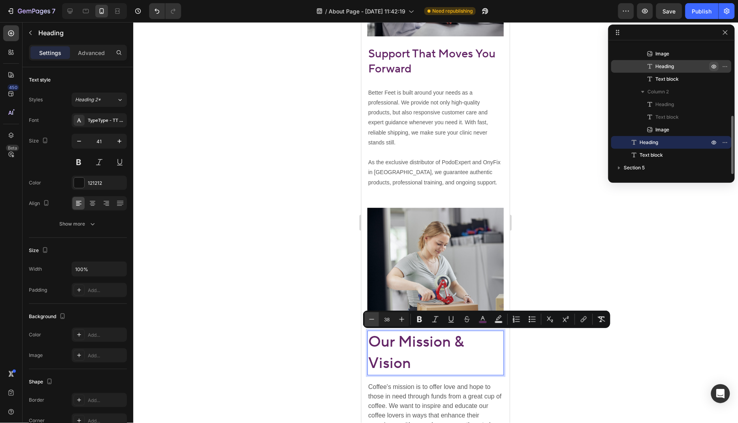
click at [378, 318] on button "Minus" at bounding box center [372, 319] width 14 height 14
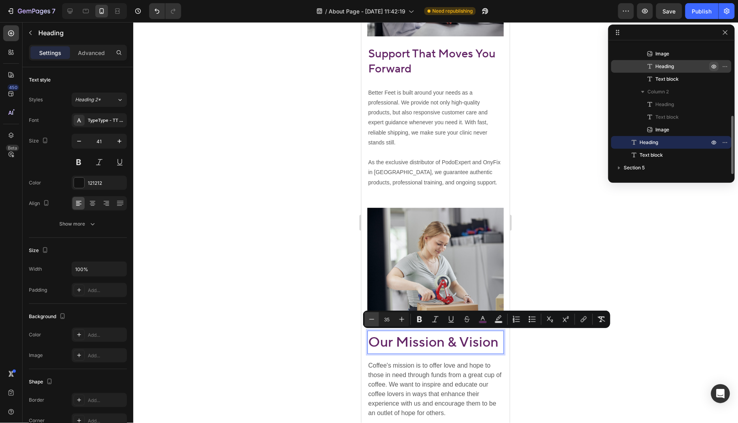
click at [378, 318] on button "Minus" at bounding box center [372, 319] width 14 height 14
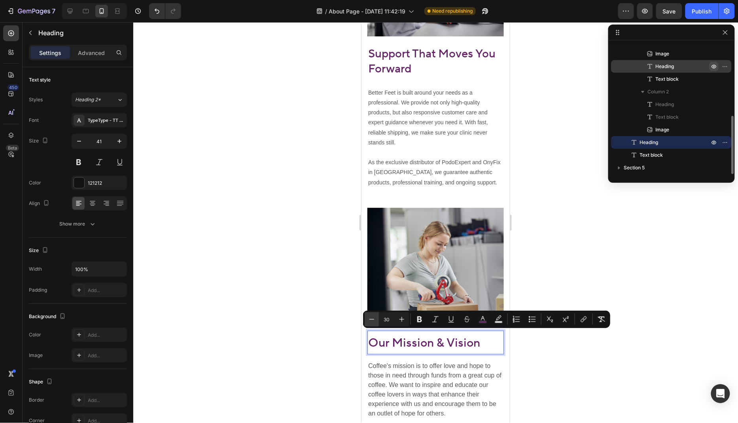
click at [378, 318] on button "Minus" at bounding box center [372, 319] width 14 height 14
click at [403, 319] on icon "Editor contextual toolbar" at bounding box center [402, 319] width 5 height 5
type input "29"
click at [552, 267] on div at bounding box center [435, 222] width 605 height 401
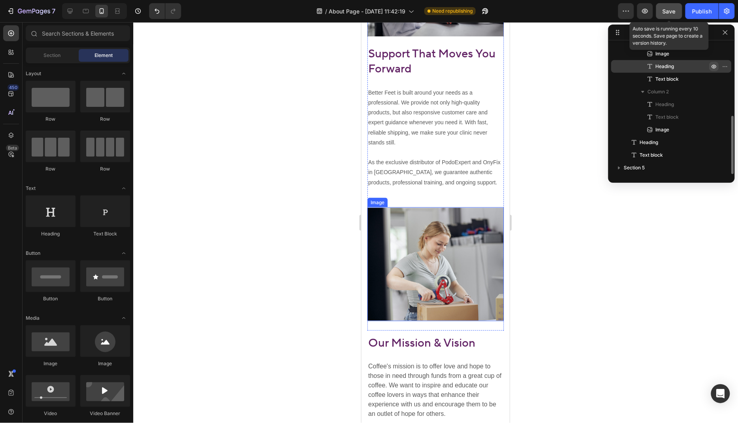
click at [671, 16] on button "Save" at bounding box center [669, 11] width 26 height 16
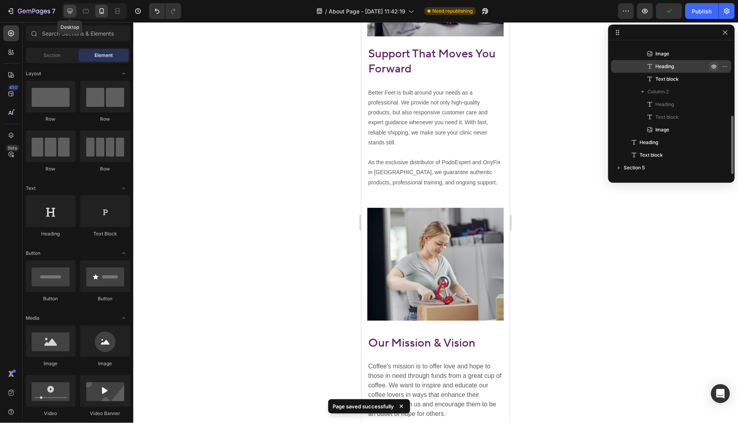
click at [72, 12] on icon at bounding box center [70, 11] width 8 height 8
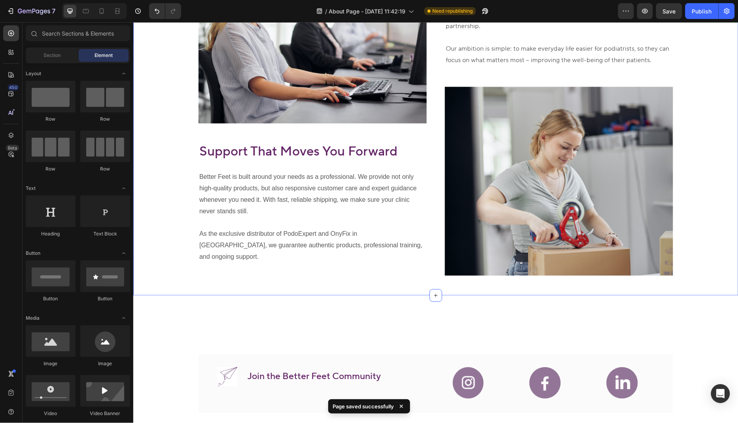
scroll to position [1367, 0]
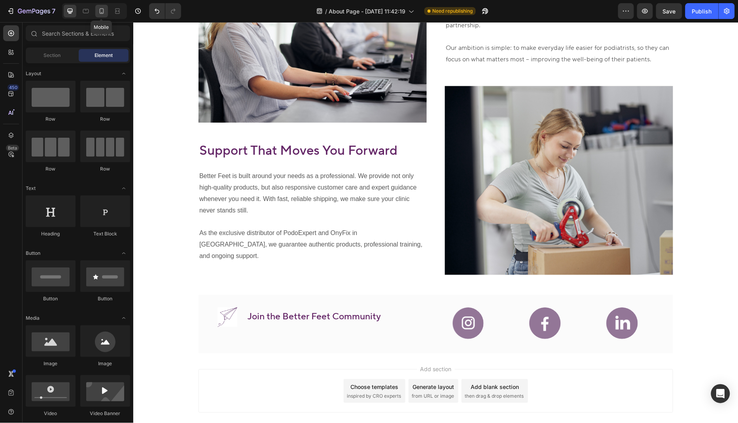
click at [105, 9] on div at bounding box center [101, 11] width 13 height 13
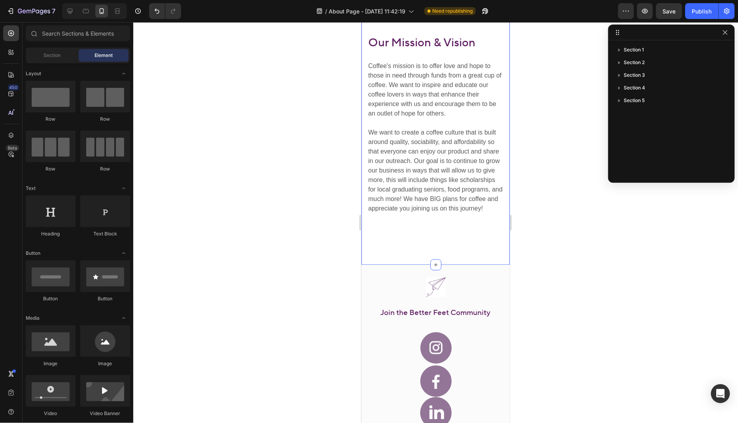
scroll to position [1661, 0]
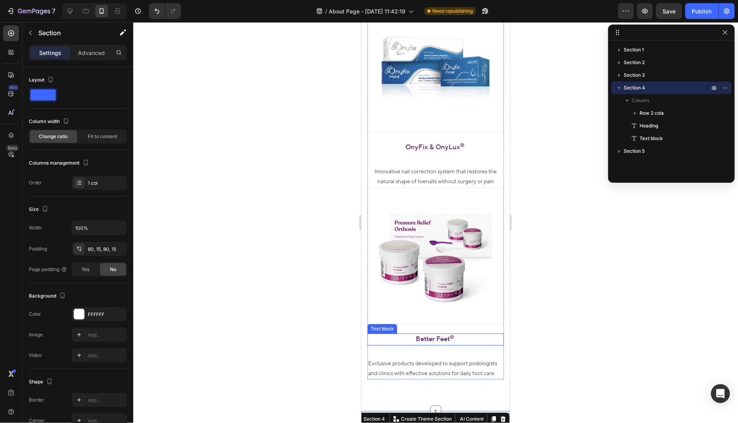
scroll to position [866, 0]
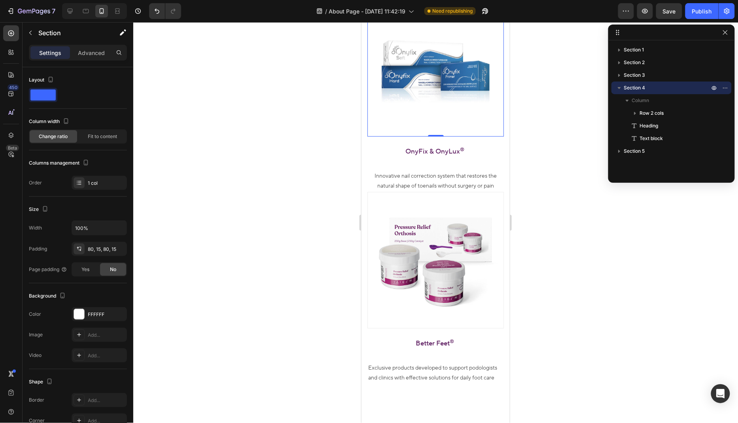
click at [454, 116] on img at bounding box center [435, 68] width 136 height 136
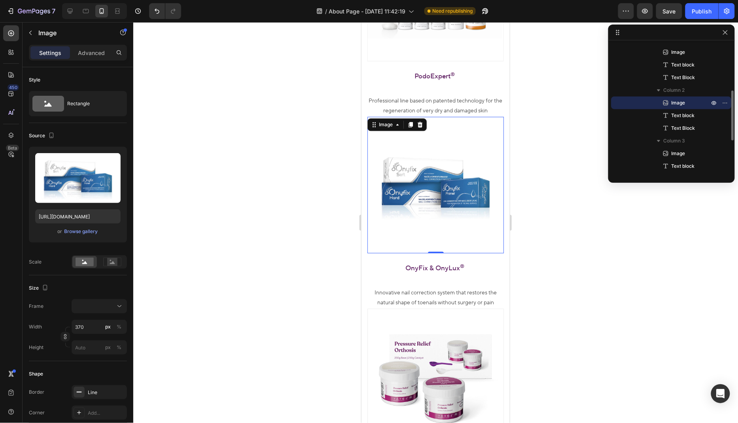
scroll to position [733, 0]
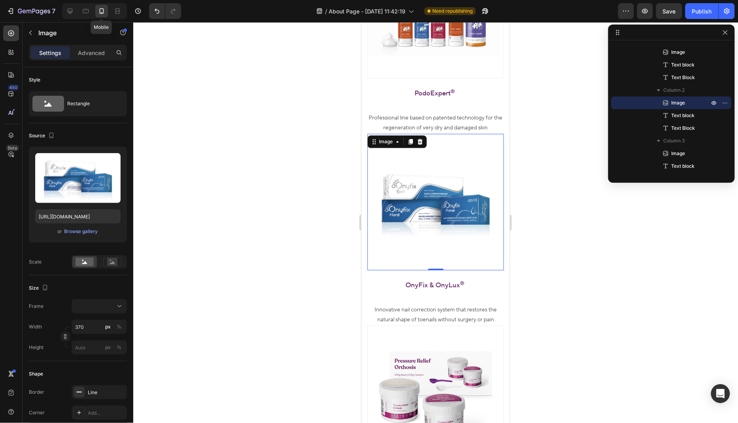
click at [100, 11] on icon at bounding box center [102, 11] width 4 height 6
click at [85, 11] on icon at bounding box center [86, 11] width 8 height 8
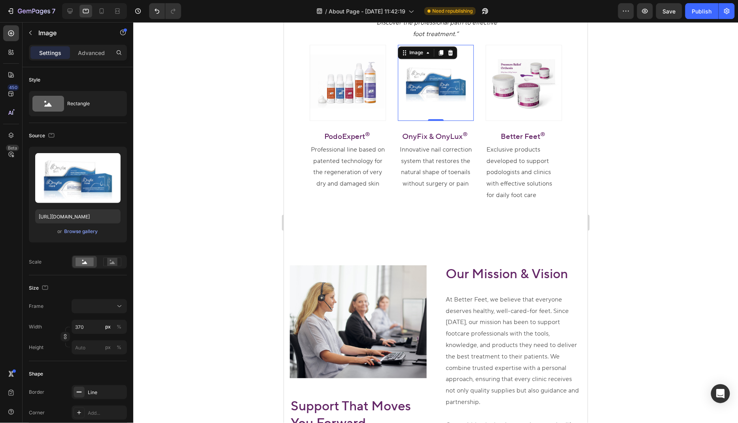
scroll to position [609, 0]
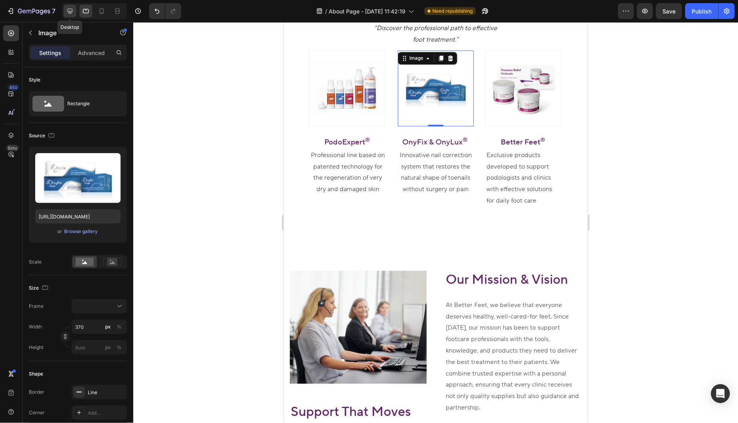
click at [71, 10] on icon at bounding box center [70, 11] width 8 height 8
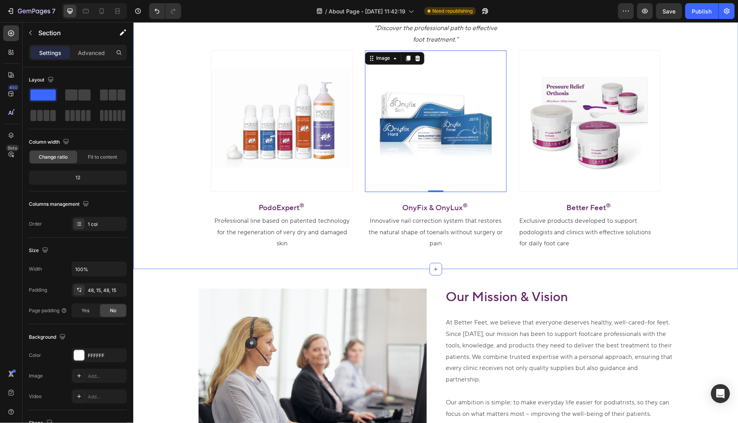
click at [432, 251] on div "Our Featured Brands Heading “Discover the professional path to effective foot t…" at bounding box center [435, 120] width 605 height 295
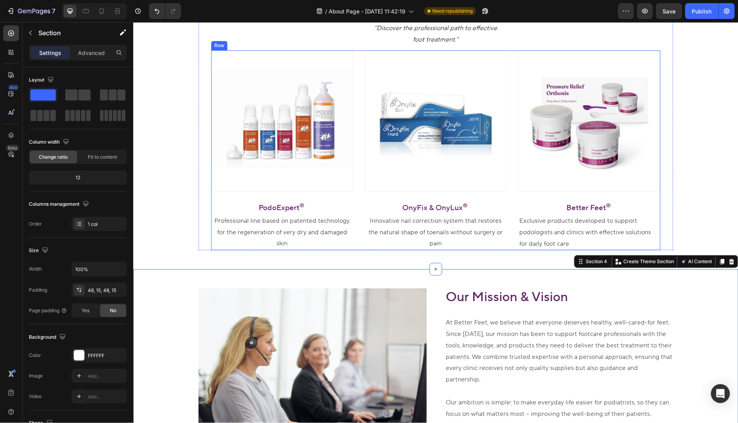
click at [423, 247] on div "Image OnyFix & OnyLux ® Text block Innovative nail correction system that resto…" at bounding box center [436, 150] width 142 height 200
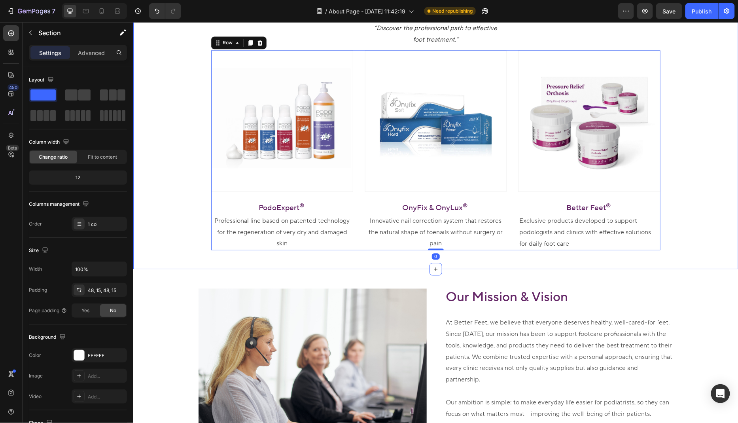
click at [176, 250] on div "Our Featured Brands Heading “Discover the professional path to effective foot t…" at bounding box center [435, 120] width 605 height 295
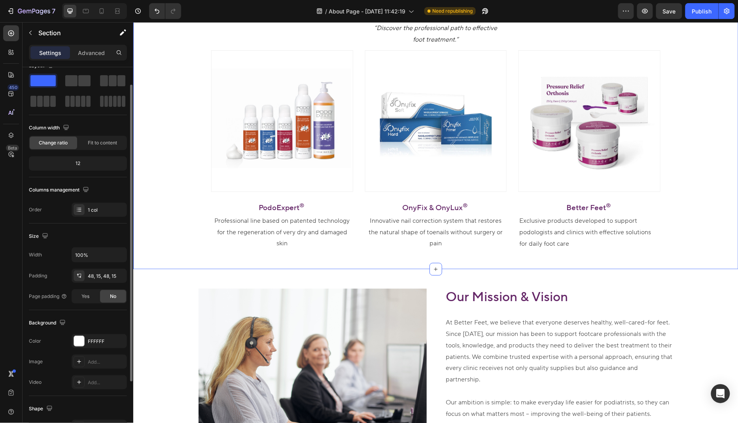
scroll to position [18, 0]
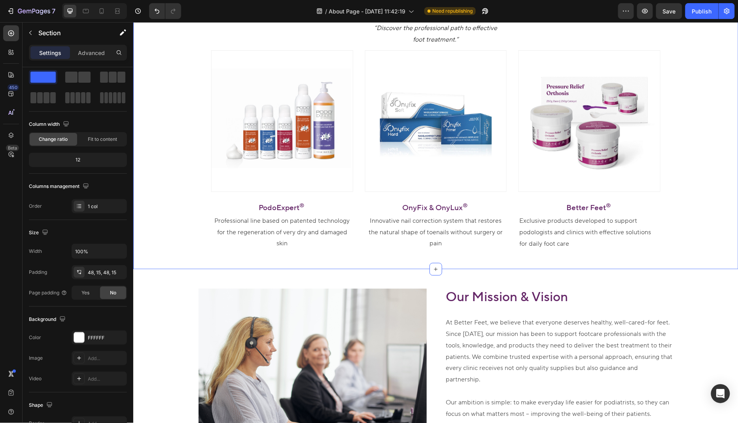
click at [393, 259] on div "Our Featured Brands Heading “Discover the professional path to effective foot t…" at bounding box center [435, 120] width 605 height 295
click at [401, 235] on p "Innovative nail correction system that restores the natural shape of toenails w…" at bounding box center [436, 232] width 140 height 34
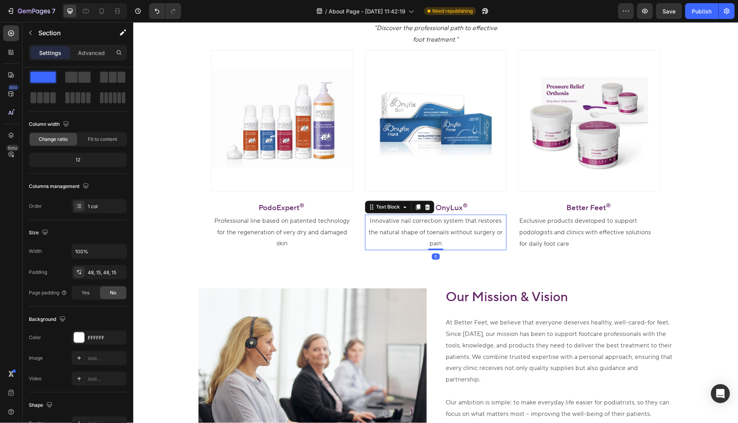
scroll to position [0, 0]
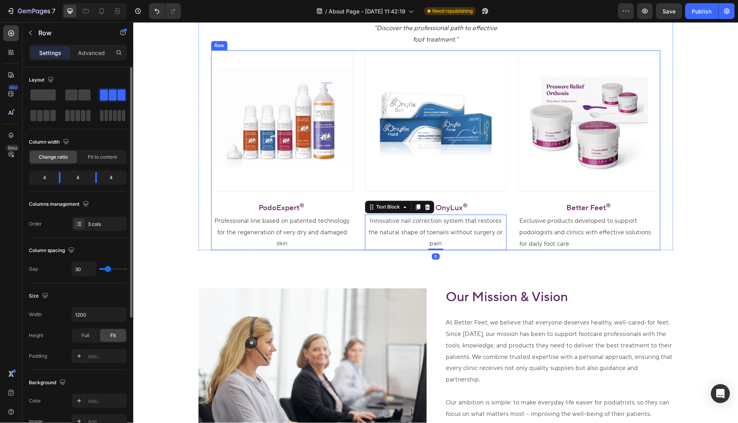
click at [326, 244] on div "Image PodoExpert ® Text block Professional line based on patented technology fo…" at bounding box center [282, 150] width 142 height 200
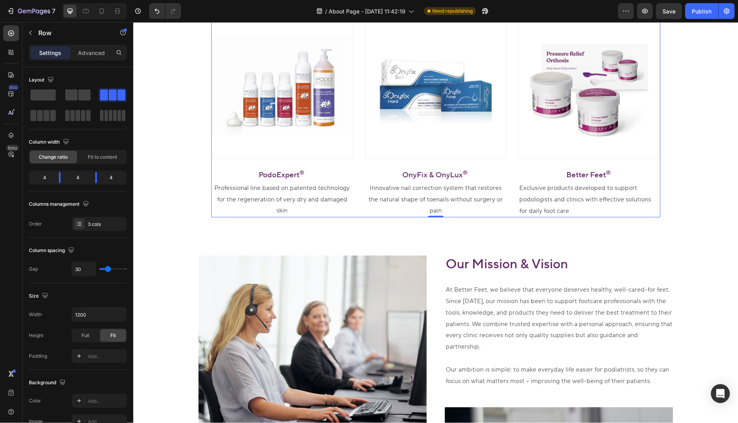
scroll to position [645, 0]
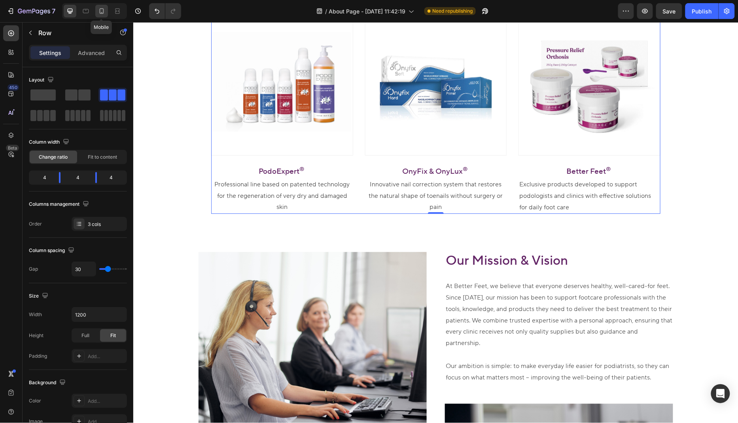
click at [103, 11] on icon at bounding box center [102, 11] width 4 height 6
type input "0"
type input "100%"
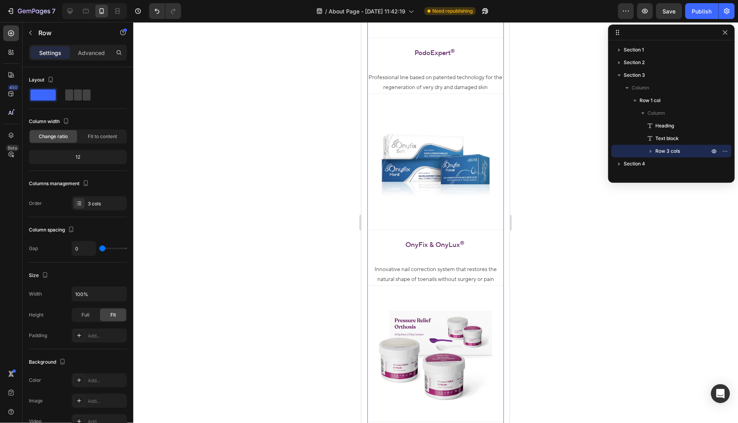
scroll to position [814, 0]
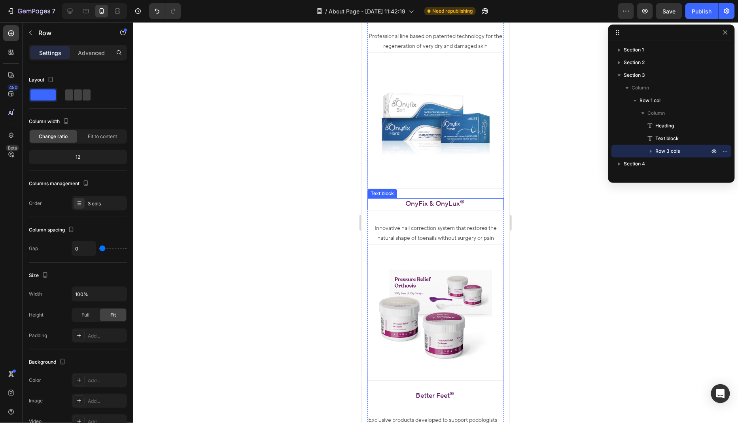
click at [447, 201] on p "OnyFix & OnyLux ®" at bounding box center [435, 204] width 135 height 10
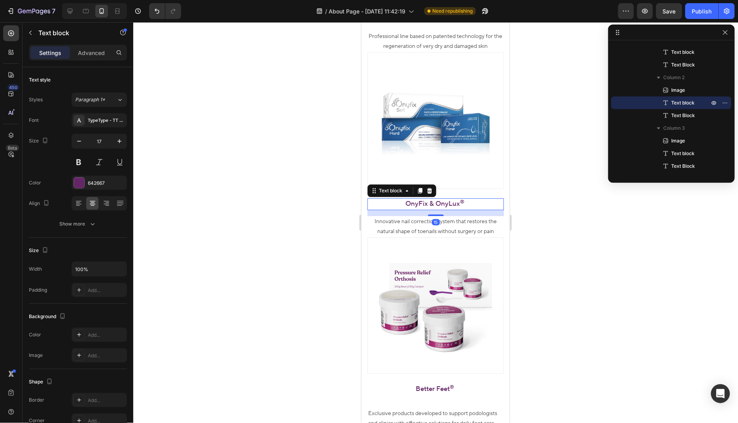
drag, startPoint x: 436, startPoint y: 220, endPoint x: 451, endPoint y: 213, distance: 16.1
click at [451, 210] on div "15" at bounding box center [435, 210] width 136 height 0
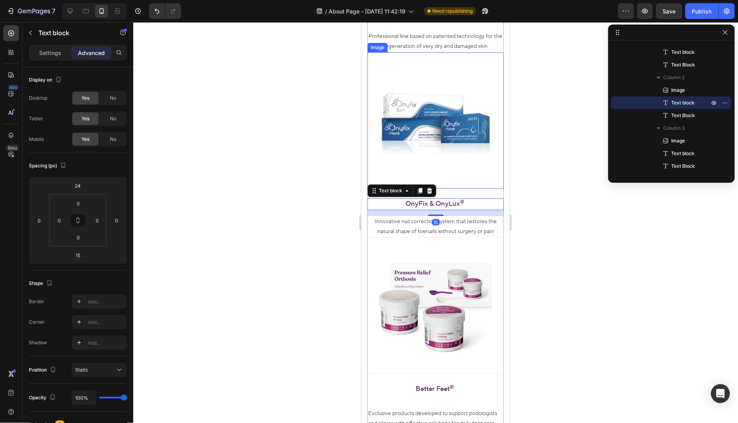
scroll to position [800, 0]
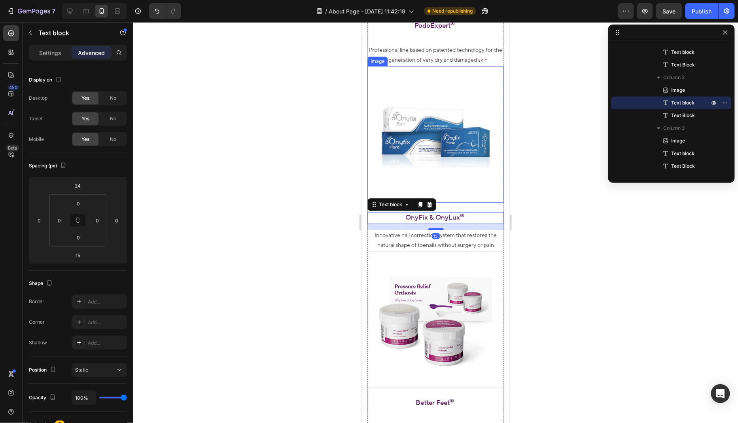
click at [521, 213] on div at bounding box center [435, 222] width 605 height 401
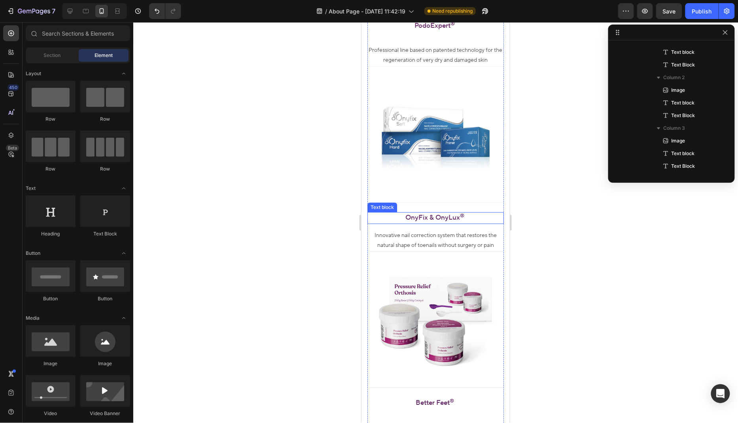
click at [442, 219] on p "OnyFix & OnyLux ®" at bounding box center [435, 217] width 135 height 10
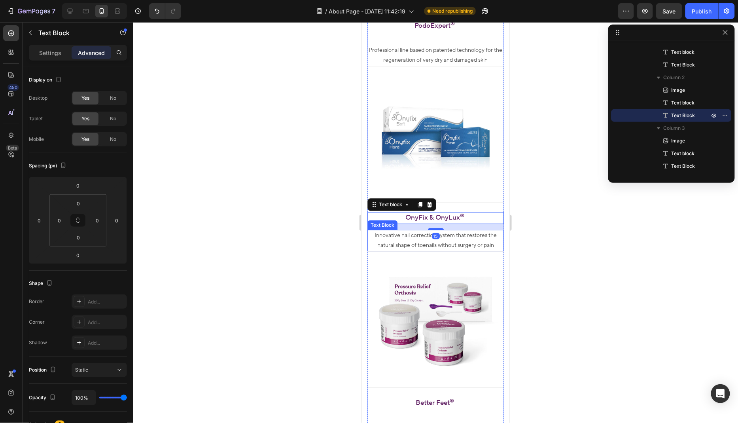
click at [436, 229] on div "Innovative nail correction system that restores the natural shape of toenails w…" at bounding box center [435, 239] width 136 height 21
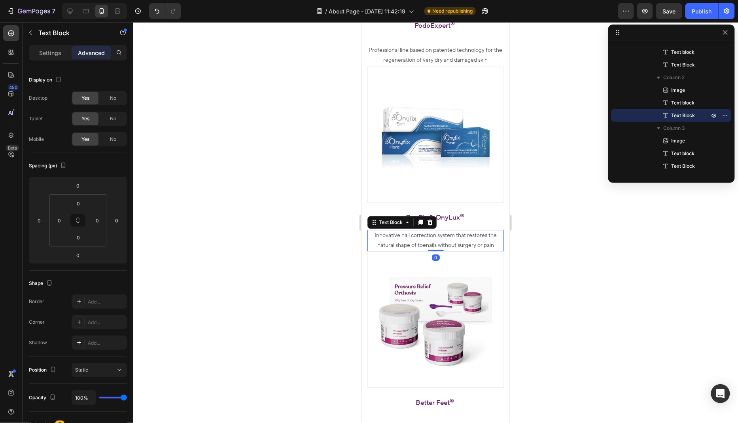
click at [444, 218] on p "OnyFix & OnyLux ®" at bounding box center [435, 217] width 135 height 10
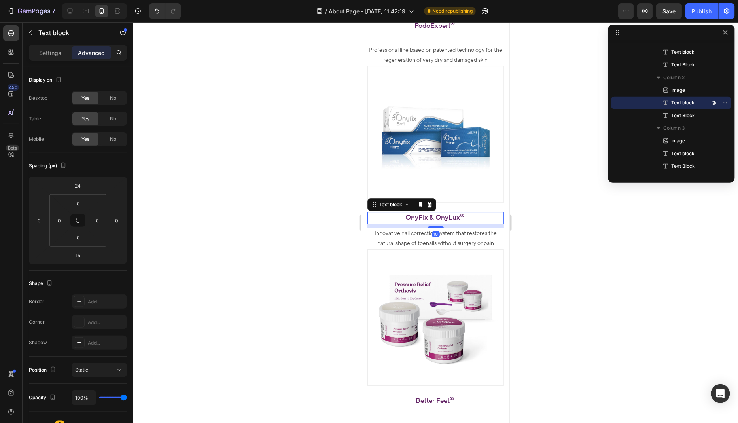
drag, startPoint x: 439, startPoint y: 229, endPoint x: 444, endPoint y: 227, distance: 4.8
click at [444, 223] on div "10" at bounding box center [435, 223] width 136 height 0
type input "10"
click at [559, 231] on div at bounding box center [435, 222] width 605 height 401
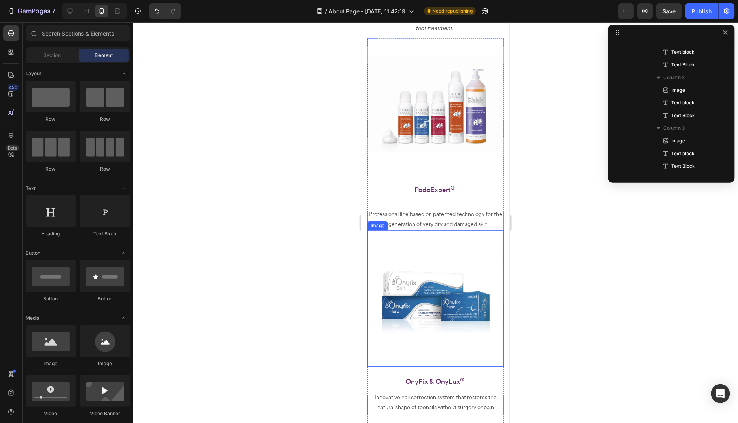
scroll to position [633, 0]
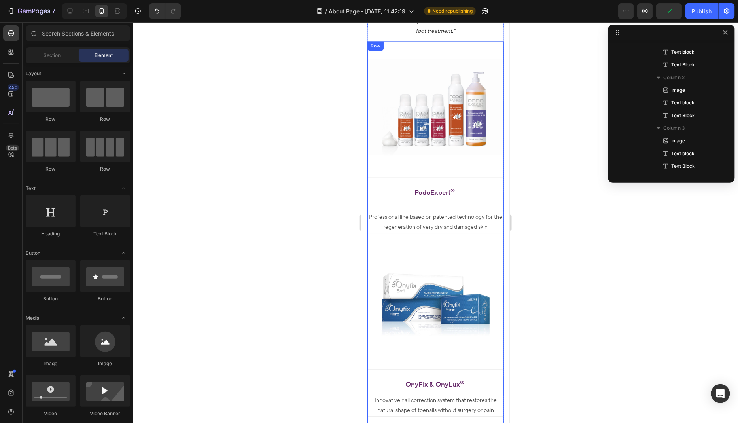
click at [438, 191] on p "PodoExpert ®" at bounding box center [435, 193] width 135 height 10
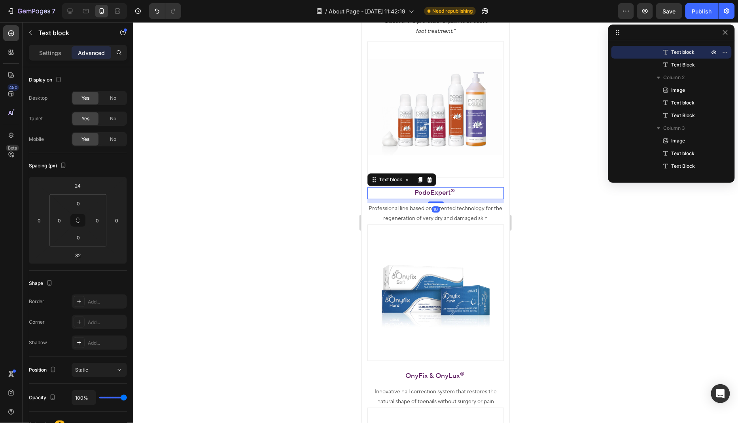
drag, startPoint x: 436, startPoint y: 210, endPoint x: 458, endPoint y: 201, distance: 23.8
click at [458, 199] on div "10" at bounding box center [435, 199] width 136 height 0
type input "10"
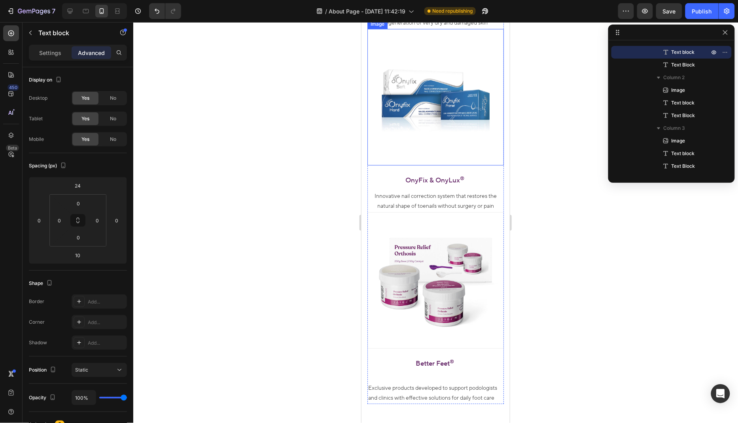
scroll to position [847, 0]
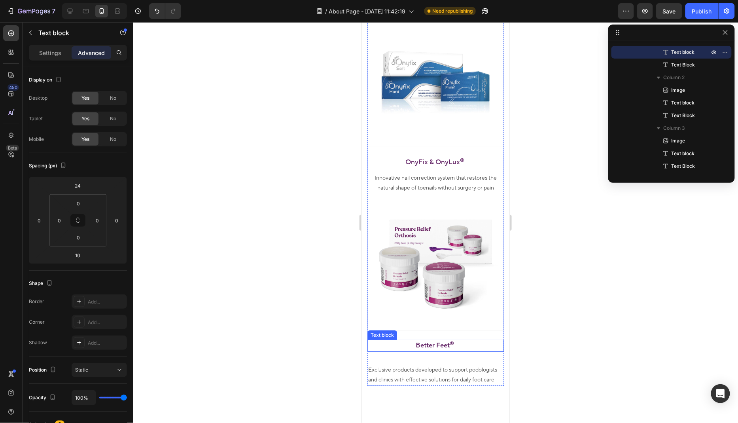
click at [433, 355] on div "Image Better Feet ® Text block Exclusive products developed to support podologi…" at bounding box center [435, 289] width 136 height 192
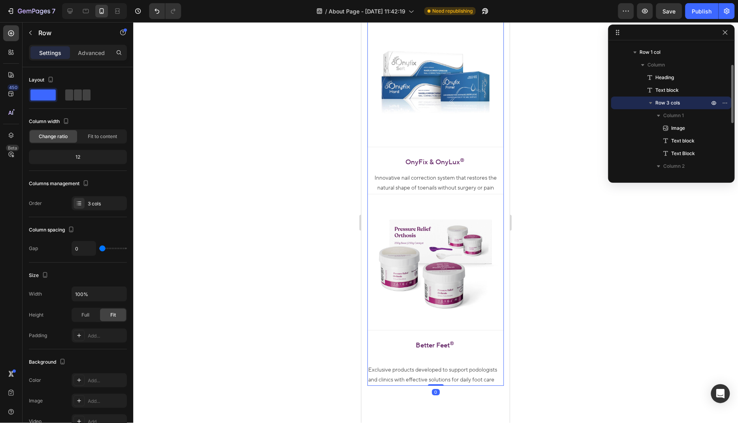
click at [438, 342] on p "Better Feet ®" at bounding box center [435, 345] width 135 height 10
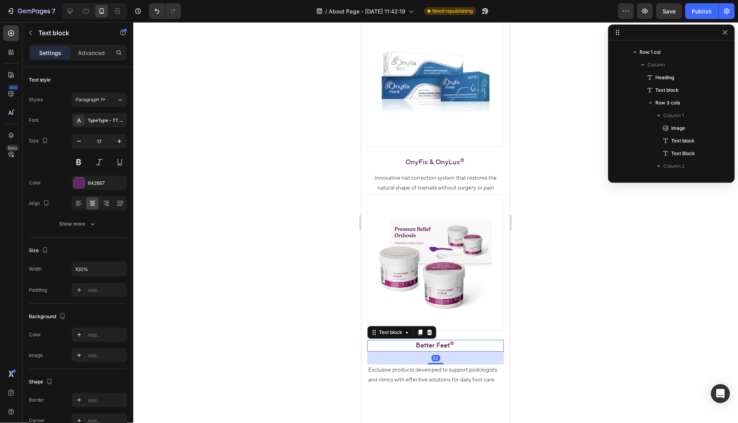
scroll to position [161, 0]
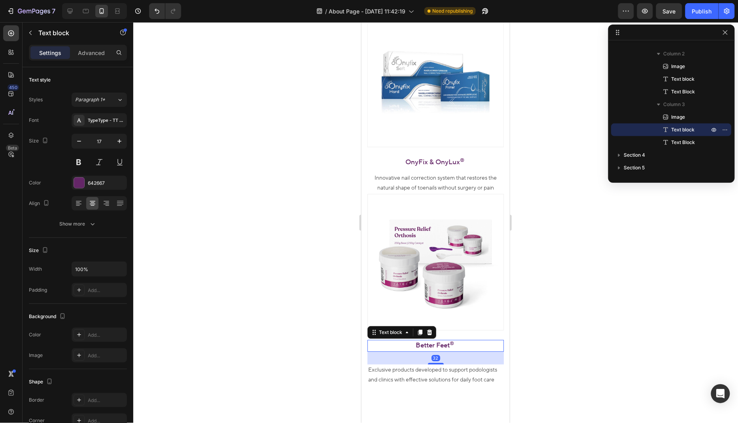
drag, startPoint x: 436, startPoint y: 362, endPoint x: 442, endPoint y: 357, distance: 7.6
click at [442, 357] on div "32" at bounding box center [435, 357] width 136 height 13
drag, startPoint x: 435, startPoint y: 363, endPoint x: 457, endPoint y: 354, distance: 23.8
click at [457, 351] on div "10" at bounding box center [435, 351] width 136 height 0
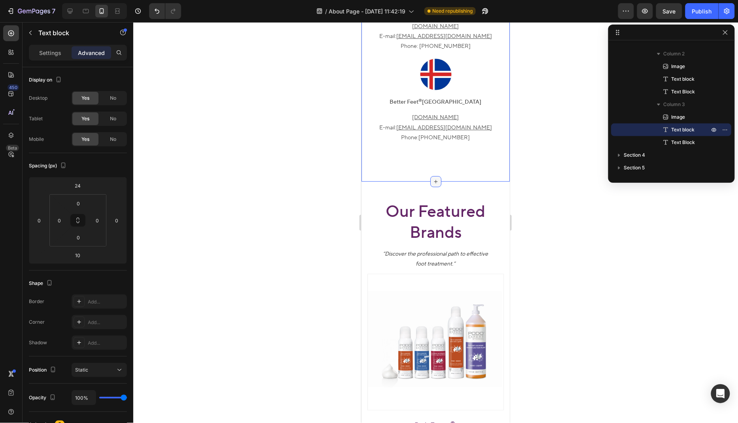
scroll to position [996, 0]
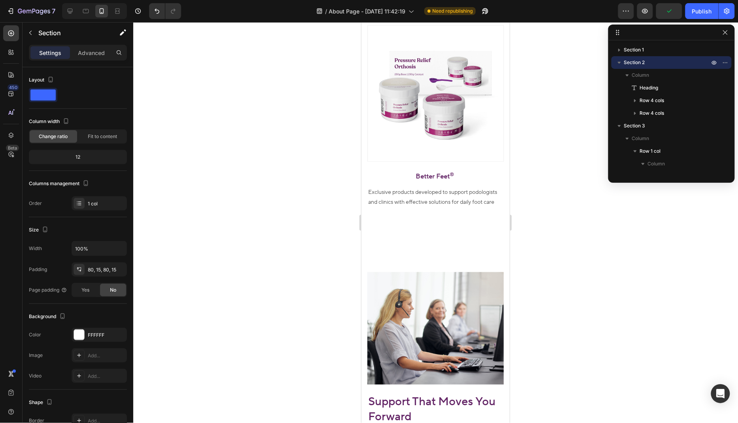
scroll to position [1705, 0]
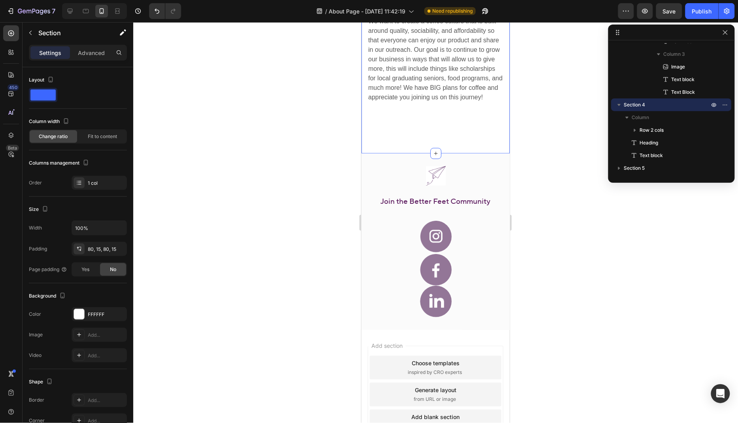
scroll to position [2359, 0]
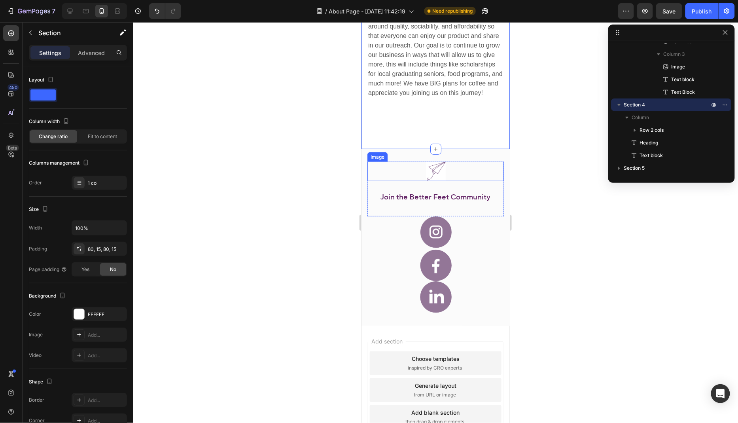
click at [438, 170] on img at bounding box center [436, 170] width 20 height 19
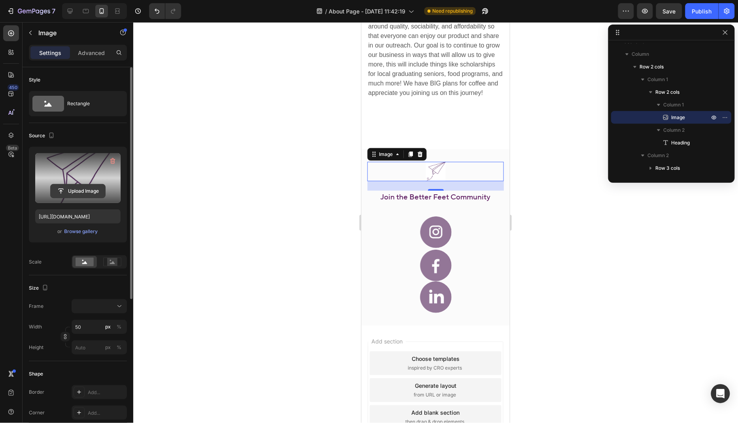
click at [82, 188] on input "file" at bounding box center [78, 190] width 55 height 13
click at [89, 175] on label at bounding box center [77, 178] width 85 height 50
click at [89, 184] on input "file" at bounding box center [78, 190] width 55 height 13
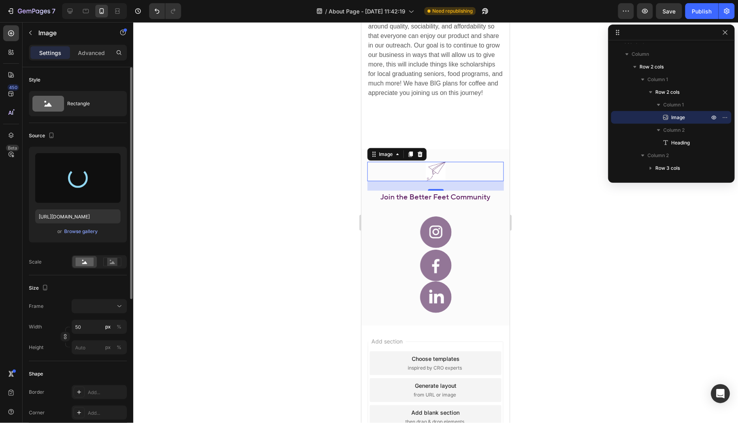
type input "[URL][DOMAIN_NAME]"
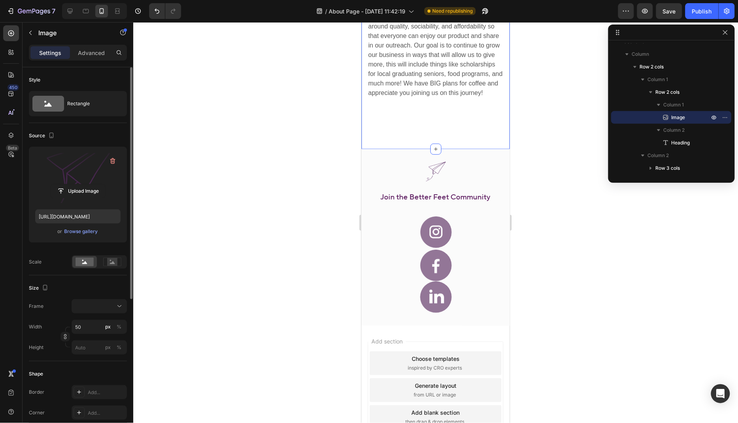
scroll to position [263, 0]
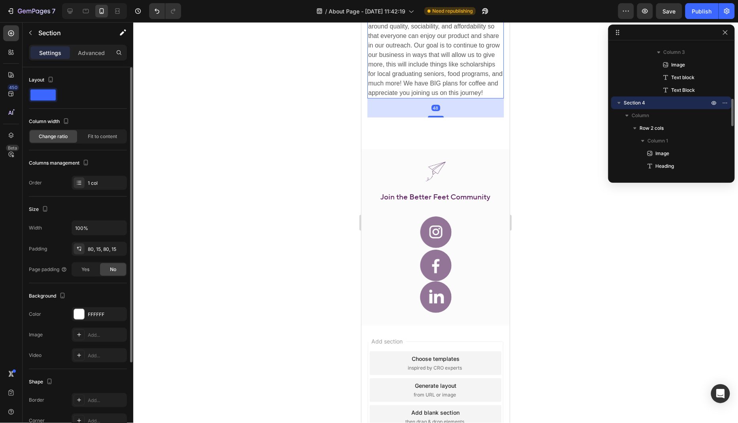
click at [421, 95] on p "Coffee's mission is to offer love and hope to those in need through funds from …" at bounding box center [435, 21] width 135 height 152
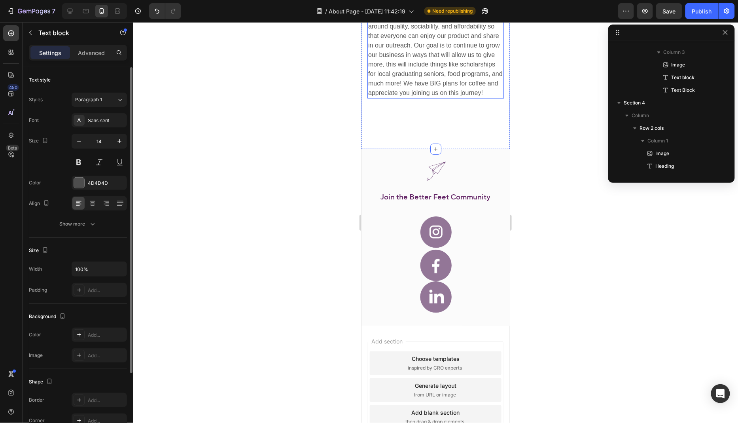
click at [445, 87] on p "Coffee's mission is to offer love and hope to those in need through funds from …" at bounding box center [435, 21] width 135 height 152
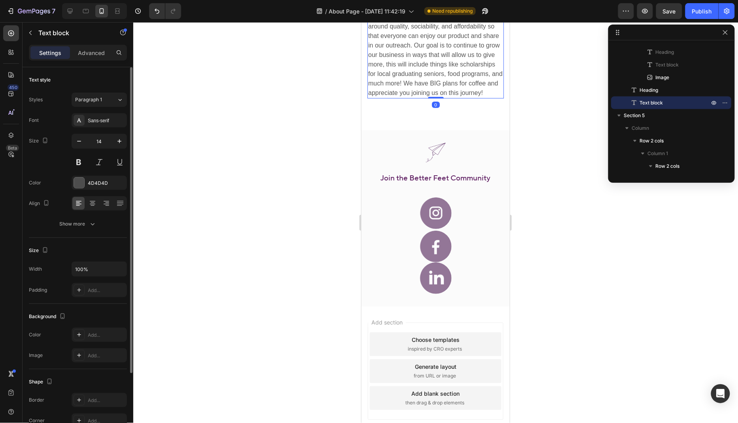
drag, startPoint x: 435, startPoint y: 116, endPoint x: 453, endPoint y: 97, distance: 26.6
click at [453, 97] on div "Coffee's mission is to offer love and hope to those in need through funds from …" at bounding box center [435, 21] width 136 height 153
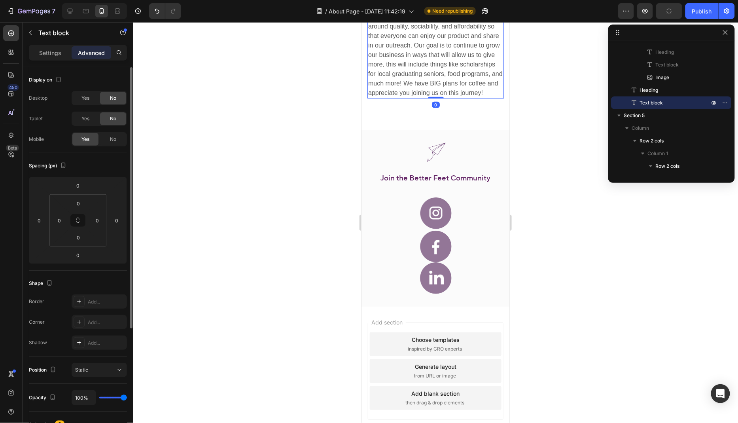
click at [296, 170] on div at bounding box center [435, 222] width 605 height 401
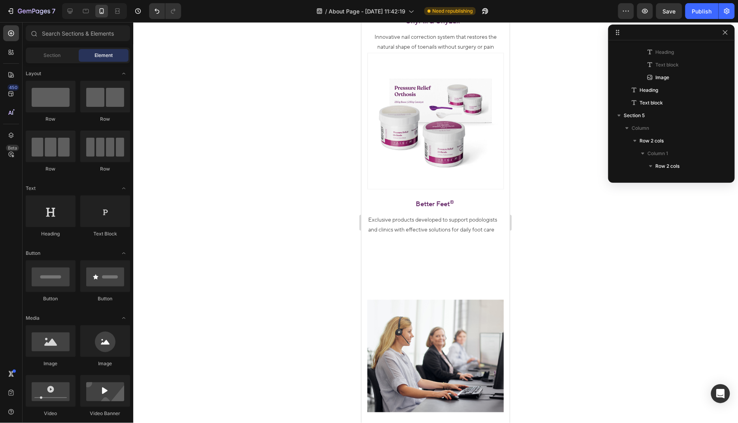
scroll to position [1526, 0]
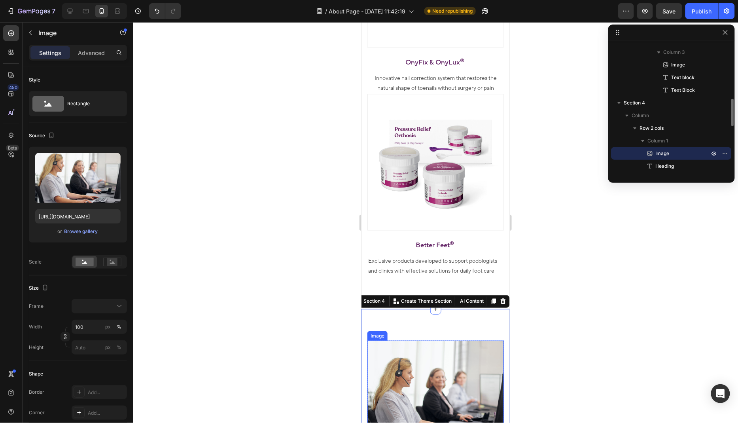
click at [438, 345] on img at bounding box center [435, 396] width 136 height 113
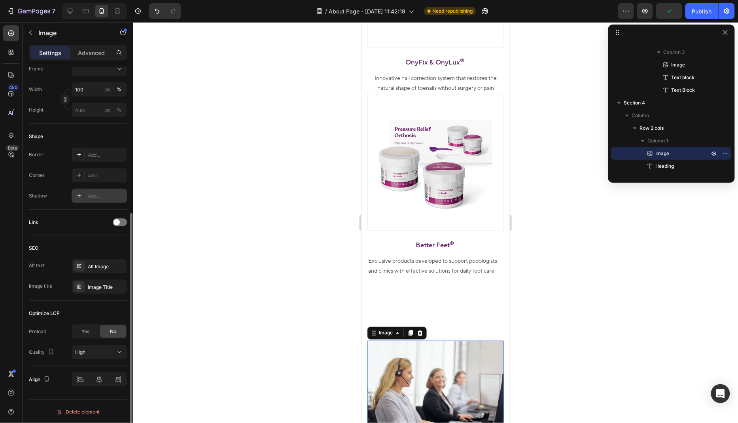
scroll to position [0, 0]
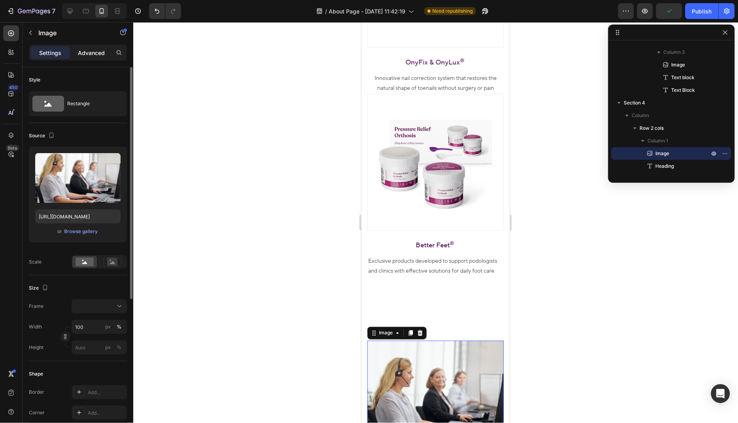
click at [91, 47] on div "Advanced" at bounding box center [92, 52] width 40 height 13
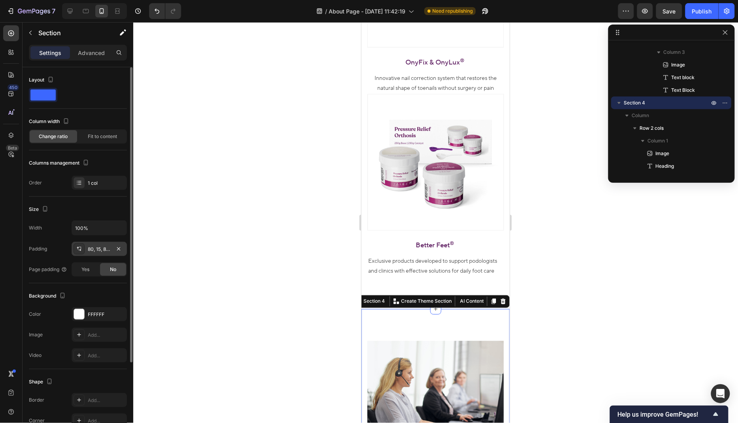
click at [97, 246] on div "80, 15, 80, 15" at bounding box center [99, 249] width 23 height 7
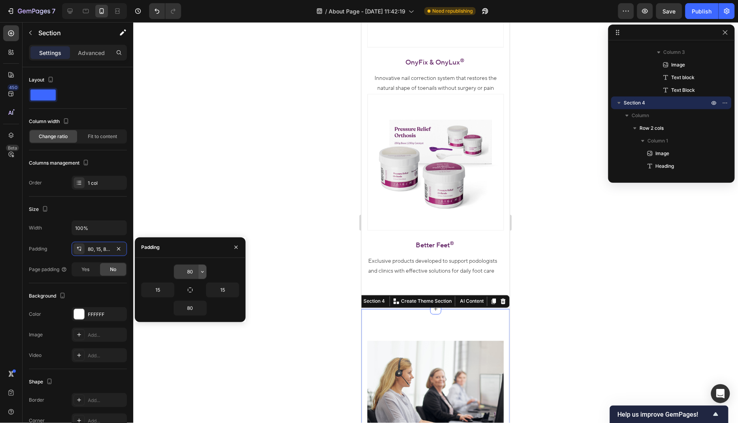
click at [203, 272] on icon "button" at bounding box center [202, 272] width 2 height 2
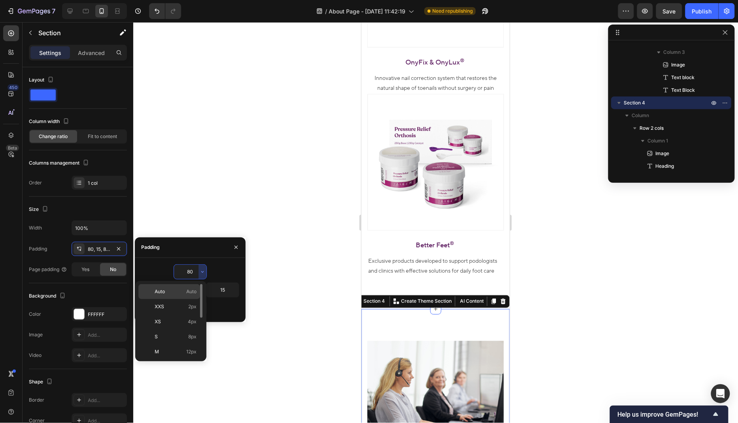
click at [184, 295] on div "Auto Auto" at bounding box center [169, 291] width 62 height 15
type input "Auto"
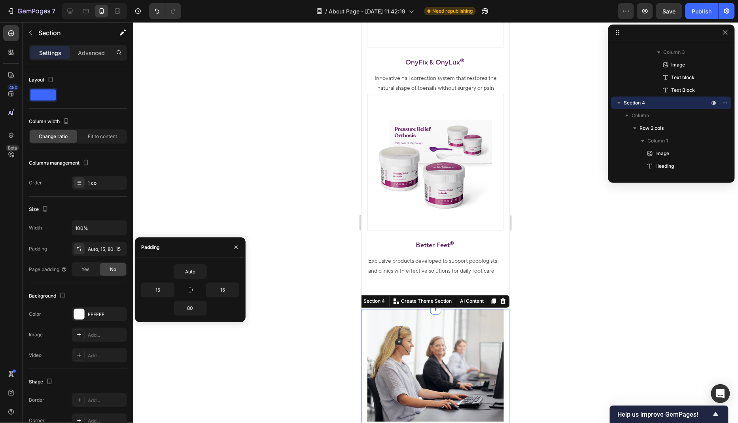
click at [296, 335] on div at bounding box center [435, 222] width 605 height 401
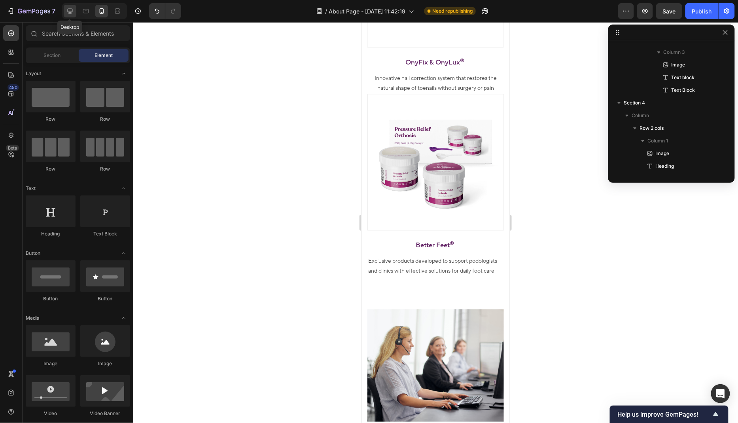
click at [75, 10] on div at bounding box center [70, 11] width 13 height 13
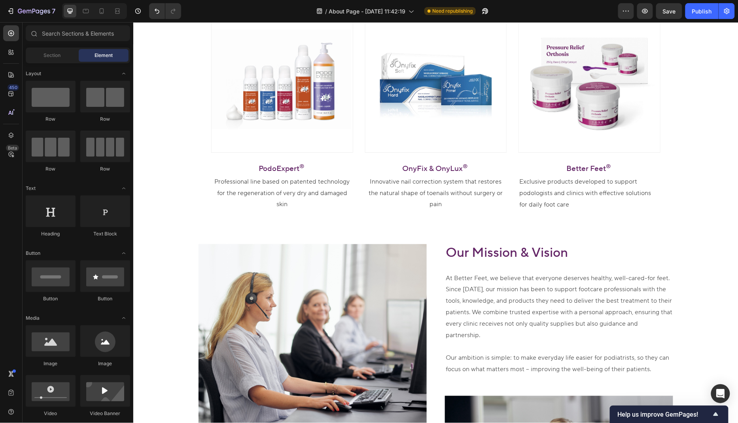
scroll to position [1225, 0]
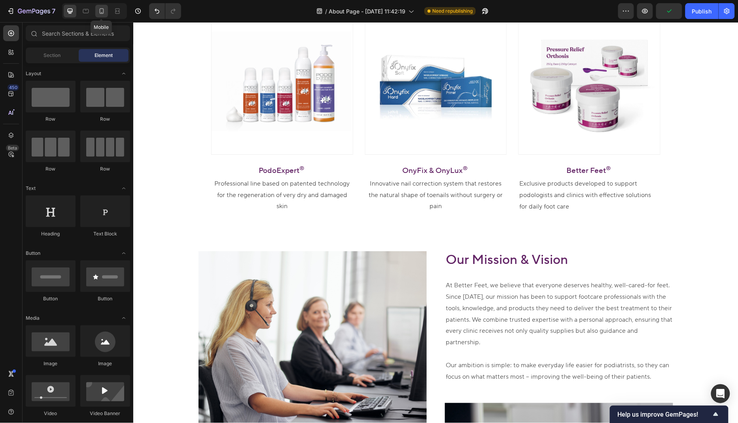
click at [101, 12] on icon at bounding box center [102, 12] width 2 height 1
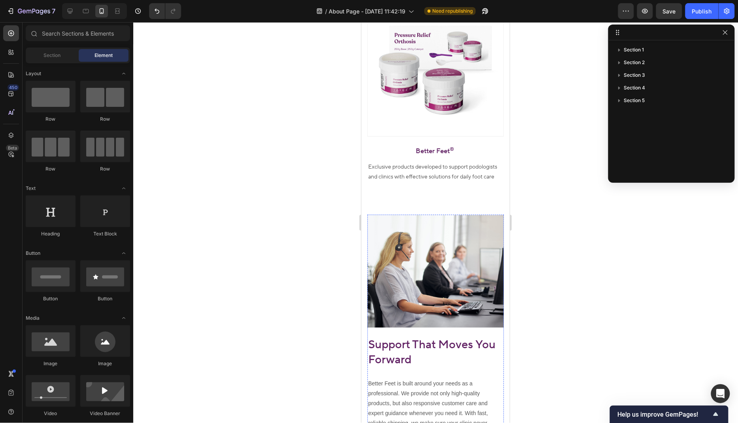
scroll to position [1580, 0]
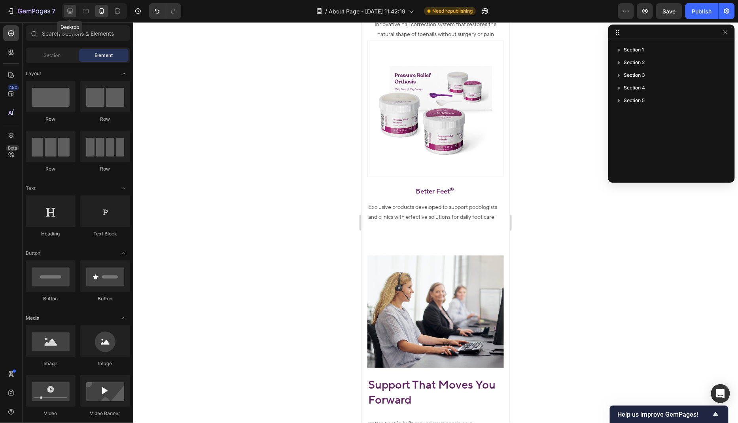
click at [70, 15] on div at bounding box center [70, 11] width 13 height 13
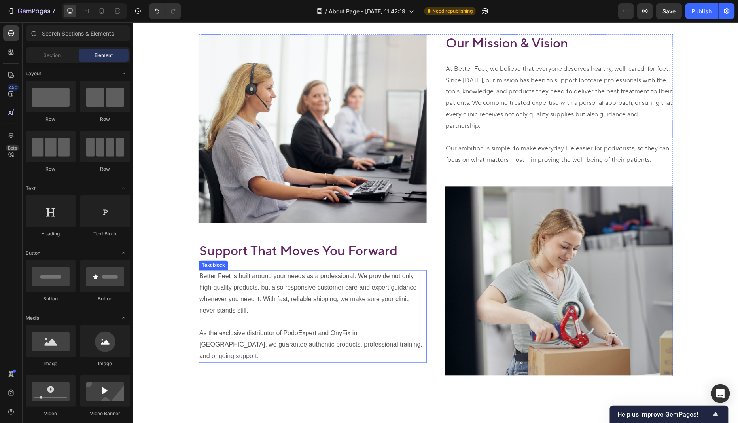
scroll to position [1324, 0]
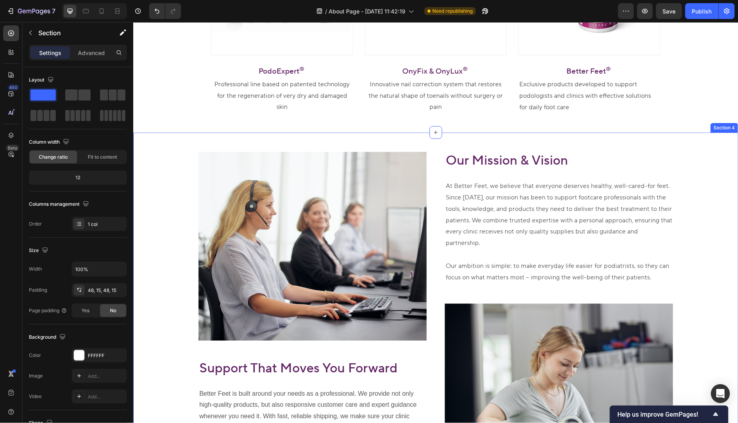
click at [222, 140] on div "Image Support That Moves You Forward Heading Better Feet is built around your n…" at bounding box center [435, 322] width 605 height 380
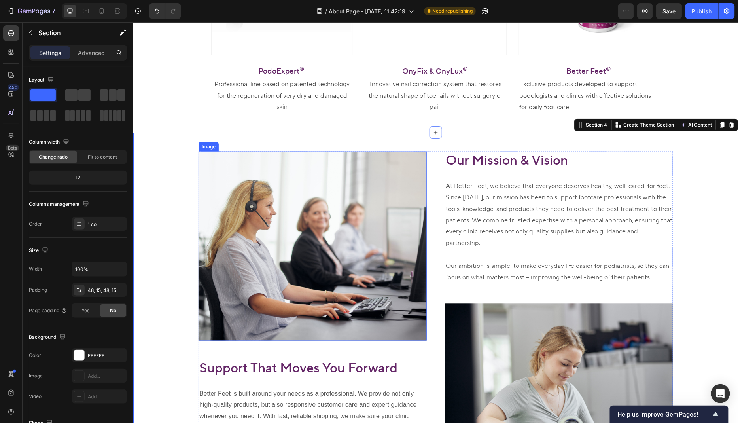
click at [337, 217] on img at bounding box center [312, 245] width 228 height 189
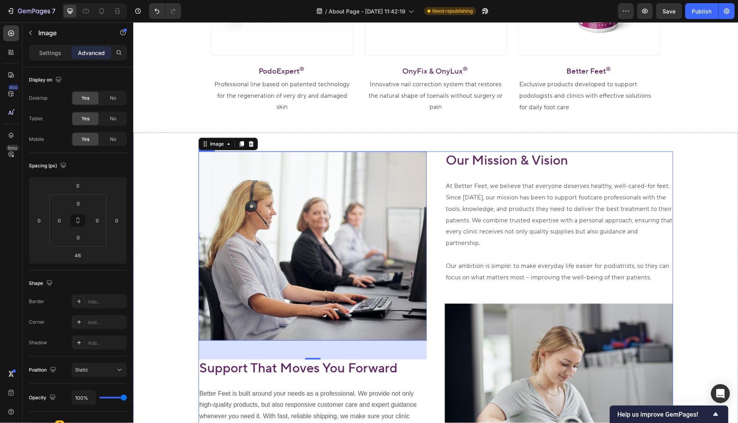
click at [443, 174] on div "Image 48 Support That Moves You Forward Heading Better Feet is built around you…" at bounding box center [435, 322] width 475 height 342
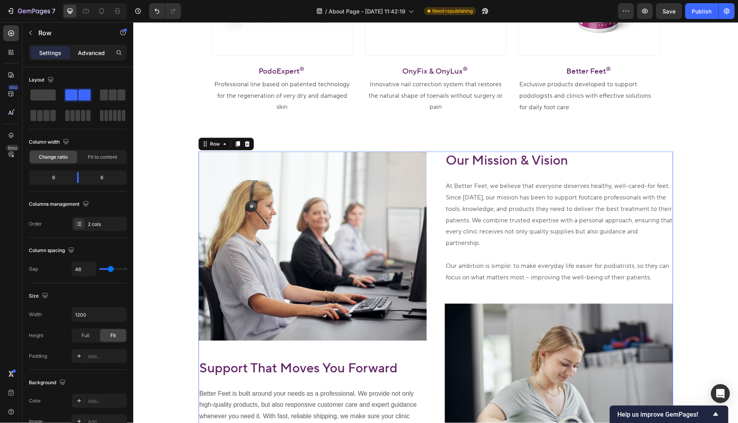
click at [85, 47] on div "Advanced" at bounding box center [92, 52] width 40 height 13
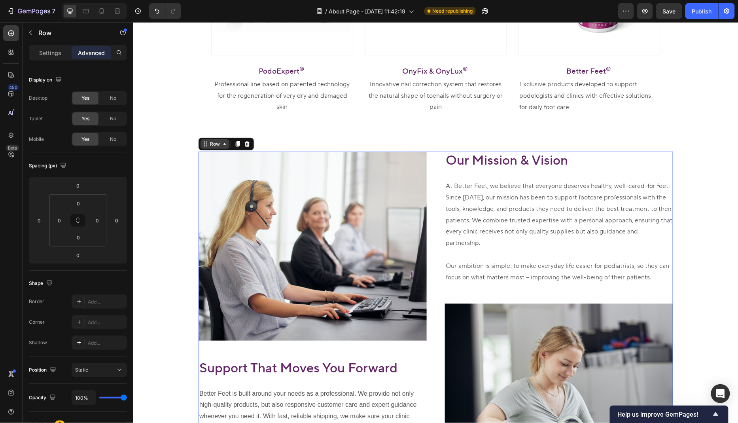
click at [203, 142] on icon at bounding box center [205, 143] width 6 height 6
click at [352, 140] on div "Image Support That Moves You Forward Heading Better Feet is built around your n…" at bounding box center [435, 322] width 605 height 380
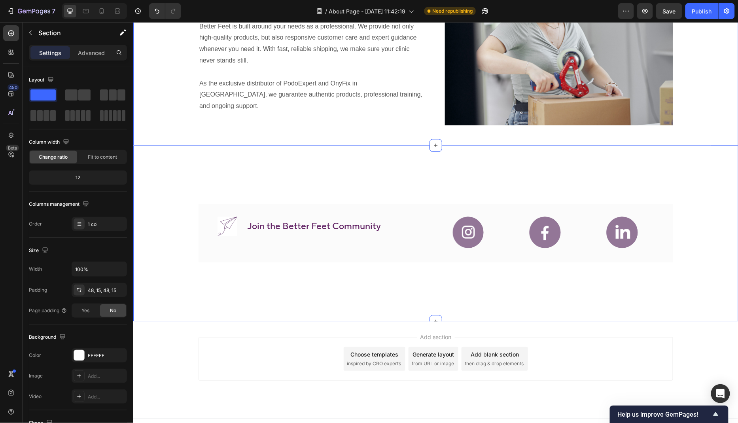
scroll to position [1574, 0]
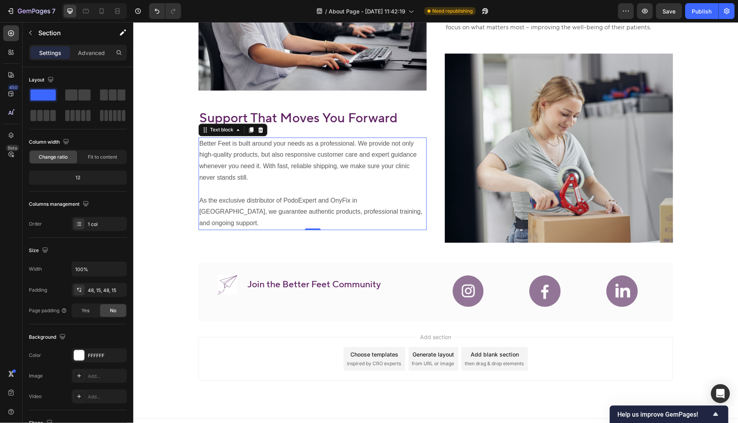
click at [362, 169] on p "Better Feet is built around your needs as a professional. We provide not only h…" at bounding box center [312, 160] width 227 height 45
click at [352, 239] on div "Image Support That Moves You Forward Heading Better Feet is built around your n…" at bounding box center [435, 72] width 605 height 380
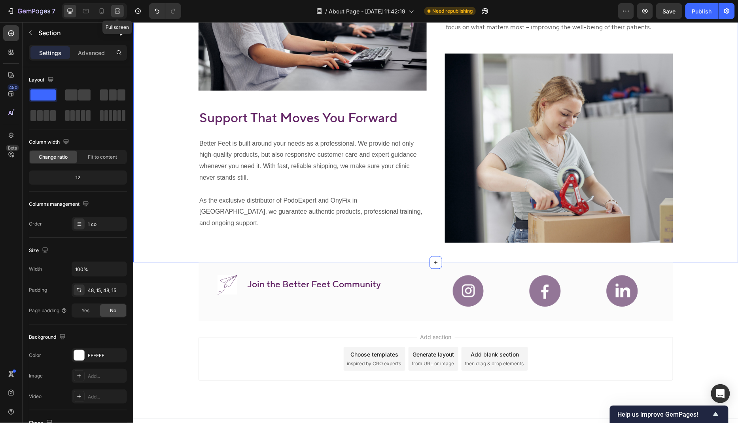
click at [119, 14] on icon at bounding box center [118, 11] width 8 height 8
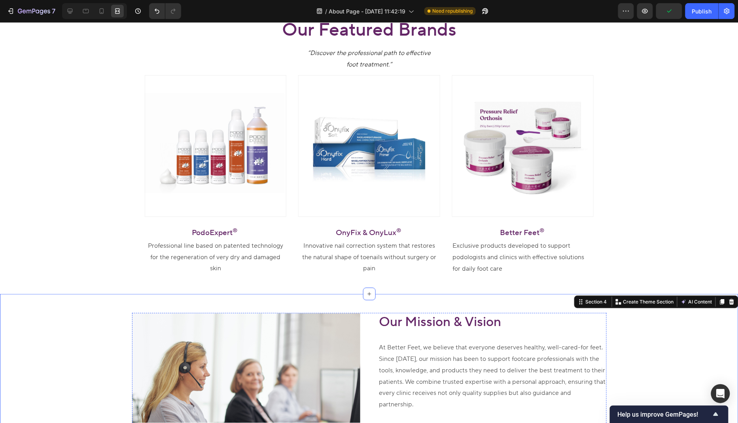
scroll to position [1092, 0]
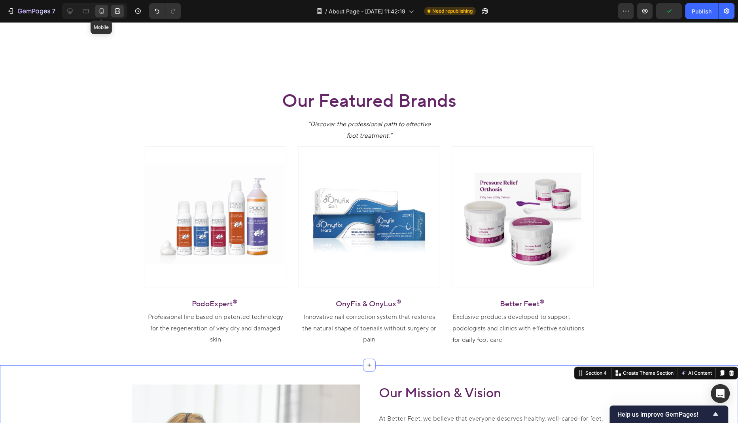
click at [97, 13] on div at bounding box center [101, 11] width 13 height 13
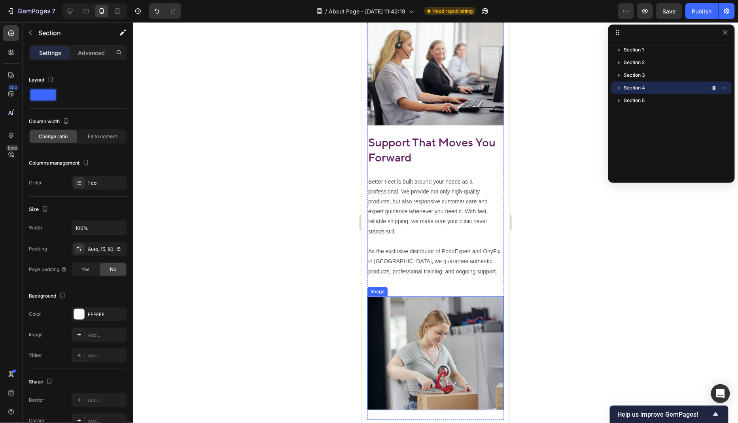
scroll to position [1845, 0]
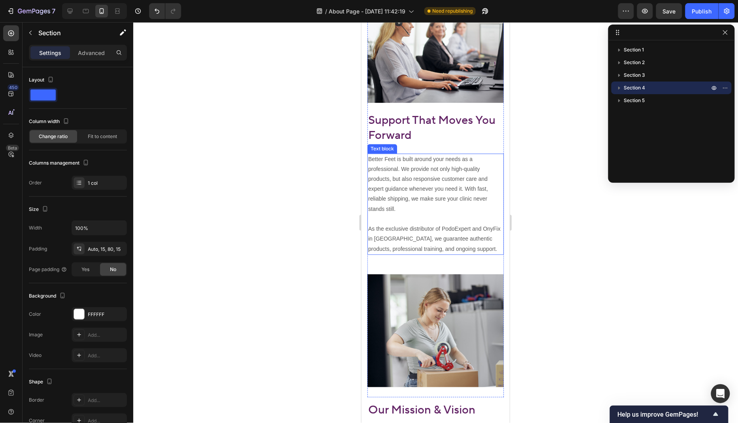
click at [453, 253] on div "Better Feet is built around your needs as a professional. We provide not only h…" at bounding box center [435, 203] width 136 height 101
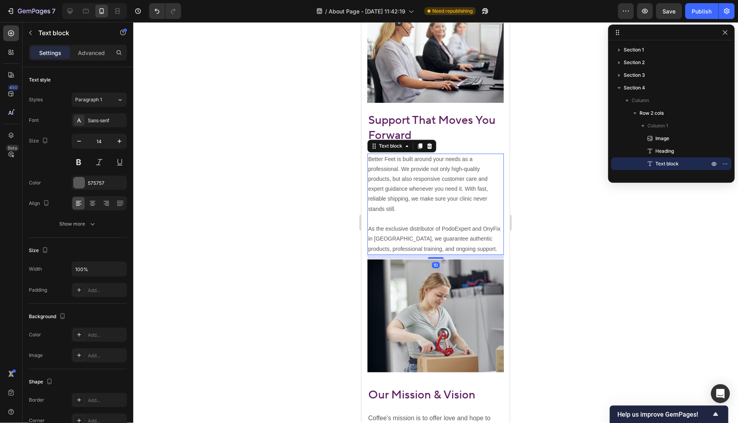
drag, startPoint x: 437, startPoint y: 271, endPoint x: 456, endPoint y: 256, distance: 24.5
click at [456, 254] on div "10" at bounding box center [435, 254] width 136 height 0
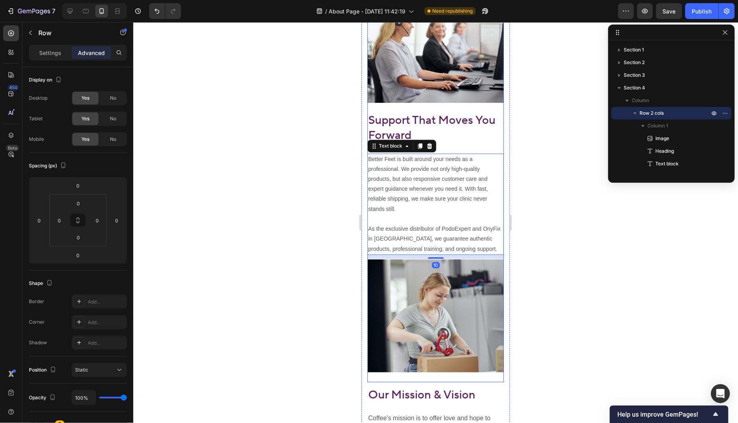
click at [419, 377] on div "Our Mission & Vision Heading At Better Feet, we believe that everyone deserves …" at bounding box center [435, 319] width 136 height 123
drag, startPoint x: 439, startPoint y: 381, endPoint x: 442, endPoint y: 372, distance: 9.1
click at [442, 372] on div "Image Support That Moves You Forward Heading Better Feet is built around your n…" at bounding box center [435, 186] width 136 height 392
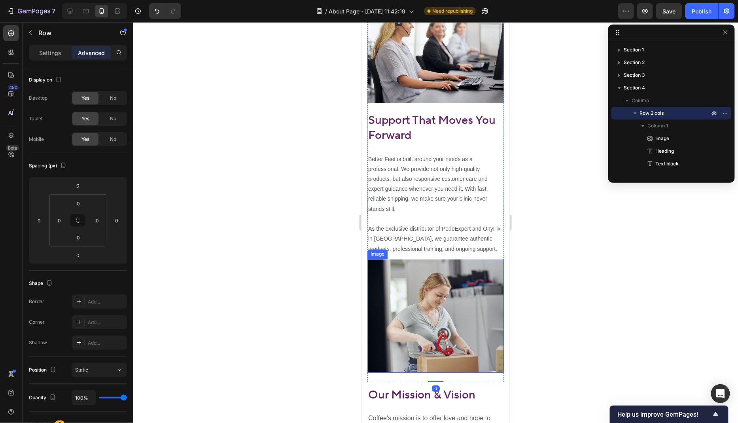
click at [442, 258] on img at bounding box center [435, 315] width 136 height 114
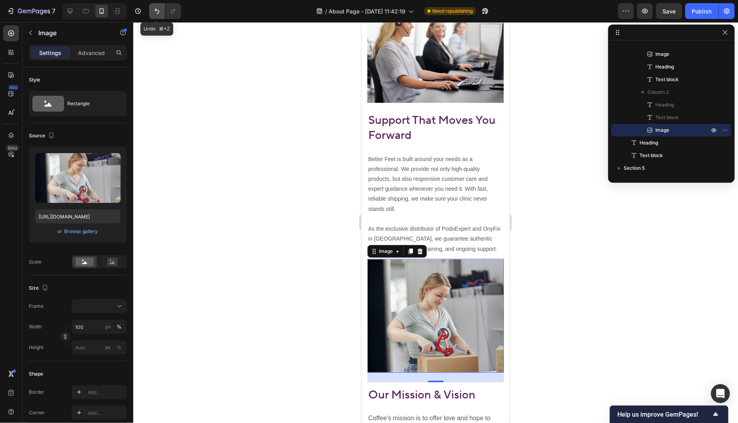
click at [157, 15] on button "Undo/Redo" at bounding box center [157, 11] width 16 height 16
click at [199, 58] on div at bounding box center [435, 222] width 605 height 401
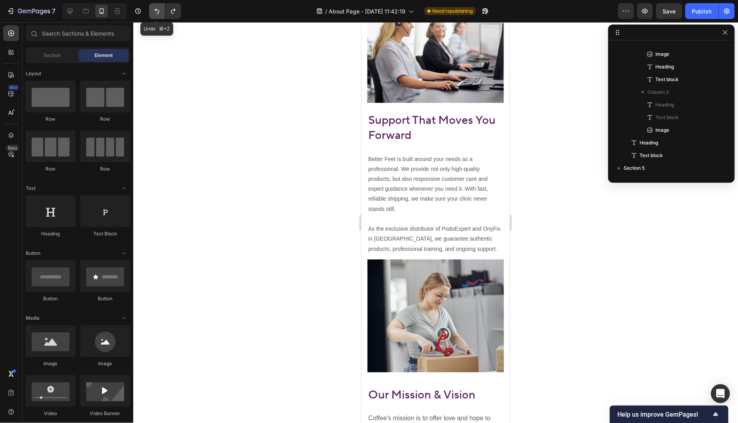
click at [158, 13] on icon "Undo/Redo" at bounding box center [157, 11] width 5 height 5
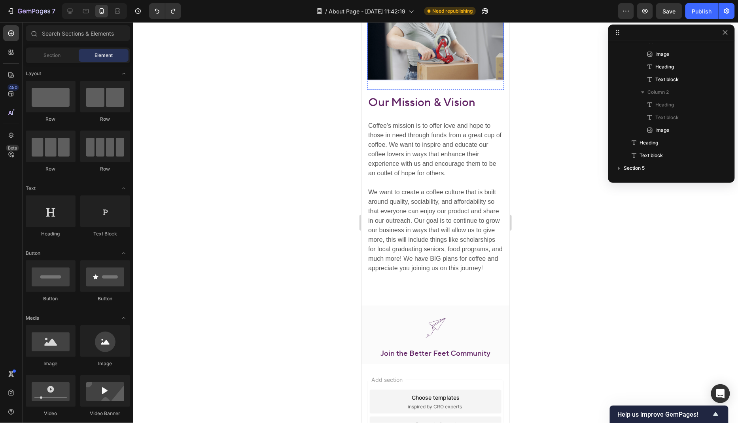
scroll to position [2168, 0]
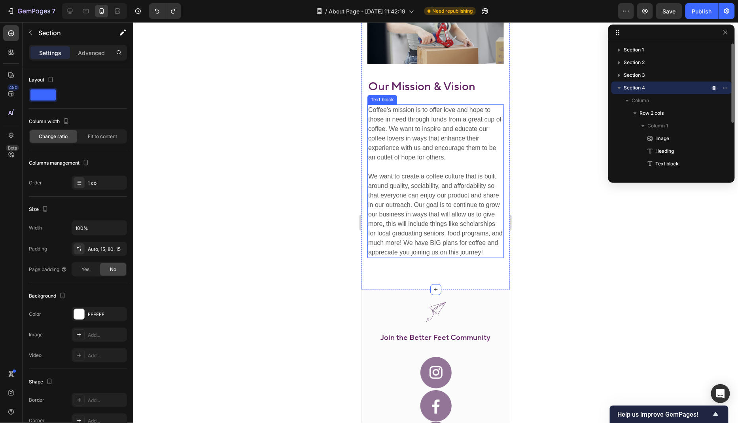
click at [444, 247] on p "Coffee's mission is to offer love and hope to those in need through funds from …" at bounding box center [435, 181] width 135 height 152
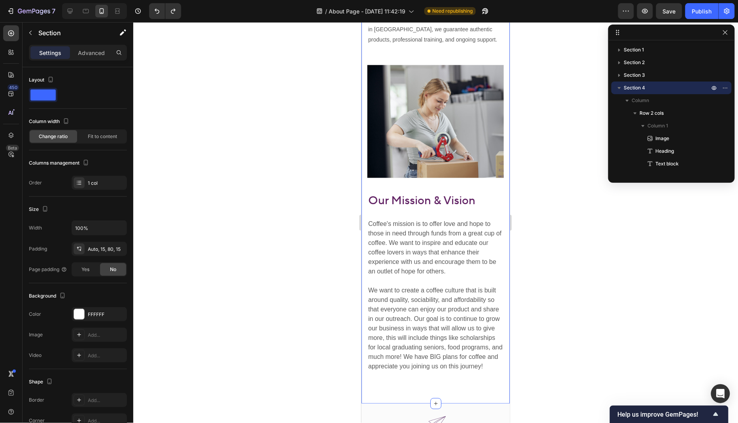
scroll to position [2042, 0]
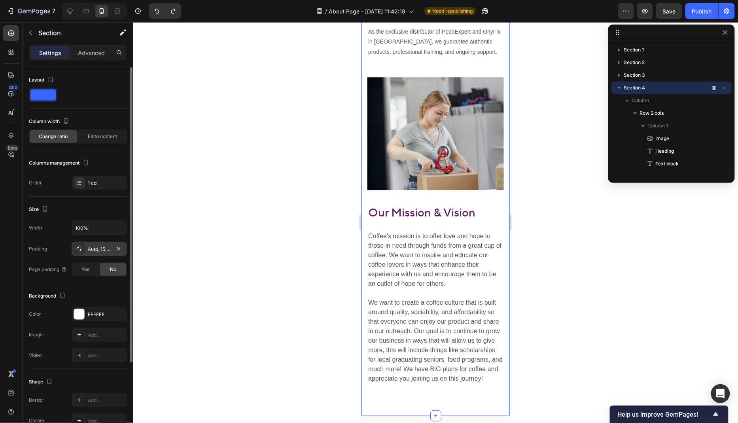
click at [104, 250] on div "Auto, 15, 80, 15" at bounding box center [99, 249] width 23 height 7
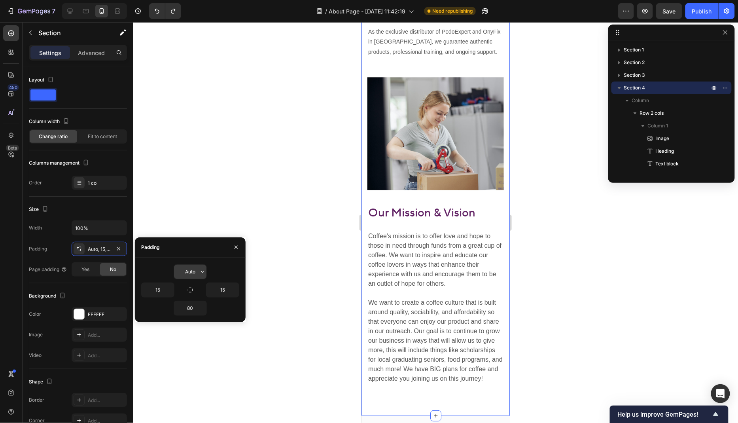
click at [193, 270] on input "Auto" at bounding box center [190, 272] width 32 height 14
click at [200, 309] on icon "button" at bounding box center [202, 308] width 6 height 6
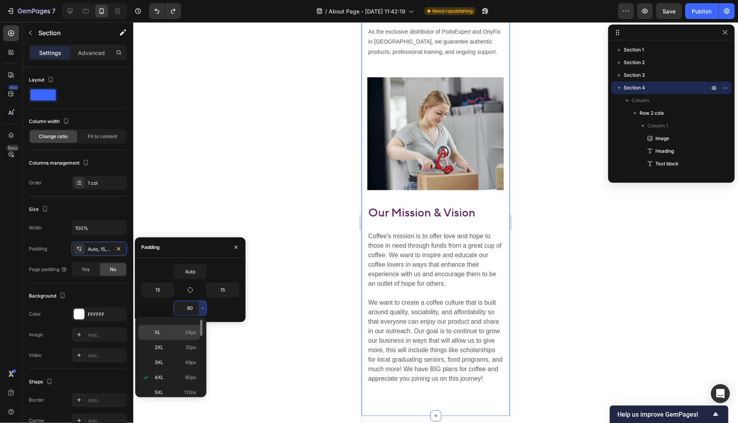
scroll to position [0, 0]
click at [185, 328] on p "Auto Auto" at bounding box center [176, 327] width 42 height 7
type input "Auto"
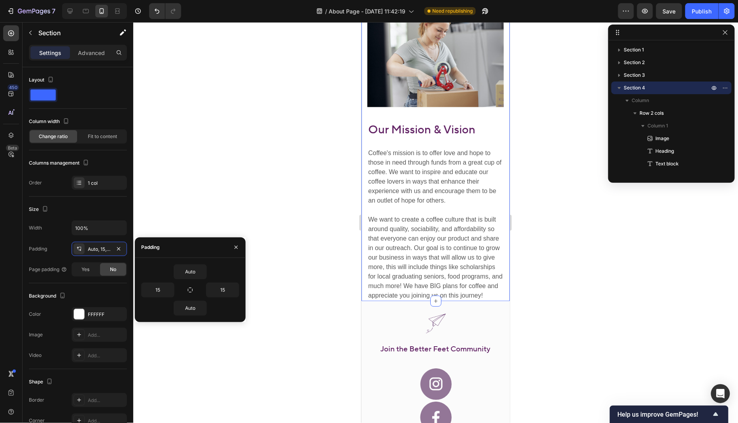
scroll to position [2131, 0]
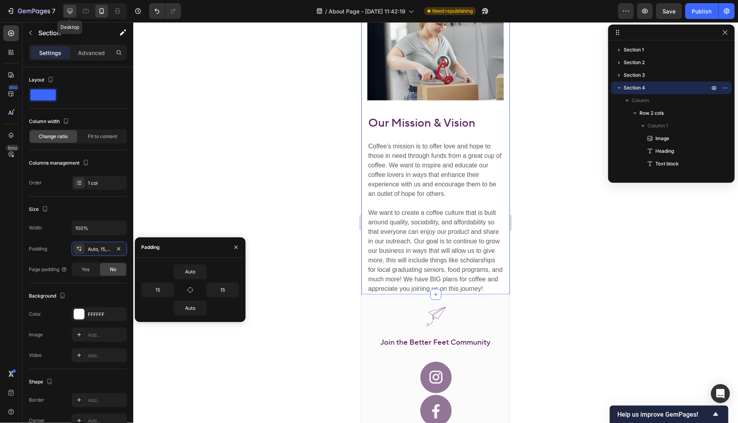
click at [69, 10] on icon at bounding box center [70, 11] width 8 height 8
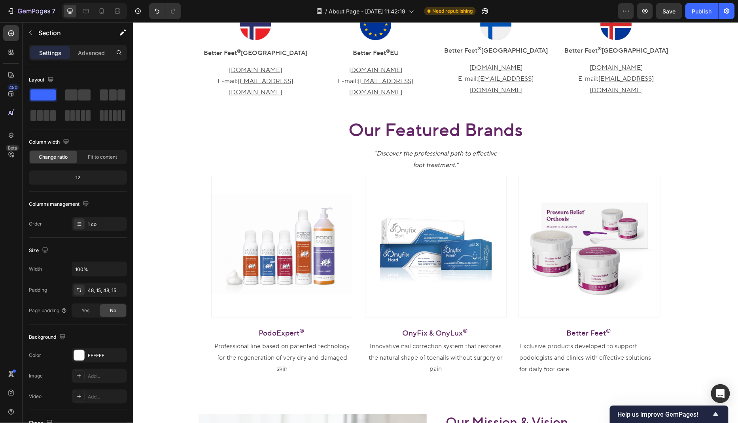
scroll to position [473, 0]
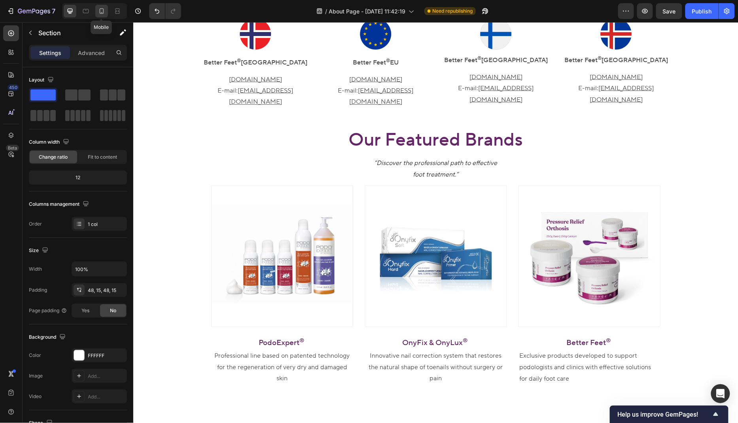
click at [103, 11] on icon at bounding box center [102, 11] width 4 height 6
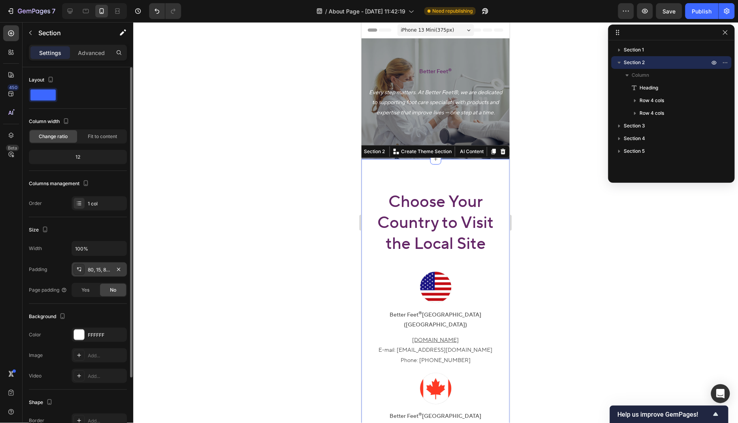
click at [95, 269] on div "80, 15, 80, 15" at bounding box center [99, 269] width 23 height 7
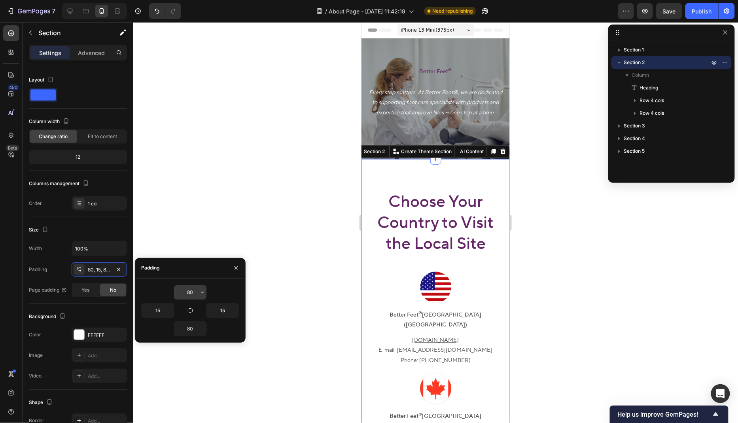
click at [193, 288] on input "80" at bounding box center [190, 292] width 32 height 14
click at [203, 294] on icon "button" at bounding box center [202, 292] width 6 height 6
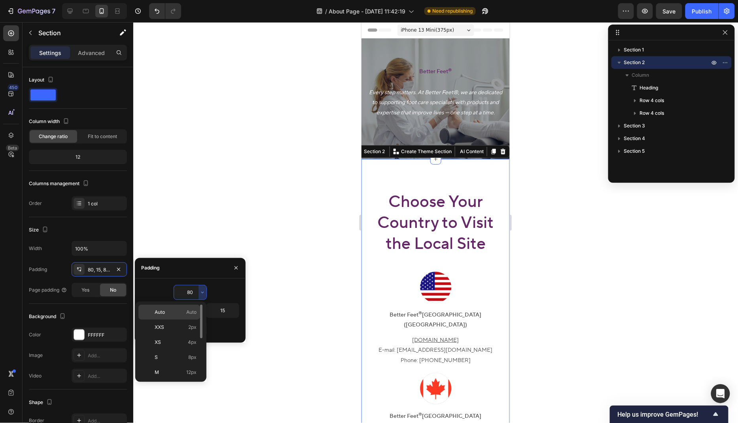
click at [193, 316] on div "Auto Auto" at bounding box center [169, 312] width 62 height 15
type input "Auto"
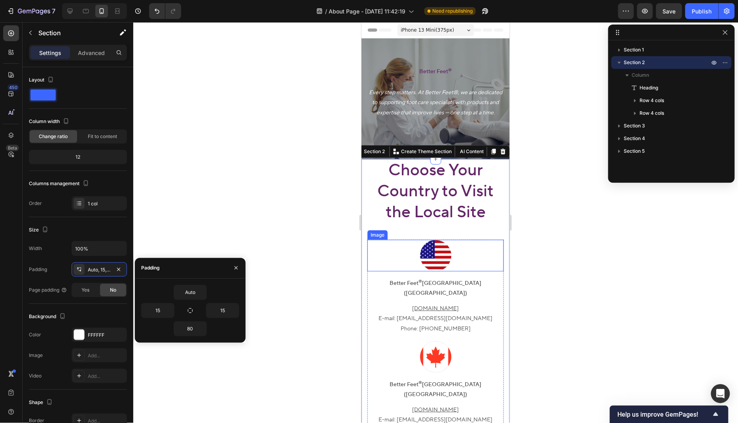
click at [568, 245] on div at bounding box center [435, 222] width 605 height 401
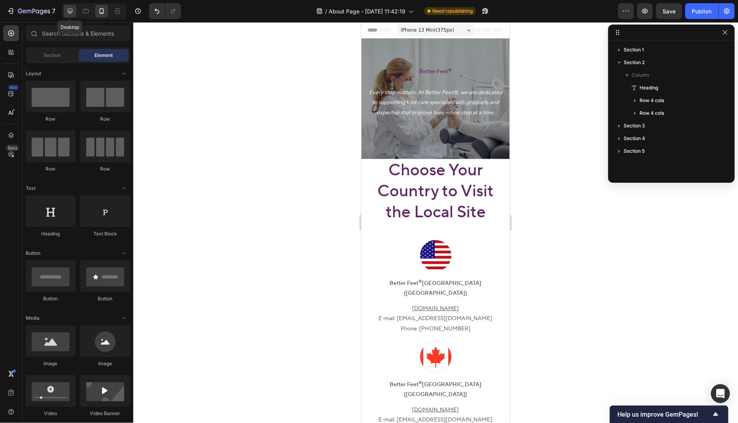
click at [70, 9] on icon at bounding box center [70, 11] width 8 height 8
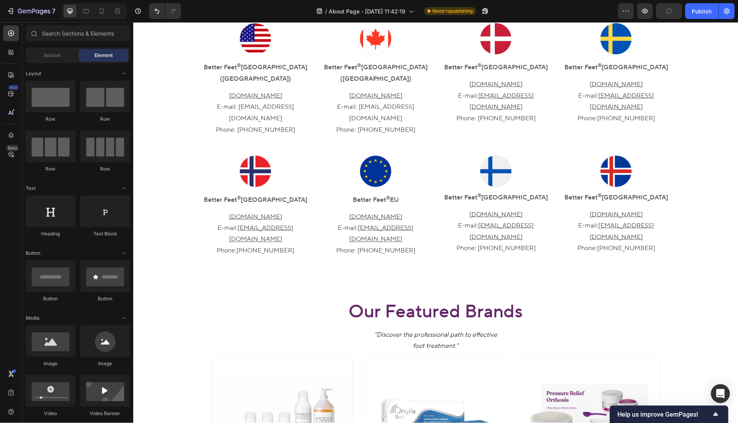
scroll to position [415, 0]
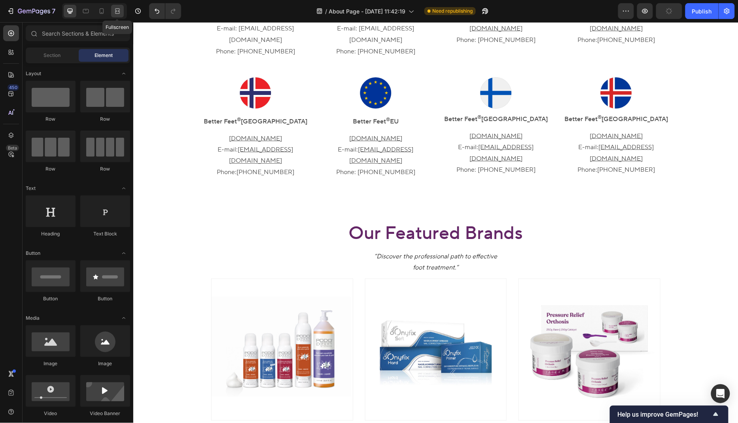
click at [121, 9] on icon at bounding box center [118, 11] width 8 height 8
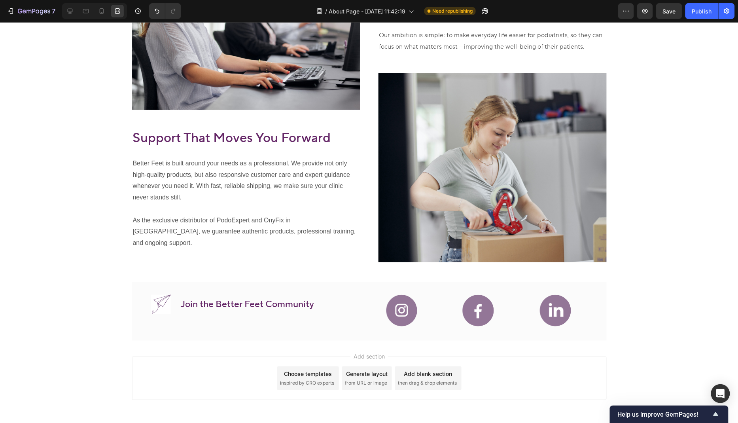
scroll to position [995, 0]
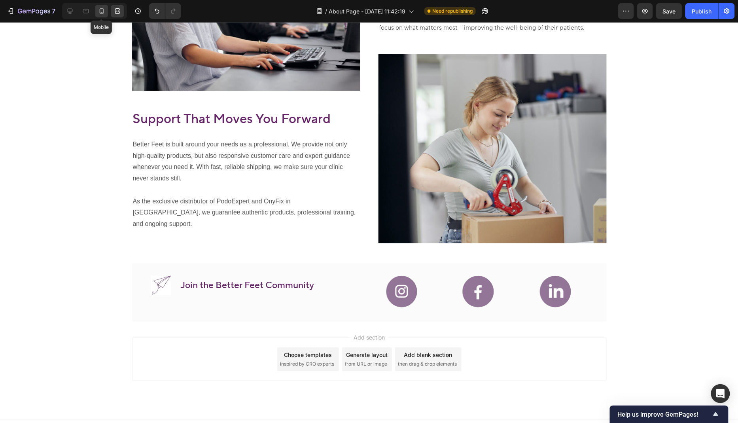
click at [101, 11] on icon at bounding box center [102, 11] width 8 height 8
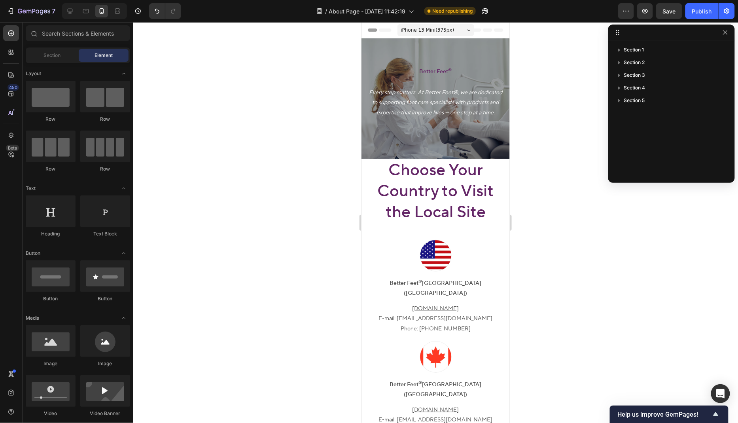
click at [457, 28] on div "iPhone 13 Mini ( 375 px)" at bounding box center [435, 30] width 77 height 12
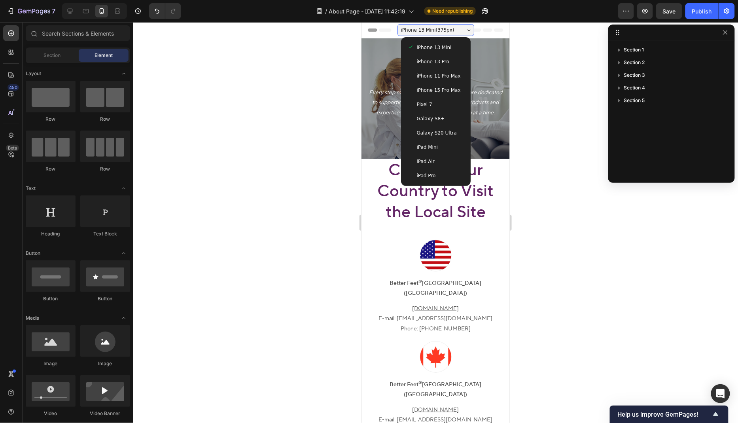
click at [454, 93] on span "iPhone 15 Pro Max" at bounding box center [439, 90] width 44 height 8
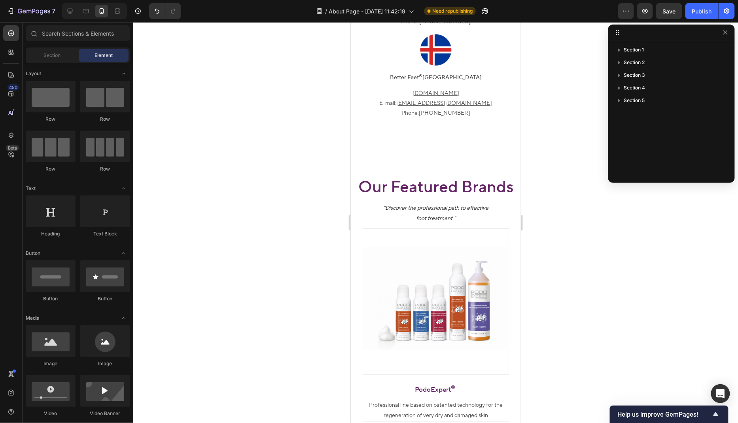
scroll to position [865, 0]
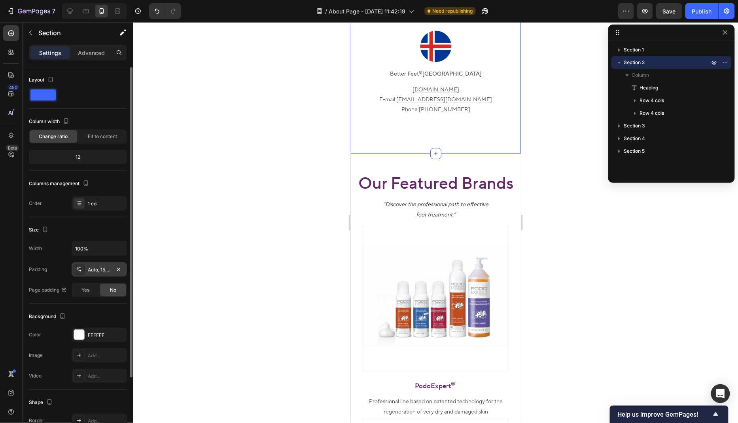
click at [97, 269] on div "Auto, 15, 80, 15" at bounding box center [99, 269] width 23 height 7
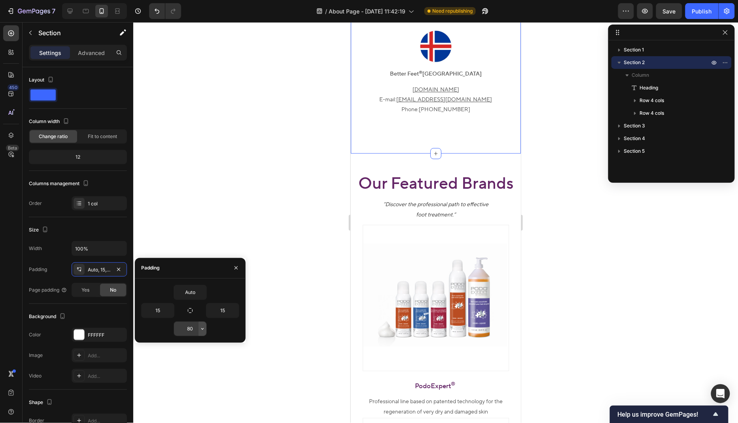
click at [199, 330] on button "button" at bounding box center [203, 329] width 8 height 14
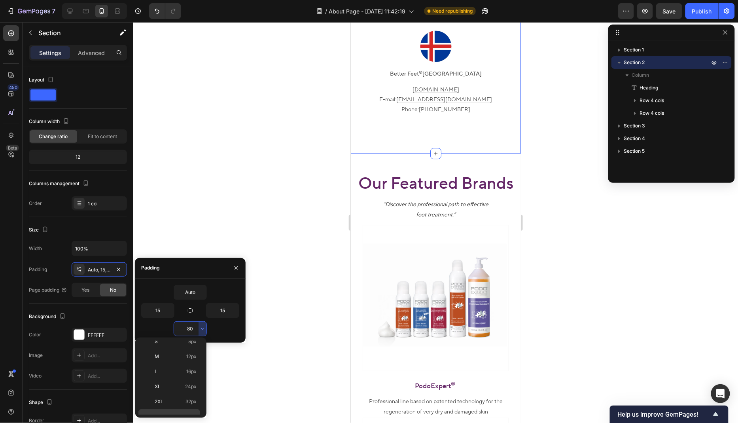
scroll to position [0, 0]
click at [188, 348] on span "Auto" at bounding box center [191, 348] width 10 height 7
type input "Auto"
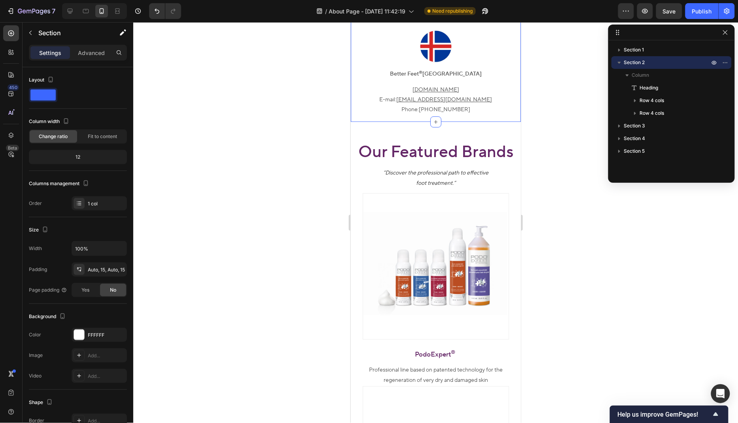
click at [558, 244] on div at bounding box center [435, 222] width 605 height 401
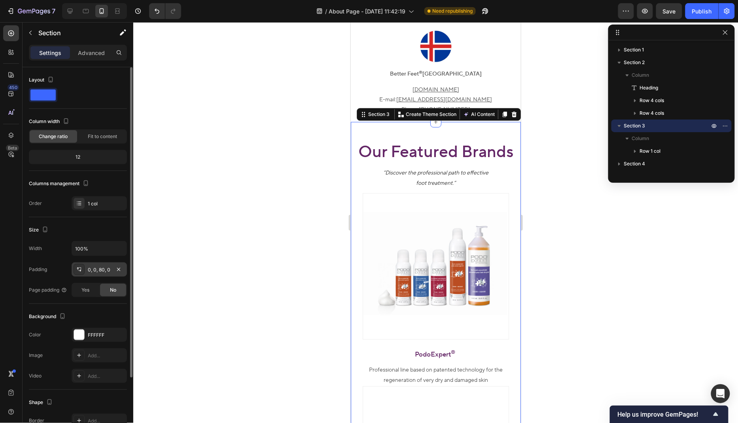
click at [99, 271] on div "0, 0, 80, 0" at bounding box center [99, 269] width 23 height 7
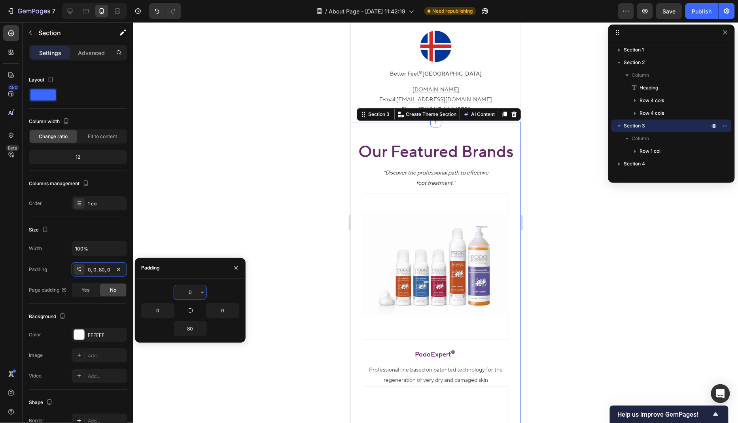
click at [197, 293] on input "0" at bounding box center [190, 292] width 32 height 14
click at [203, 295] on icon "button" at bounding box center [202, 292] width 6 height 6
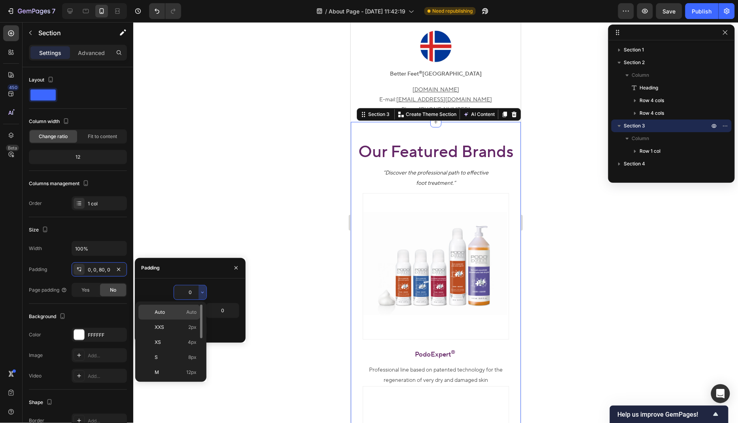
click at [189, 311] on span "Auto" at bounding box center [191, 312] width 10 height 7
type input "Auto"
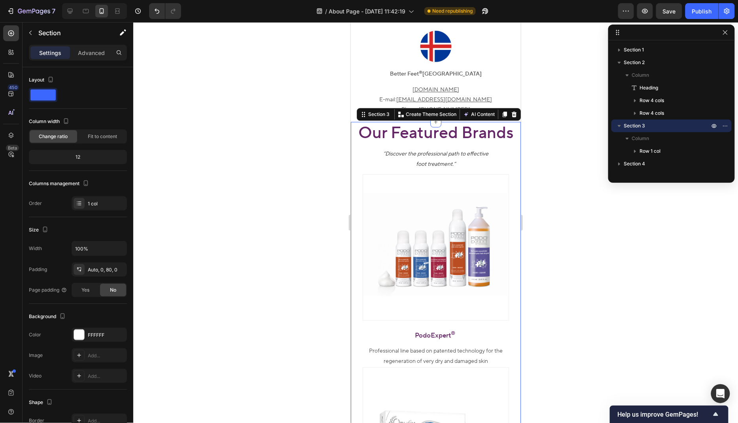
click at [291, 239] on div at bounding box center [435, 222] width 605 height 401
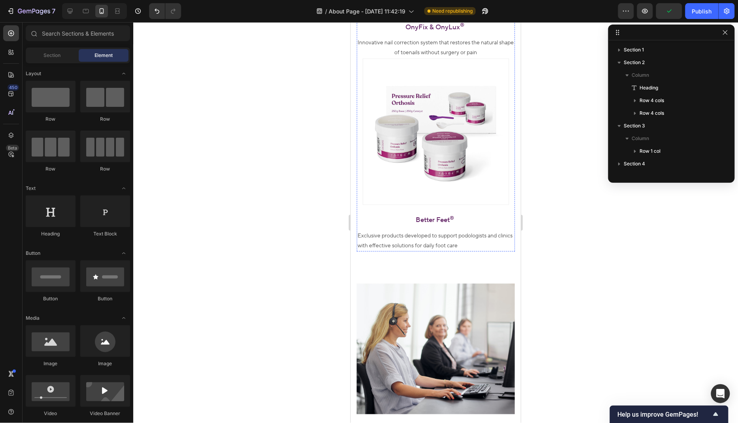
scroll to position [1379, 0]
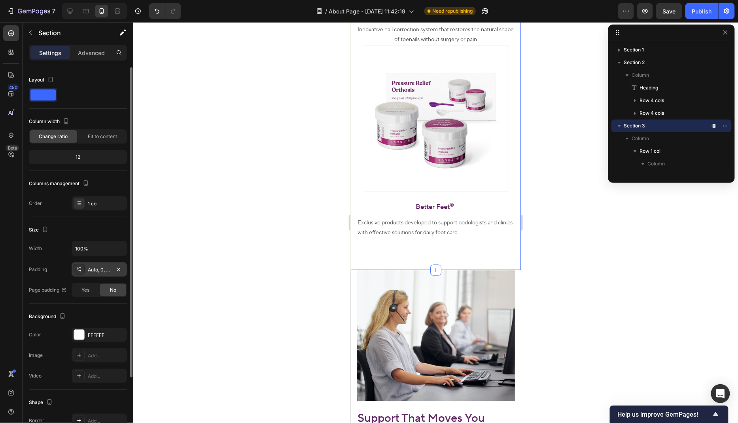
click at [104, 272] on div "Auto, 0, 80, 0" at bounding box center [99, 269] width 55 height 14
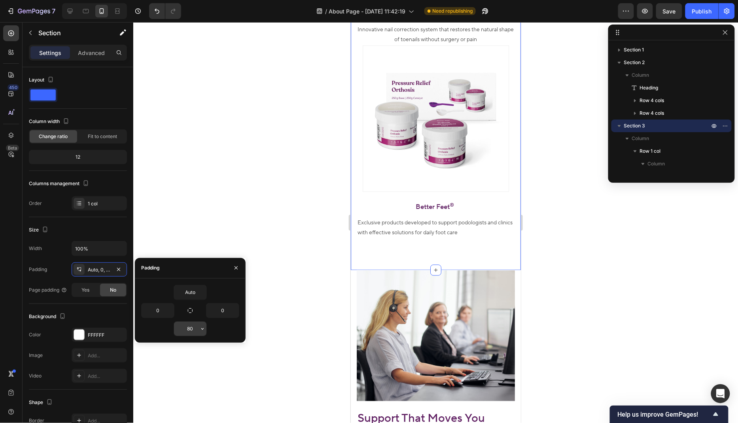
click at [196, 324] on input "80" at bounding box center [190, 329] width 32 height 14
click at [202, 328] on icon "button" at bounding box center [202, 329] width 6 height 6
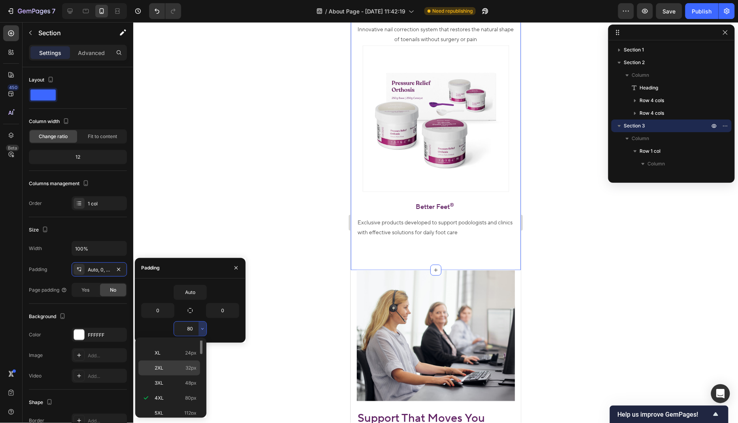
scroll to position [0, 0]
click at [186, 350] on p "Auto Auto" at bounding box center [176, 348] width 42 height 7
type input "Auto"
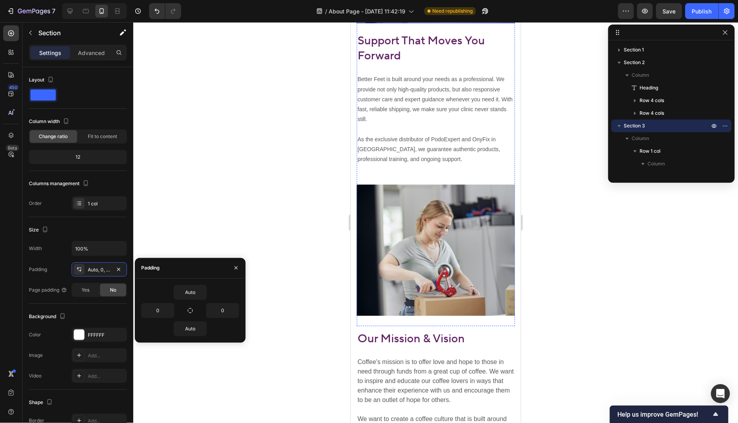
scroll to position [1725, 0]
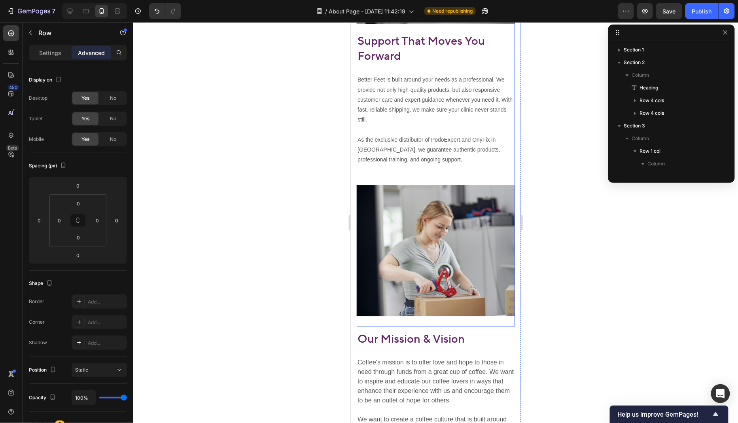
click at [413, 319] on div "Our Mission & Vision Heading At Better Feet, we believe that everyone deserves …" at bounding box center [435, 255] width 158 height 142
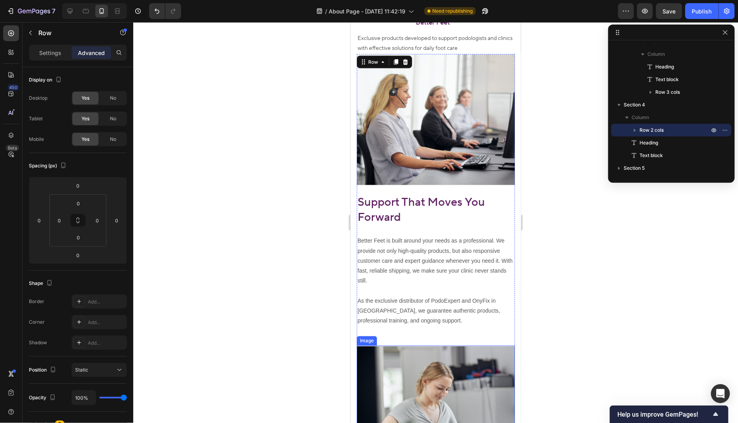
scroll to position [1529, 0]
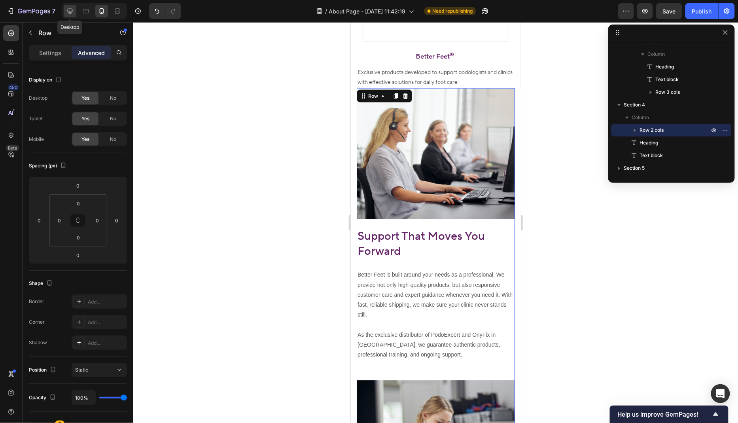
click at [72, 8] on icon at bounding box center [70, 11] width 8 height 8
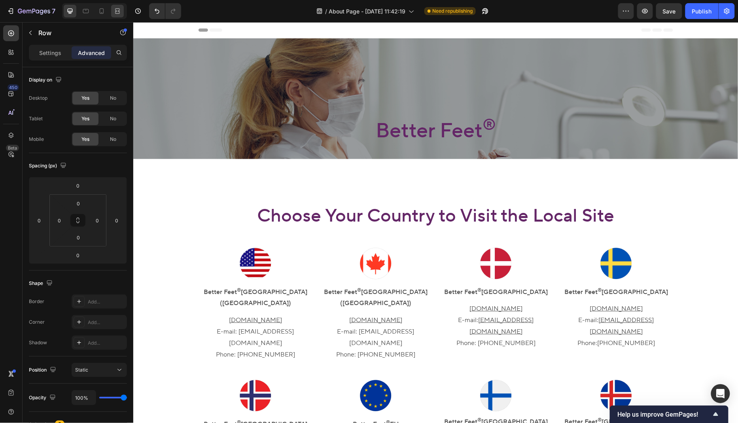
click at [118, 10] on icon at bounding box center [118, 11] width 2 height 2
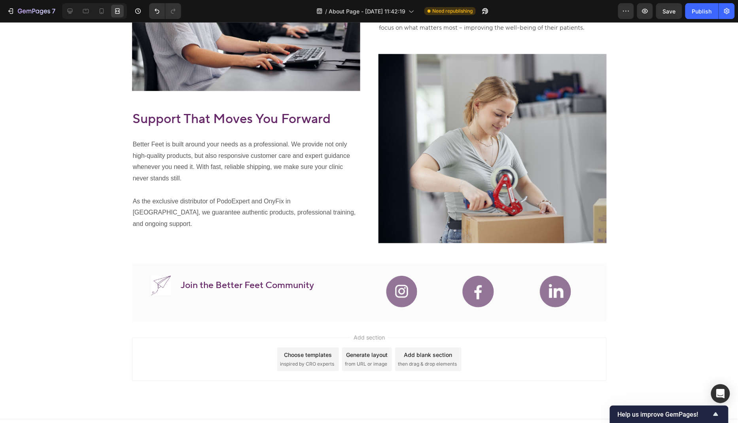
scroll to position [761, 0]
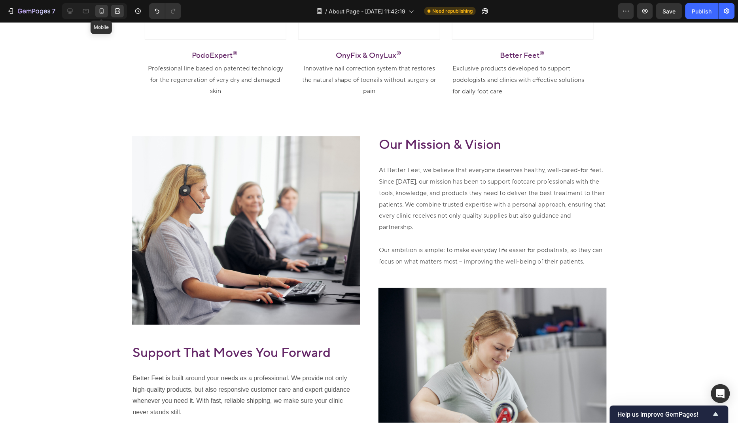
click at [102, 14] on icon at bounding box center [102, 11] width 8 height 8
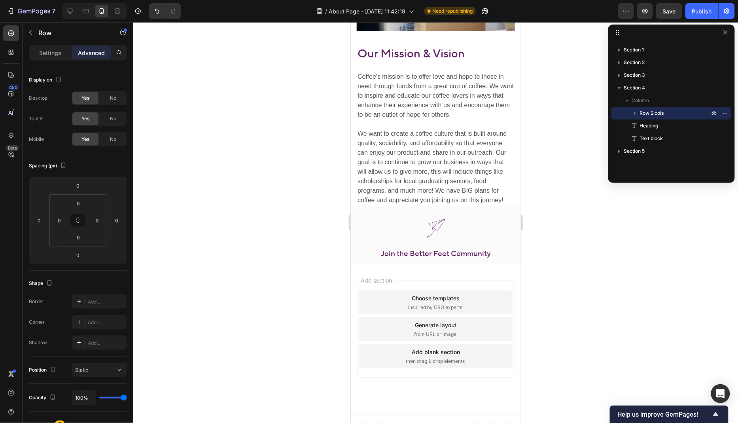
scroll to position [1614, 0]
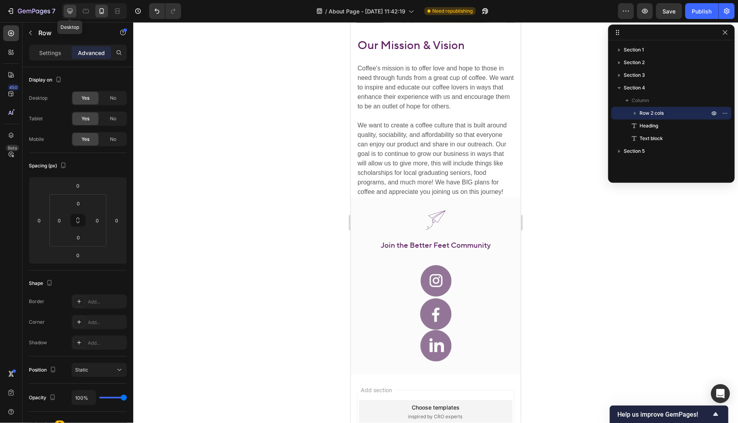
click at [72, 12] on icon at bounding box center [70, 11] width 8 height 8
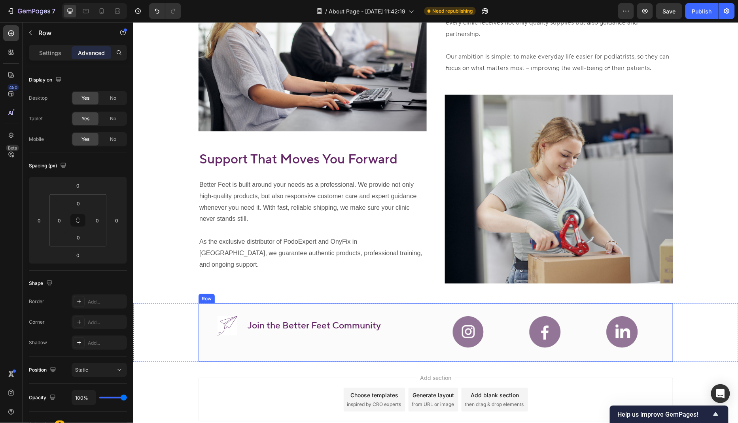
scroll to position [1330, 0]
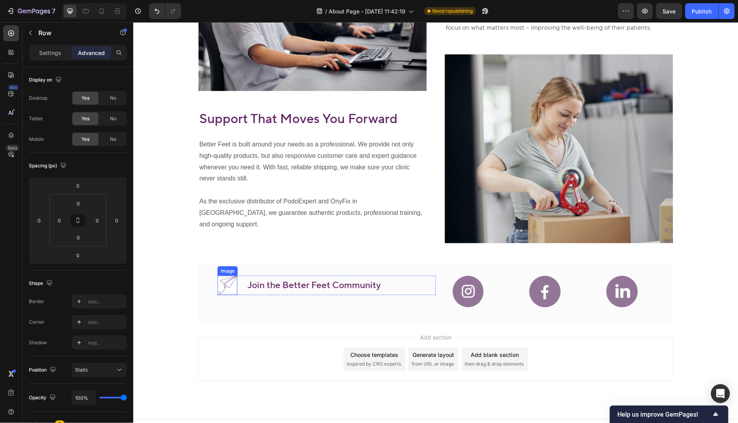
click at [225, 275] on img at bounding box center [227, 284] width 20 height 19
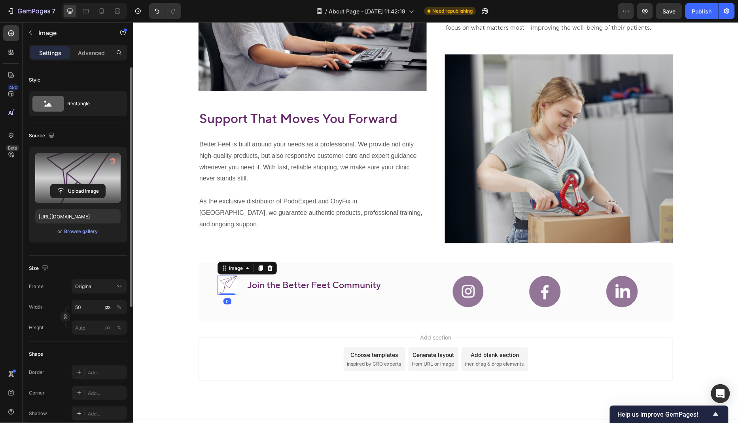
click at [68, 163] on label at bounding box center [77, 178] width 85 height 50
click at [68, 184] on input "file" at bounding box center [78, 190] width 55 height 13
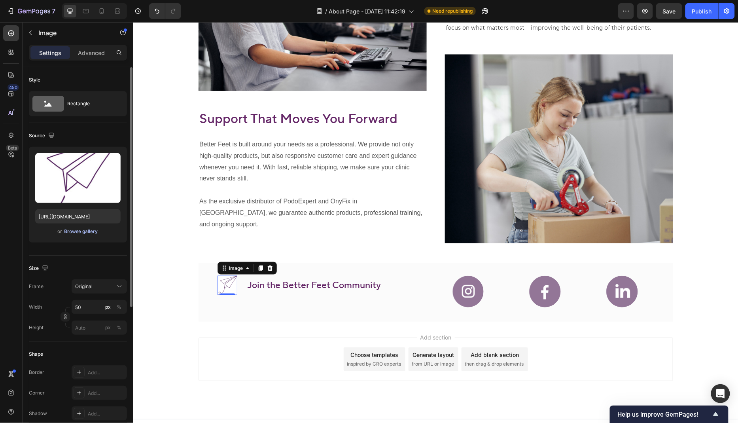
click at [84, 230] on div "Browse gallery" at bounding box center [81, 231] width 34 height 7
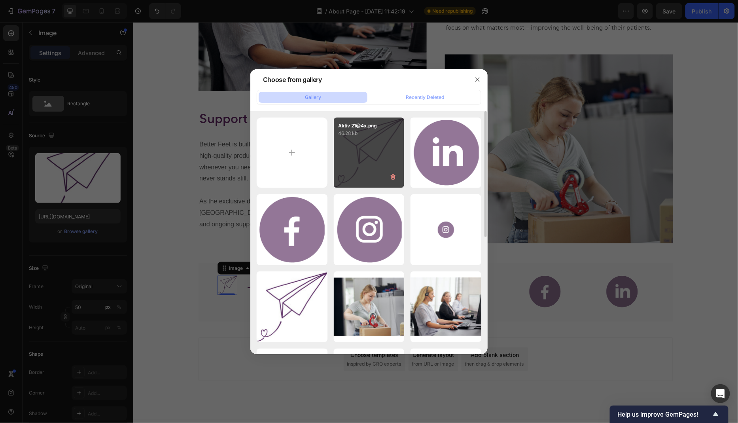
click at [367, 139] on div "Aktiv 21@4x.png 46.28 kb" at bounding box center [369, 152] width 71 height 71
type input "[URL][DOMAIN_NAME]"
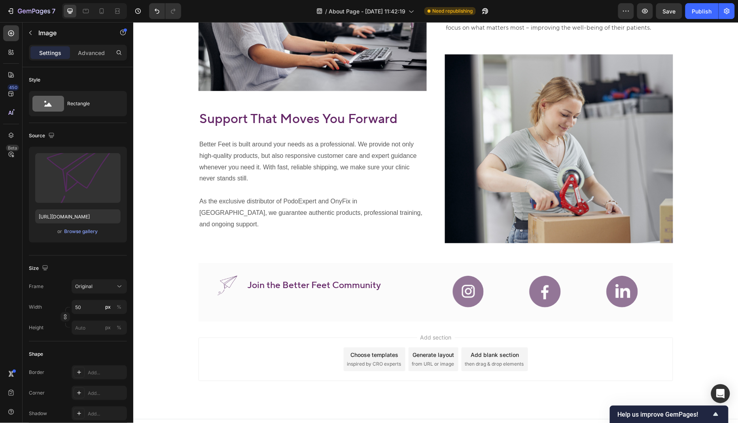
click at [170, 323] on div "Add section Choose templates inspired by CRO experts Generate layout from URL o…" at bounding box center [435, 369] width 605 height 97
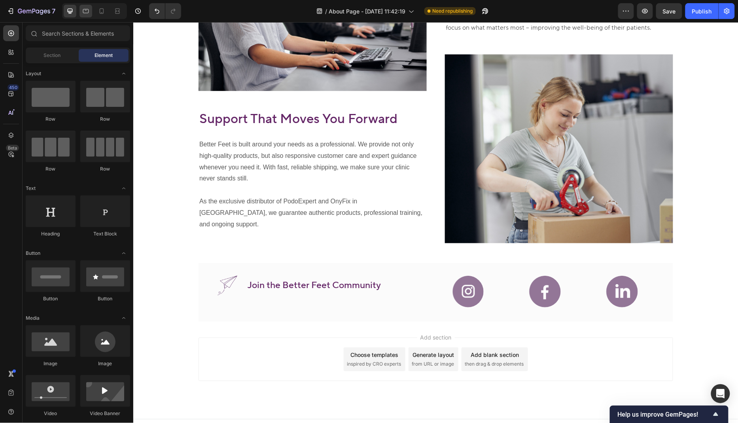
click at [85, 14] on icon at bounding box center [86, 11] width 8 height 8
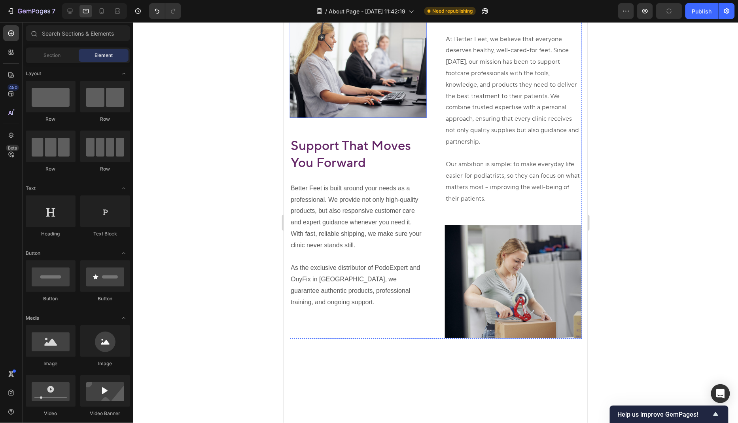
scroll to position [746, 0]
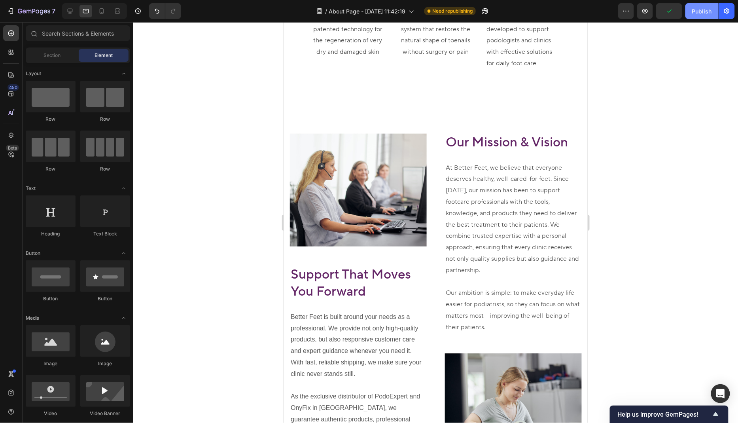
click at [700, 12] on div "Publish" at bounding box center [702, 11] width 20 height 8
click at [649, 13] on icon "button" at bounding box center [645, 11] width 8 height 8
